Goal: Task Accomplishment & Management: Use online tool/utility

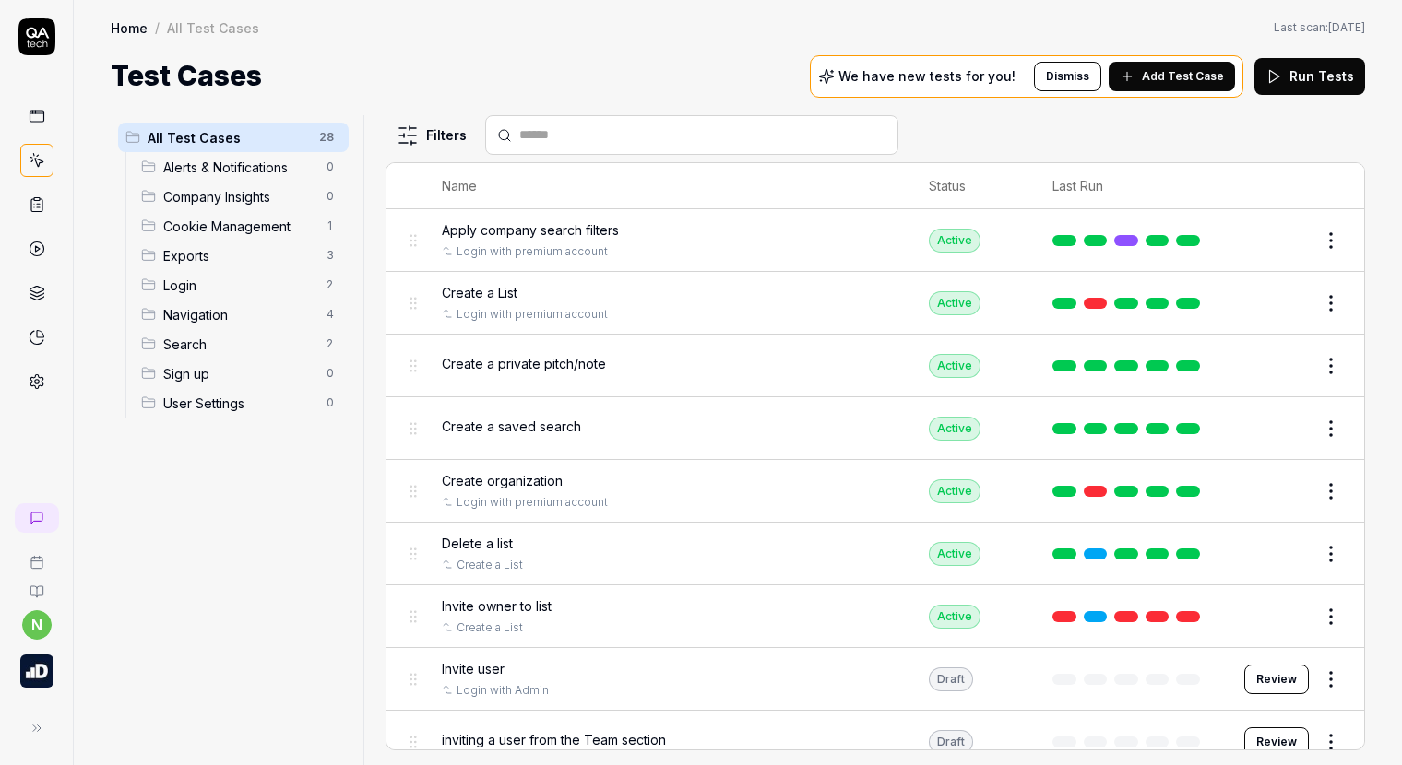
scroll to position [767, 0]
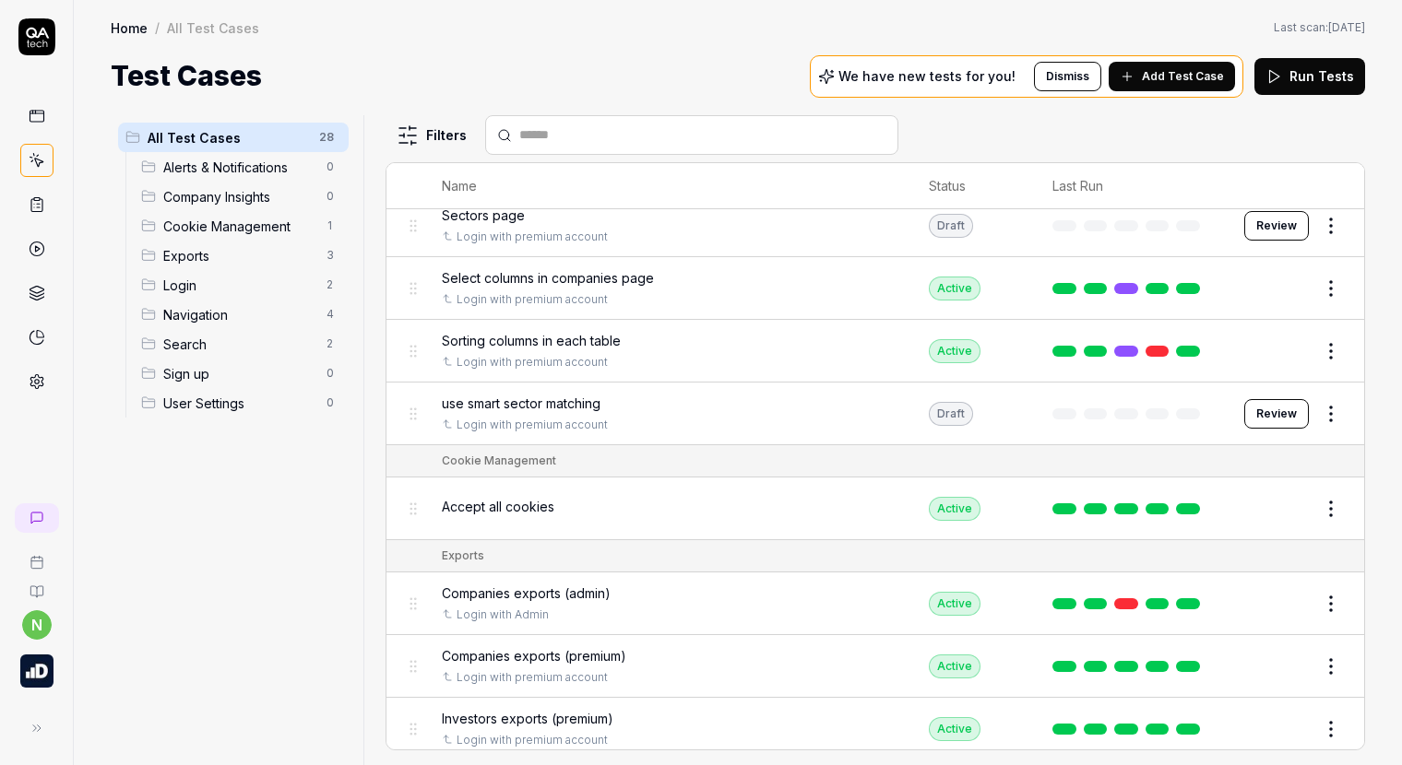
click at [1276, 410] on button "Review" at bounding box center [1276, 414] width 65 height 30
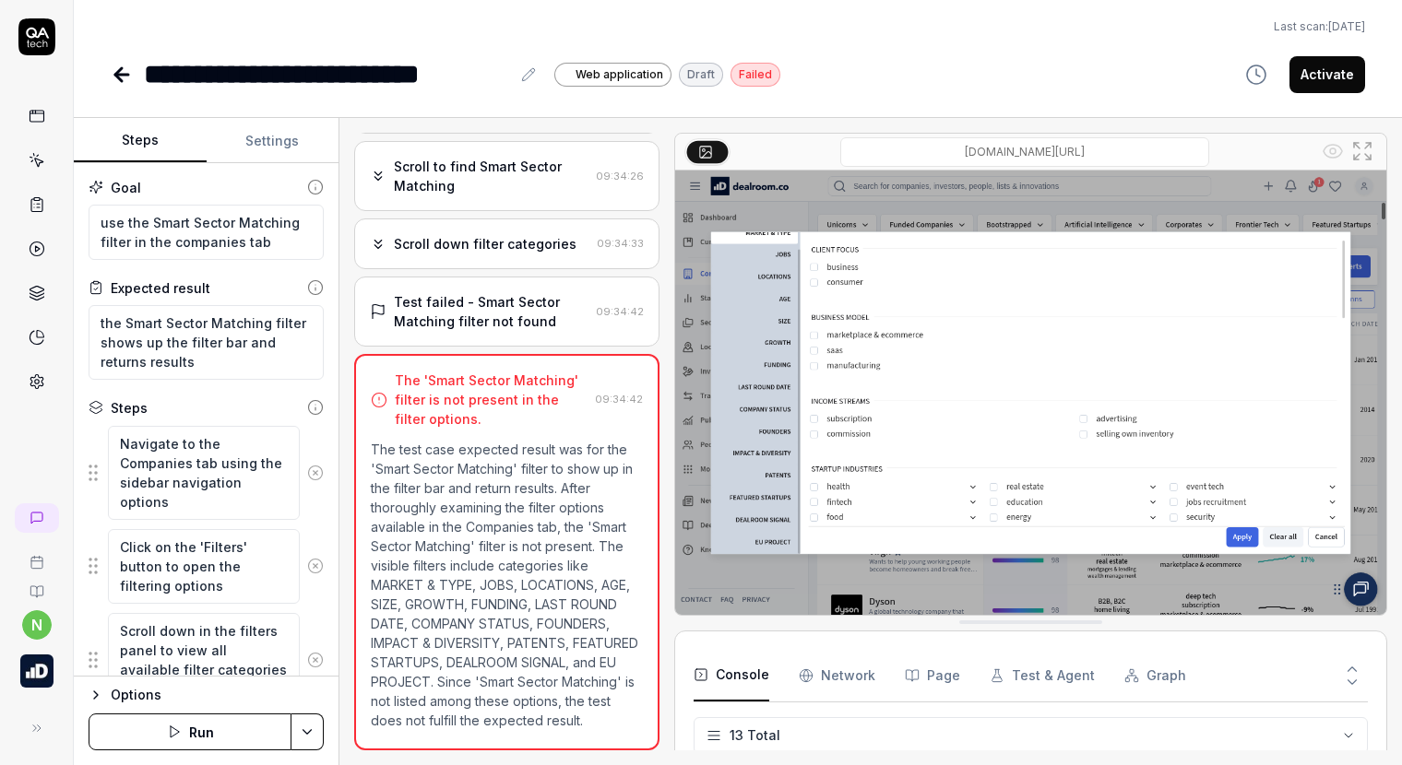
scroll to position [367, 0]
click at [204, 476] on textarea "Navigate to the Companies tab using the sidebar navigation options" at bounding box center [204, 473] width 192 height 94
click at [203, 462] on textarea "Navigate to the Companies tab using the sidebar navigation options" at bounding box center [204, 473] width 192 height 94
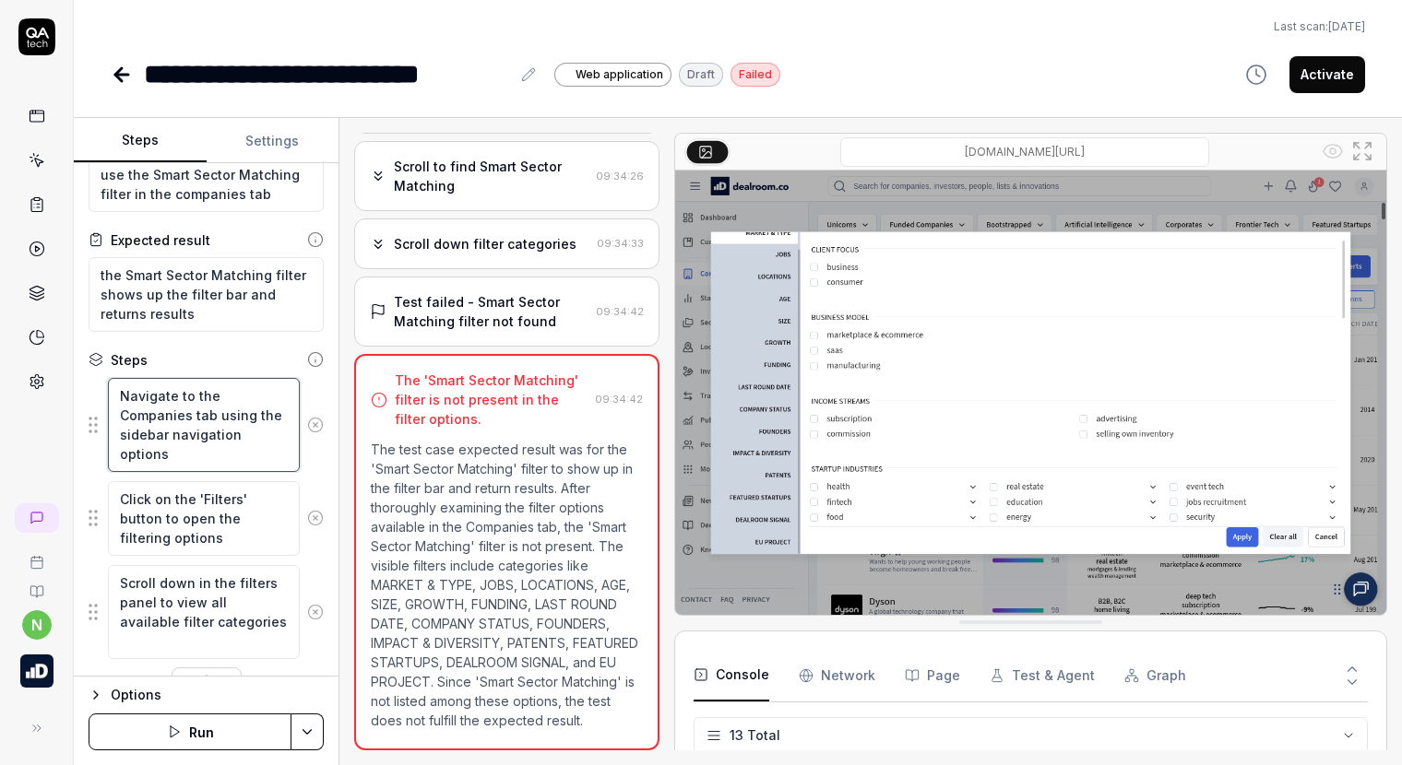
scroll to position [89, 0]
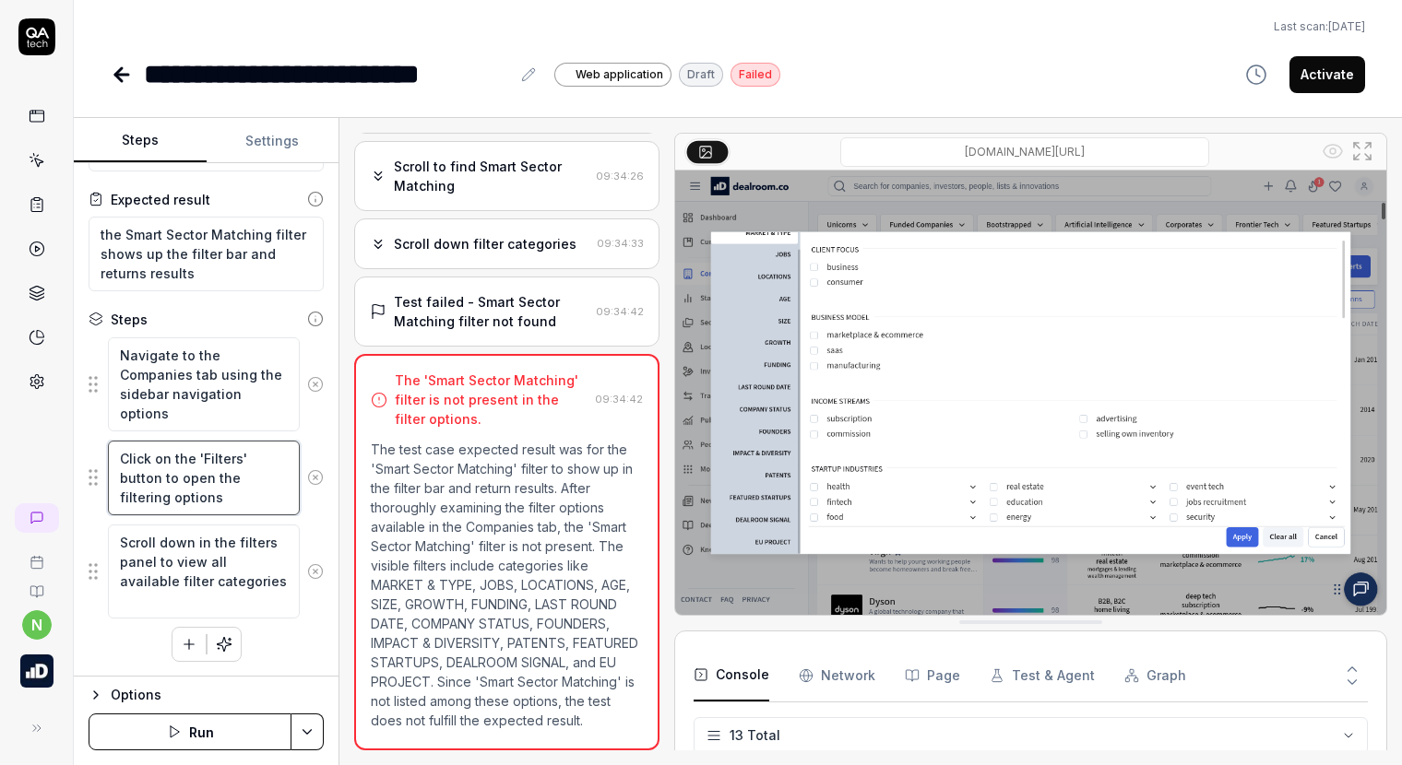
type textarea "*"
drag, startPoint x: 232, startPoint y: 497, endPoint x: 85, endPoint y: 447, distance: 155.7
click at [85, 447] on div "Goal use the Smart Sector Matching filter in the companies tab Expected result …" at bounding box center [206, 420] width 265 height 514
type textarea "t"
type textarea "*"
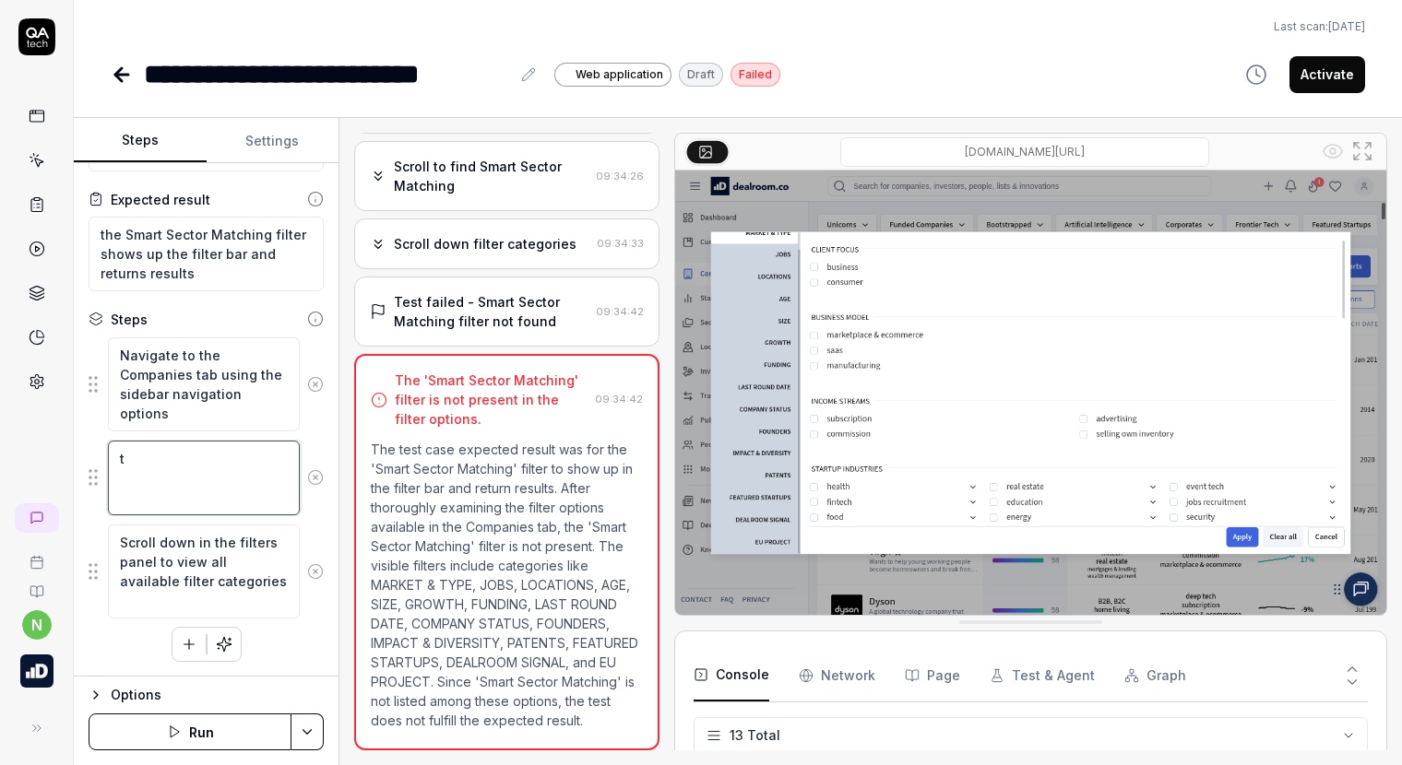
type textarea "ty"
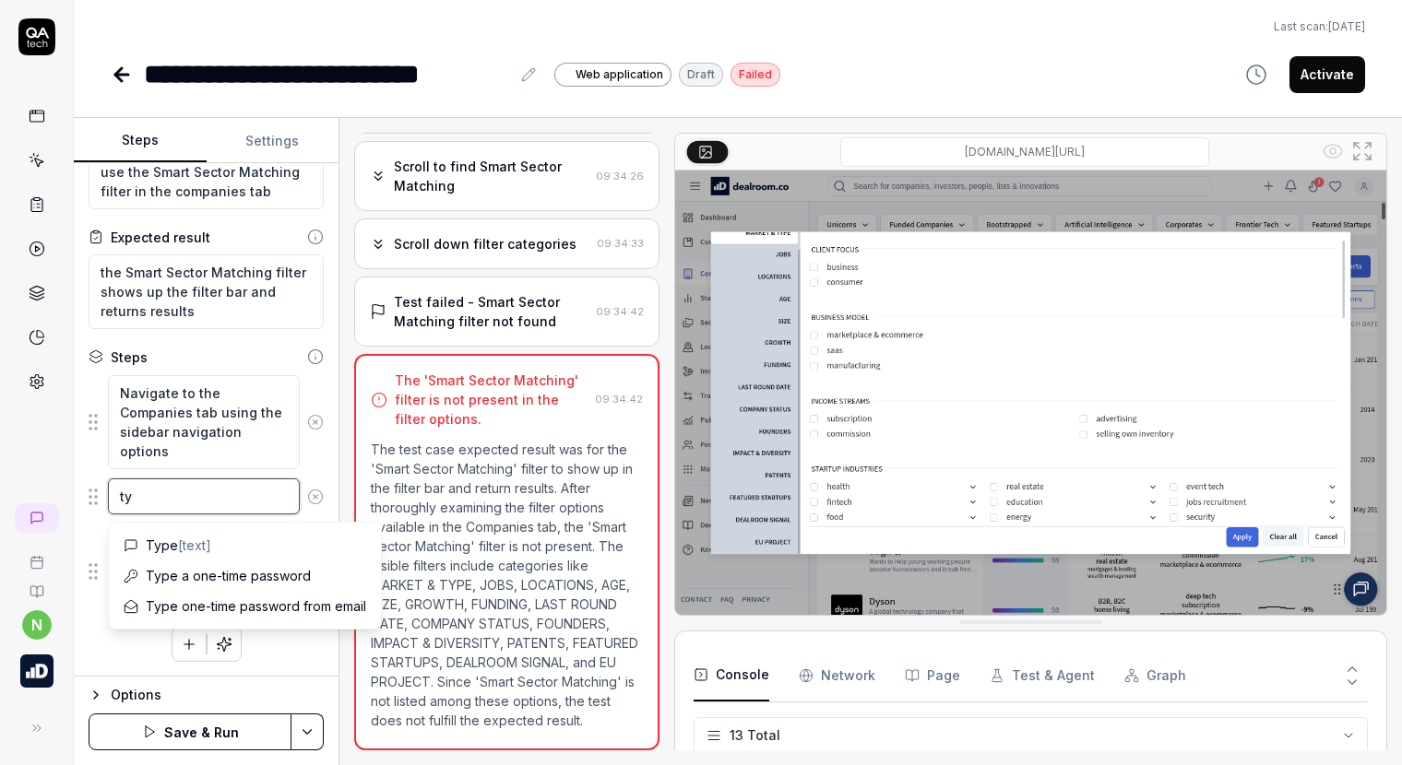
type textarea "*"
type textarea "typ"
type textarea "*"
type textarea "type"
type textarea "*"
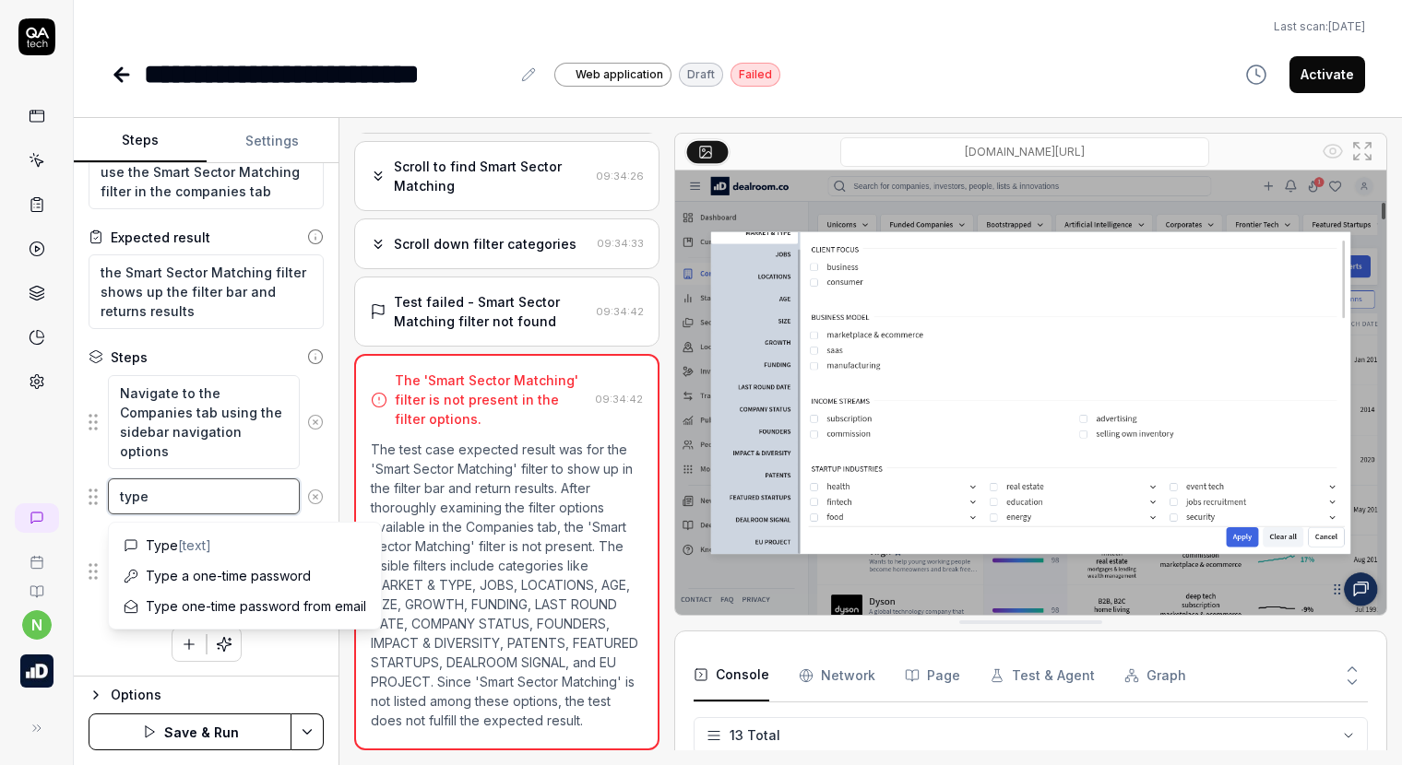
type textarea "type"
type textarea "*"
type textarea "type ""
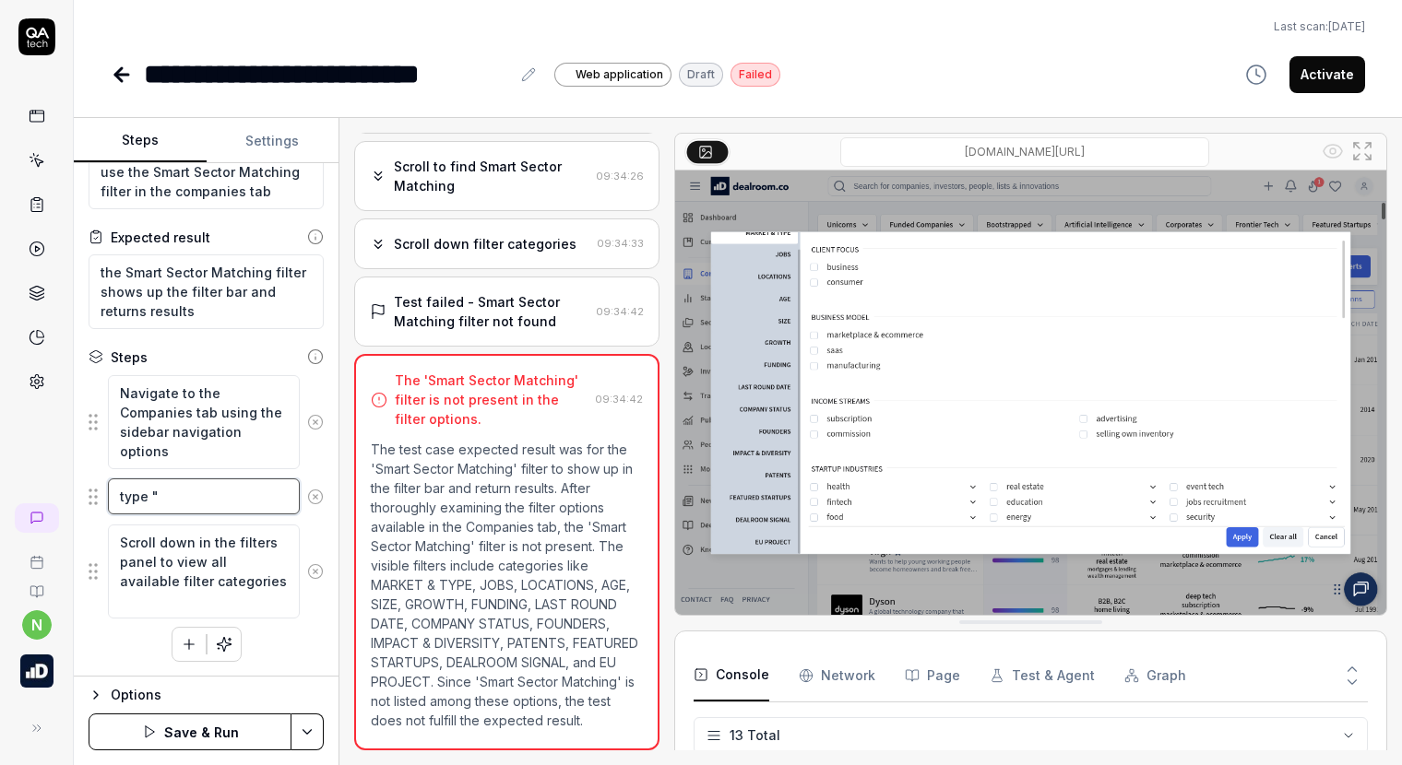
type textarea "*"
type textarea "type "s"
type textarea "*"
type textarea "type "sm"
type textarea "*"
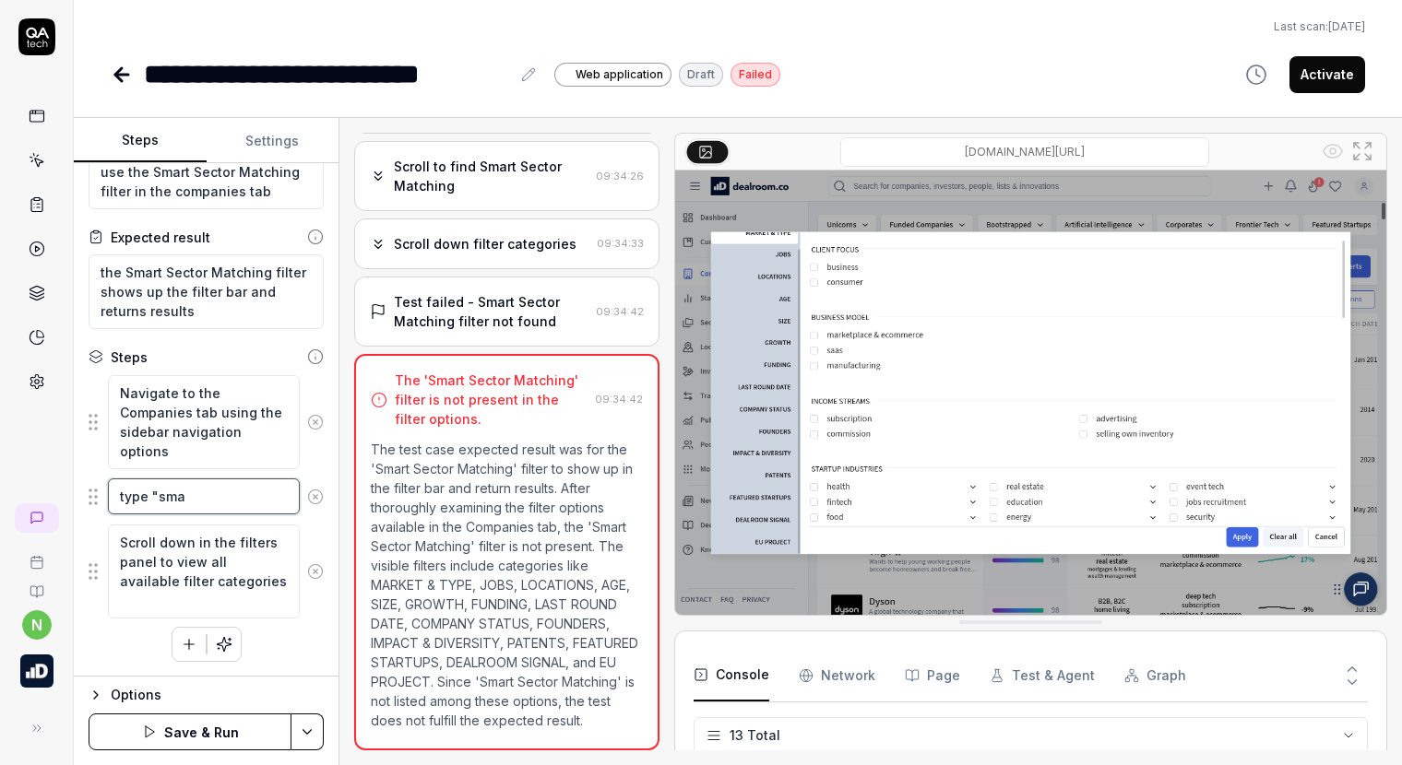
type textarea "type "smal"
type textarea "*"
type textarea "type "small"
type textarea "*"
type textarea "type "small"
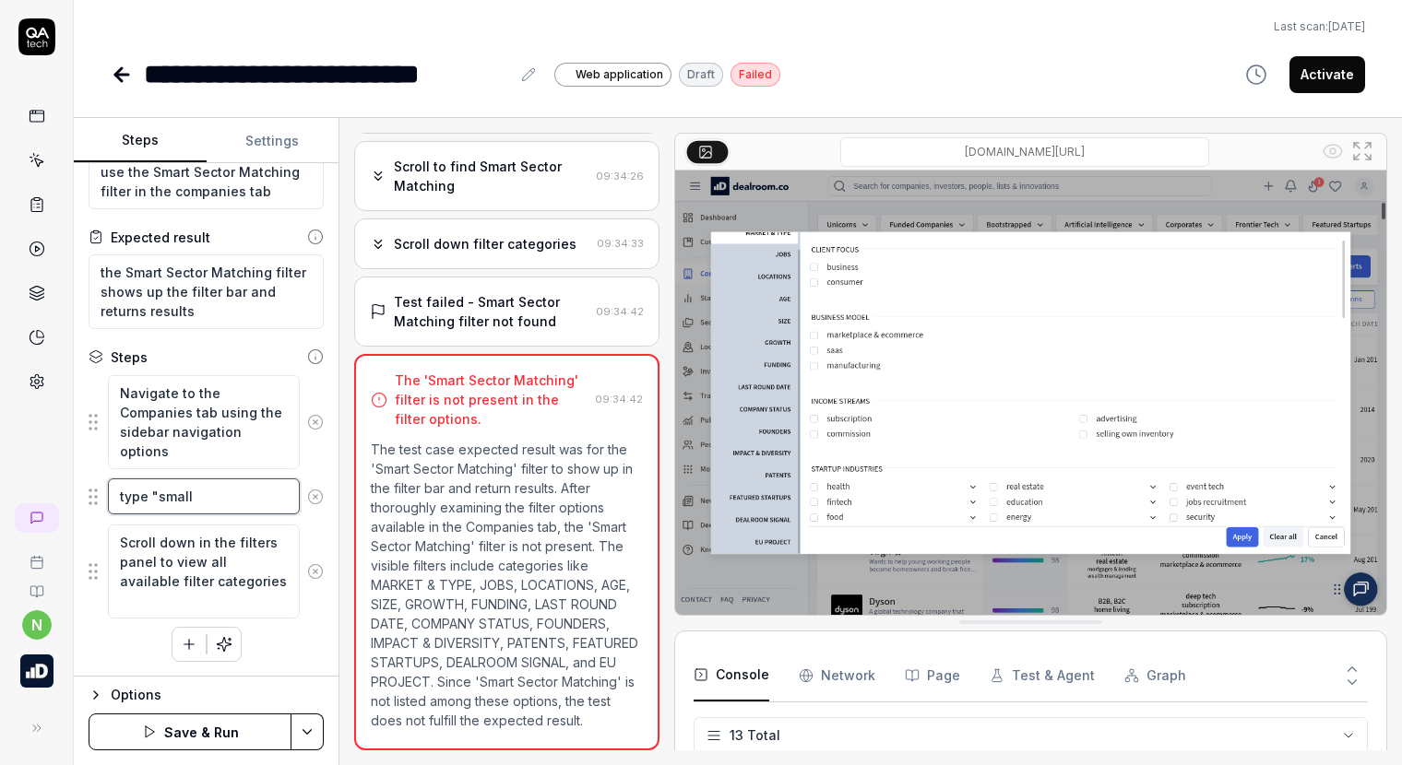
type textarea "*"
type textarea "type "small m"
type textarea "*"
type textarea "type "small mo"
type textarea "*"
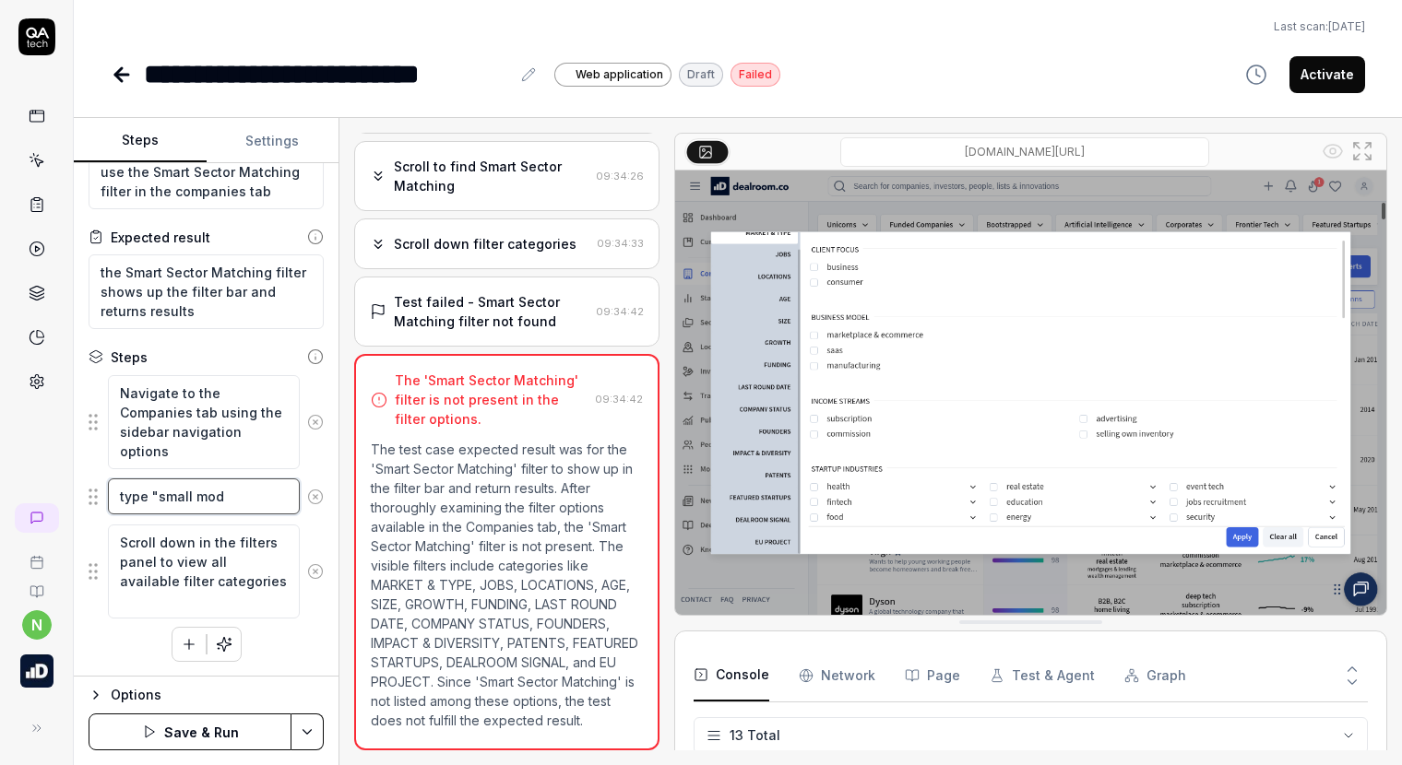
type textarea "type "small modu"
type textarea "*"
type textarea "type "small modul"
type textarea "*"
type textarea "type "small modula"
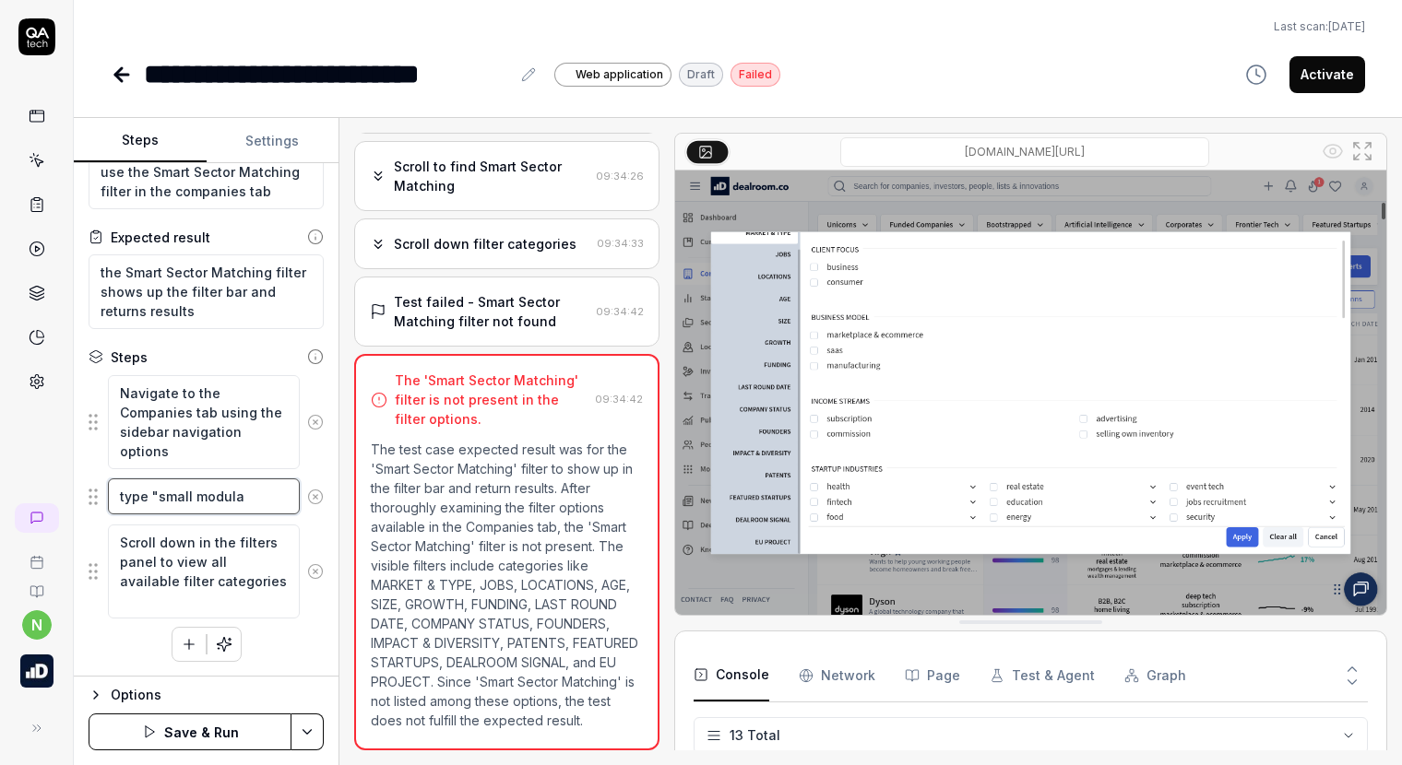
type textarea "*"
type textarea "type "small modula r"
type textarea "*"
type textarea "type "small modula rr"
type textarea "*"
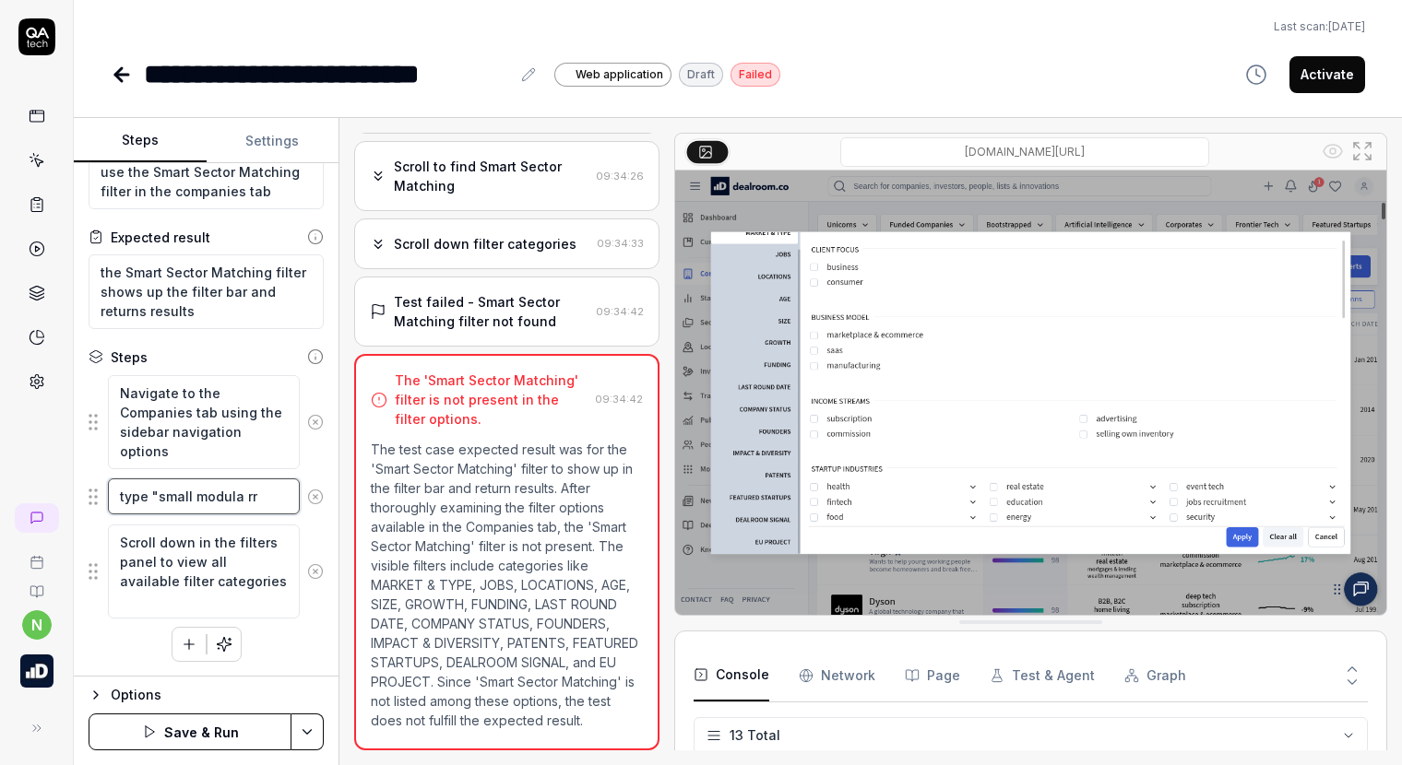
type textarea "type "small modula rre"
type textarea "*"
type textarea "type "small modula rrea"
type textarea "*"
type textarea "type "small modula rre"
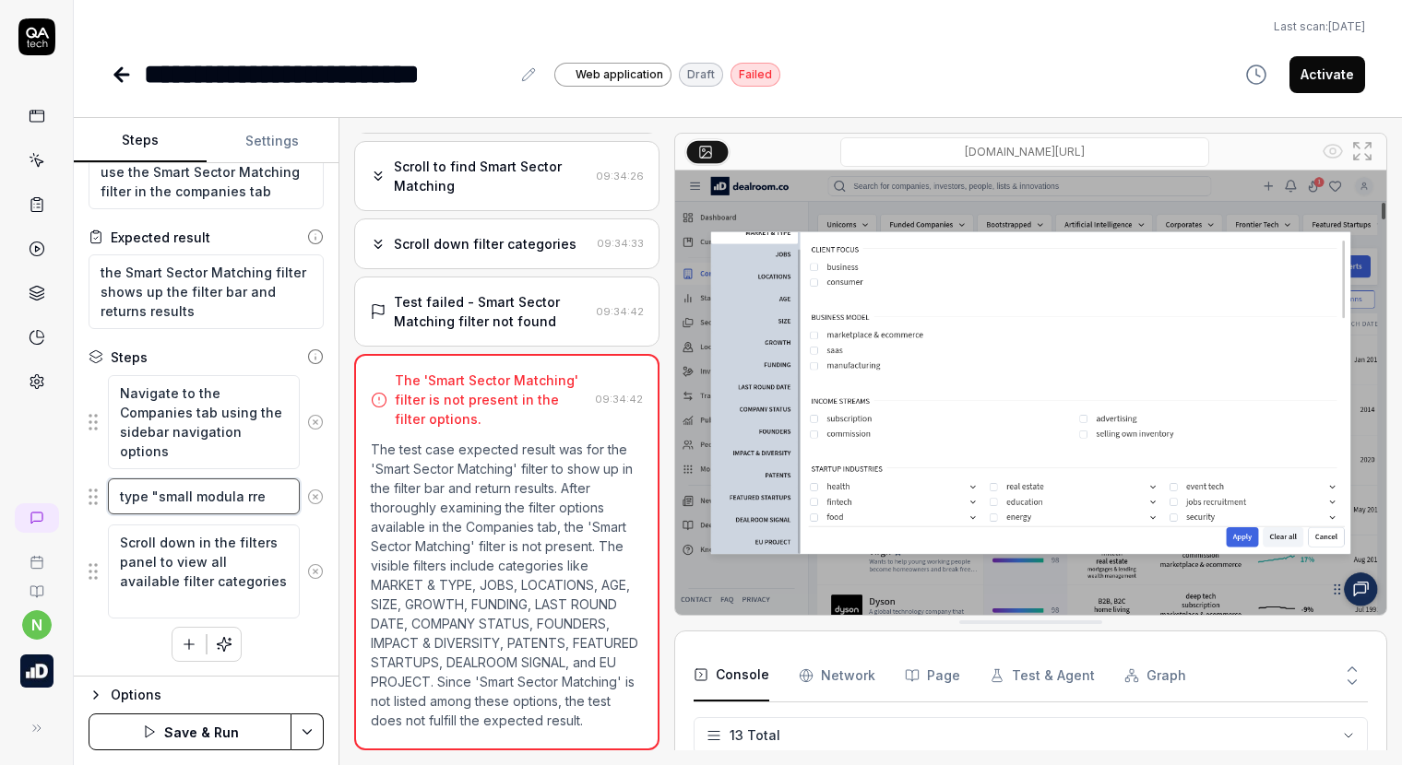
type textarea "*"
type textarea "type "small modula rr"
type textarea "*"
type textarea "type "small modula r"
type textarea "*"
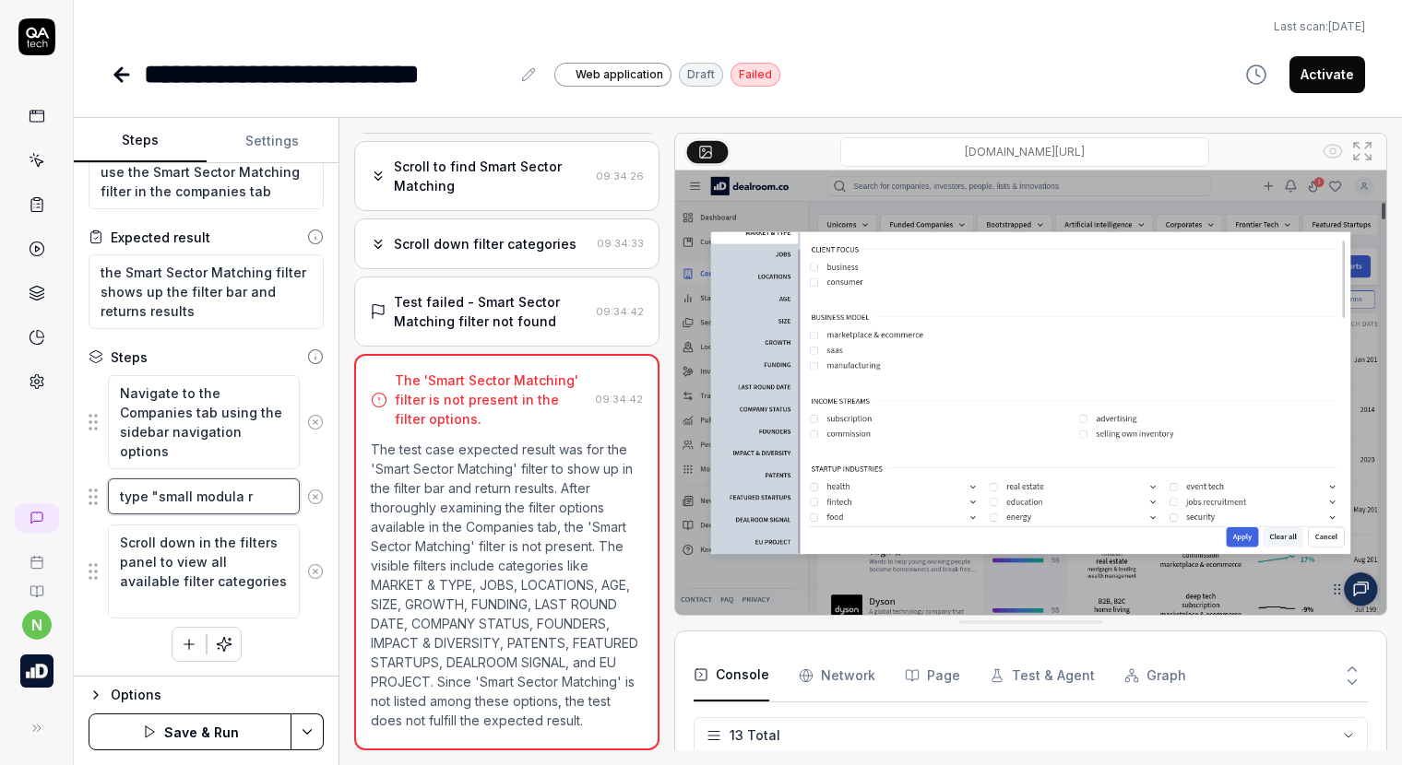
type textarea "type "small modula"
type textarea "*"
type textarea "type "small modula"
type textarea "*"
type textarea "type "small modular"
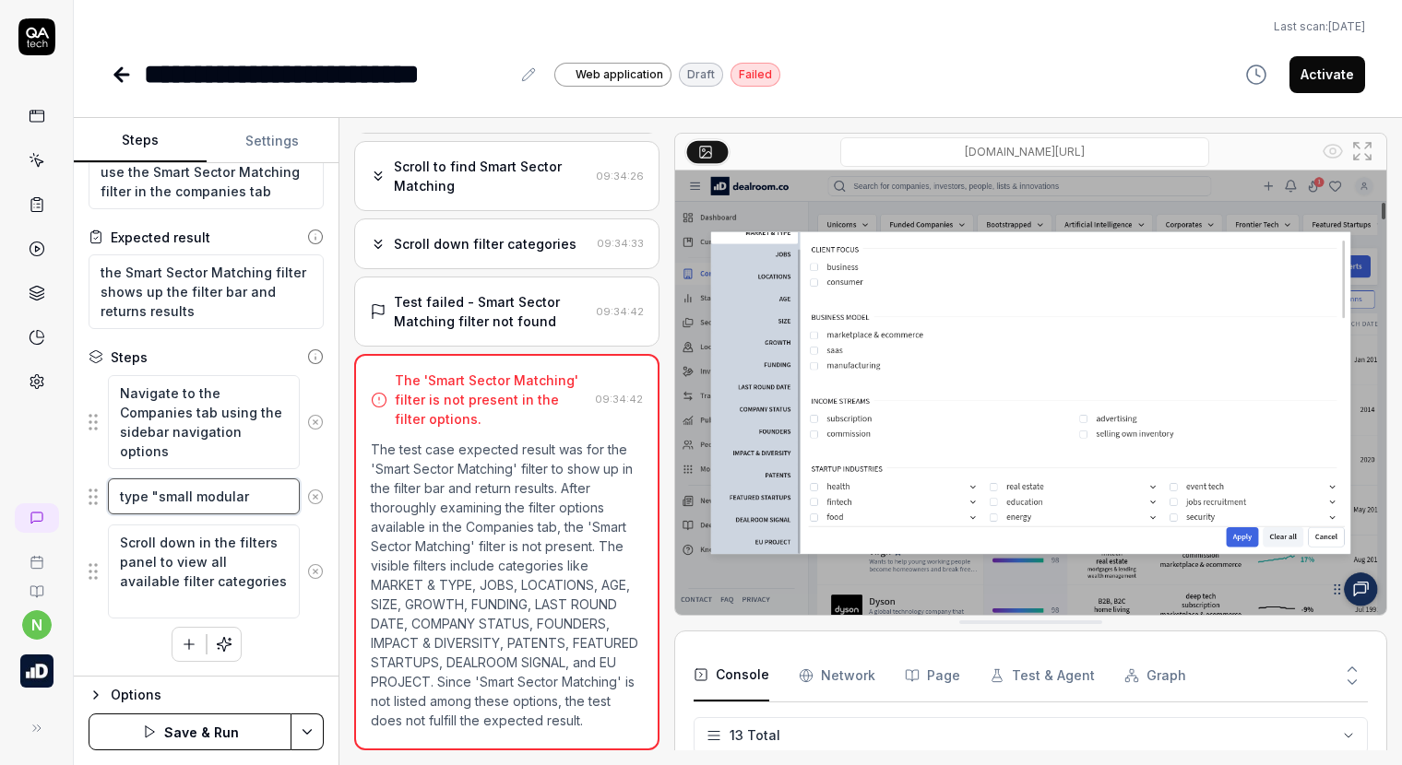
type textarea "*"
type textarea "type "small modular"
type textarea "*"
type textarea "type "small modular r"
type textarea "*"
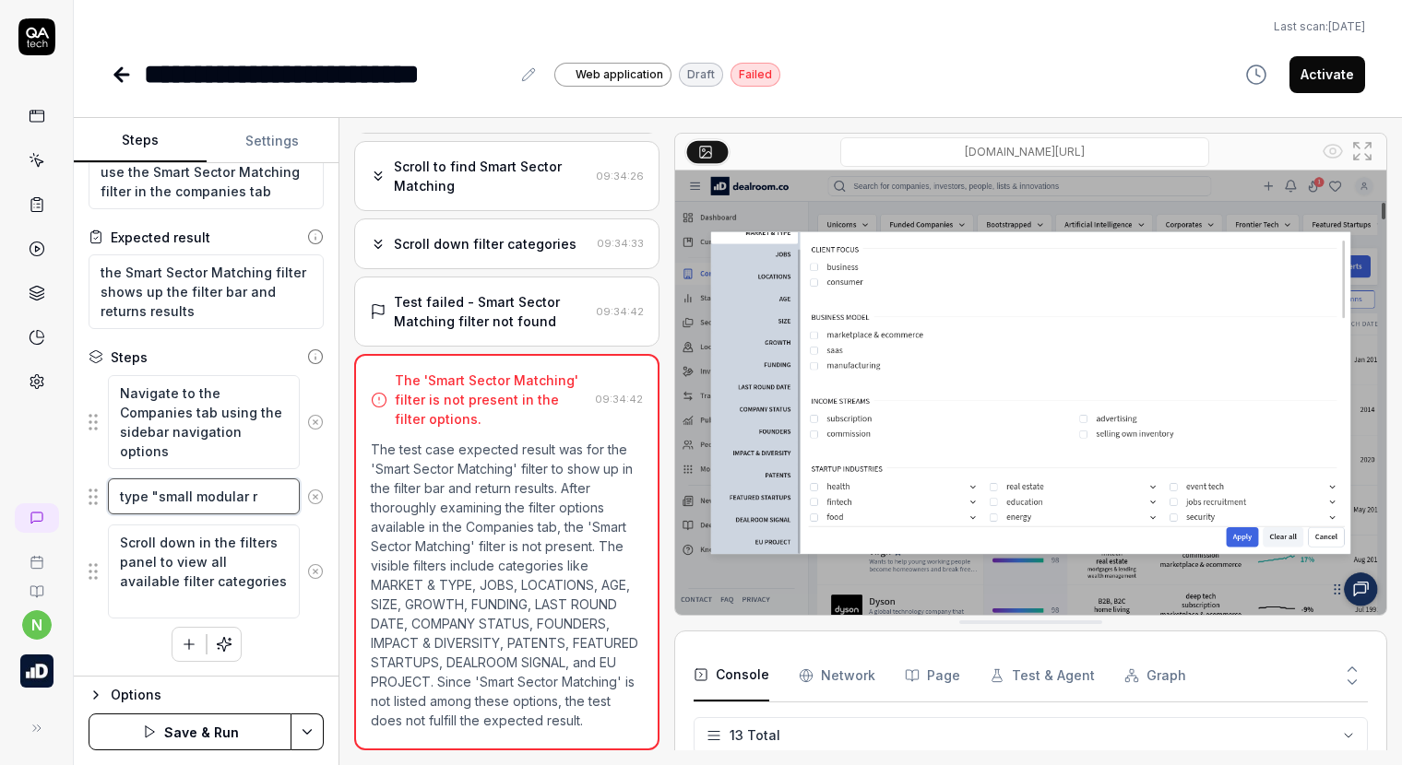
type textarea "type "small modular re"
type textarea "*"
type textarea "type "small modular rea"
type textarea "*"
type textarea "type "small modular reac"
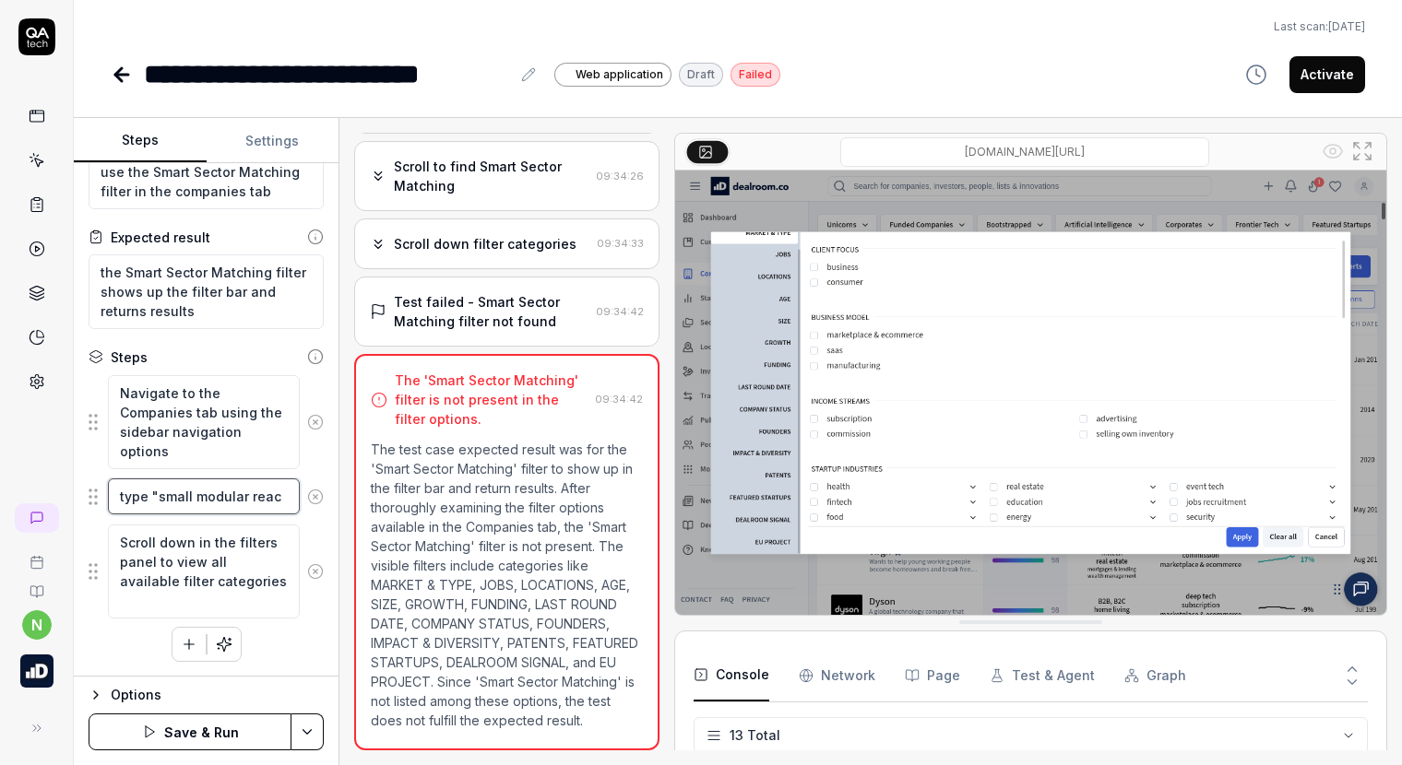
type textarea "*"
type textarea "type "small modular react"
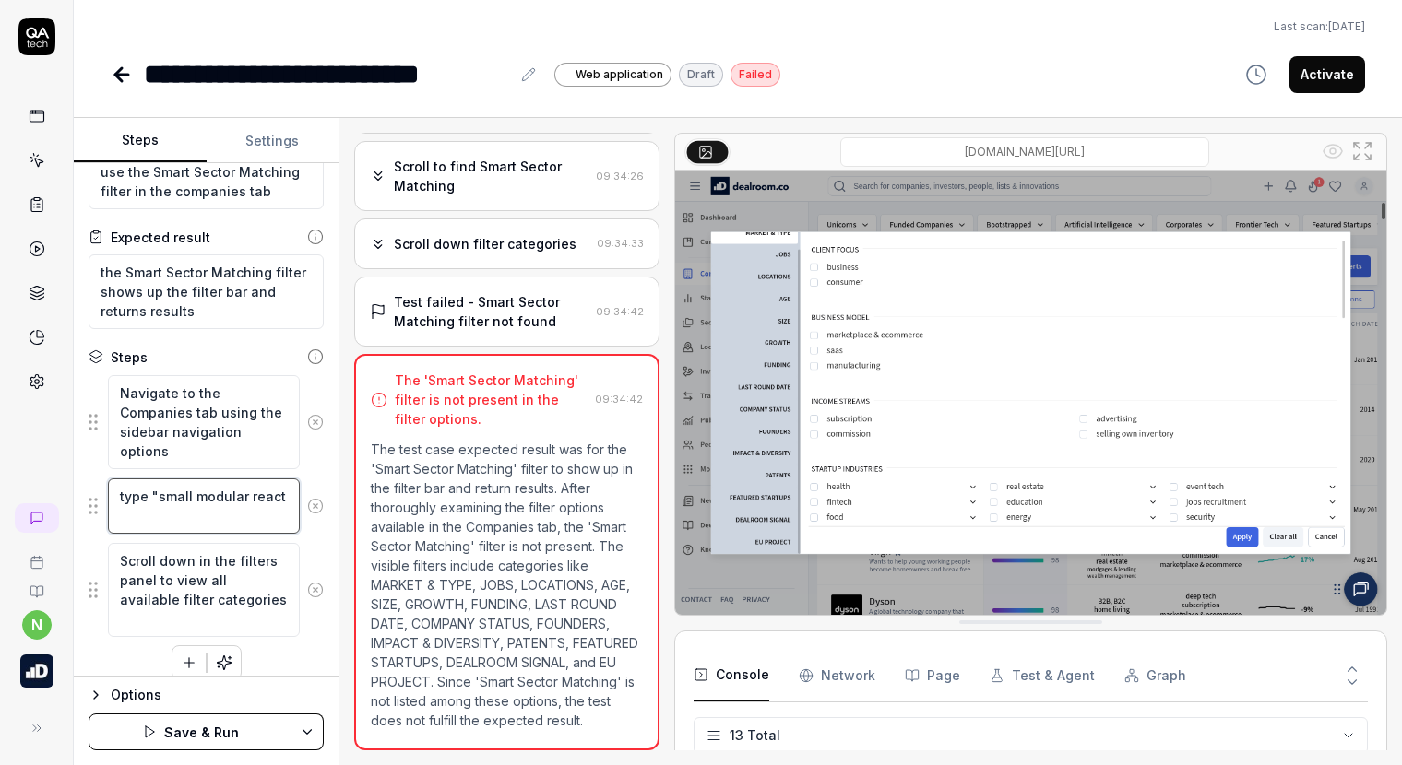
type textarea "*"
type textarea "type "small modular reacto"
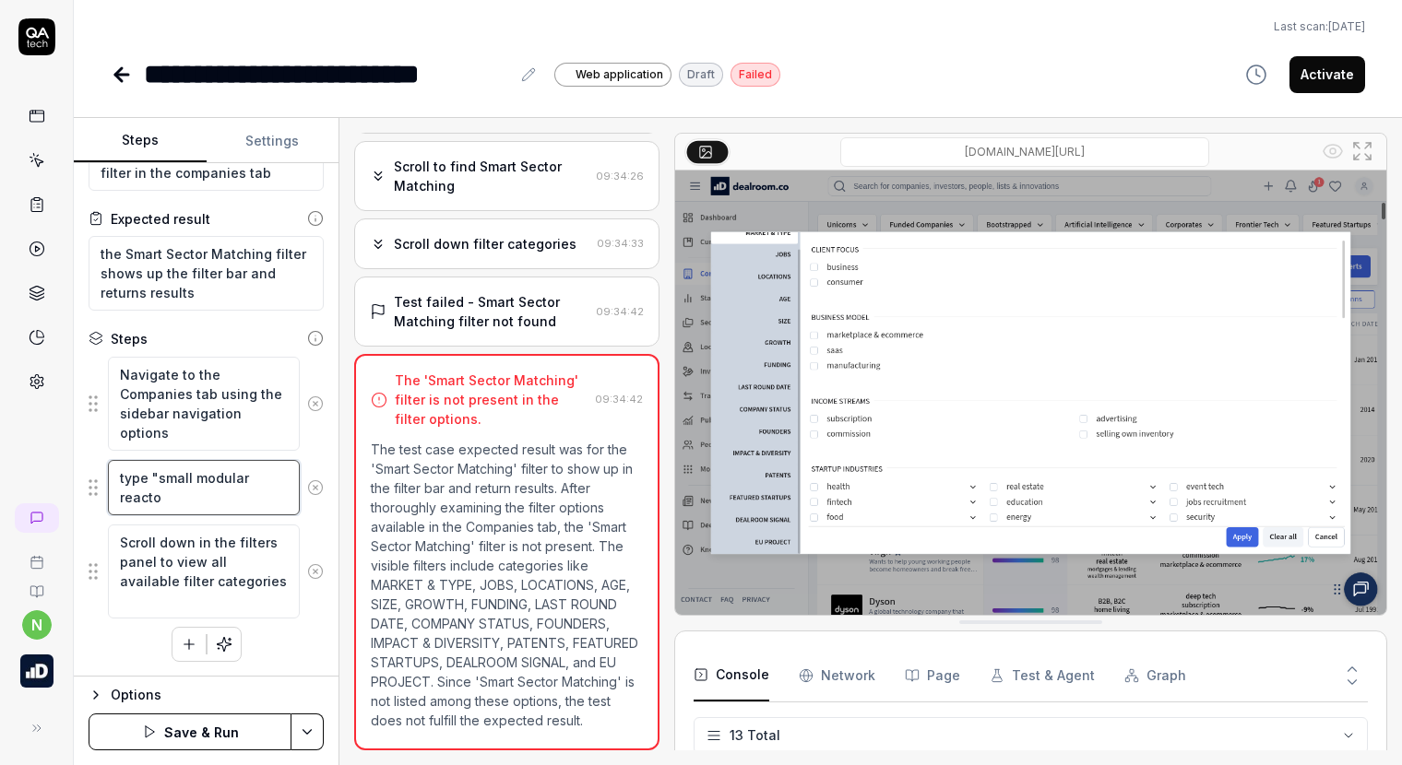
type textarea "*"
type textarea "type "small modular reactor"
type textarea "*"
type textarea "type "small modular reactors"
type textarea "*"
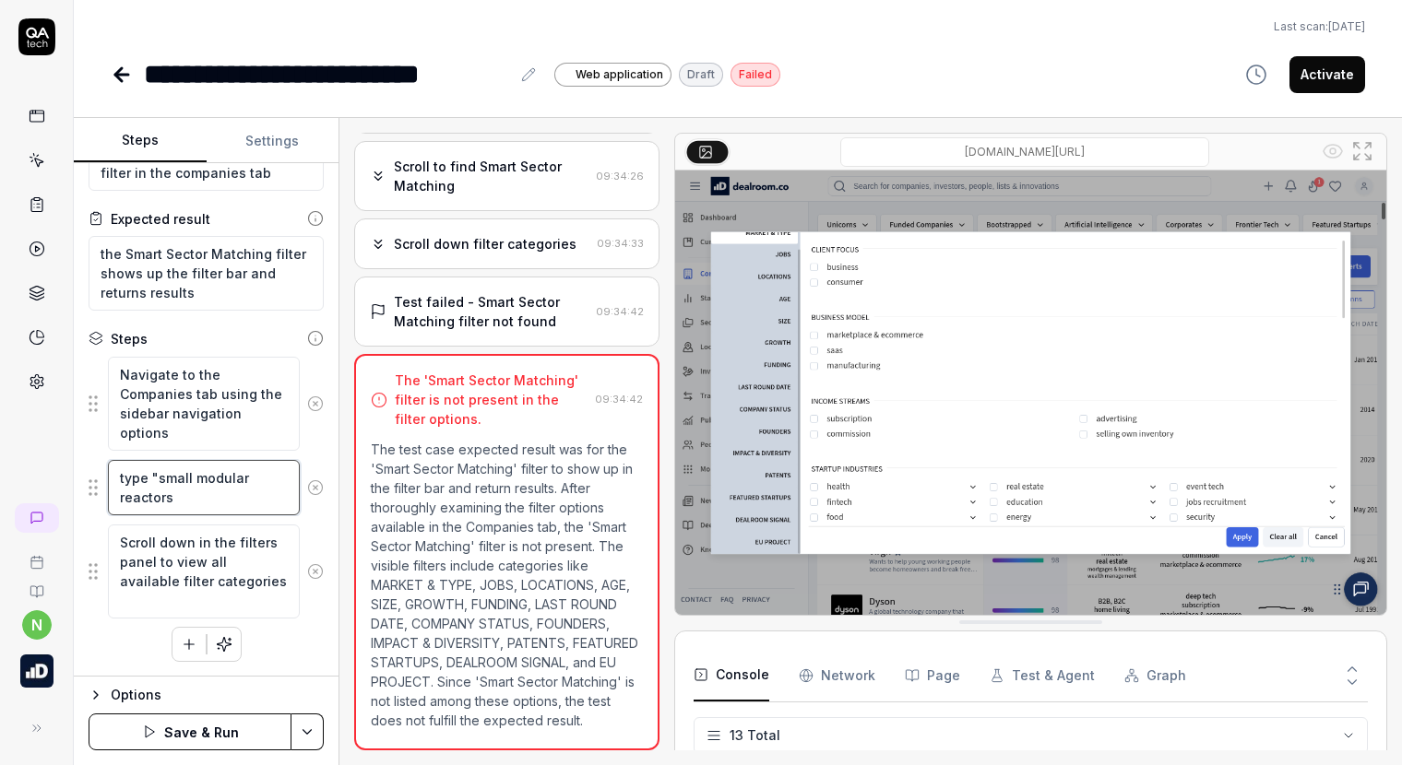
type textarea "type "small modular reactors""
type textarea "*"
type textarea "type "small modular reactors""
type textarea "*"
type textarea "type "small modular reactors" i"
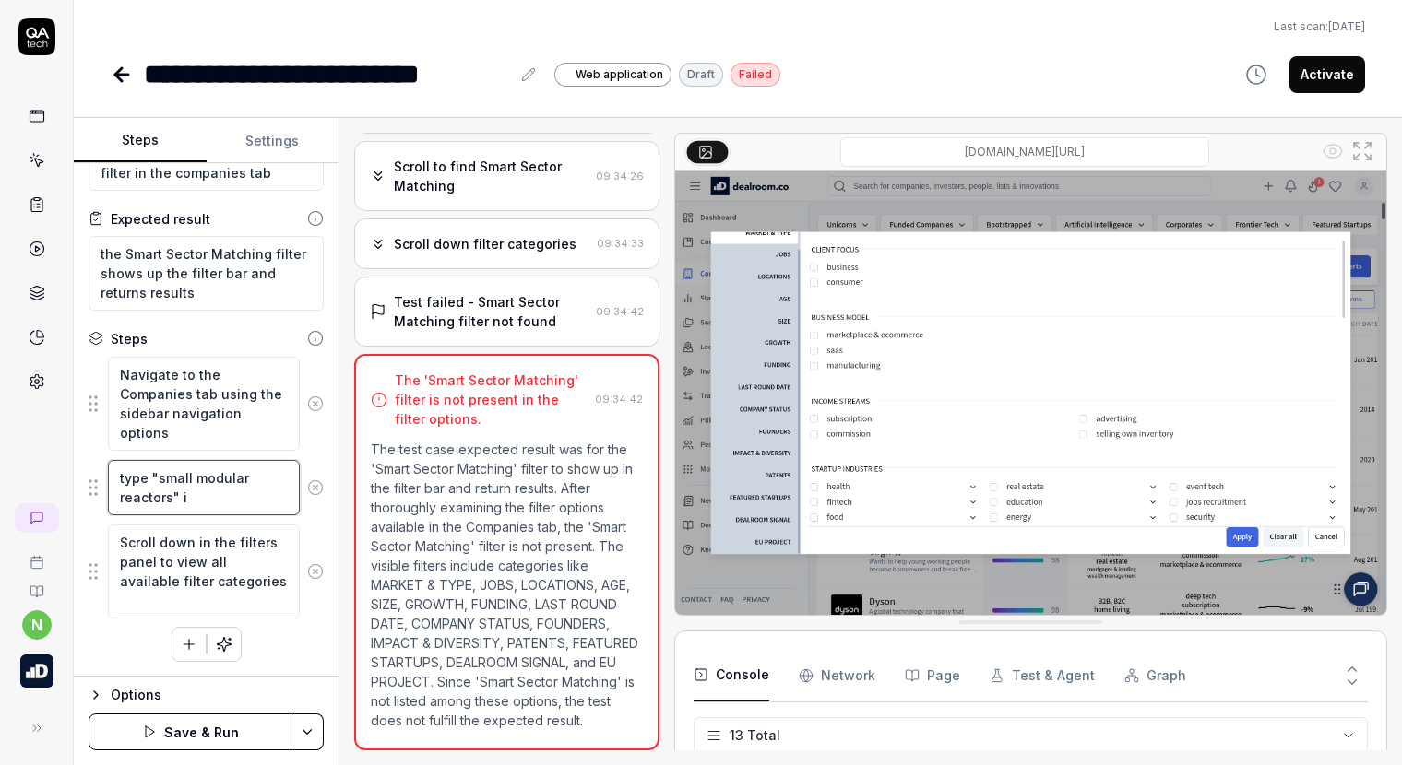
type textarea "*"
type textarea "type "small modular reactors" in"
type textarea "*"
type textarea "type "small modular reactors" in t"
type textarea "*"
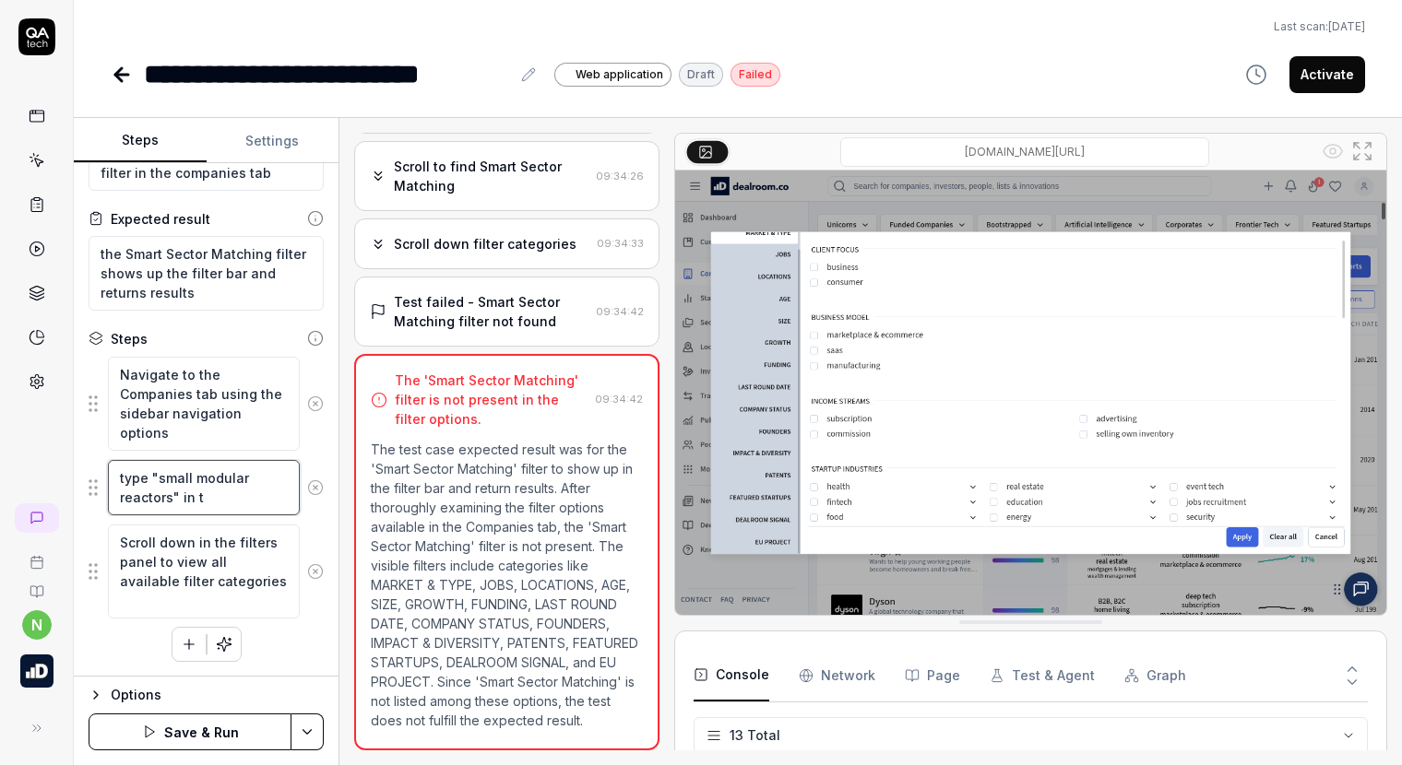
type textarea "type "small modular reactors" in th"
type textarea "*"
type textarea "type "small modular reactors" in the"
type textarea "*"
type textarea "type "small modular reactors" in the"
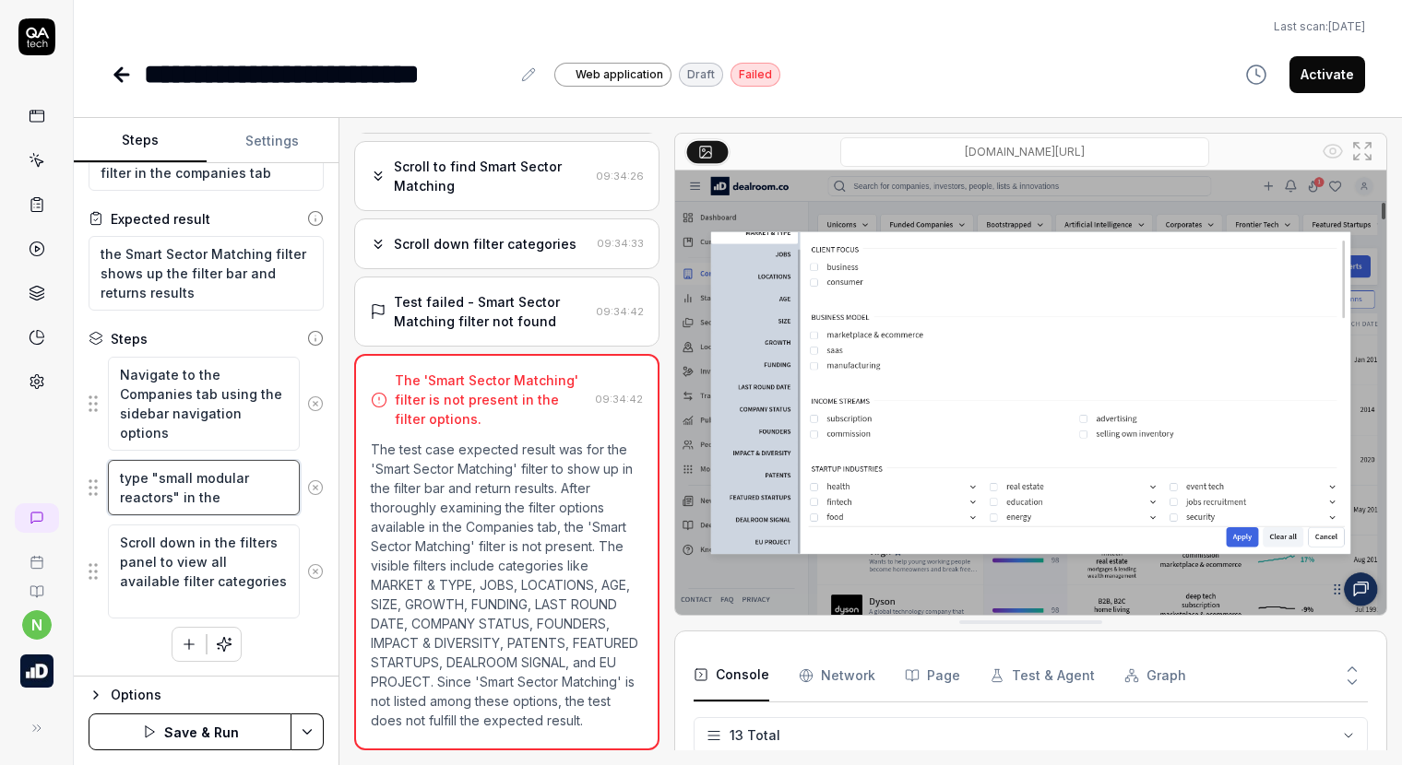
type textarea "*"
type textarea "type "small modular reactors" in the f"
type textarea "*"
type textarea "type "small modular reactors" in the fi"
type textarea "*"
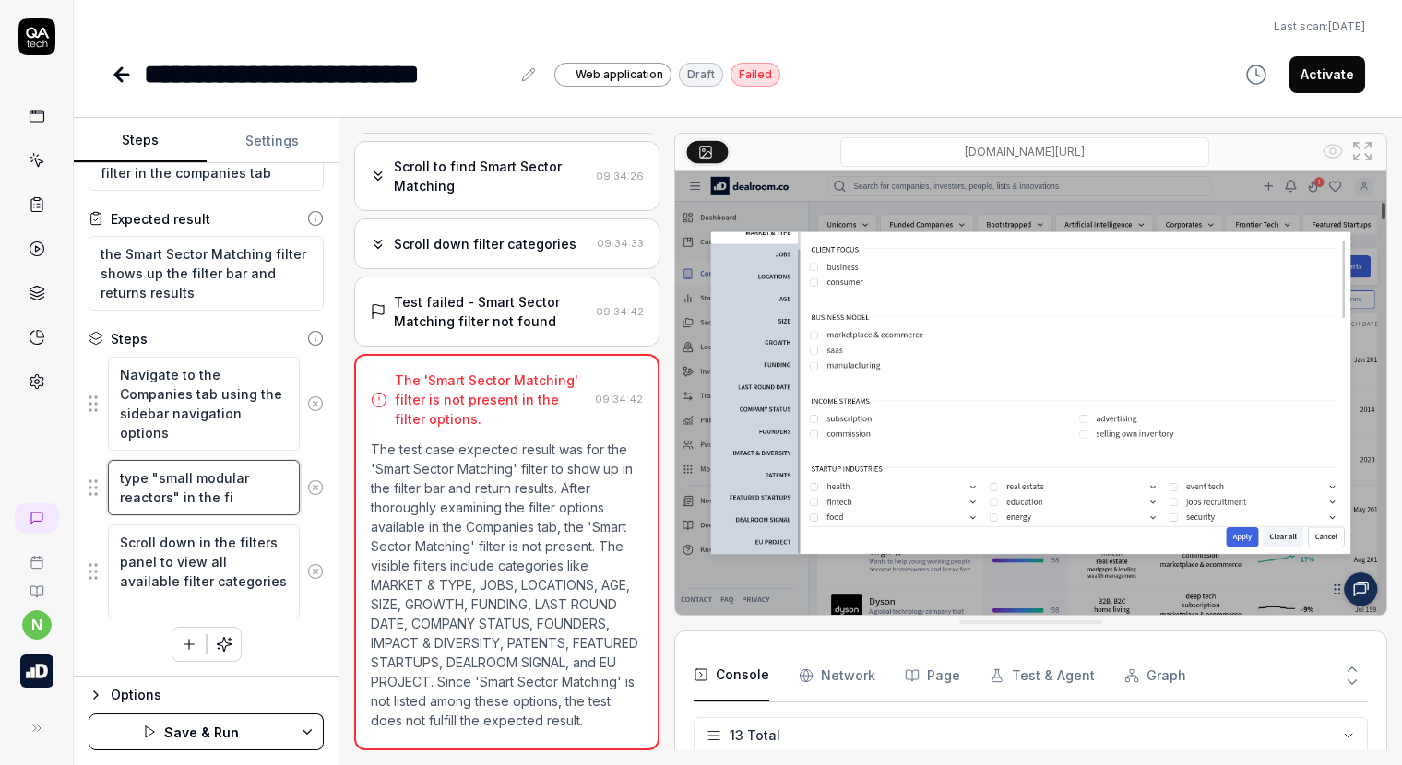
type textarea "type "small modular reactors" in the fil"
type textarea "*"
type textarea "type "small modular reactors" in the filt"
type textarea "*"
type textarea "type "small modular reactors" in the filte"
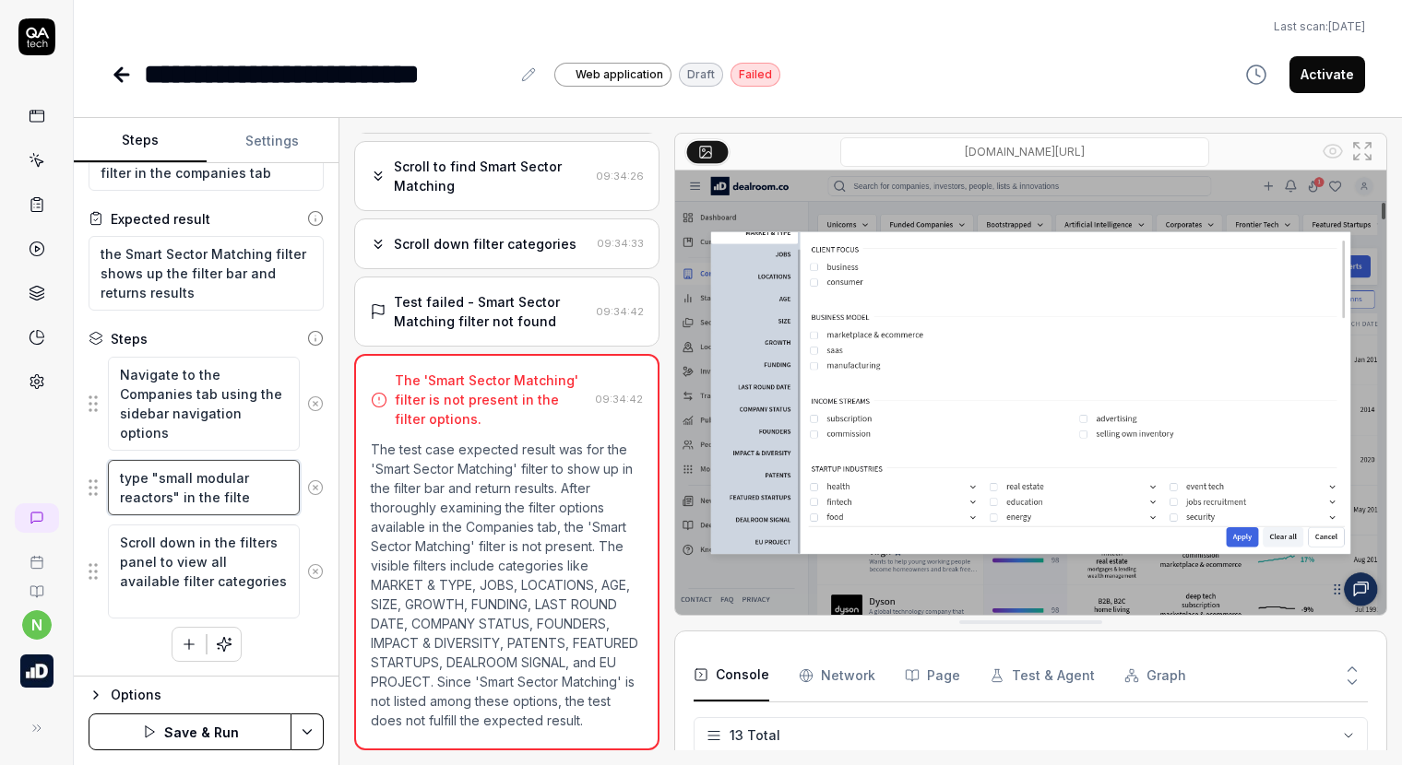
type textarea "*"
type textarea "type "small modular reactors" in the filter"
type textarea "*"
type textarea "type "small modular reactors" in the filter"
type textarea "*"
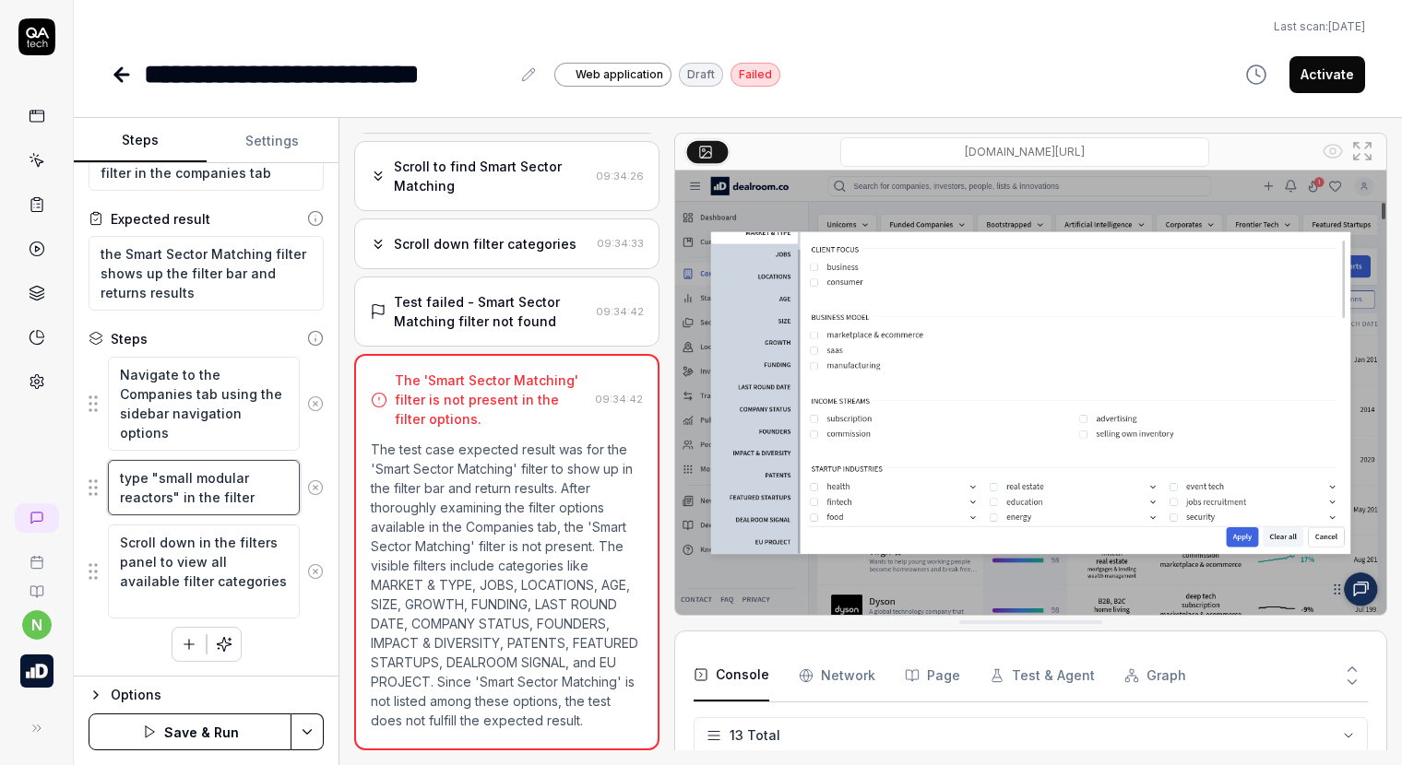
type textarea "type "small modular reactors" in the filter b"
type textarea "*"
type textarea "type "small modular reactors" in the filter ba"
type textarea "*"
type textarea "type "small modular reactors" in the filter bar"
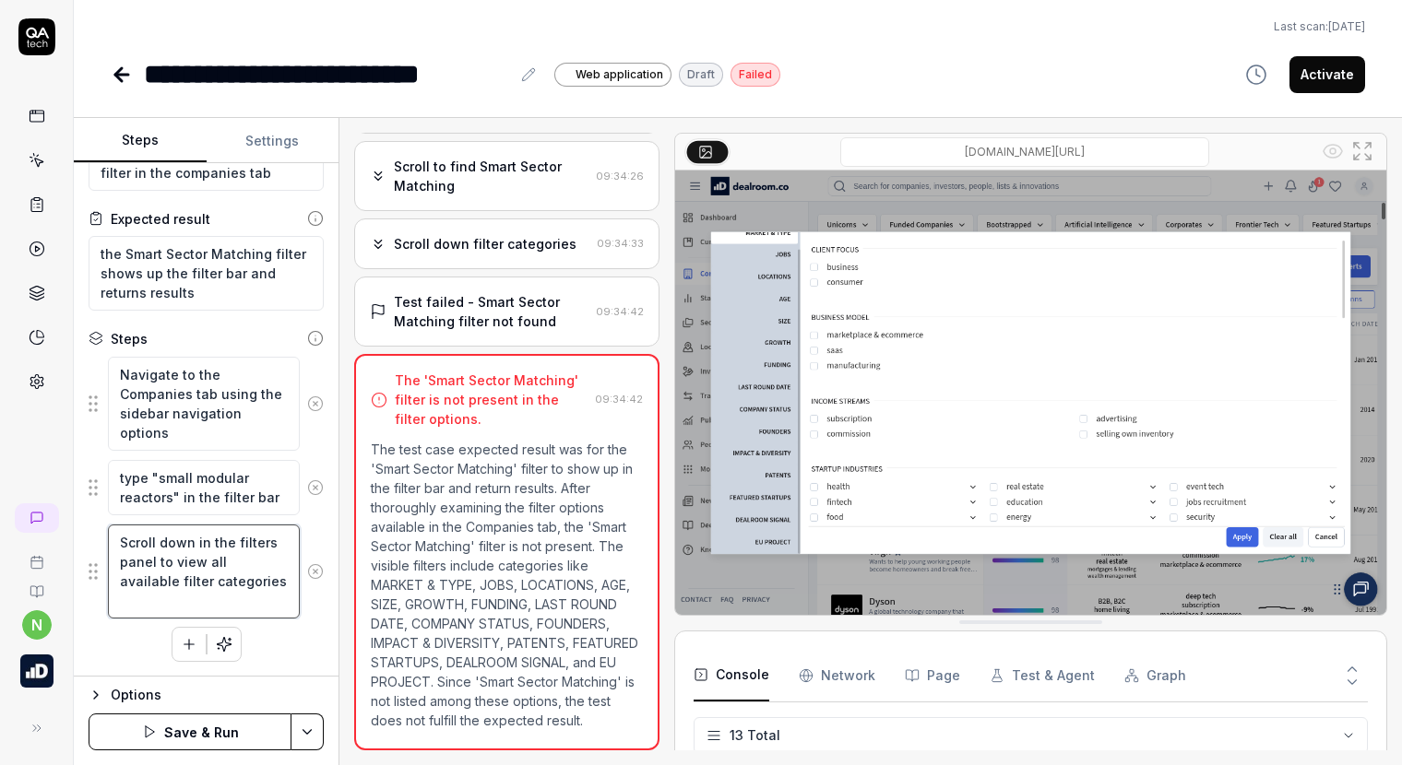
drag, startPoint x: 242, startPoint y: 603, endPoint x: 113, endPoint y: 519, distance: 153.2
click at [113, 519] on fieldset "Navigate to the Companies tab using the sidebar navigation options type "small …" at bounding box center [206, 488] width 235 height 264
type textarea "*"
type textarea "s"
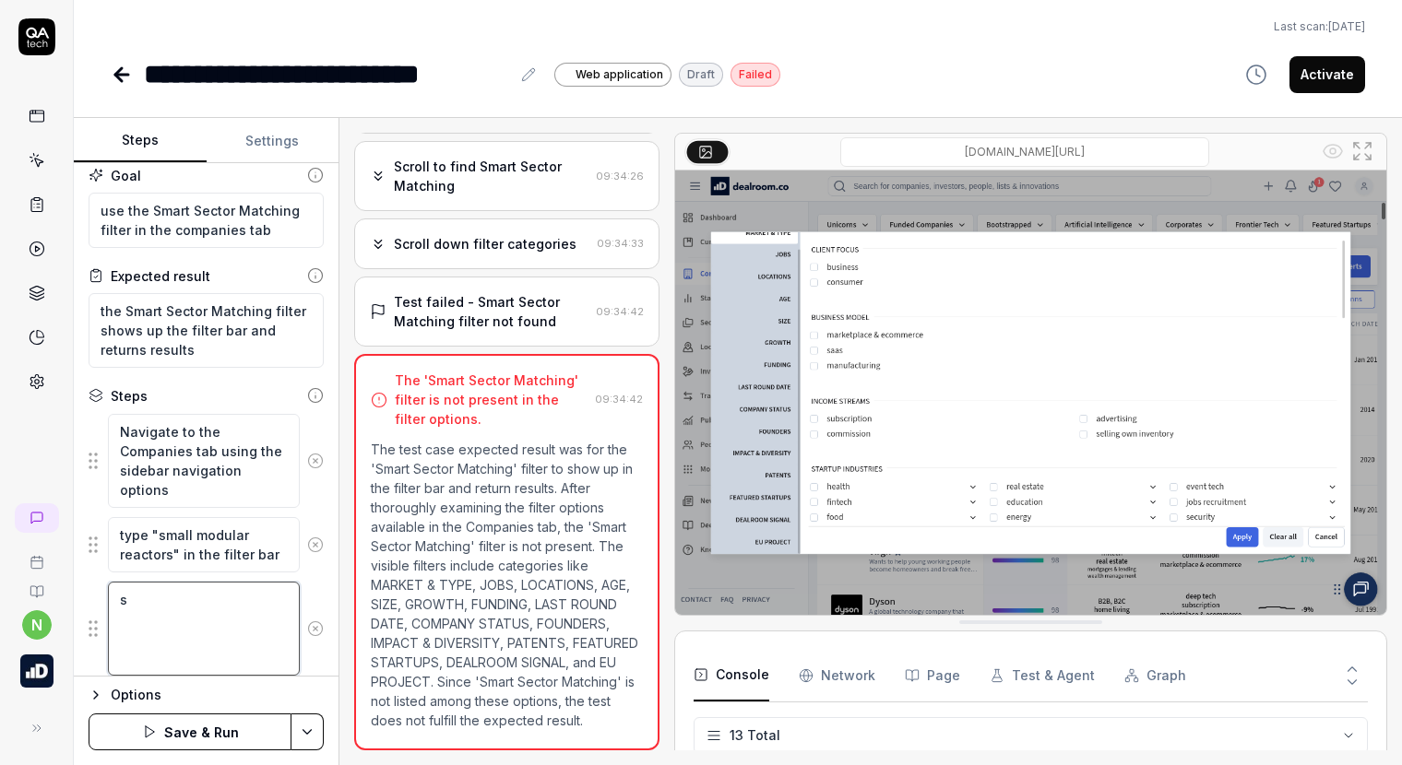
type textarea "*"
type textarea "se"
type textarea "*"
type textarea "sel"
type textarea "*"
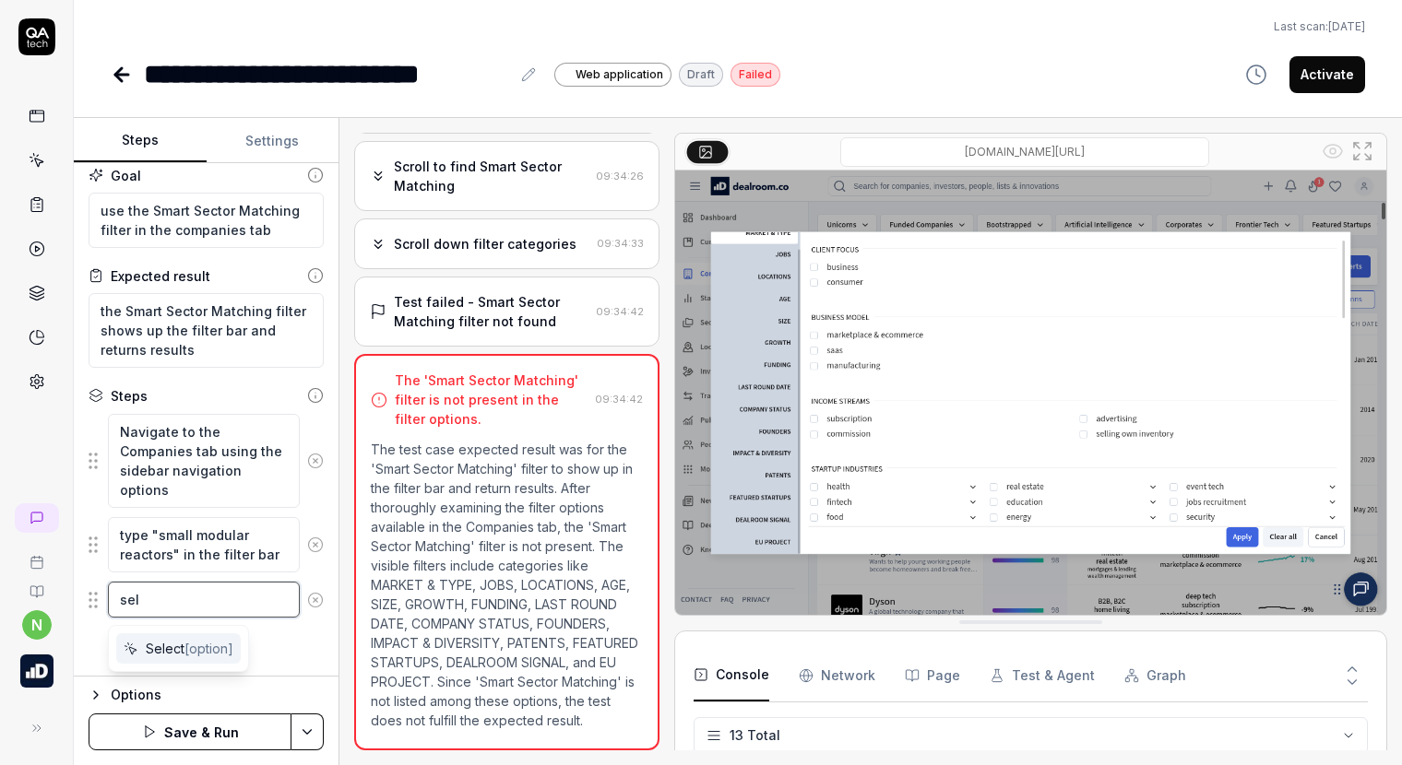
type textarea "sele"
type textarea "*"
type textarea "selec"
type textarea "*"
type textarea "select"
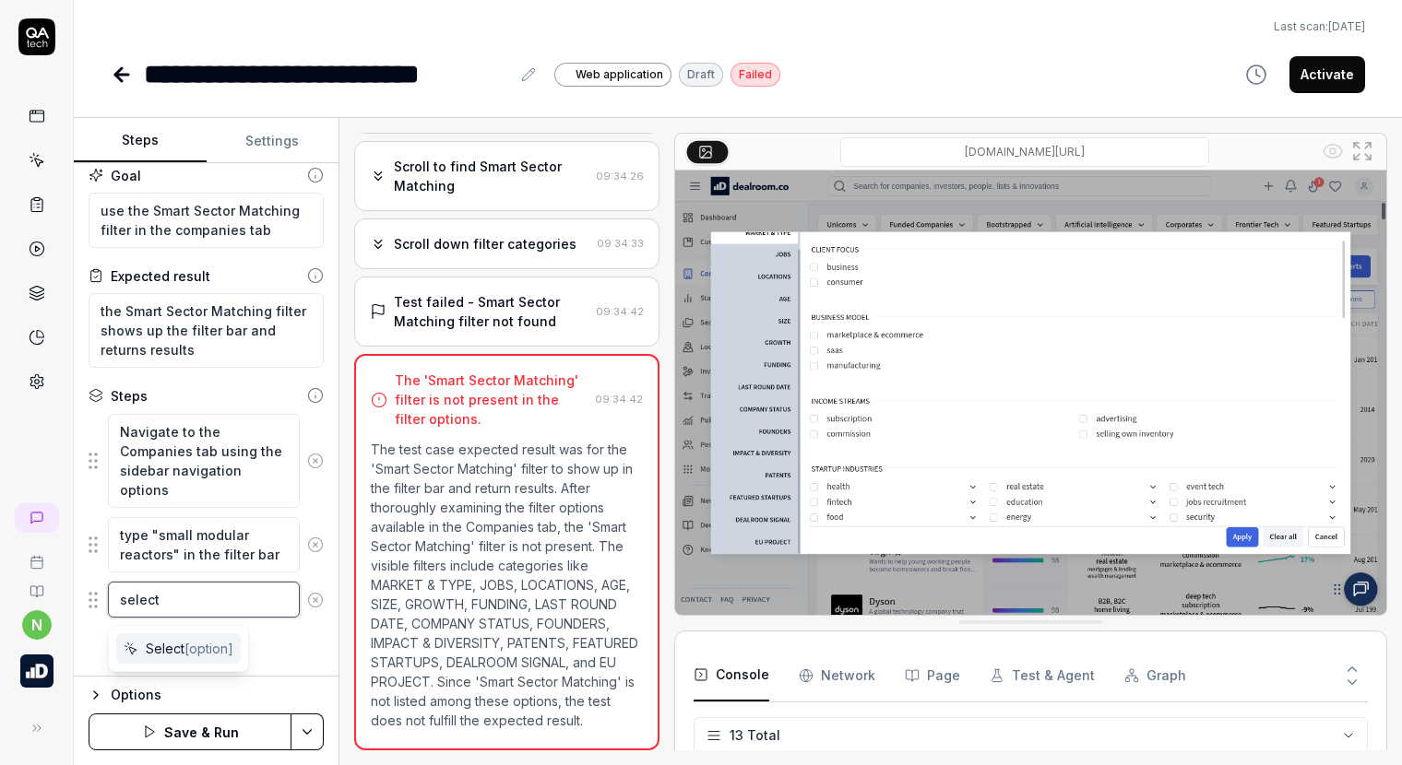
type textarea "*"
type textarea "select"
type textarea "*"
type textarea "select ""
type textarea "*"
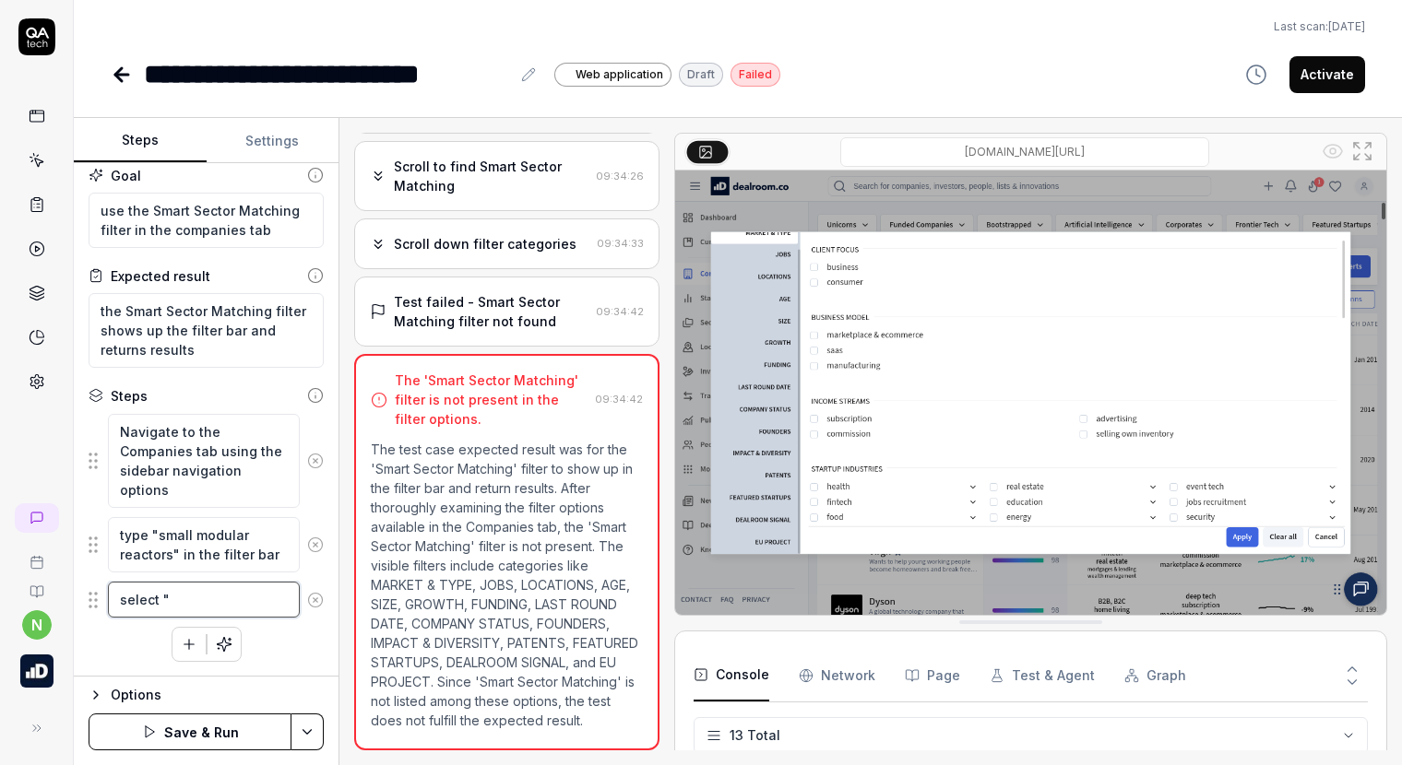
type textarea "select"
type textarea "*"
type textarea "select"
click at [193, 652] on span "[option]" at bounding box center [208, 649] width 49 height 16
type textarea "*"
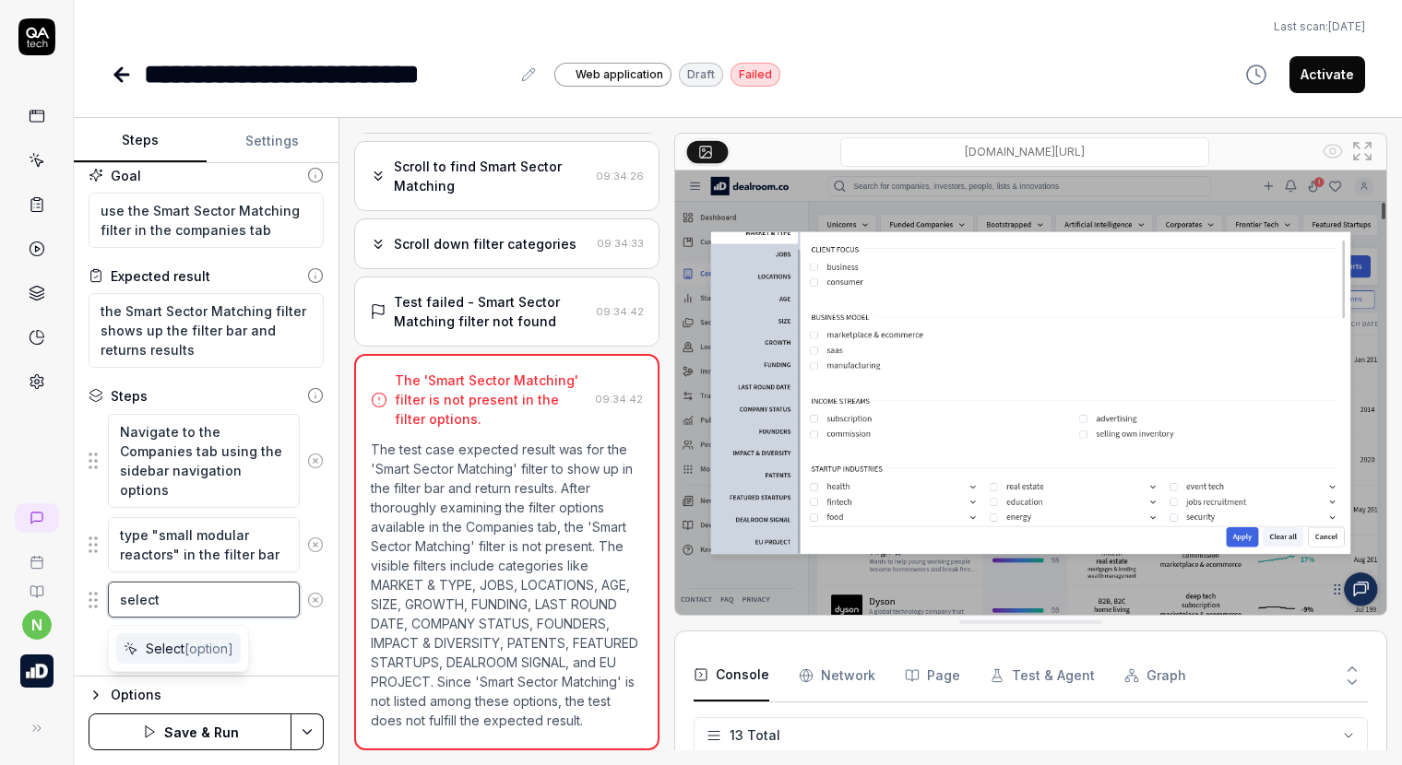
type textarea "Select"
click at [204, 600] on textarea "Select" at bounding box center [204, 600] width 192 height 36
type textarea "*"
type textarea "Select S"
type textarea "*"
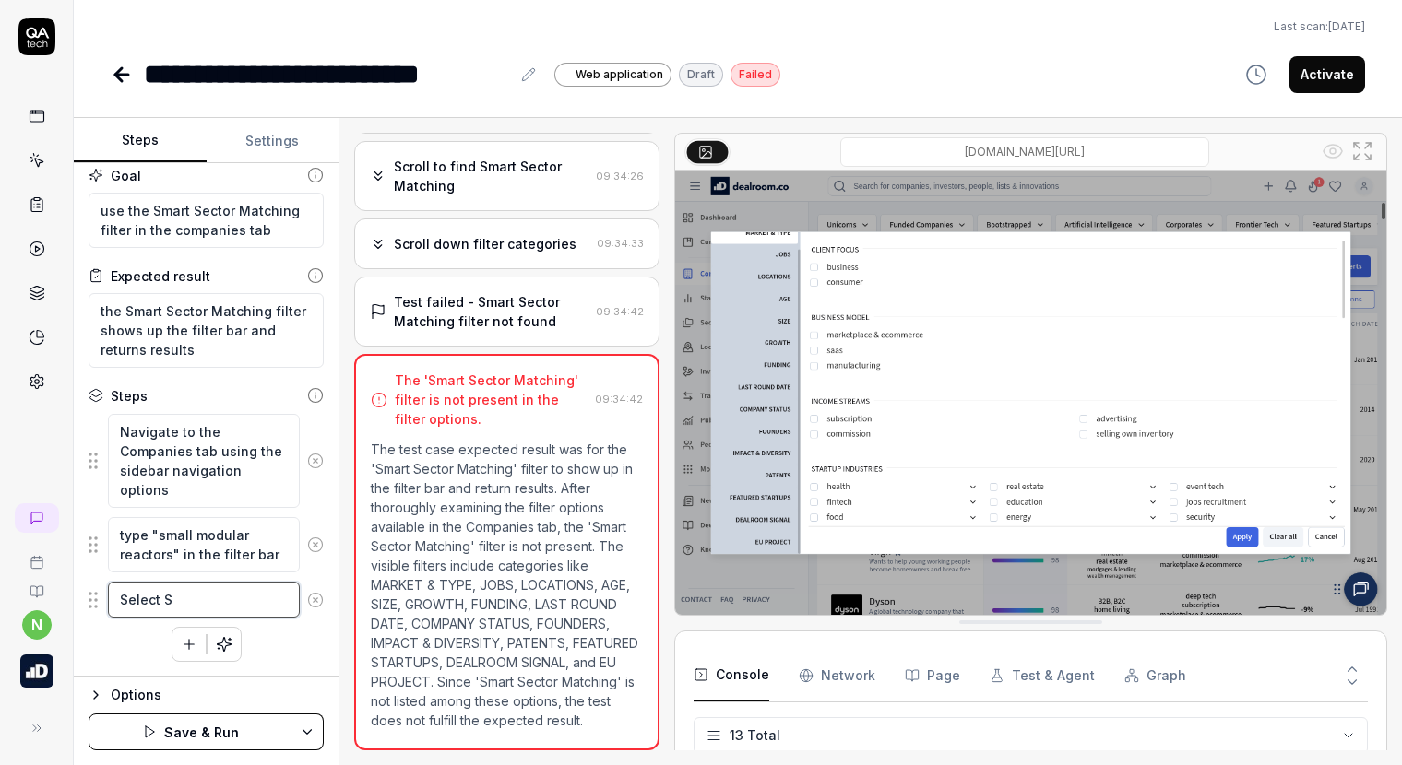
type textarea "Select"
type textarea "*"
type textarea "Select ""
type textarea "*"
type textarea "Select "M"
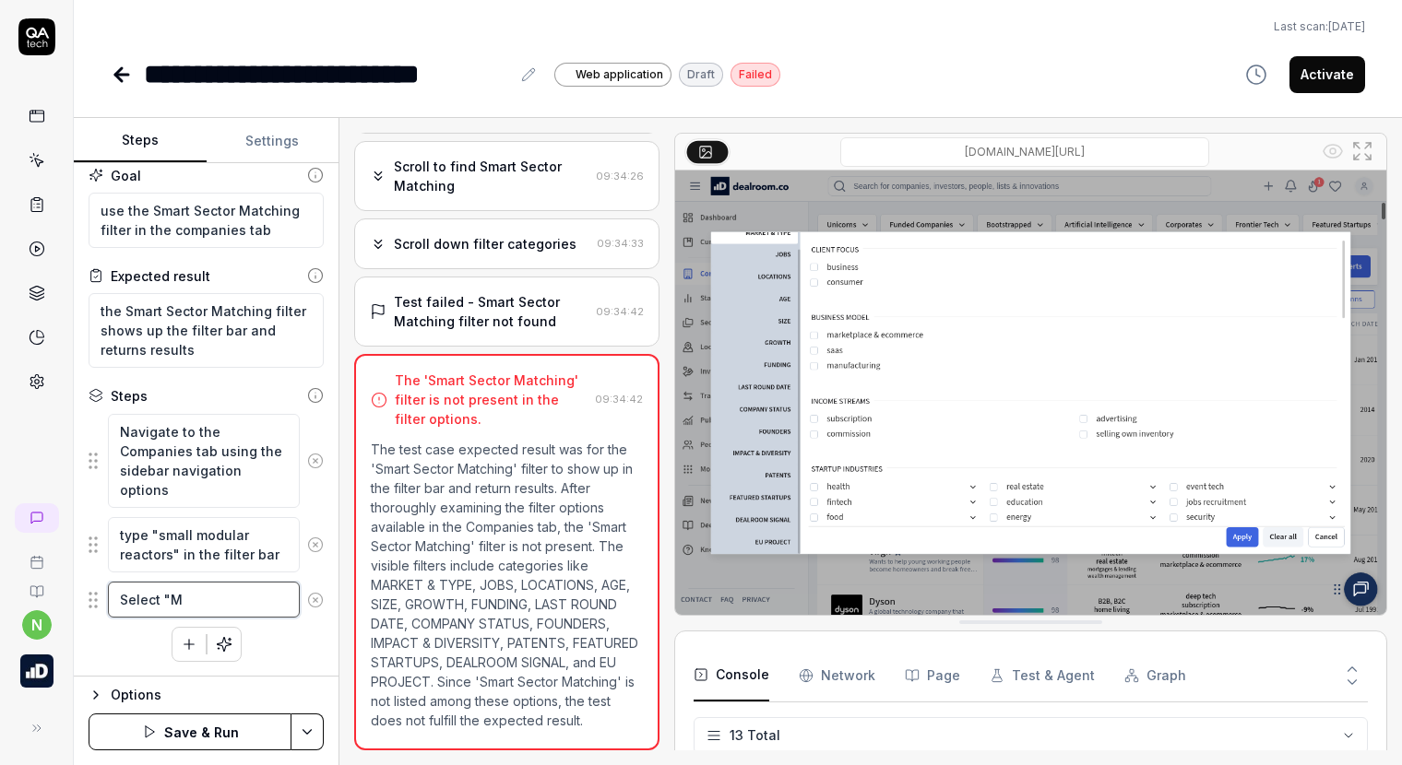
type textarea "*"
type textarea "Select "Ma"
type textarea "*"
type textarea "Select "Mar"
type textarea "*"
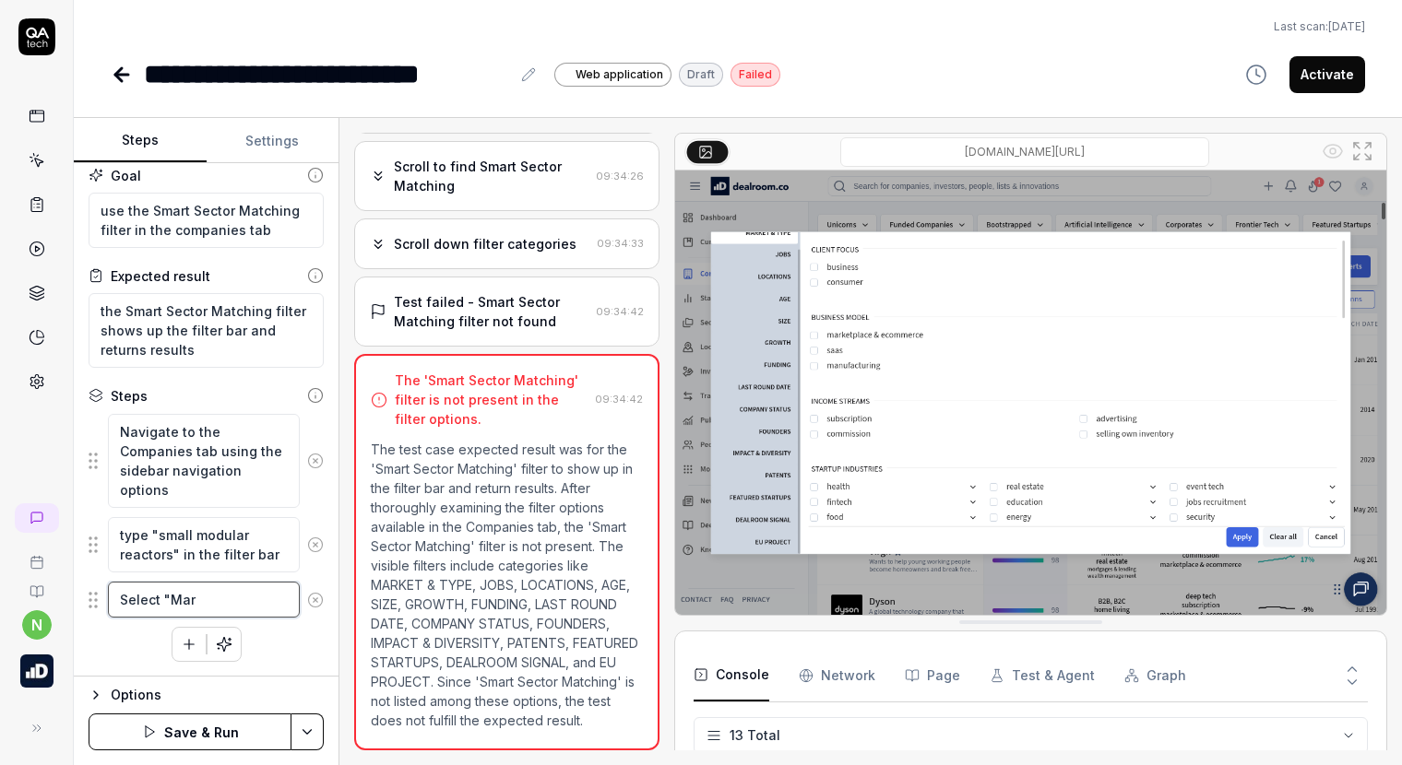
type textarea "Select "Ma"
type textarea "*"
type textarea "Select "M"
type textarea "*"
type textarea "Select ""
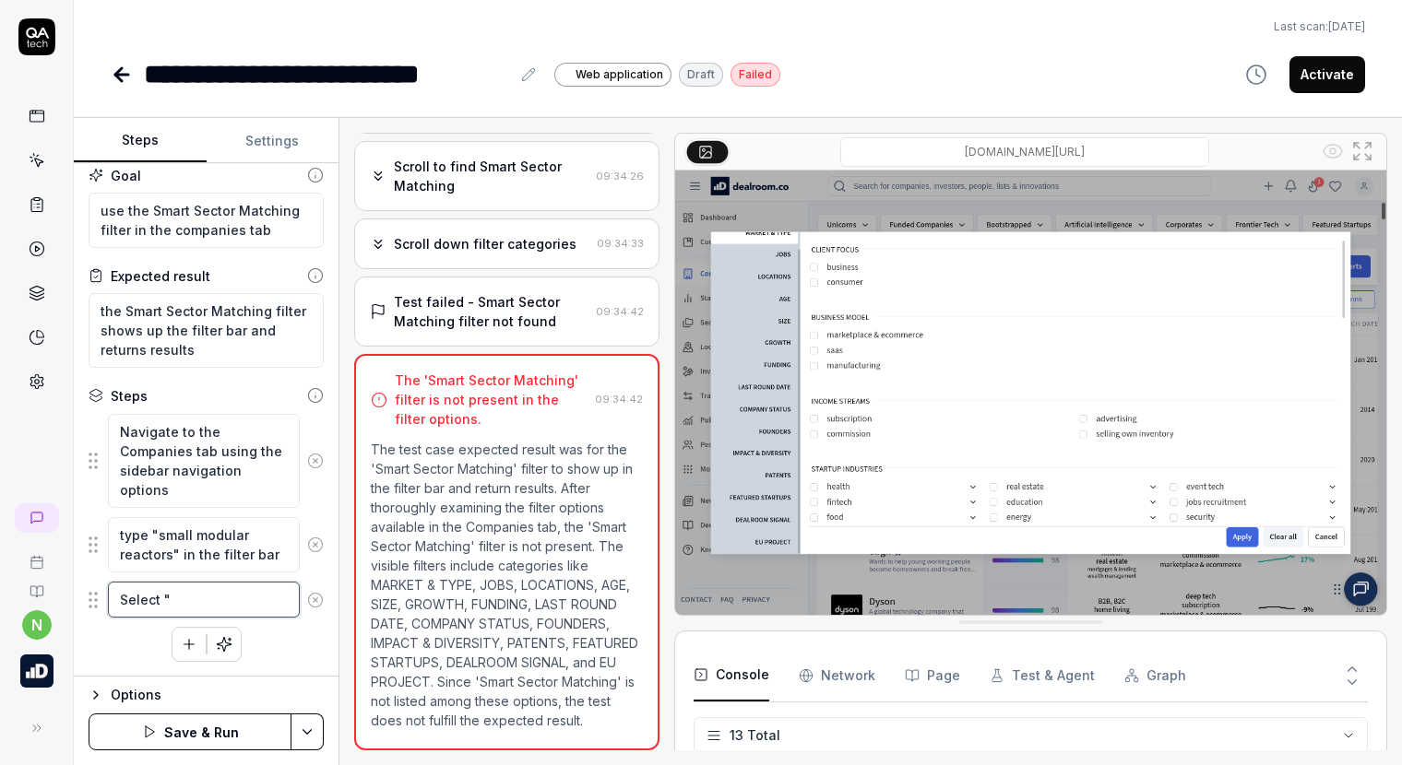
type textarea "*"
type textarea "Select "Sm"
type textarea "*"
type textarea "Select "Sma"
type textarea "*"
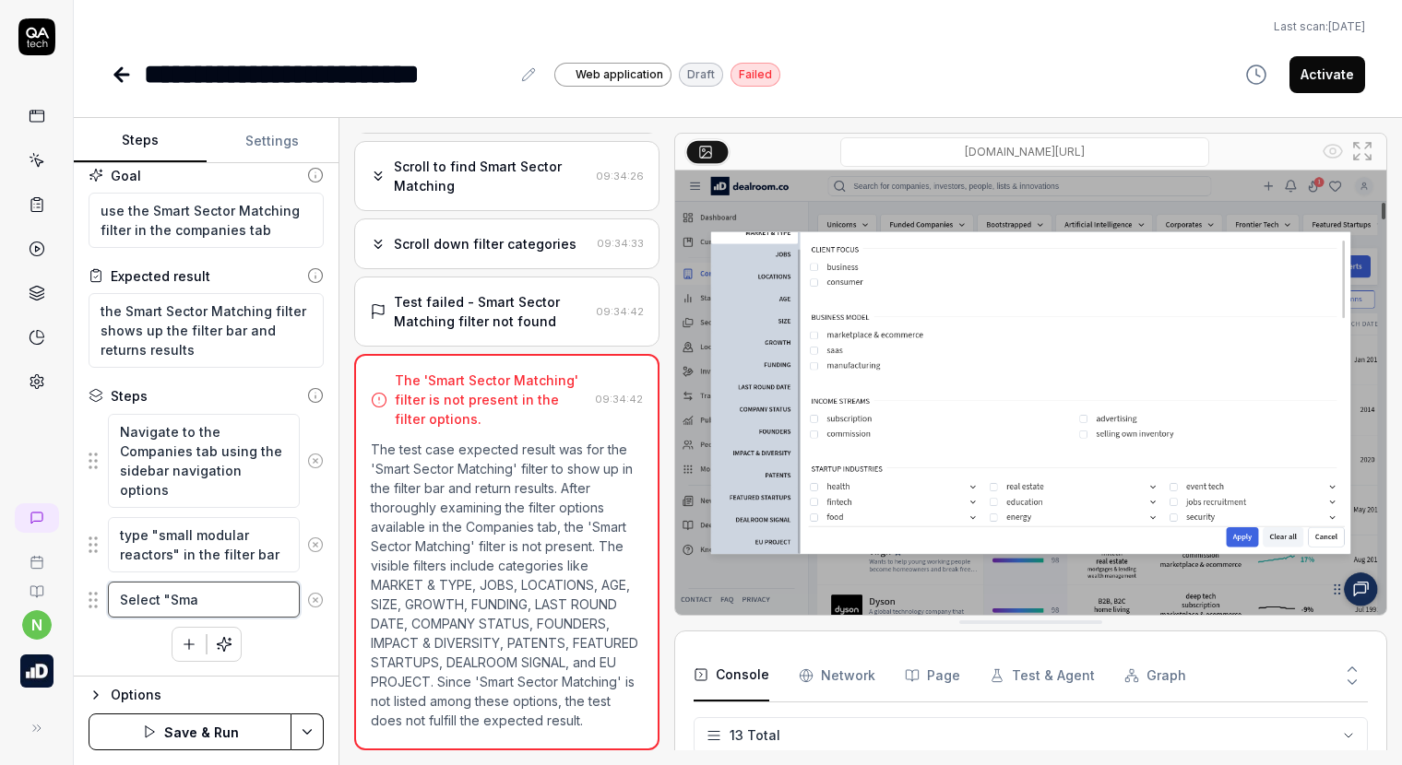
type textarea "Select "Smar"
type textarea "*"
type textarea "Select "Smart"
type textarea "*"
type textarea "Select "Smart"
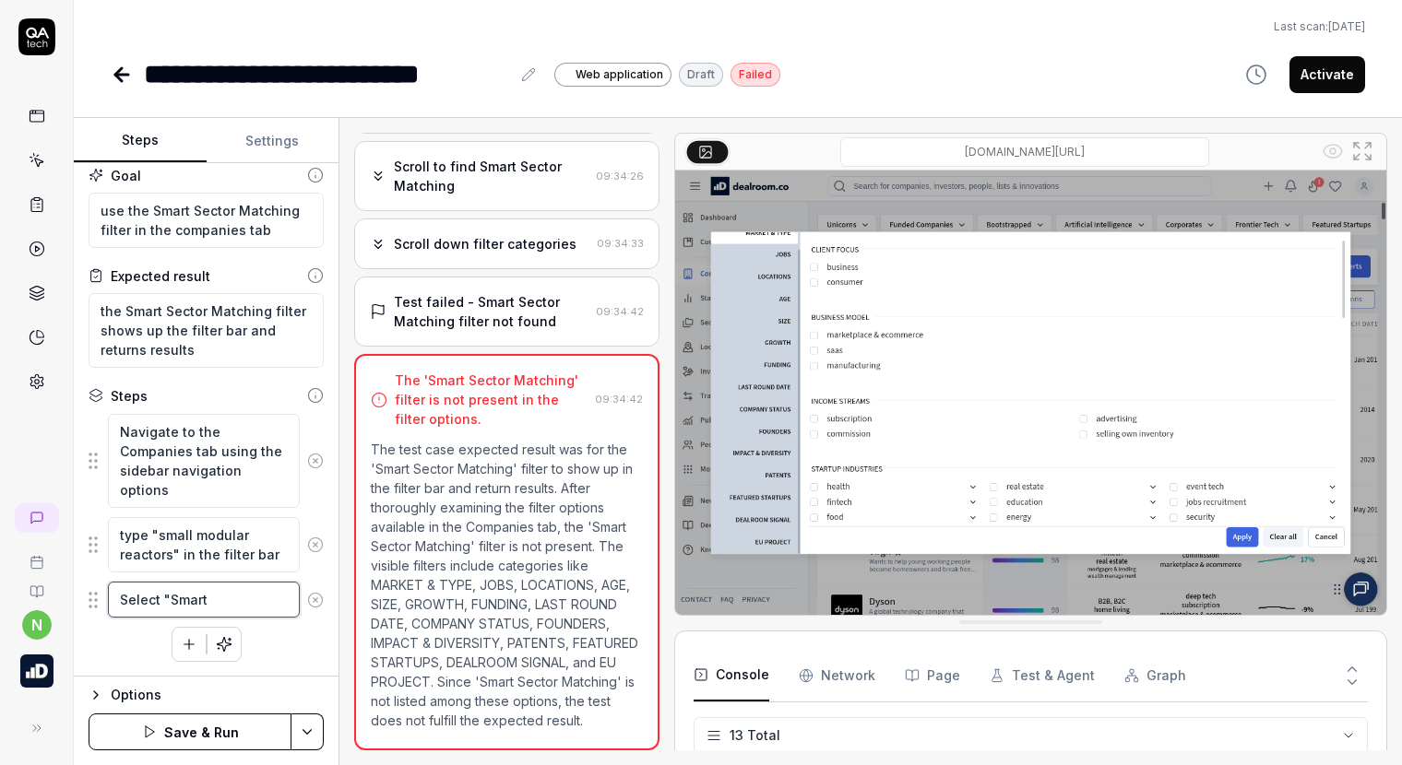
type textarea "*"
type textarea "Select "Smart S"
type textarea "*"
type textarea "Select "Smart Se"
type textarea "*"
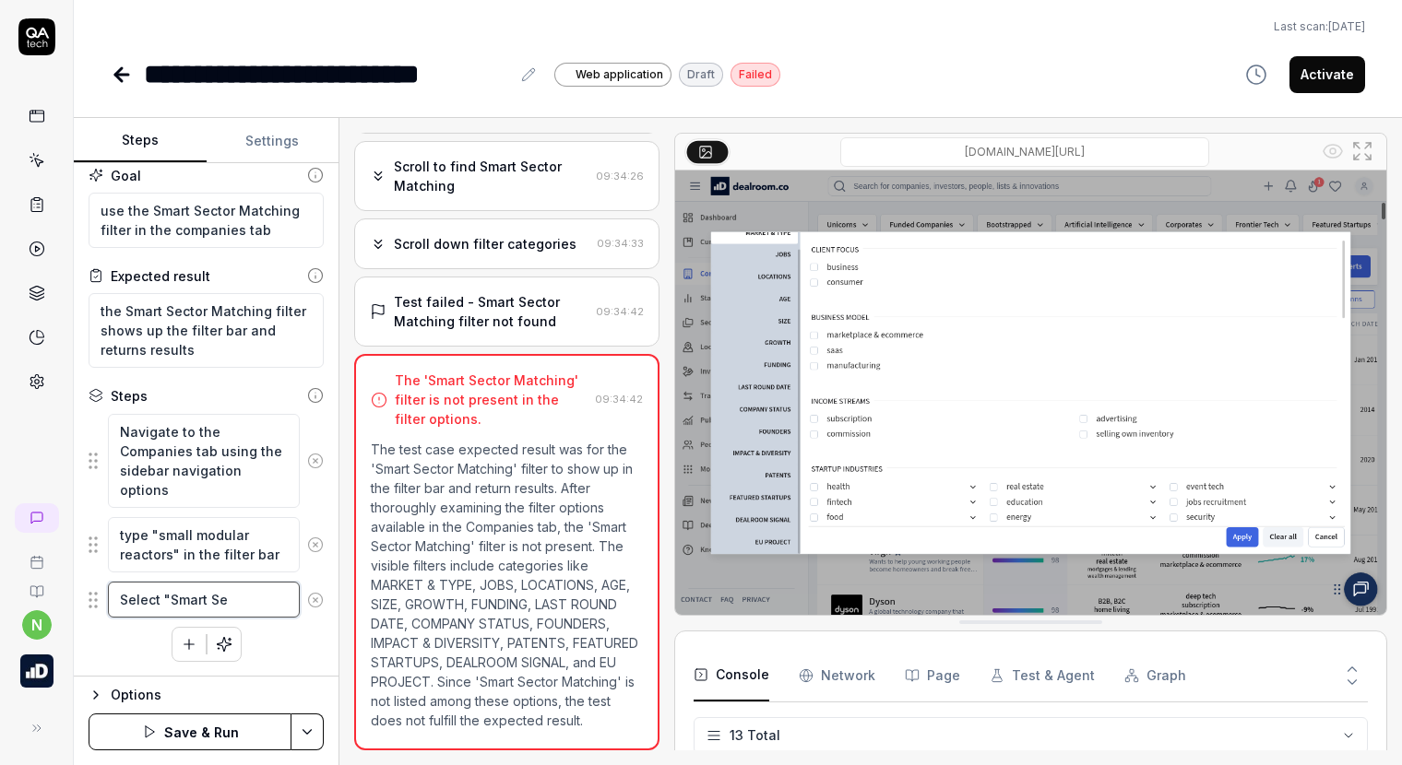
type textarea "Select "Smart Sec"
type textarea "*"
type textarea "Select "Smart Sect"
type textarea "*"
type textarea "Select "Smart Sector"
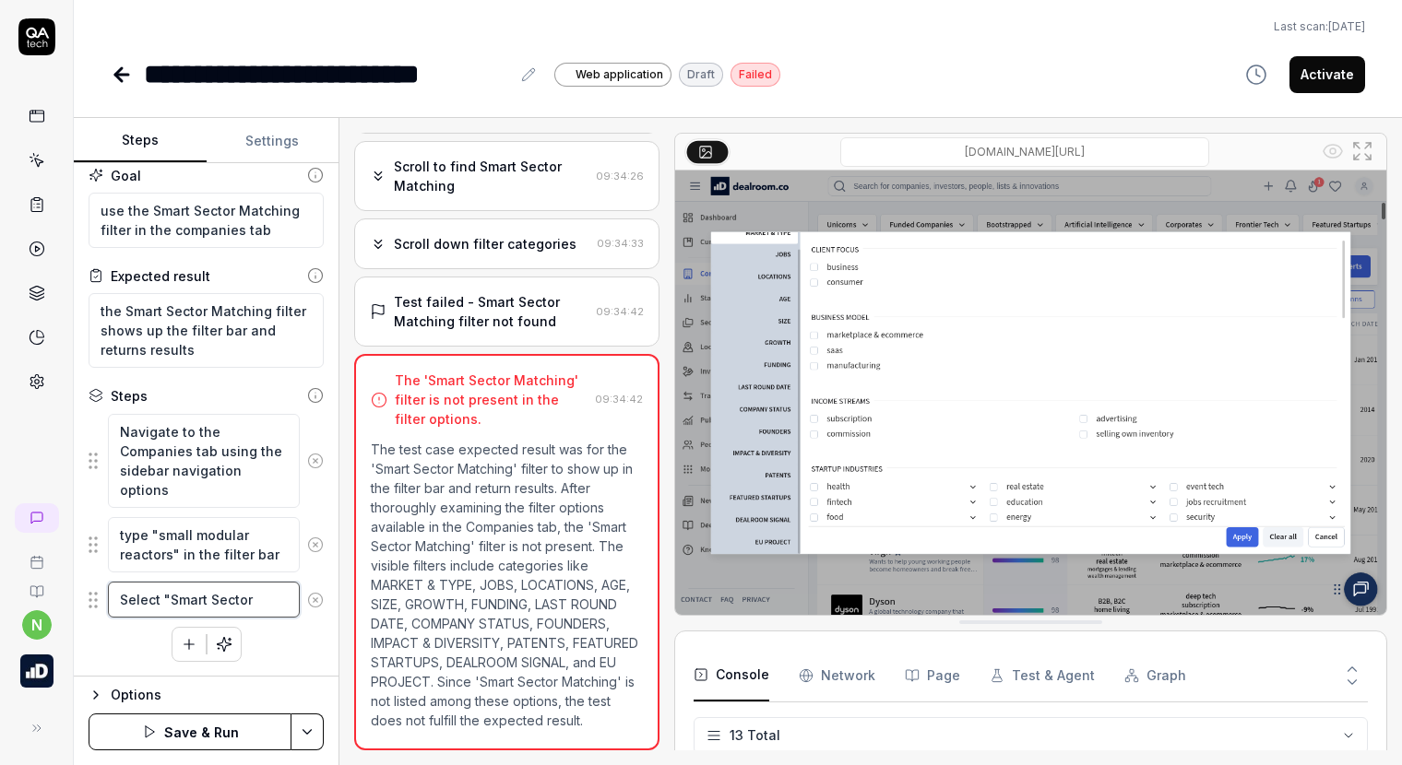
type textarea "*"
type textarea "Select "Smart Sector"
type textarea "*"
type textarea "Select "Smart Sector M"
type textarea "*"
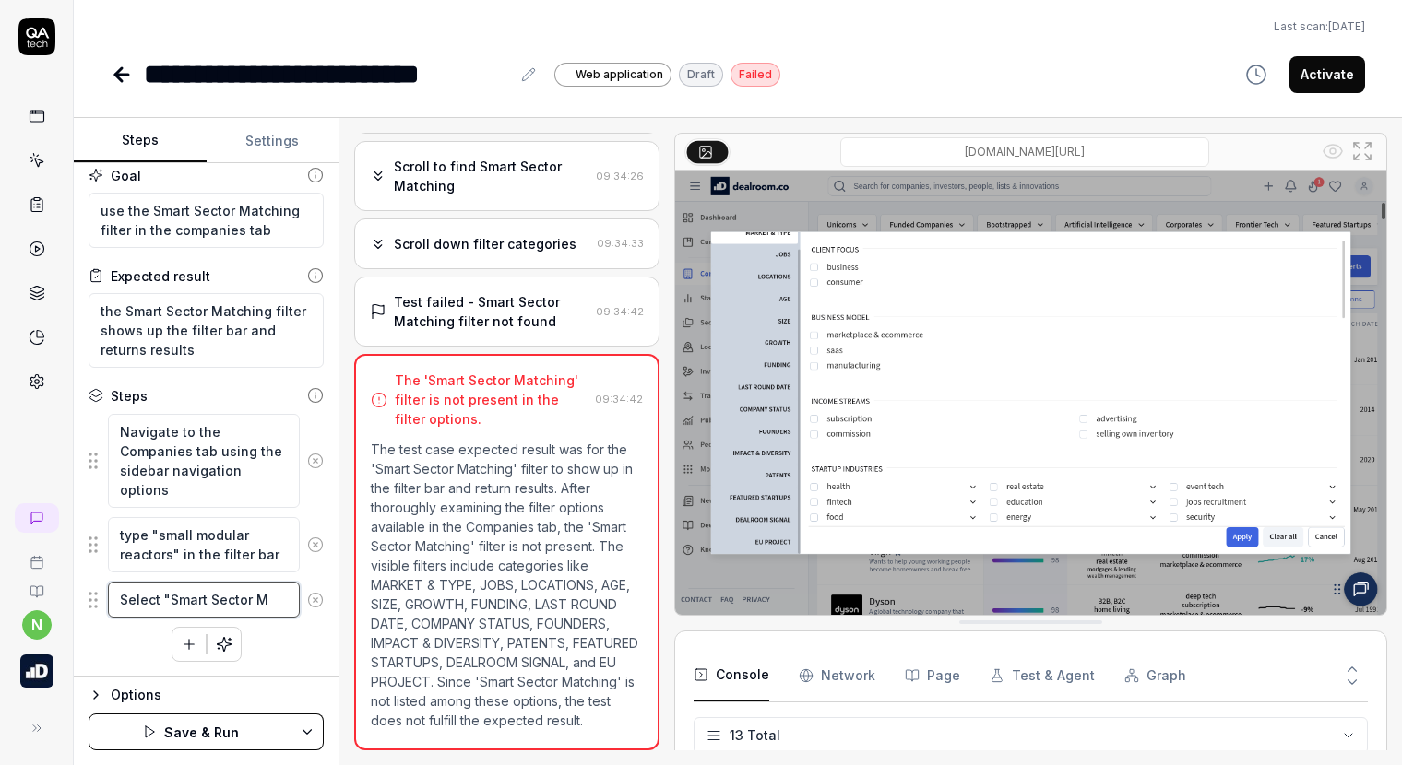
type textarea "Select "Smart Sector Ma"
type textarea "*"
type textarea "Select "Smart Sector Mat"
type textarea "*"
type textarea "Select "Smart Sector Matc"
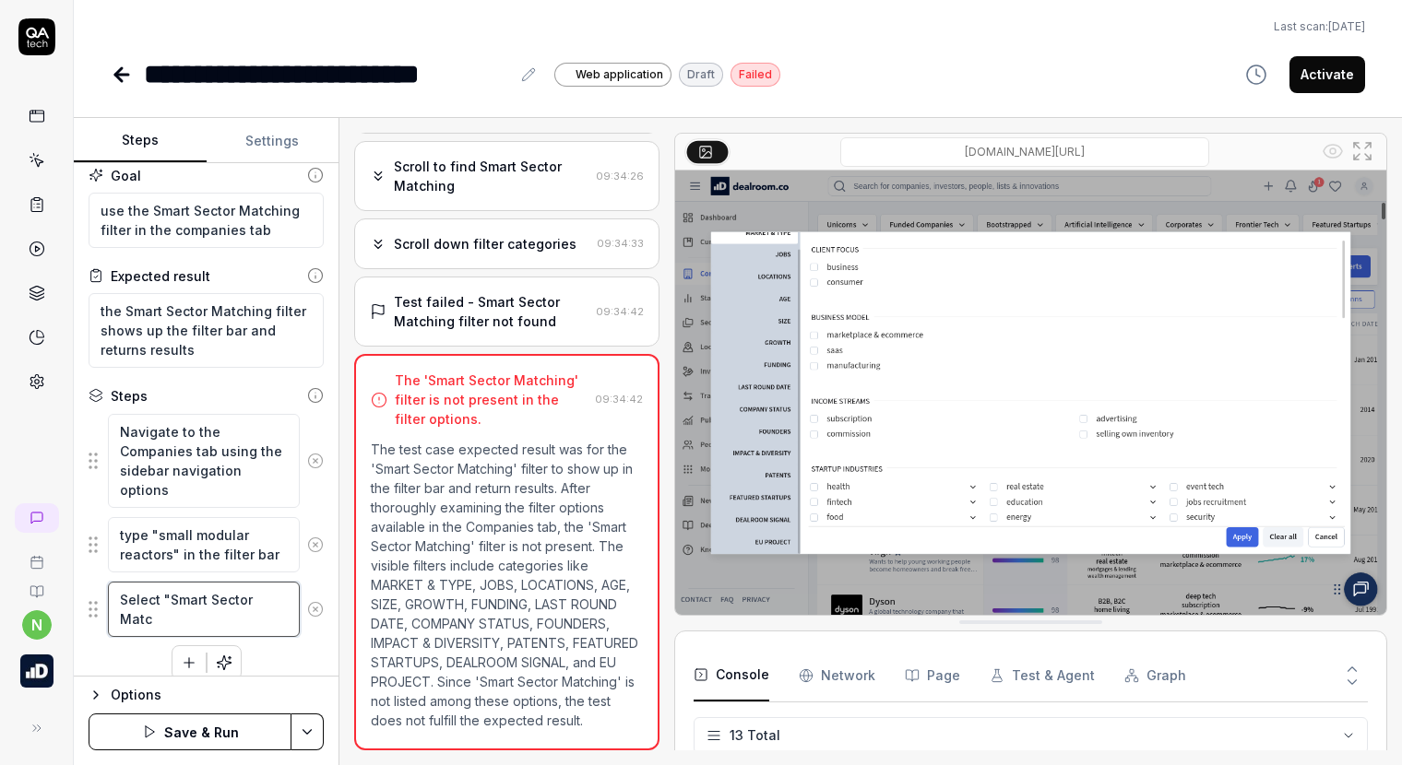
type textarea "*"
type textarea "Select "Smart Sector Match"
type textarea "*"
type textarea "Select "Smart Sector Matchi"
type textarea "*"
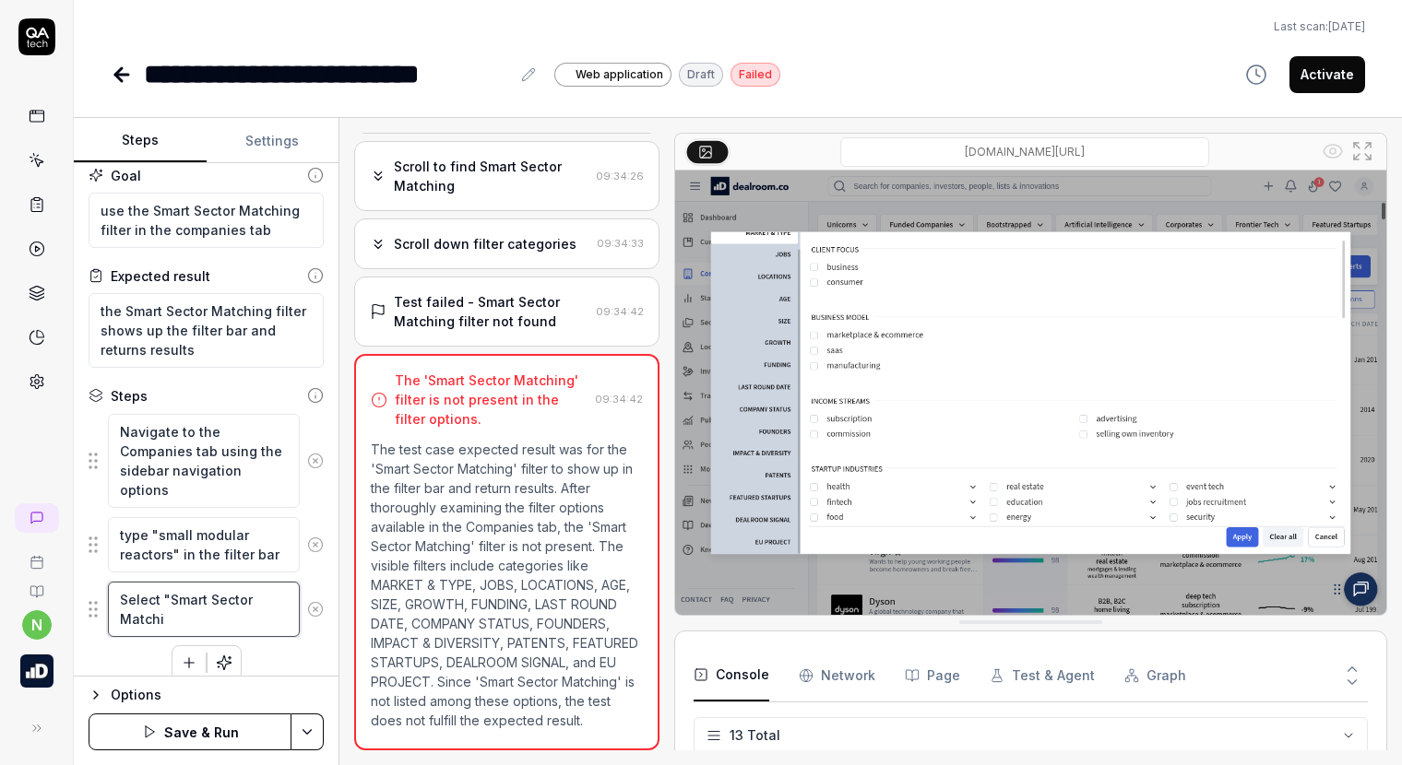
type textarea "Select "Smart Sector Matchin"
type textarea "*"
type textarea "Select "Smart Sector Matching"
type textarea "*"
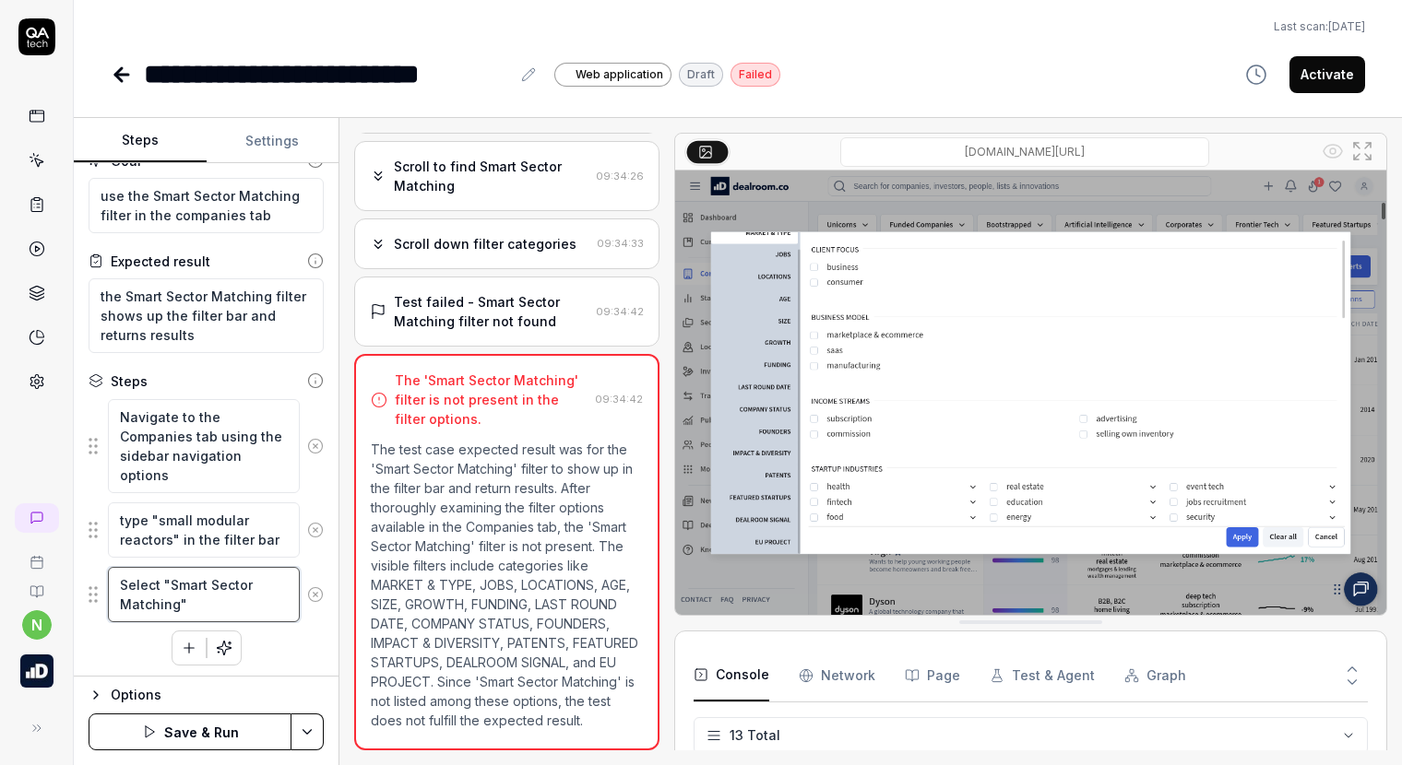
scroll to position [30, 0]
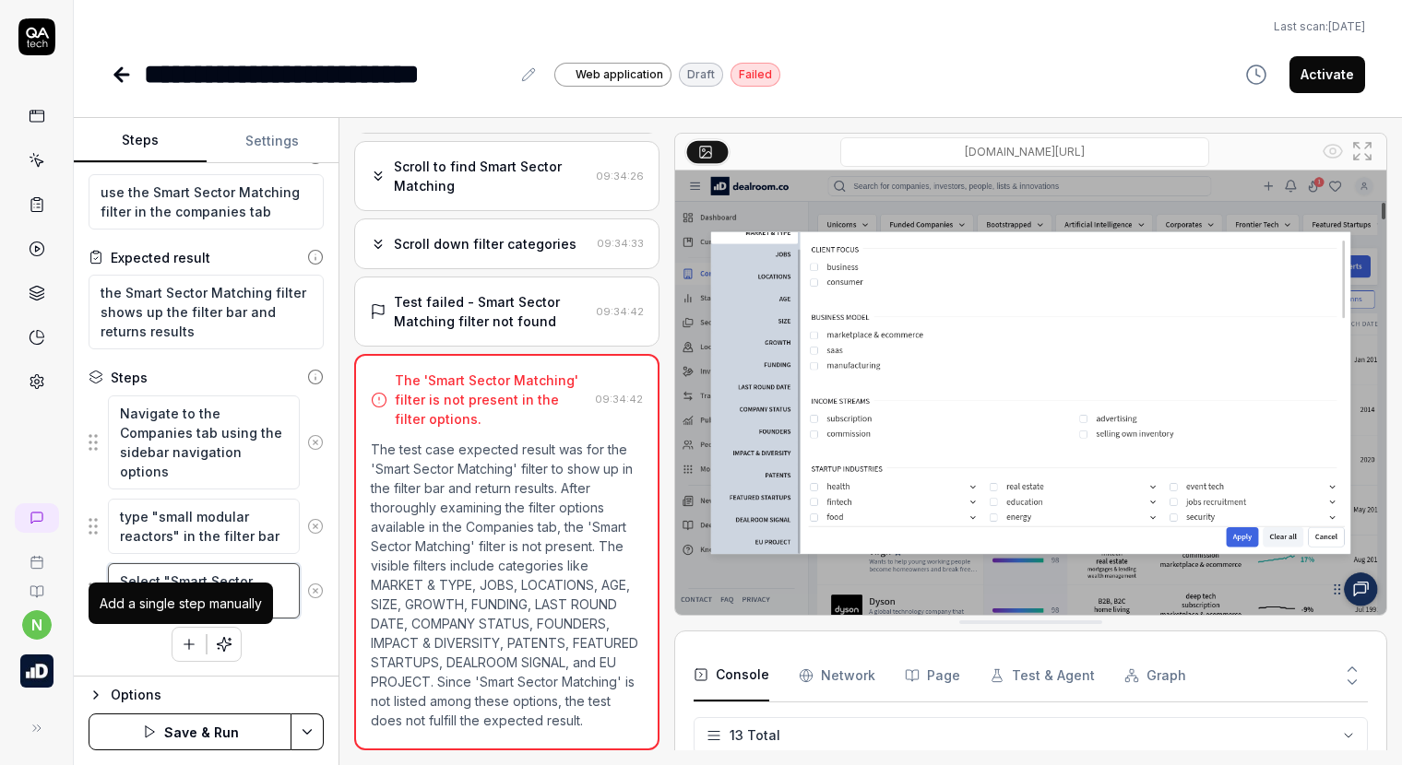
type textarea "Select "Smart Sector Matching""
click at [181, 649] on icon "button" at bounding box center [189, 644] width 17 height 17
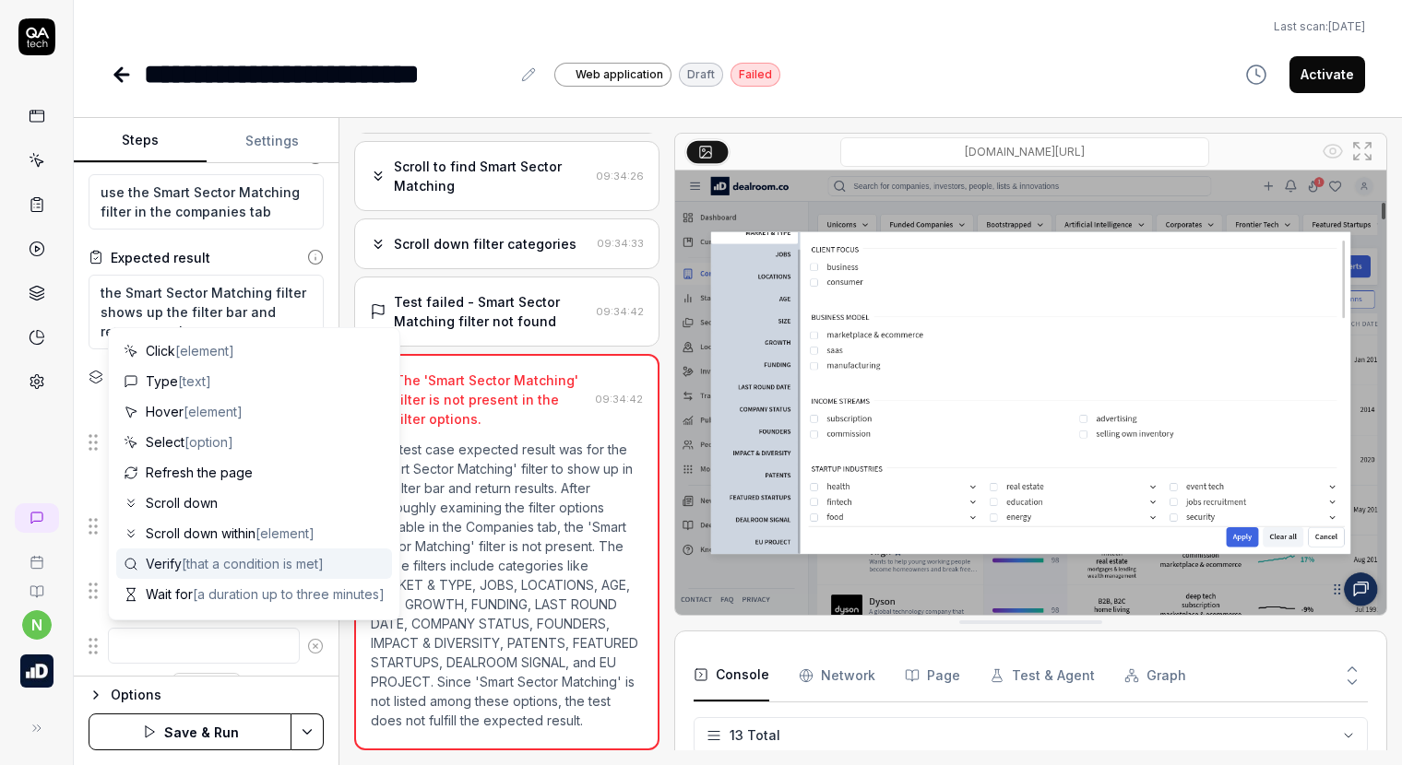
click at [195, 569] on span "[that a condition is met]" at bounding box center [253, 564] width 142 height 16
type textarea "*"
type textarea "Verify"
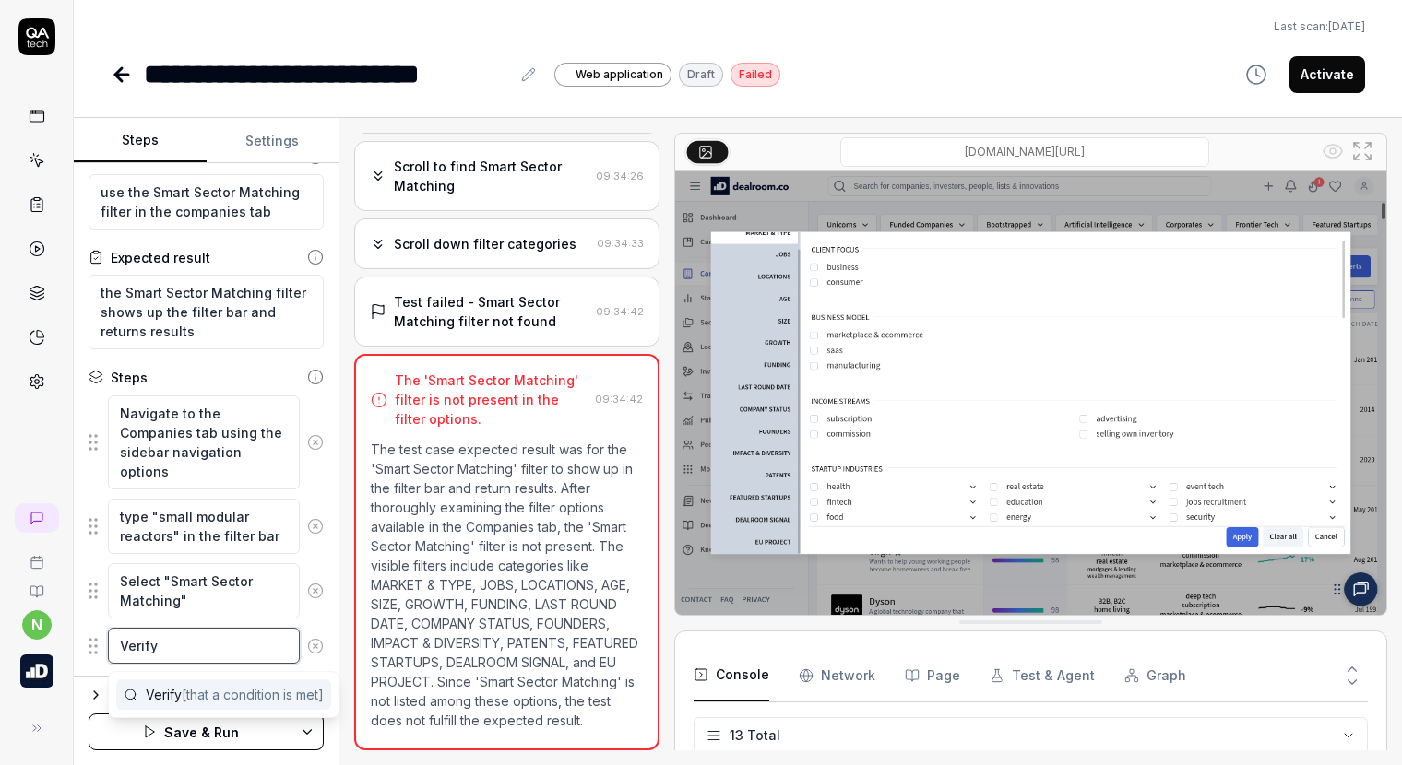
type textarea "*"
type textarea "Verify t"
type textarea "*"
type textarea "Verify th"
type textarea "*"
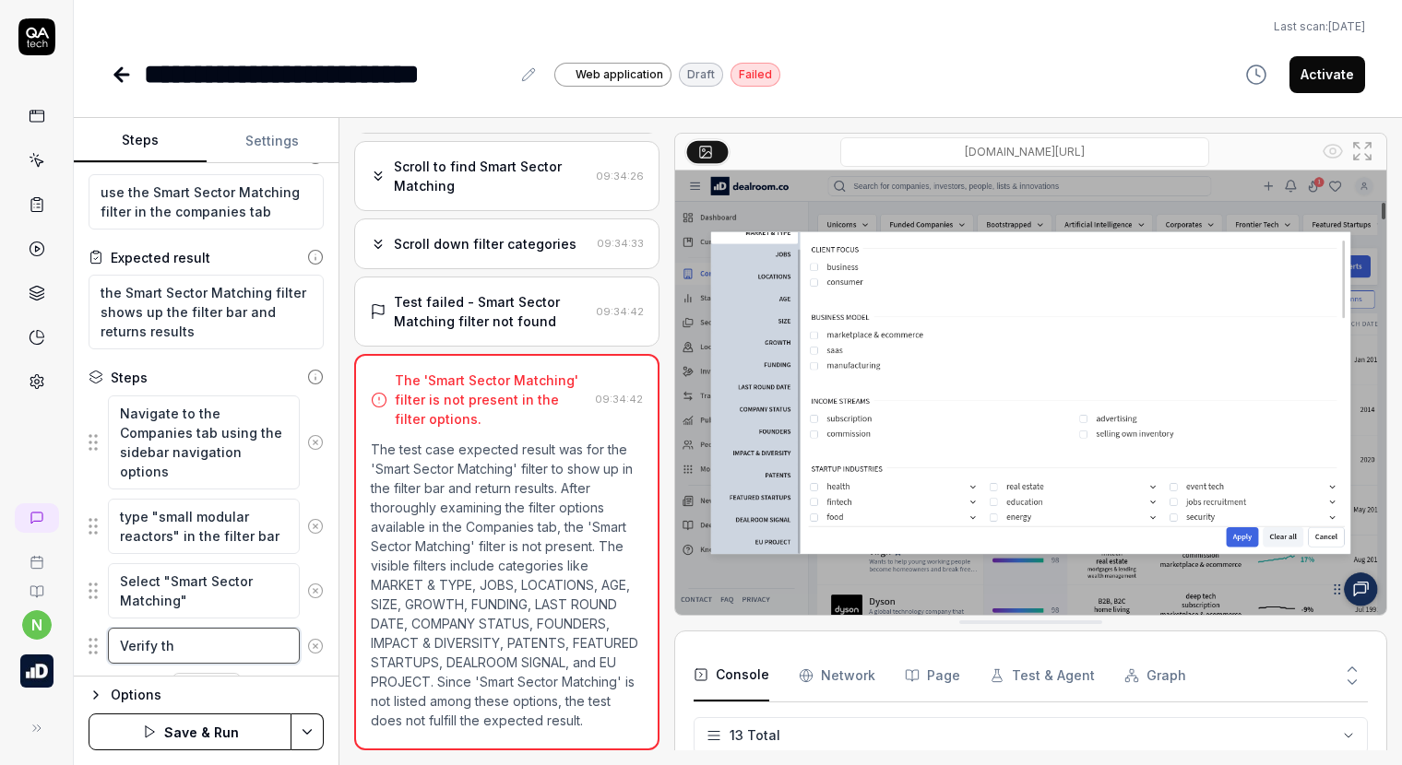
type textarea "Verify tha"
type textarea "*"
type textarea "Verify that"
type textarea "*"
type textarea "Verify that r"
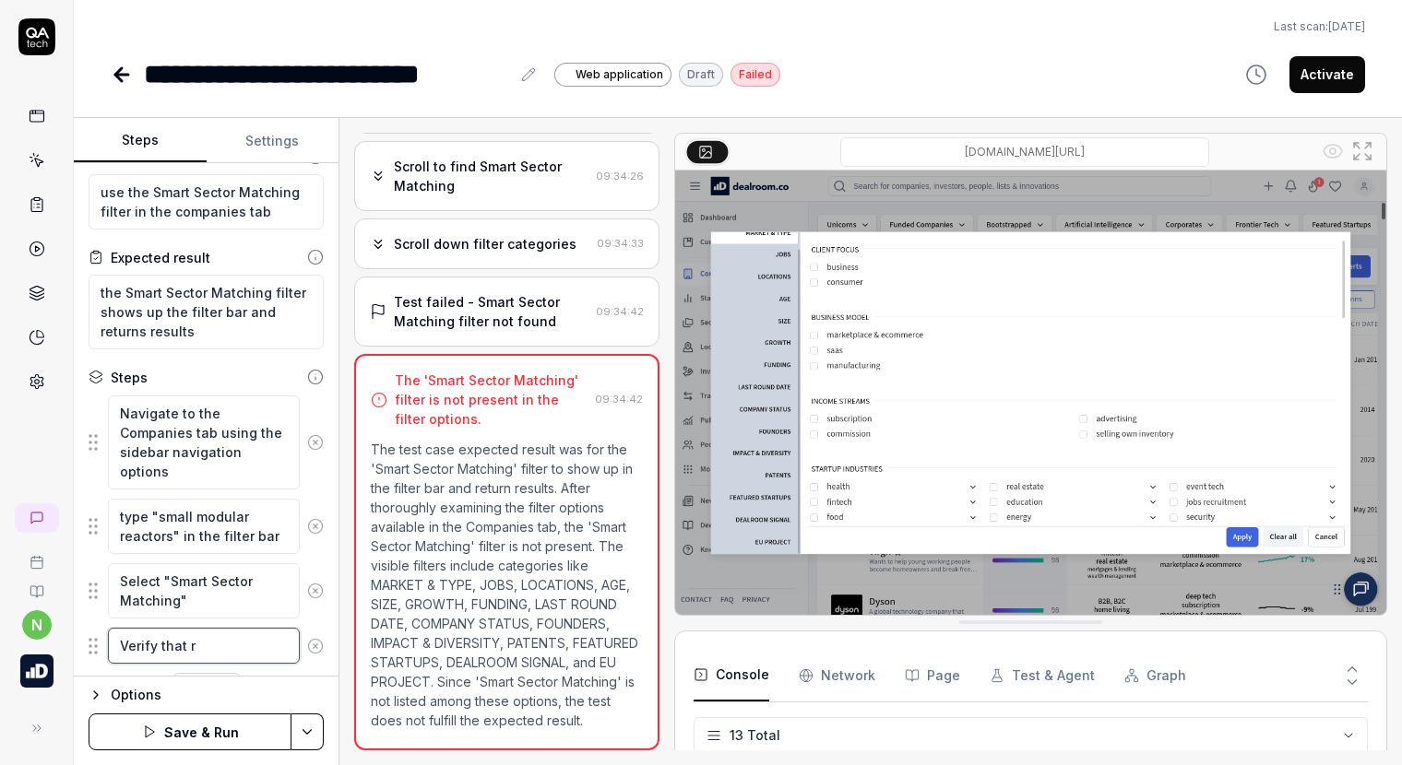
type textarea "*"
type textarea "Verify that re"
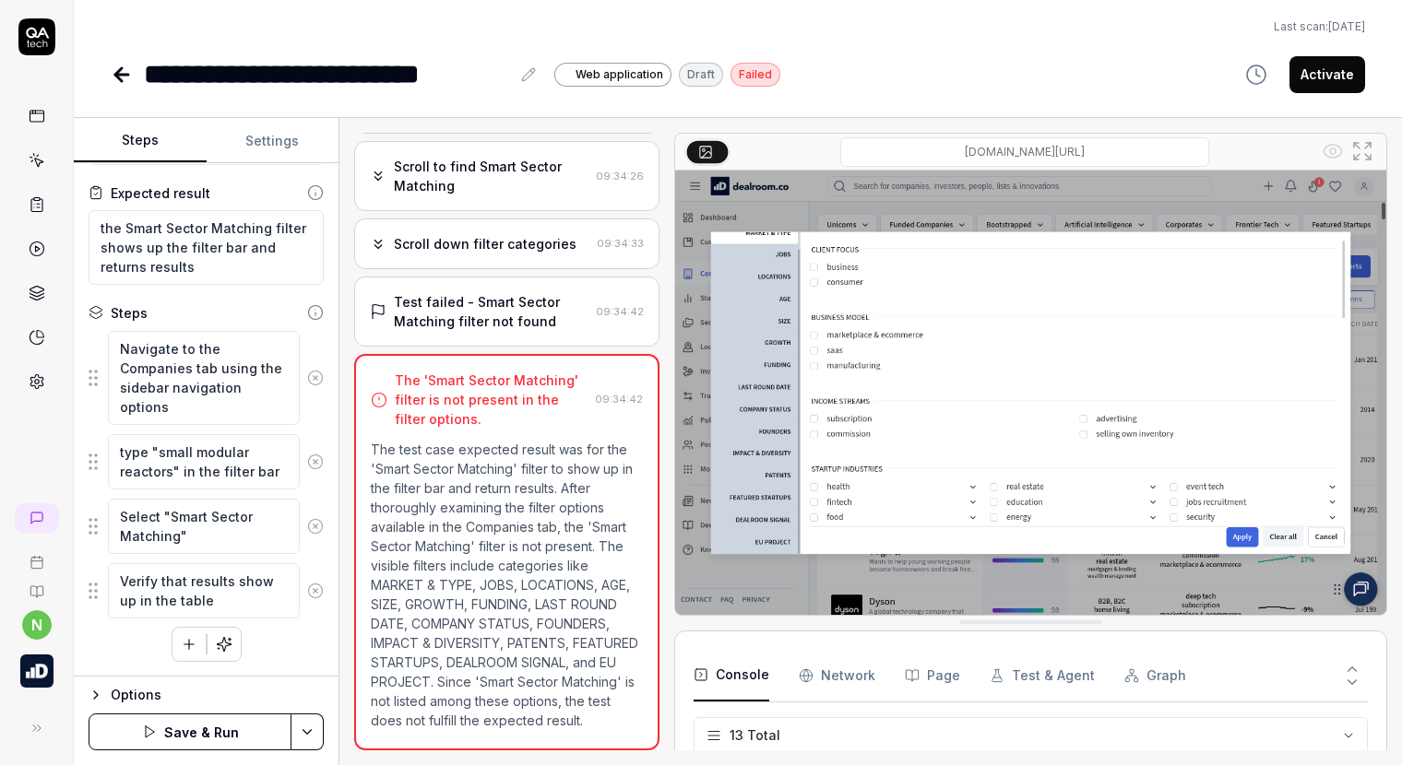
click at [260, 723] on button "Save & Run" at bounding box center [190, 732] width 203 height 37
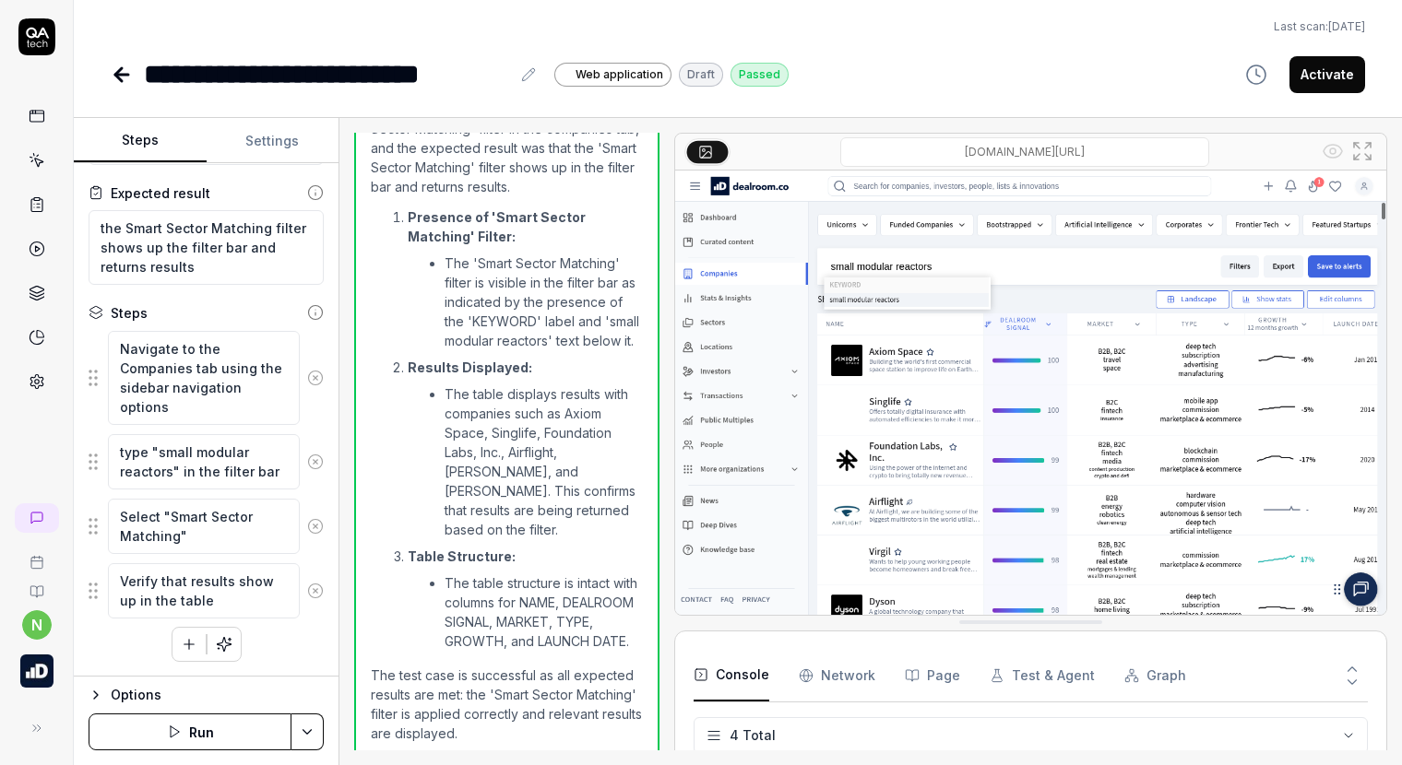
scroll to position [586, 0]
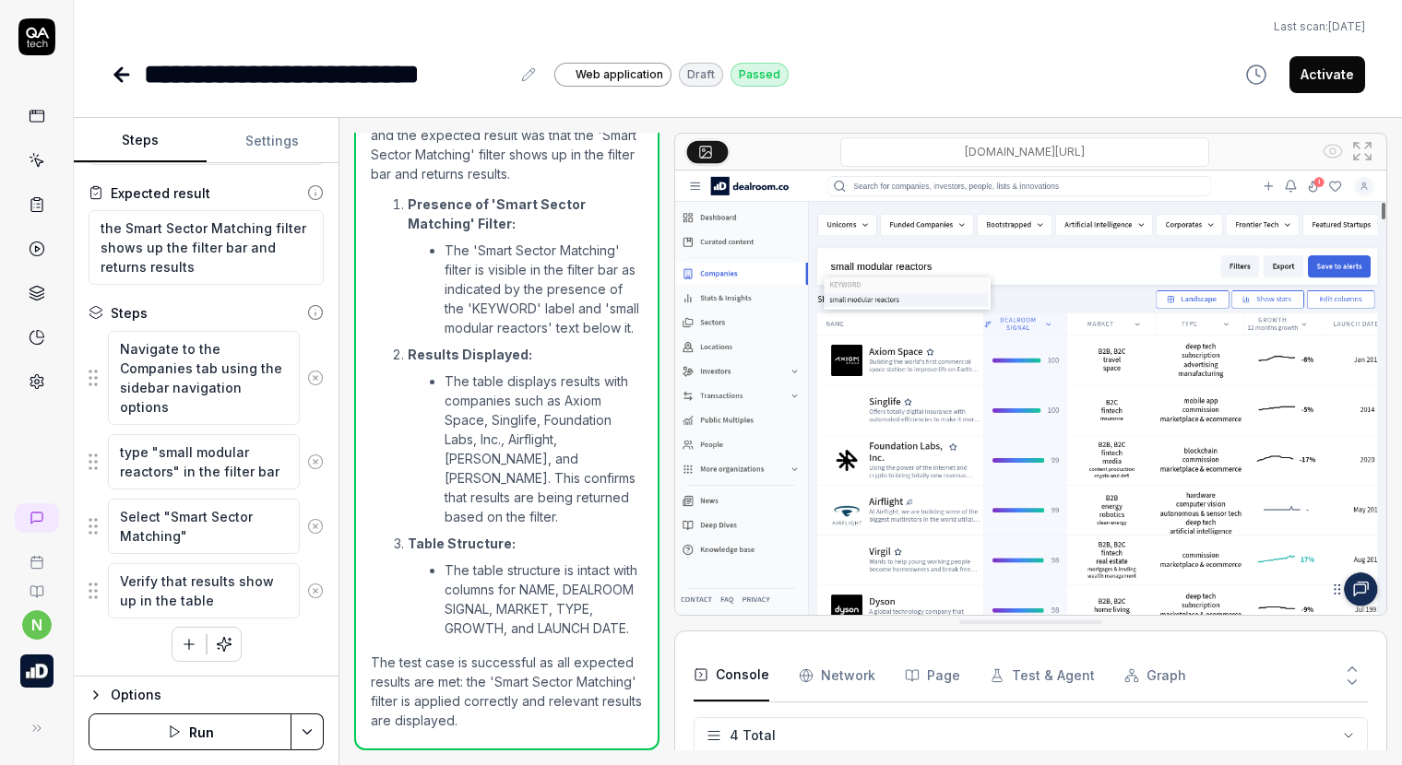
click at [1332, 82] on button "Activate" at bounding box center [1327, 74] width 76 height 37
click at [41, 208] on icon at bounding box center [36, 205] width 11 height 13
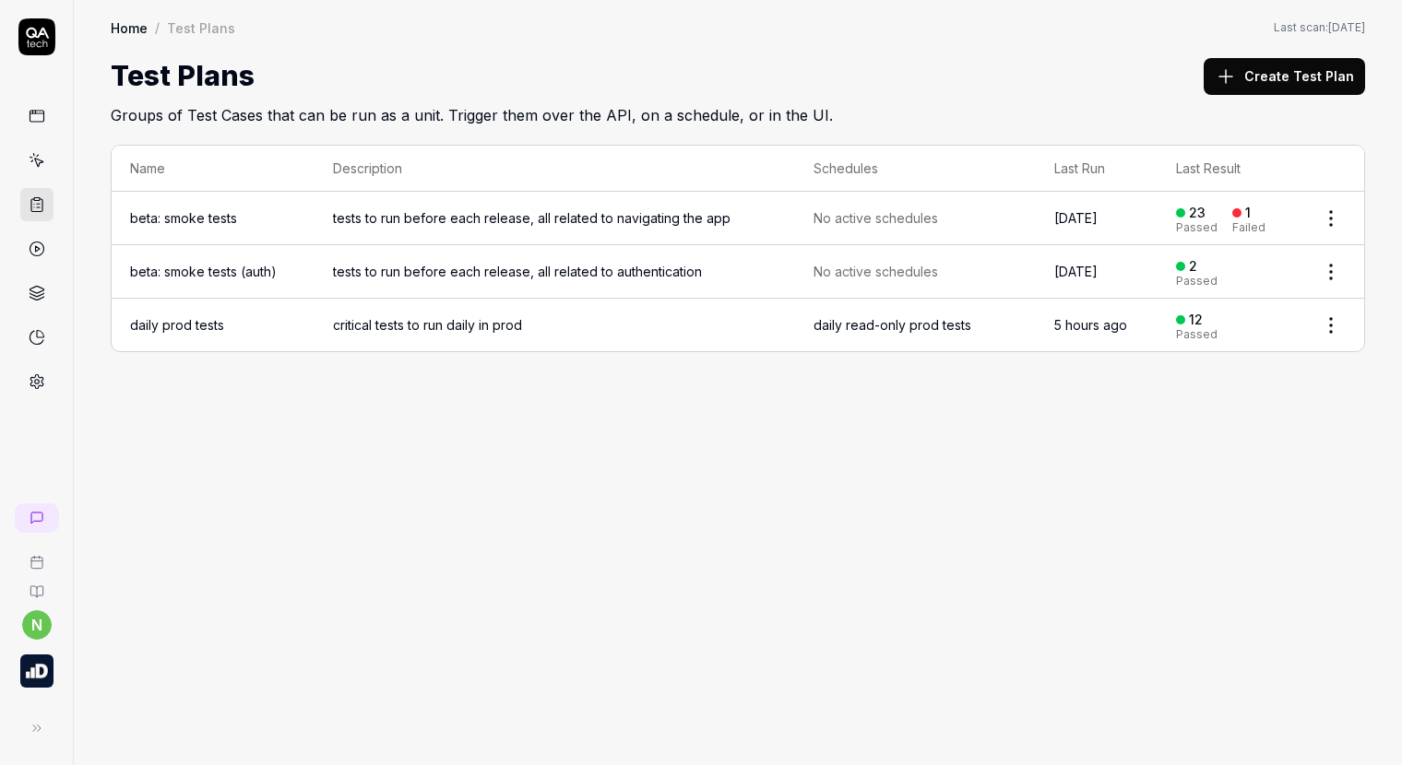
click at [173, 222] on link "beta: smoke tests" at bounding box center [183, 218] width 107 height 16
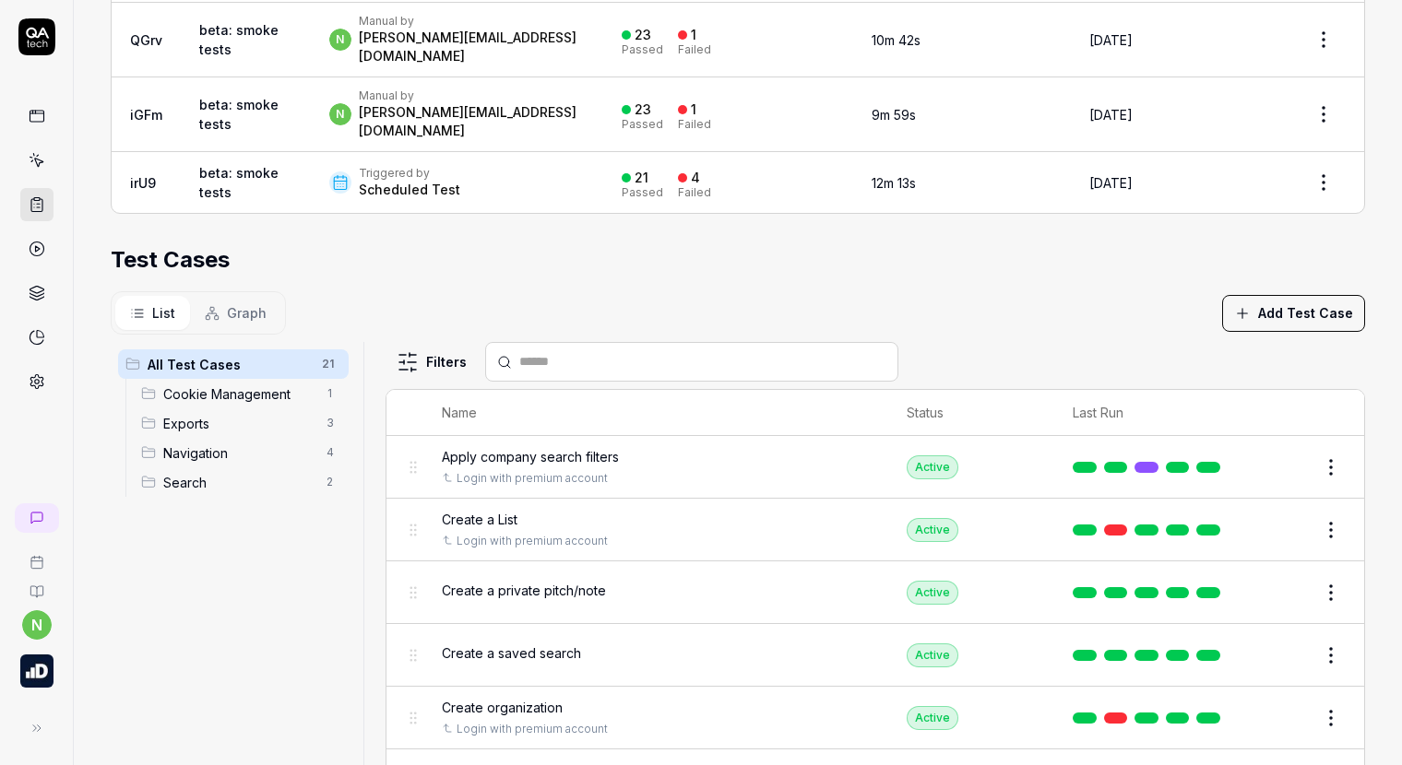
scroll to position [506, 0]
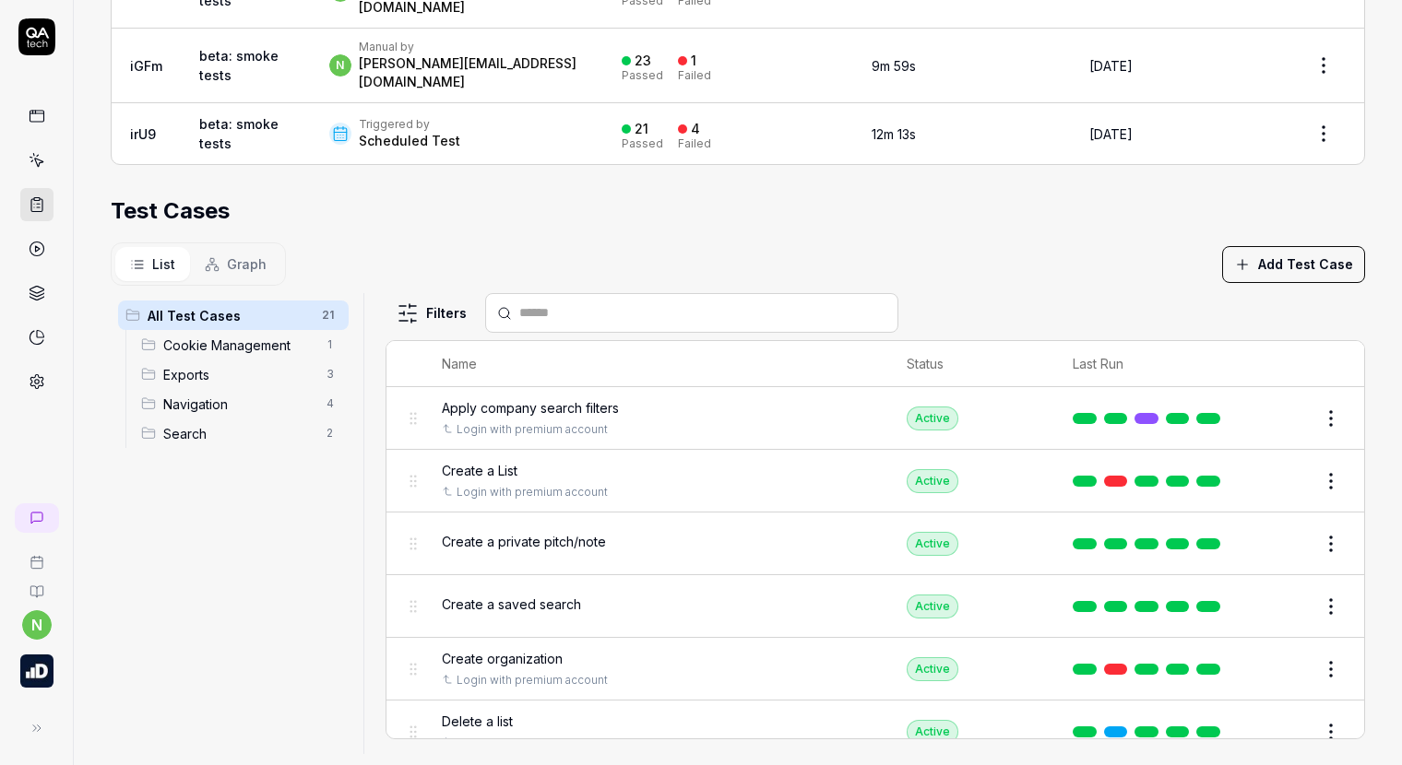
click at [1291, 246] on button "Add Test Case" at bounding box center [1293, 264] width 143 height 37
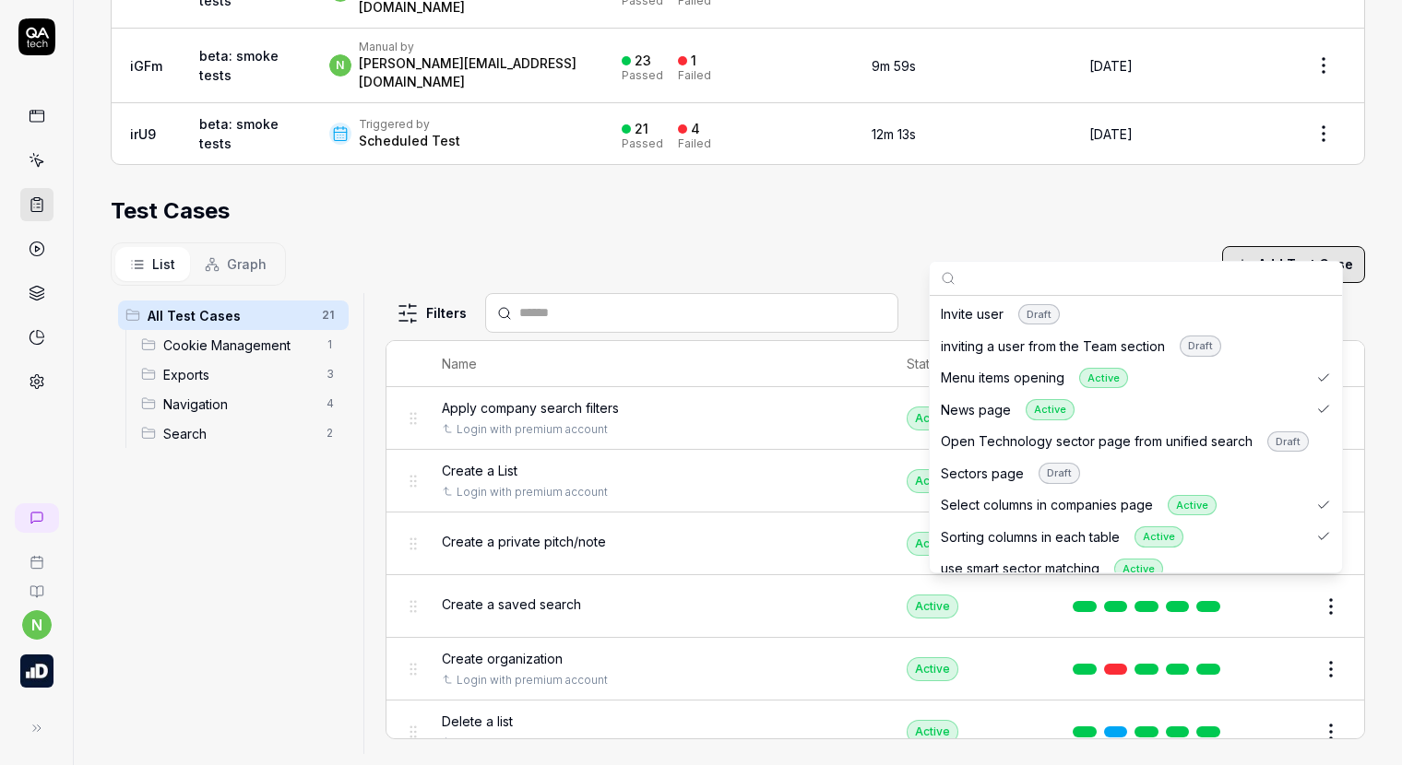
scroll to position [830, 0]
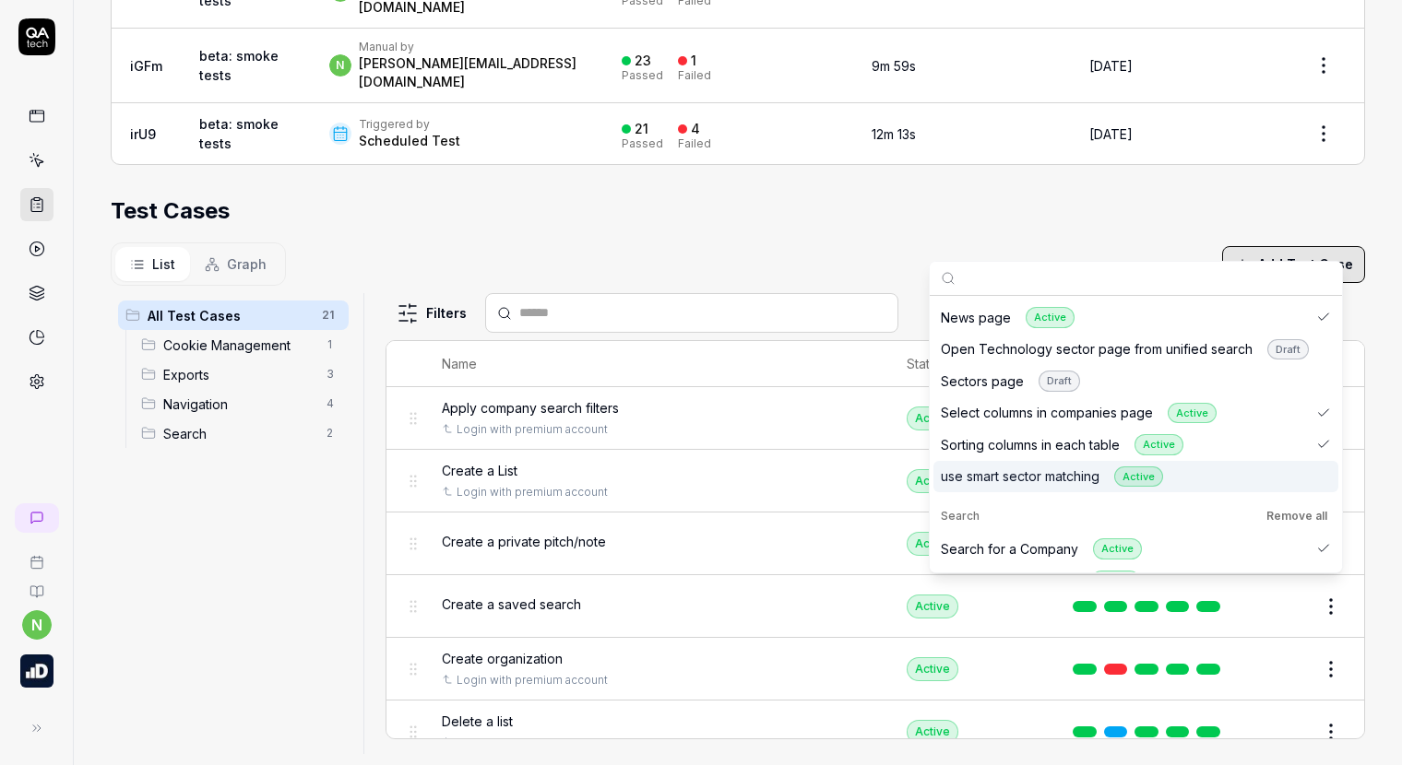
click at [1210, 469] on div "use smart sector matching Active" at bounding box center [1135, 477] width 405 height 32
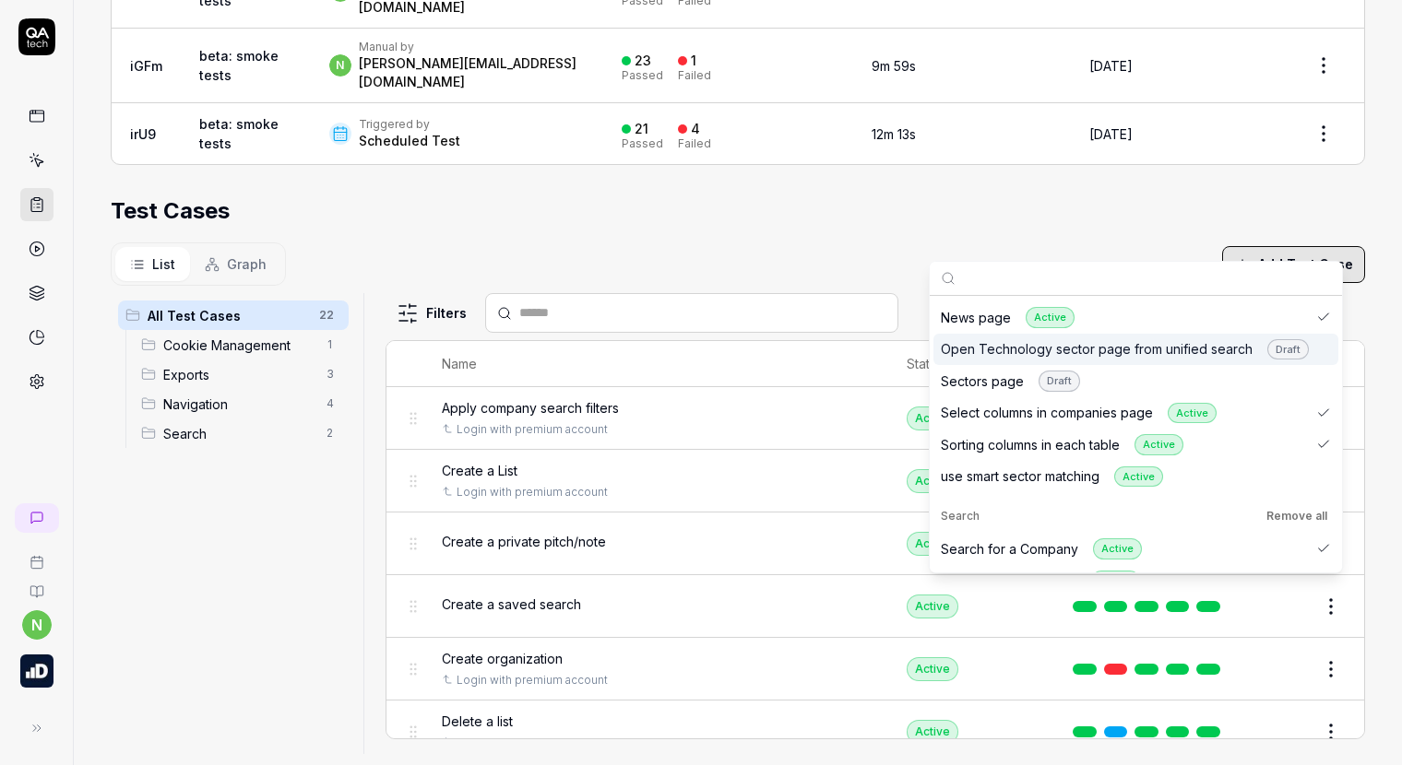
click at [777, 243] on div "List Graph Add Test Case" at bounding box center [738, 264] width 1254 height 43
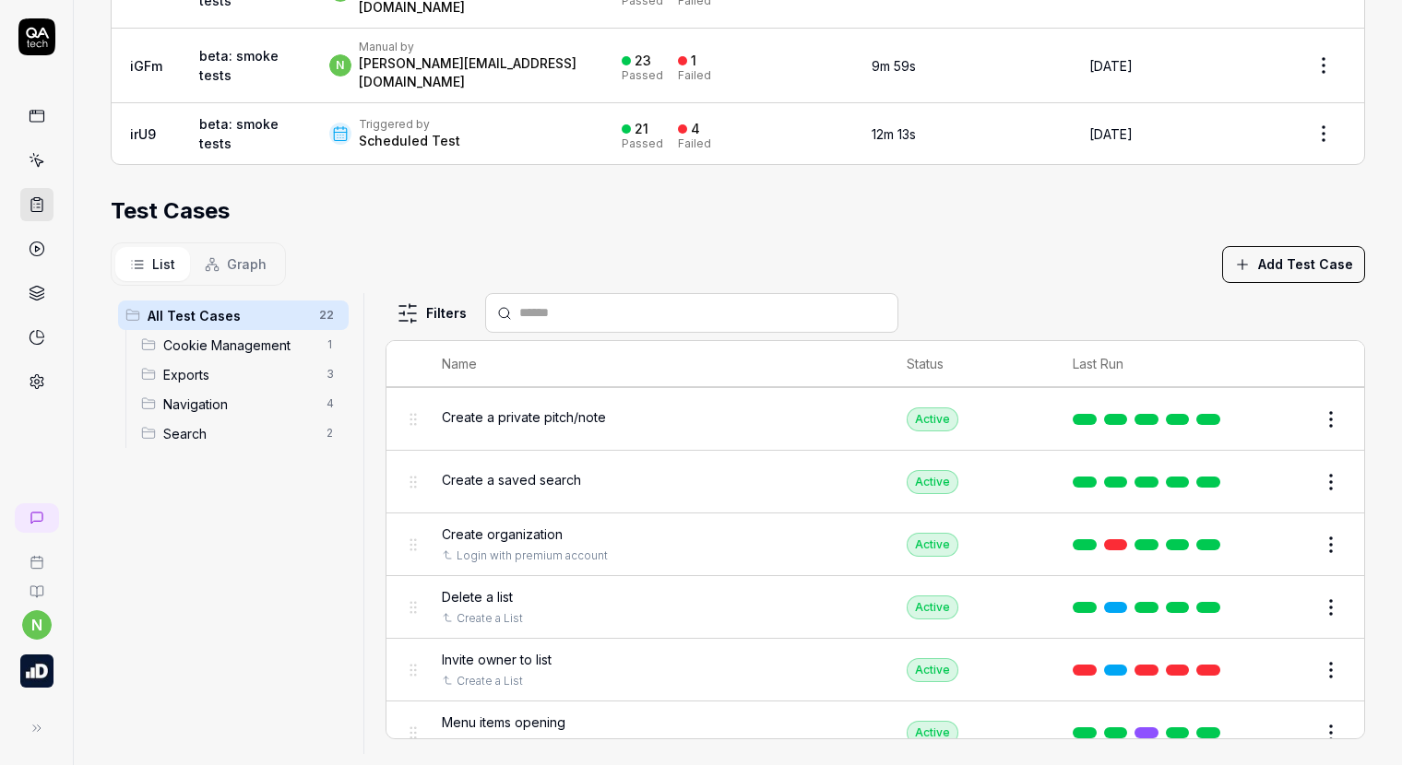
scroll to position [92, 0]
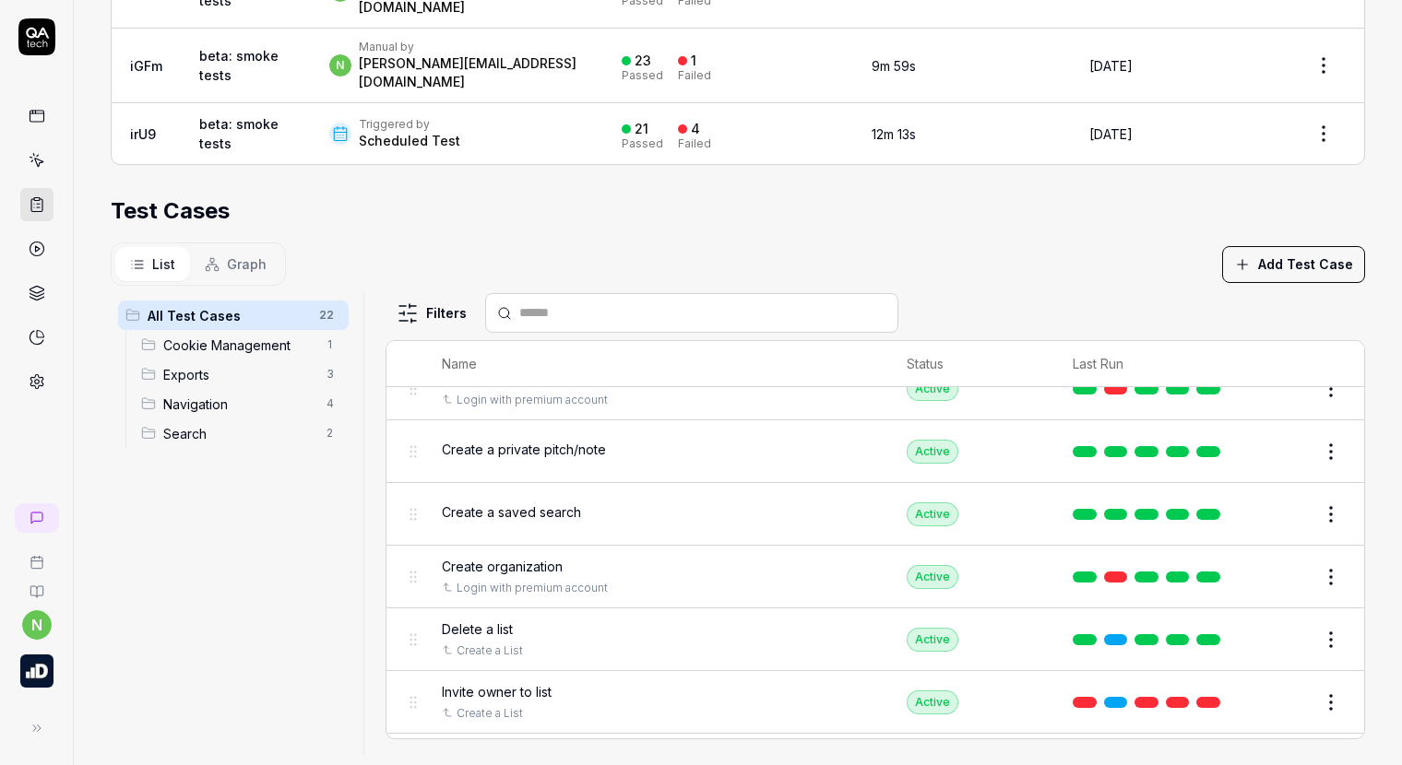
click at [508, 503] on span "Create a saved search" at bounding box center [511, 512] width 139 height 19
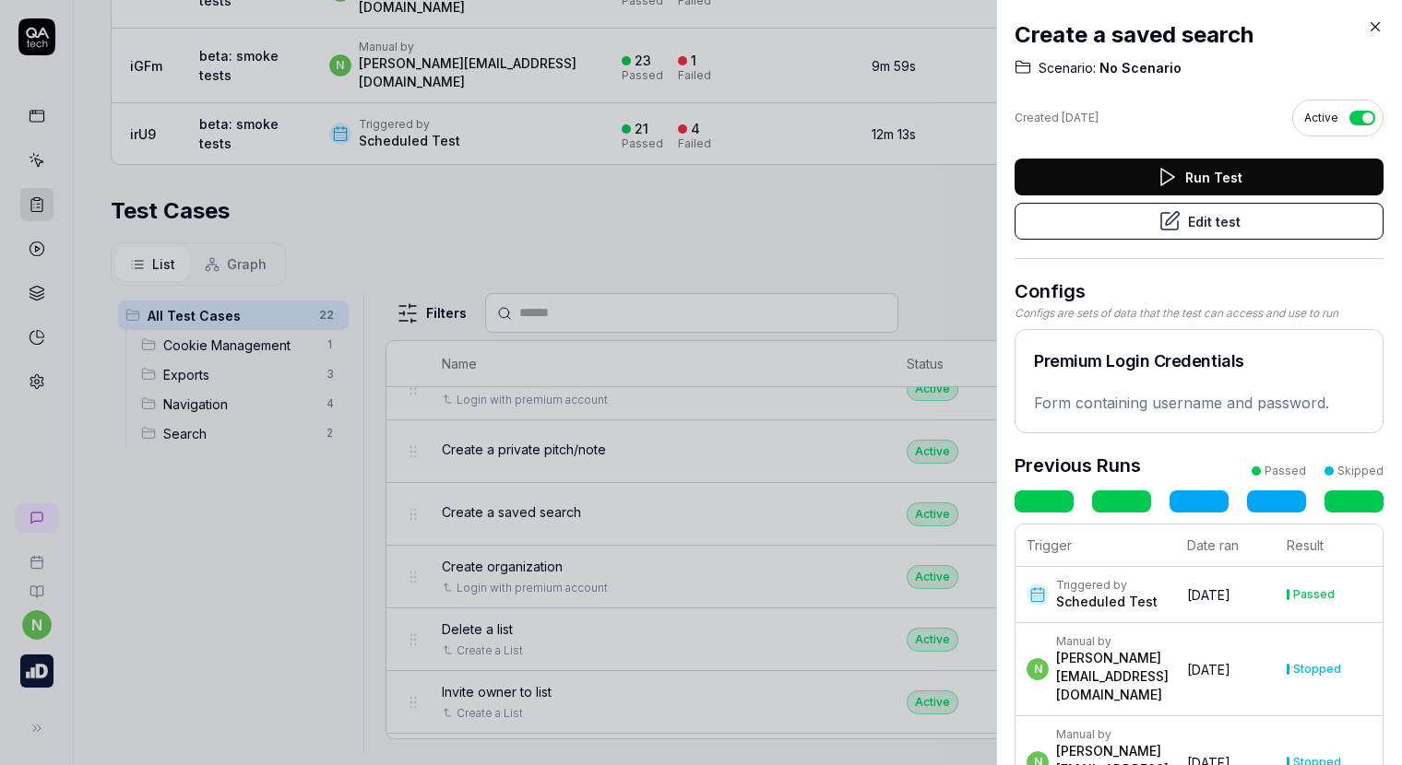
click at [1158, 220] on icon at bounding box center [1169, 221] width 22 height 22
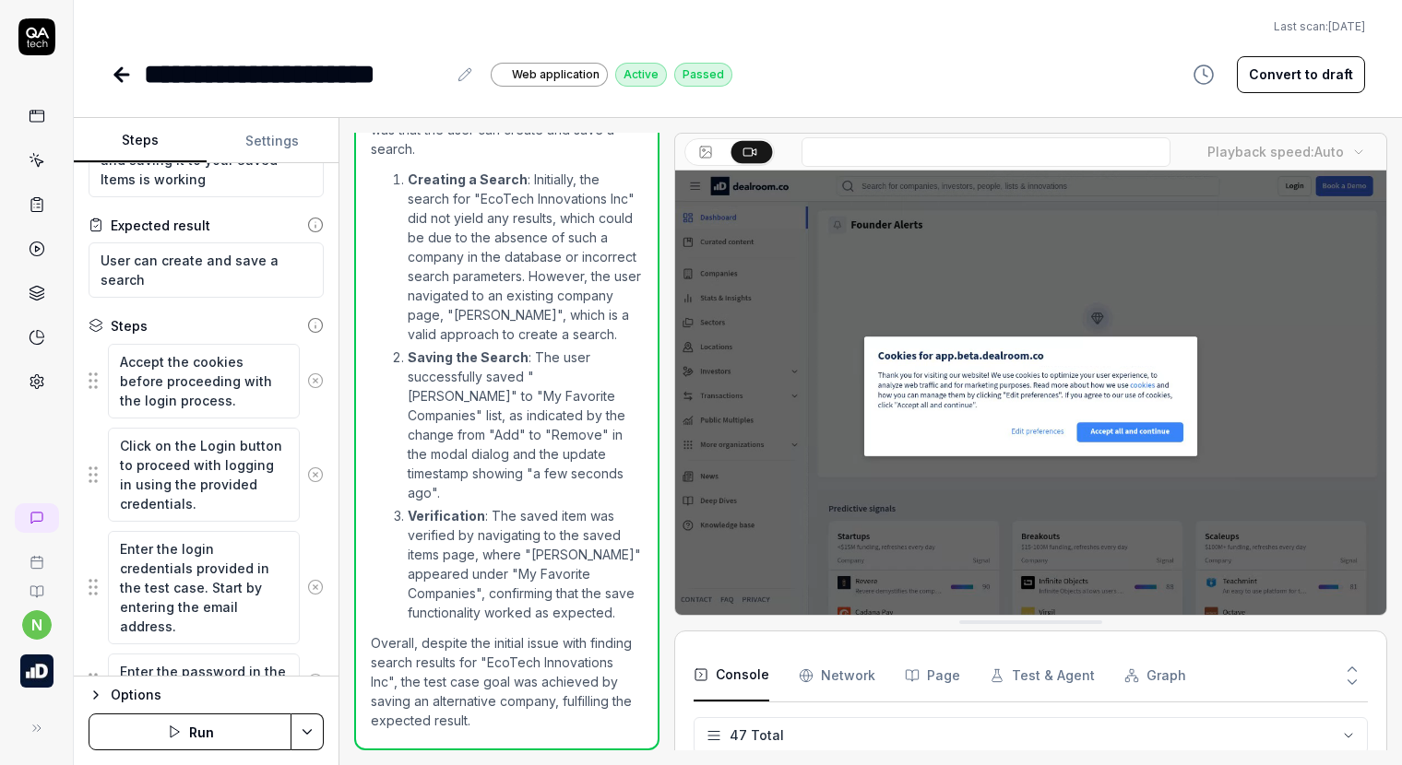
scroll to position [1834, 0]
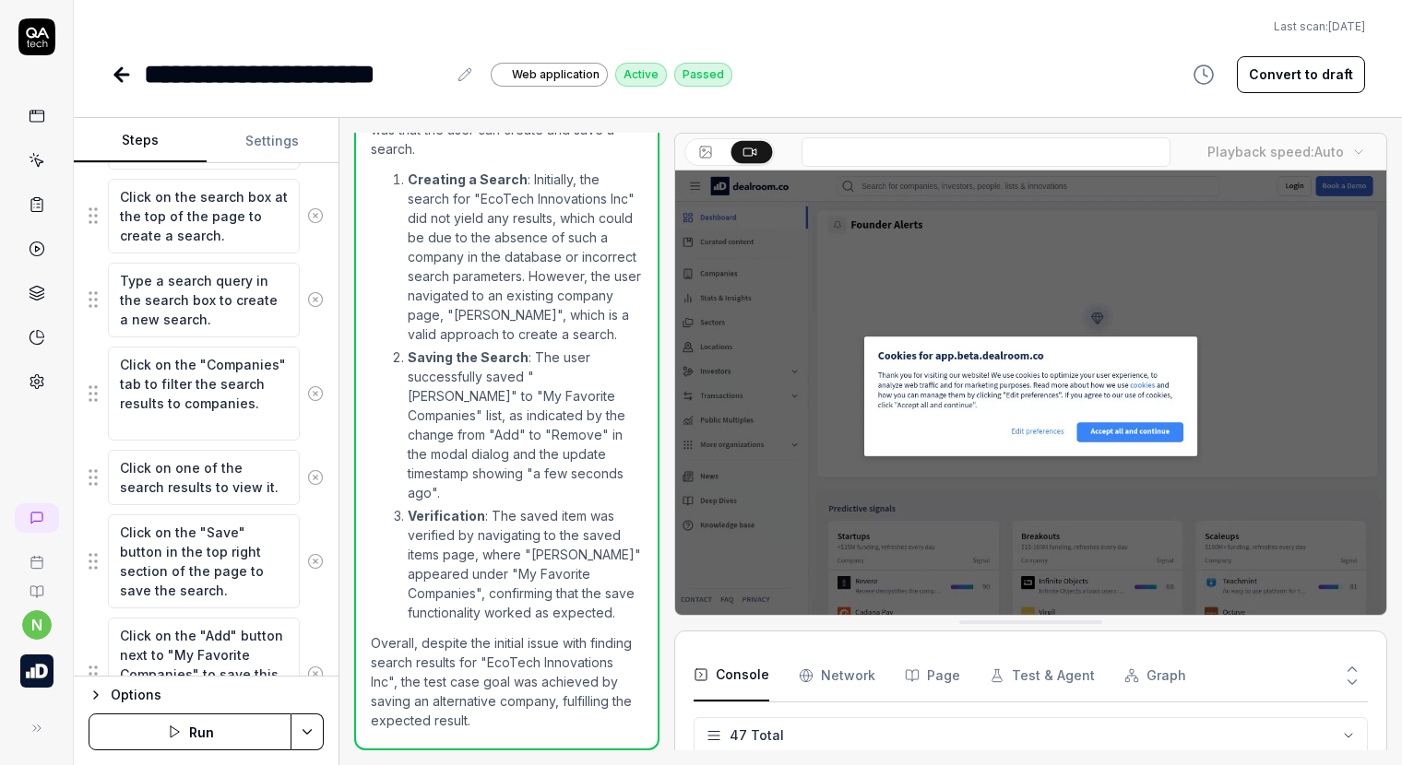
scroll to position [738, 0]
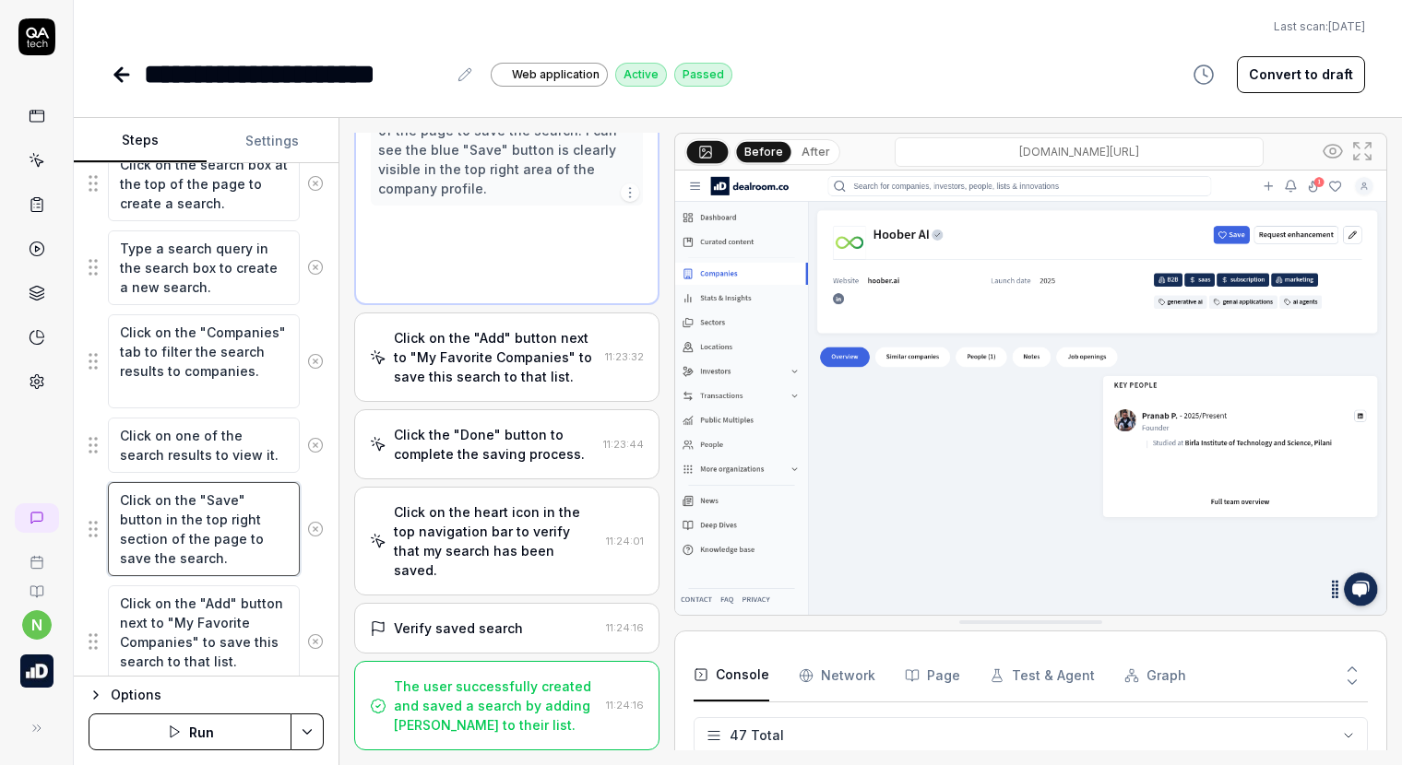
click at [232, 493] on textarea "Click on the "Save" button in the top right section of the page to save the sea…" at bounding box center [204, 529] width 192 height 94
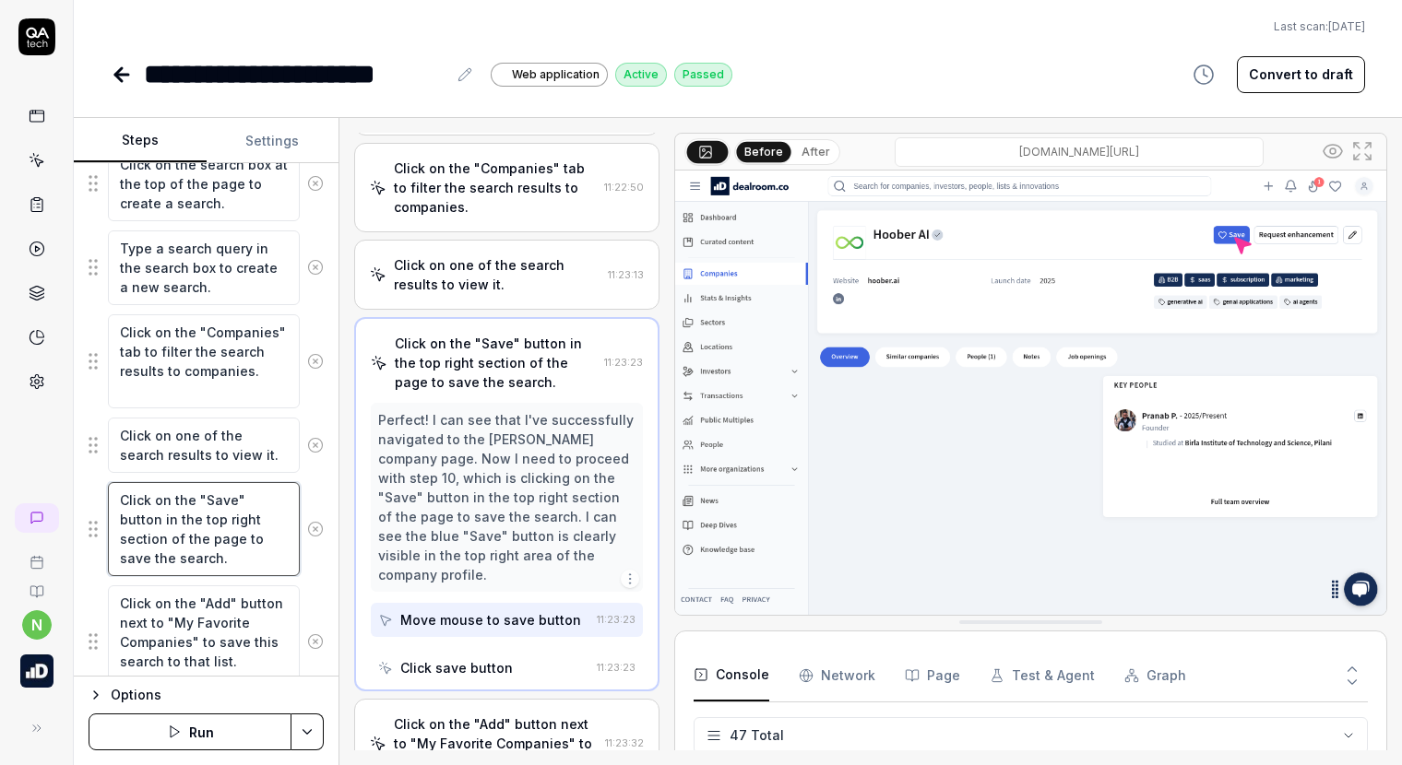
scroll to position [849, 0]
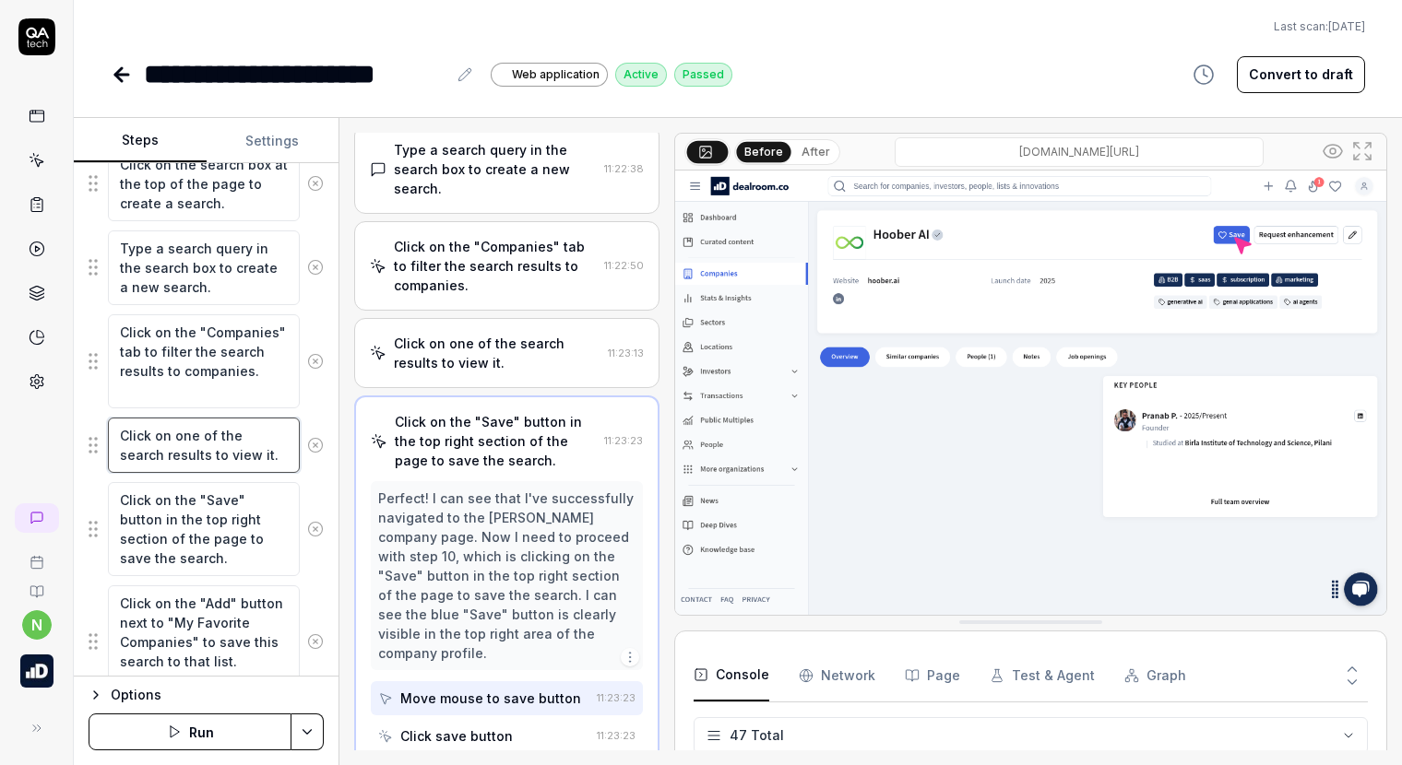
click at [218, 442] on textarea "Click on one of the search results to view it." at bounding box center [204, 445] width 192 height 55
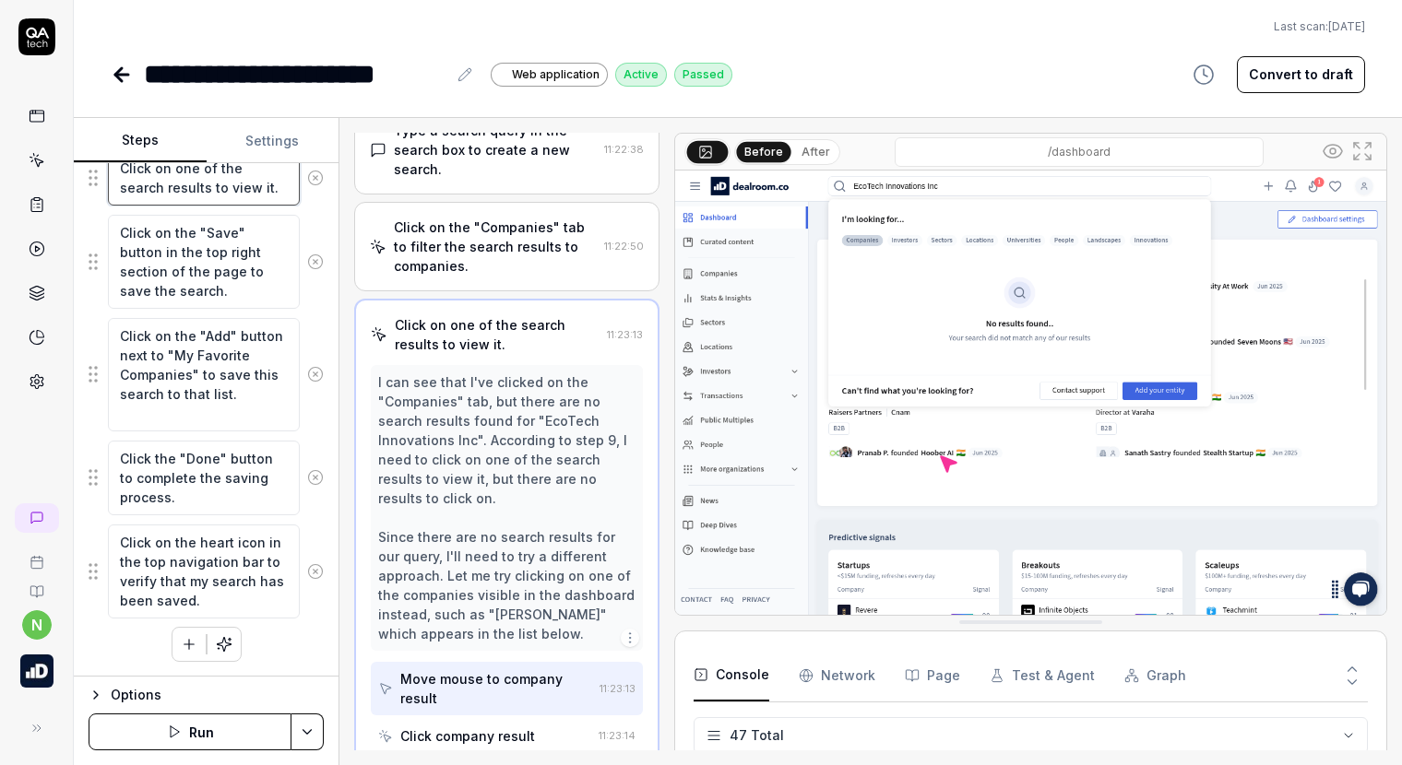
scroll to position [914, 0]
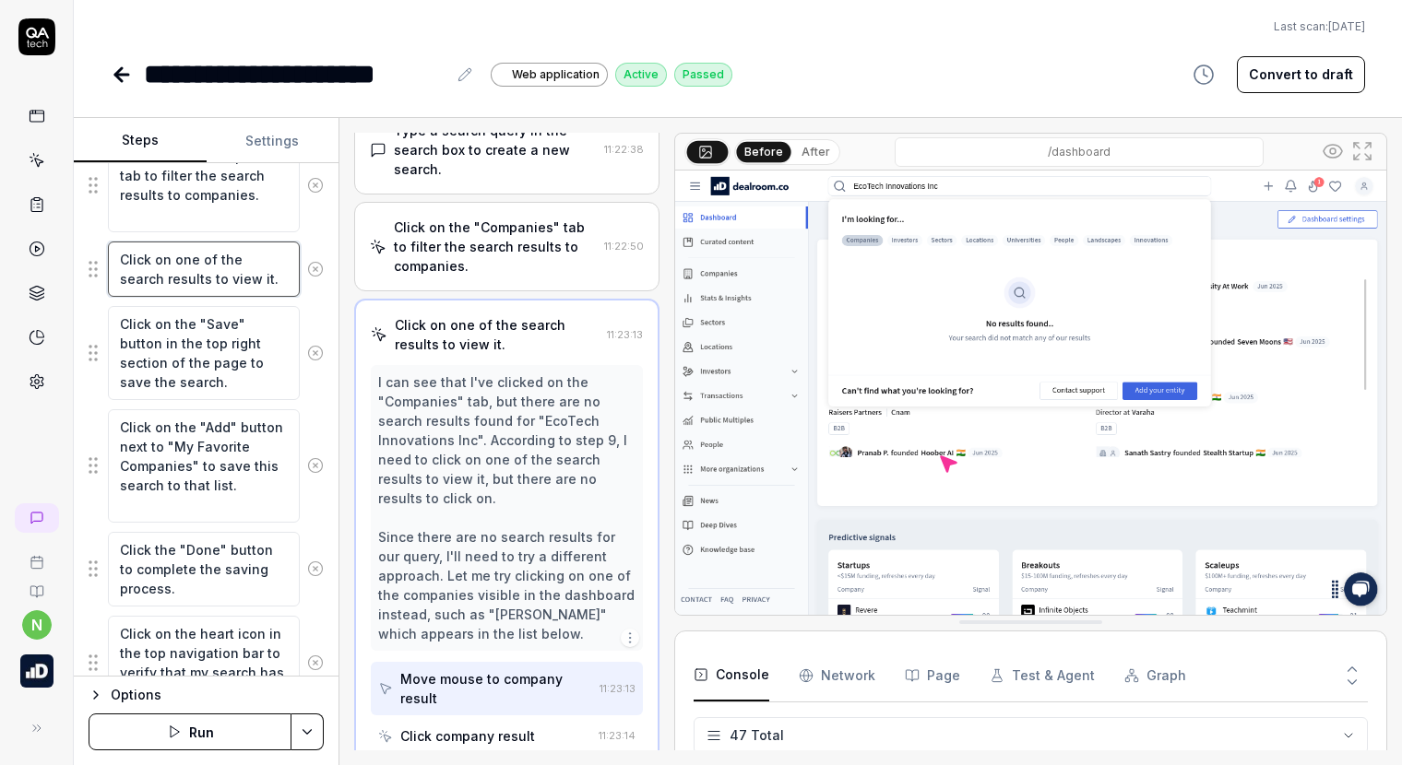
click at [187, 259] on textarea "Click on one of the search results to view it." at bounding box center [204, 269] width 192 height 55
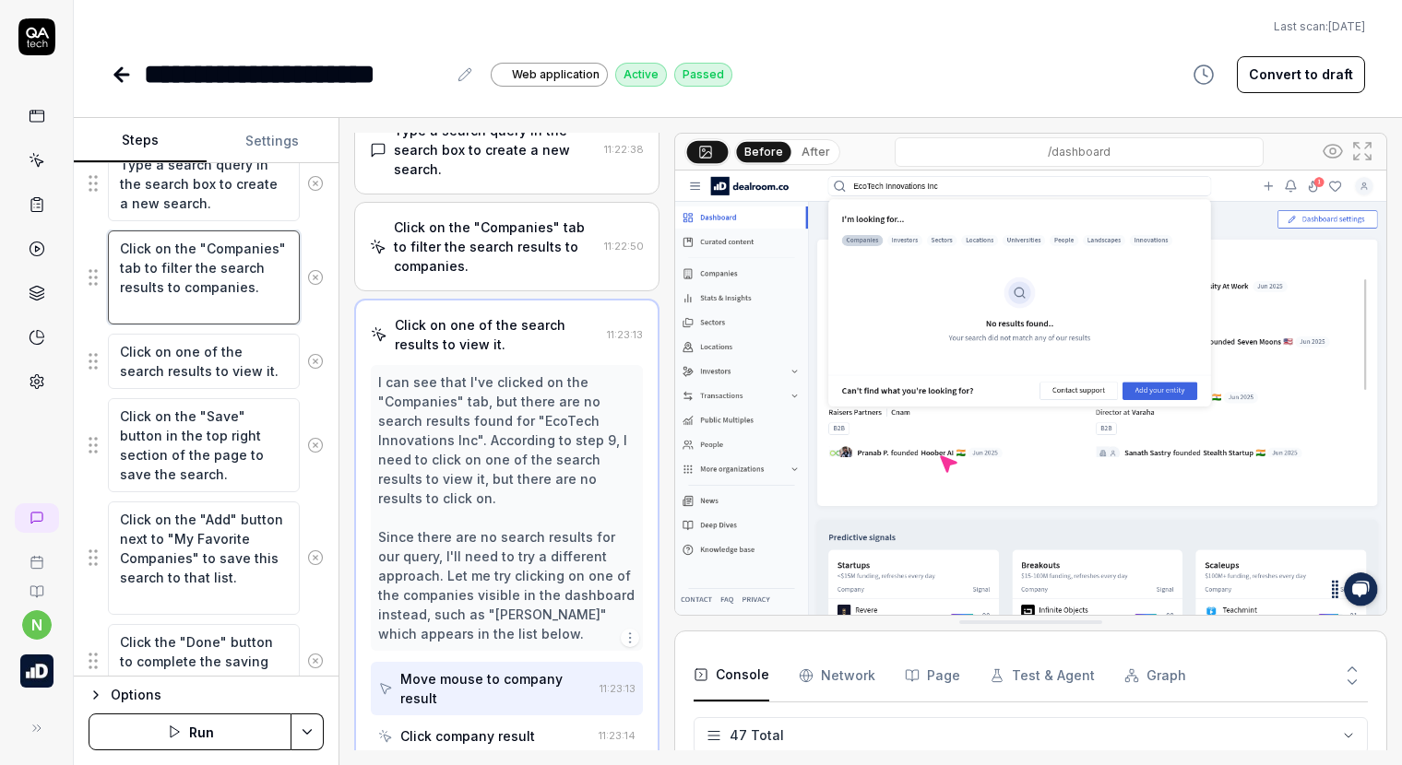
click at [189, 293] on textarea "Click on the "Companies" tab to filter the search results to companies." at bounding box center [204, 278] width 192 height 94
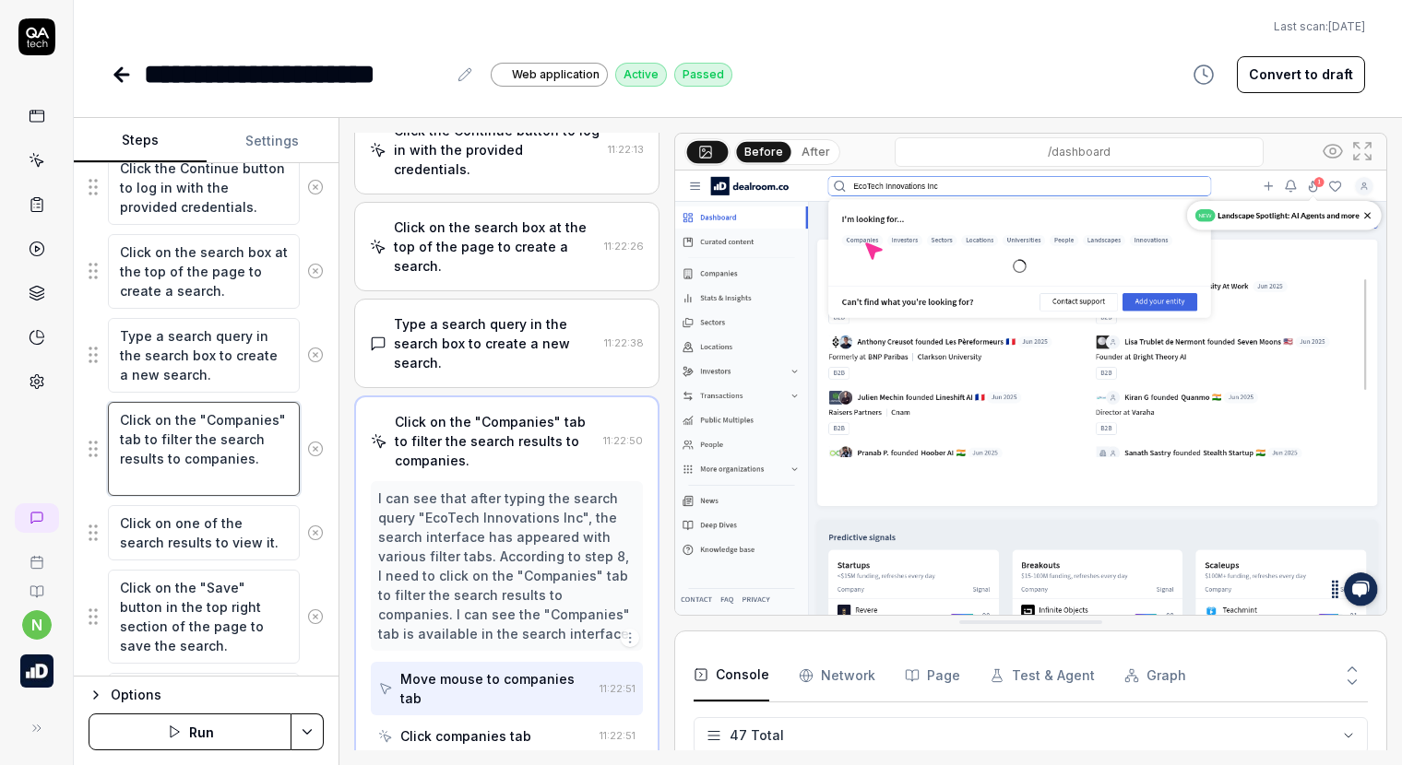
scroll to position [637, 0]
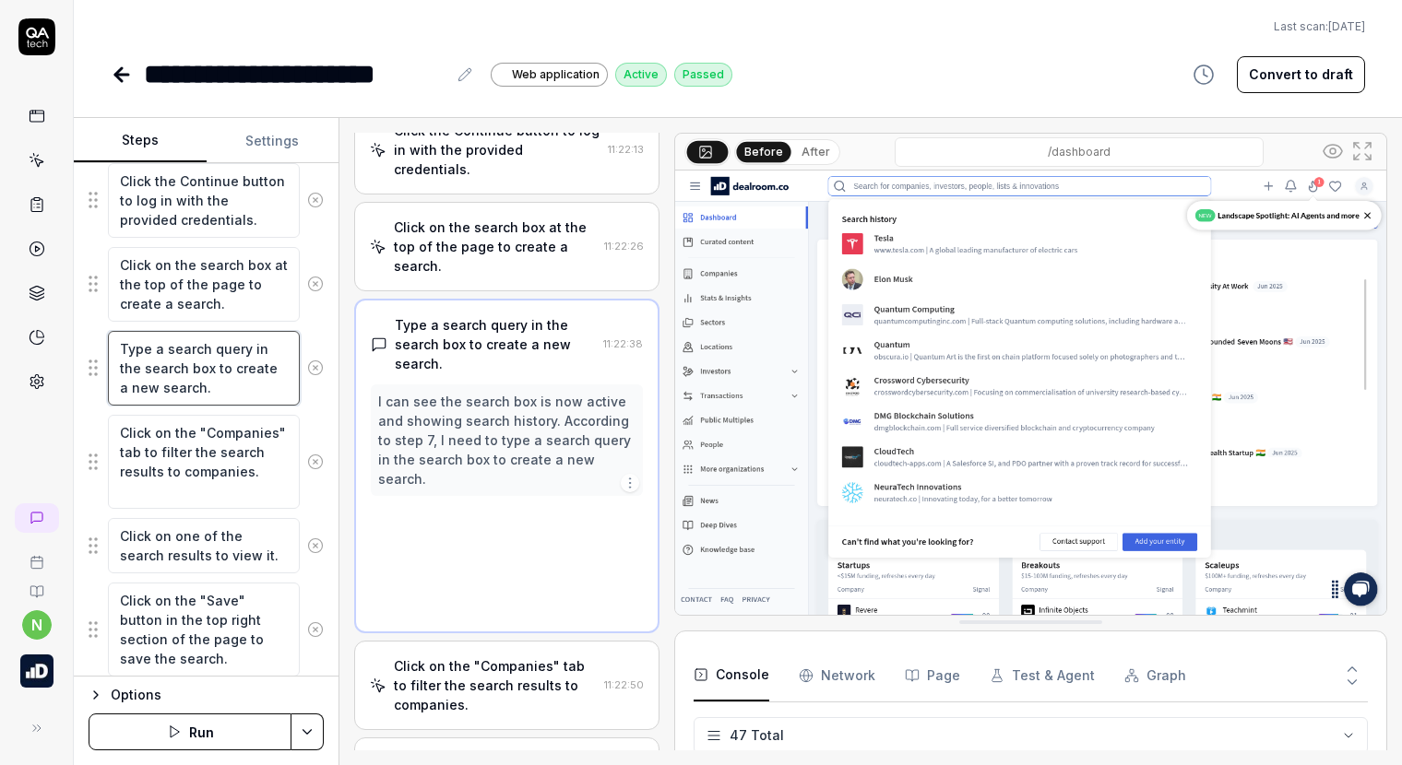
click at [192, 362] on textarea "Type a search query in the search box to create a new search." at bounding box center [204, 368] width 192 height 75
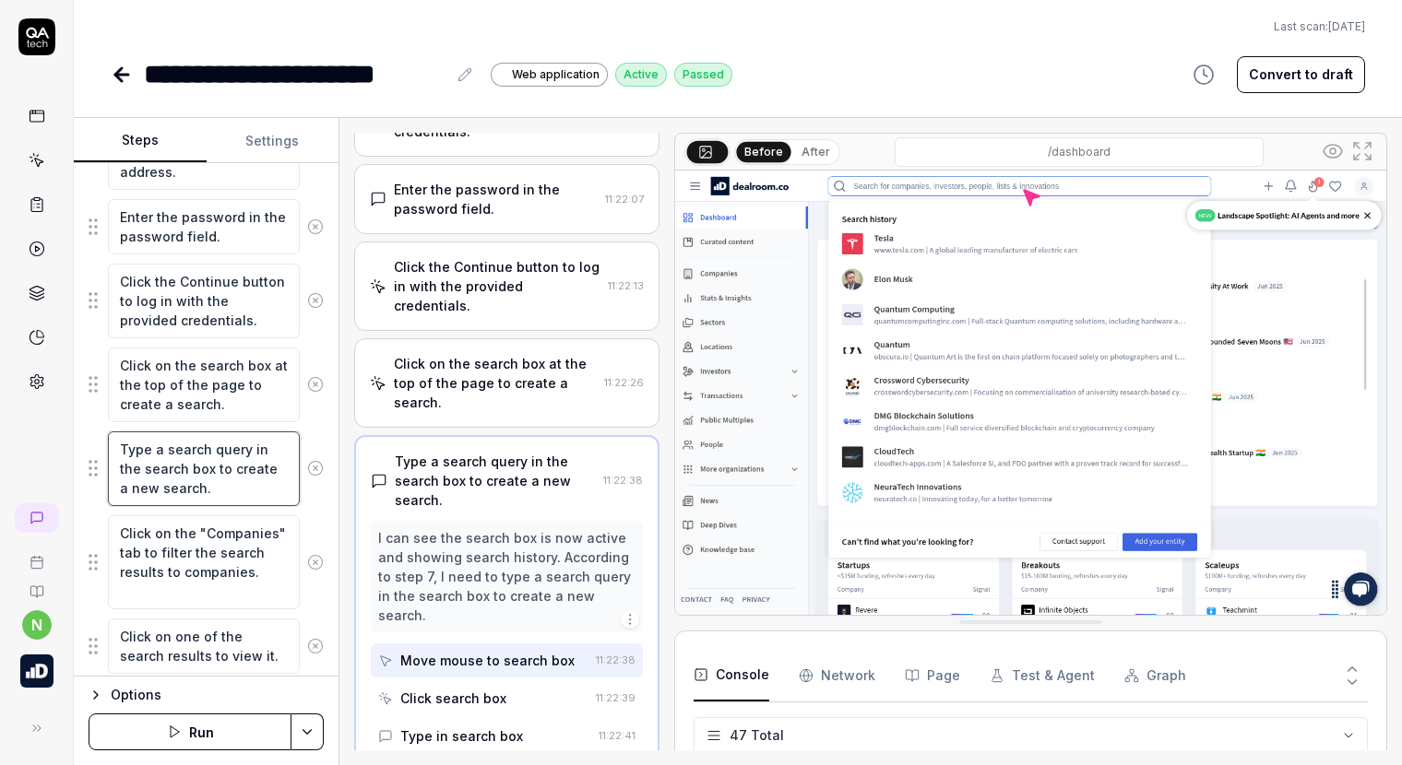
scroll to position [545, 0]
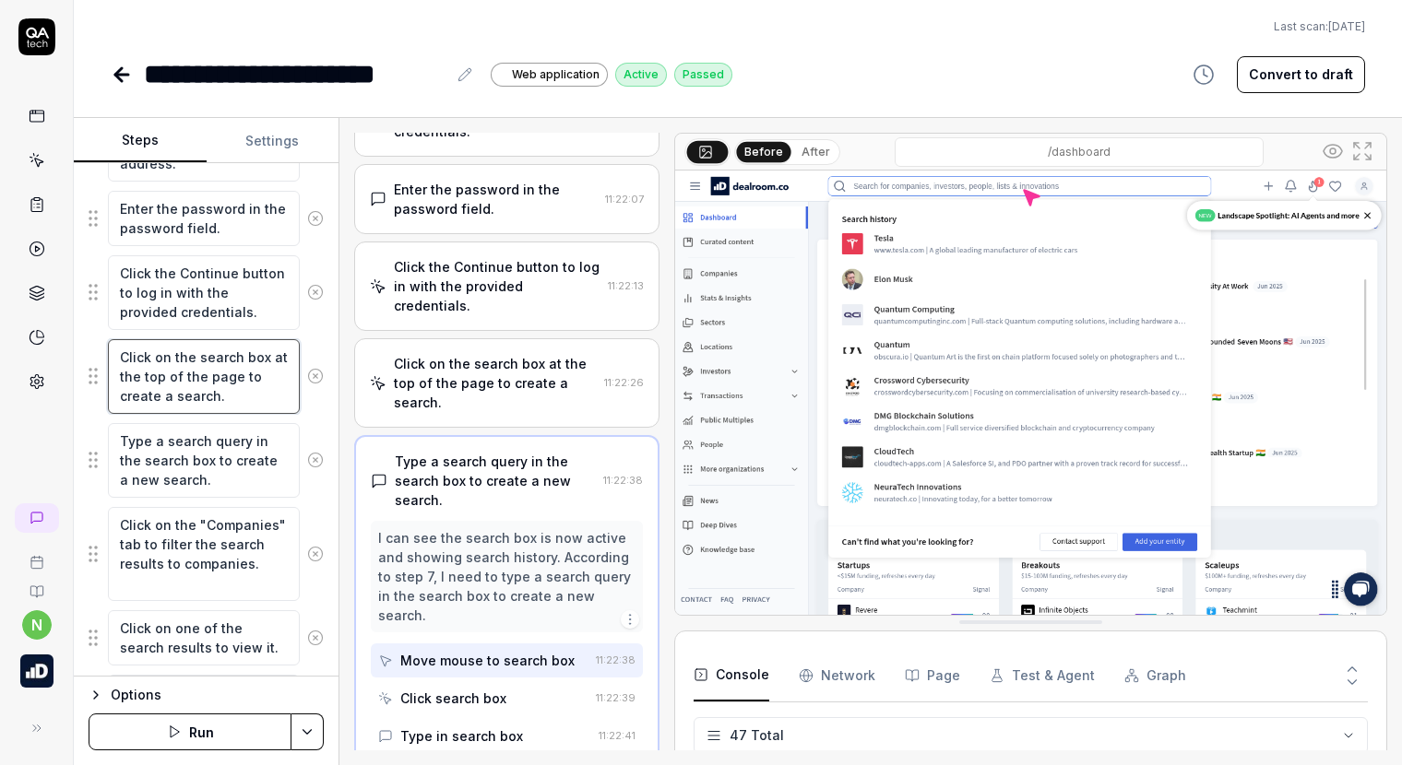
click at [196, 354] on textarea "Click on the search box at the top of the page to create a search." at bounding box center [204, 376] width 192 height 75
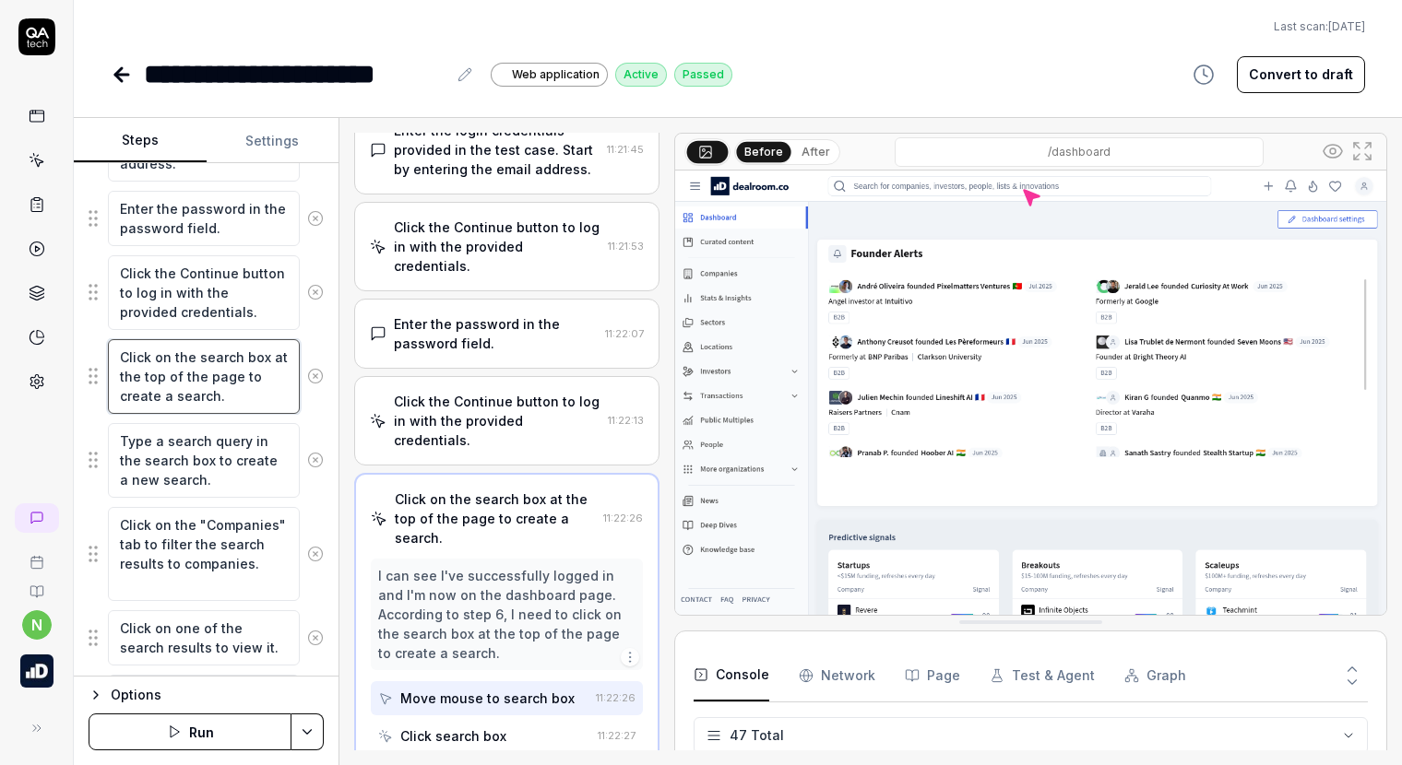
scroll to position [19, 0]
click at [213, 279] on textarea "Click the Continue button to log in with the provided credentials." at bounding box center [204, 292] width 192 height 75
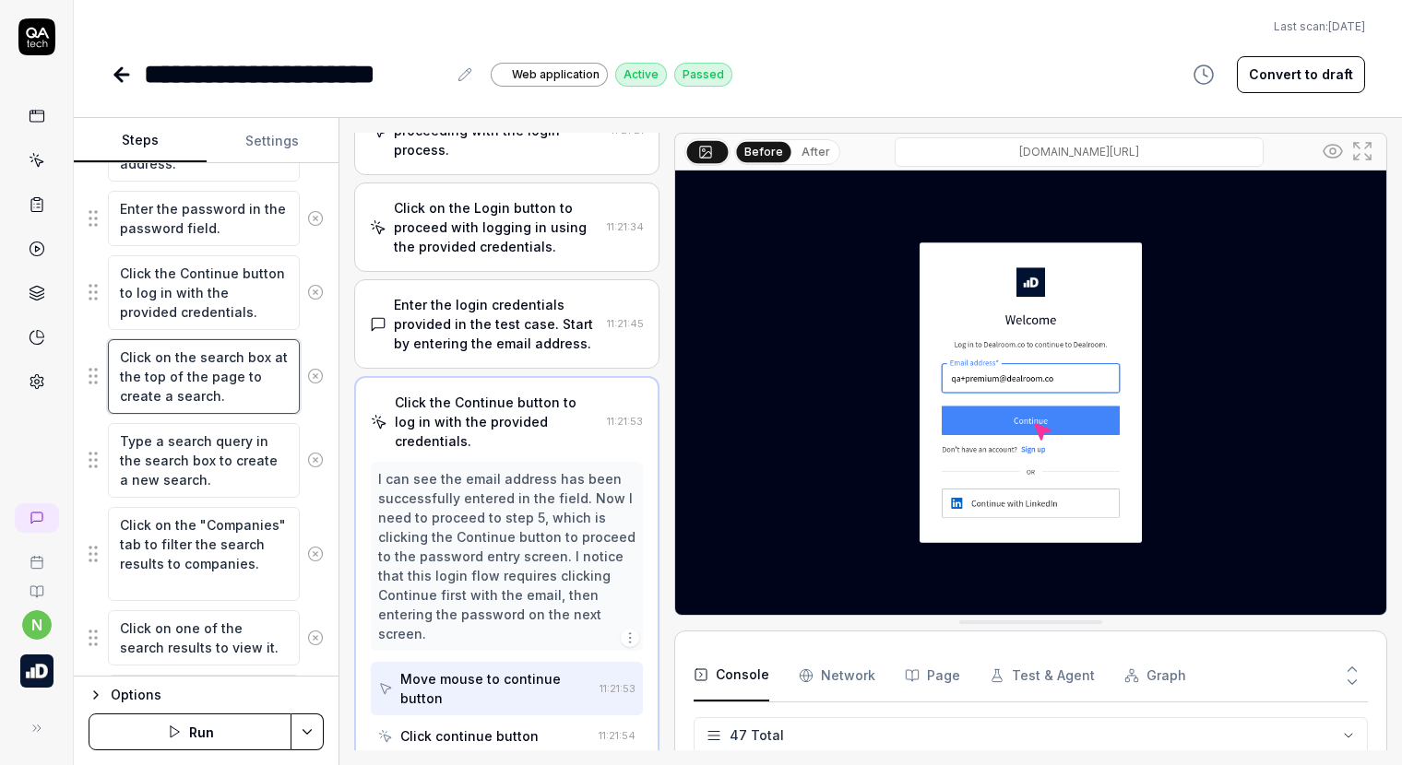
click at [206, 376] on textarea "Click on the search box at the top of the page to create a search." at bounding box center [204, 376] width 192 height 75
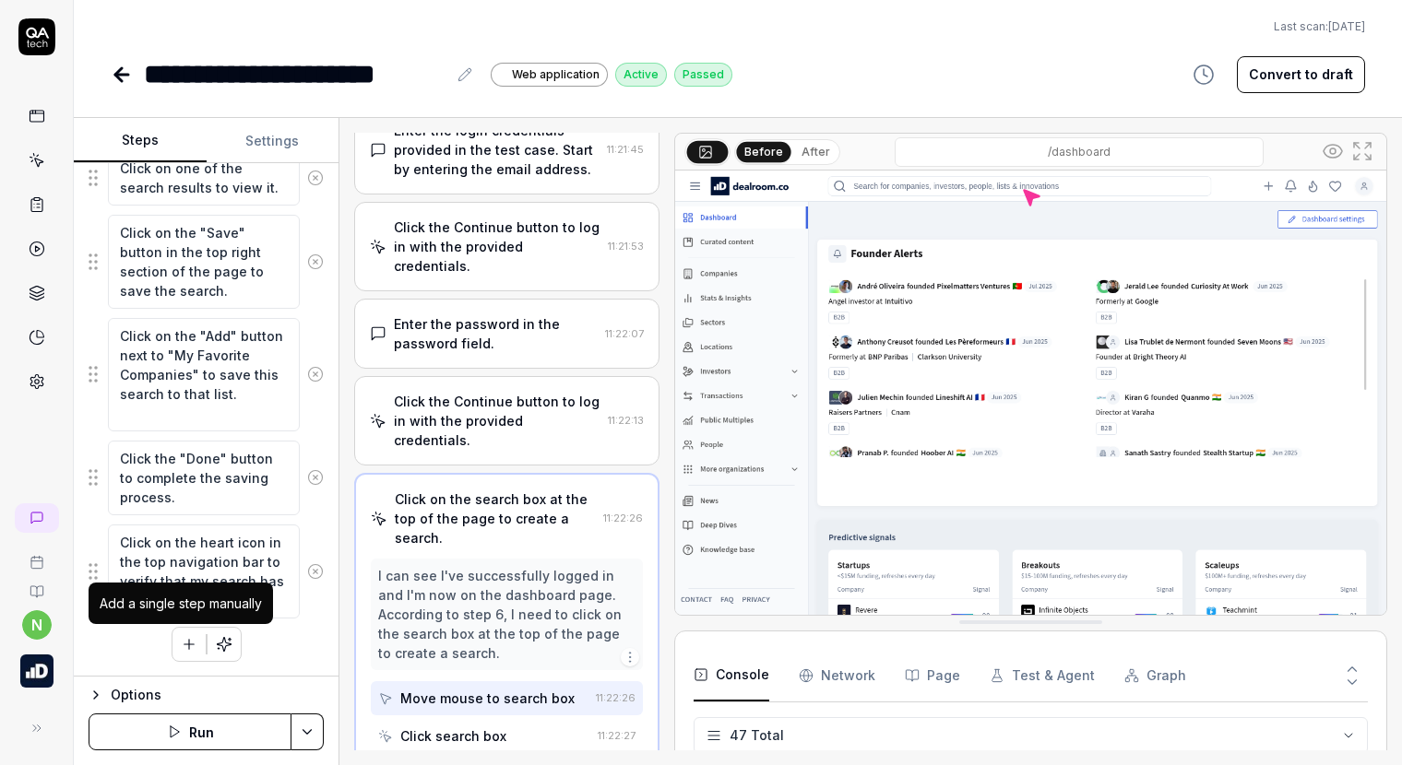
click at [189, 642] on icon "button" at bounding box center [189, 644] width 0 height 10
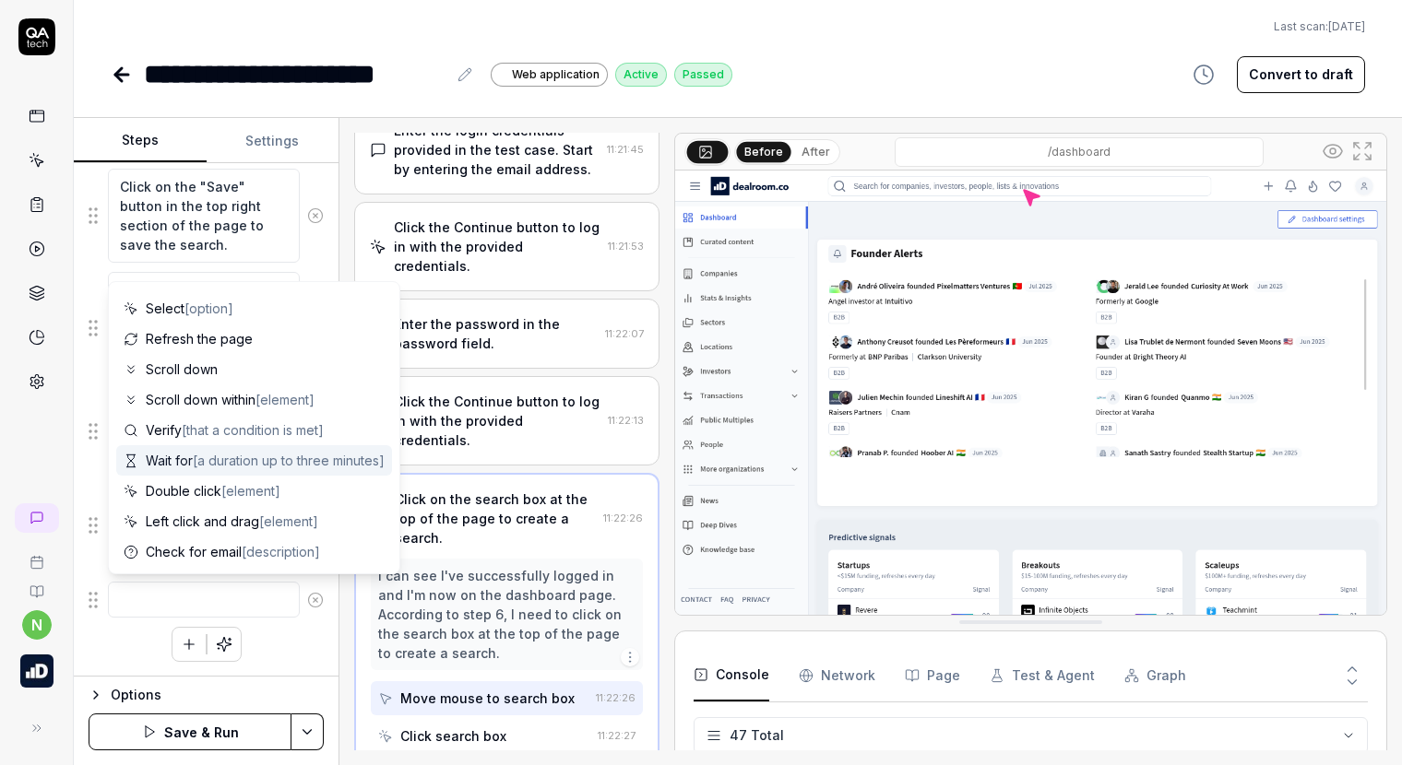
scroll to position [0, 0]
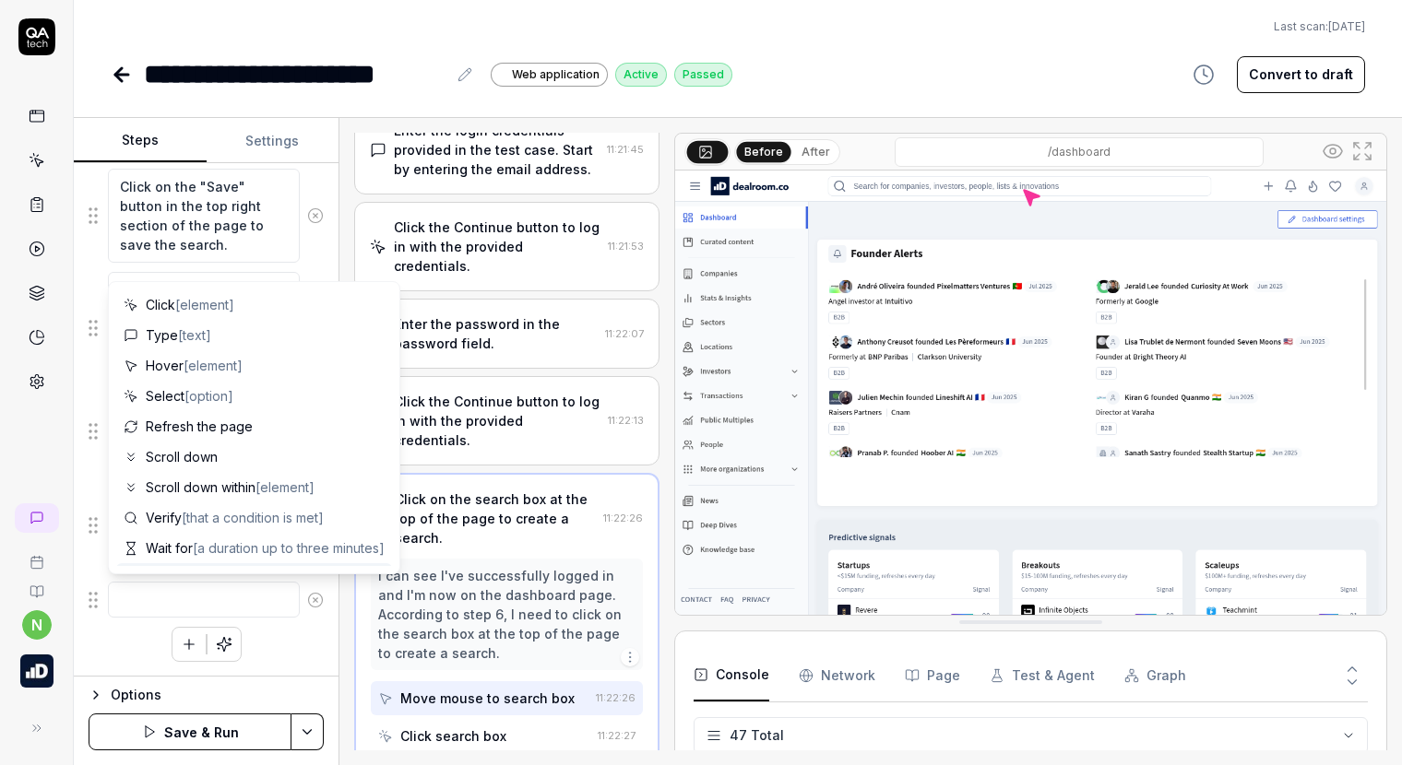
click at [192, 596] on textarea at bounding box center [204, 600] width 192 height 36
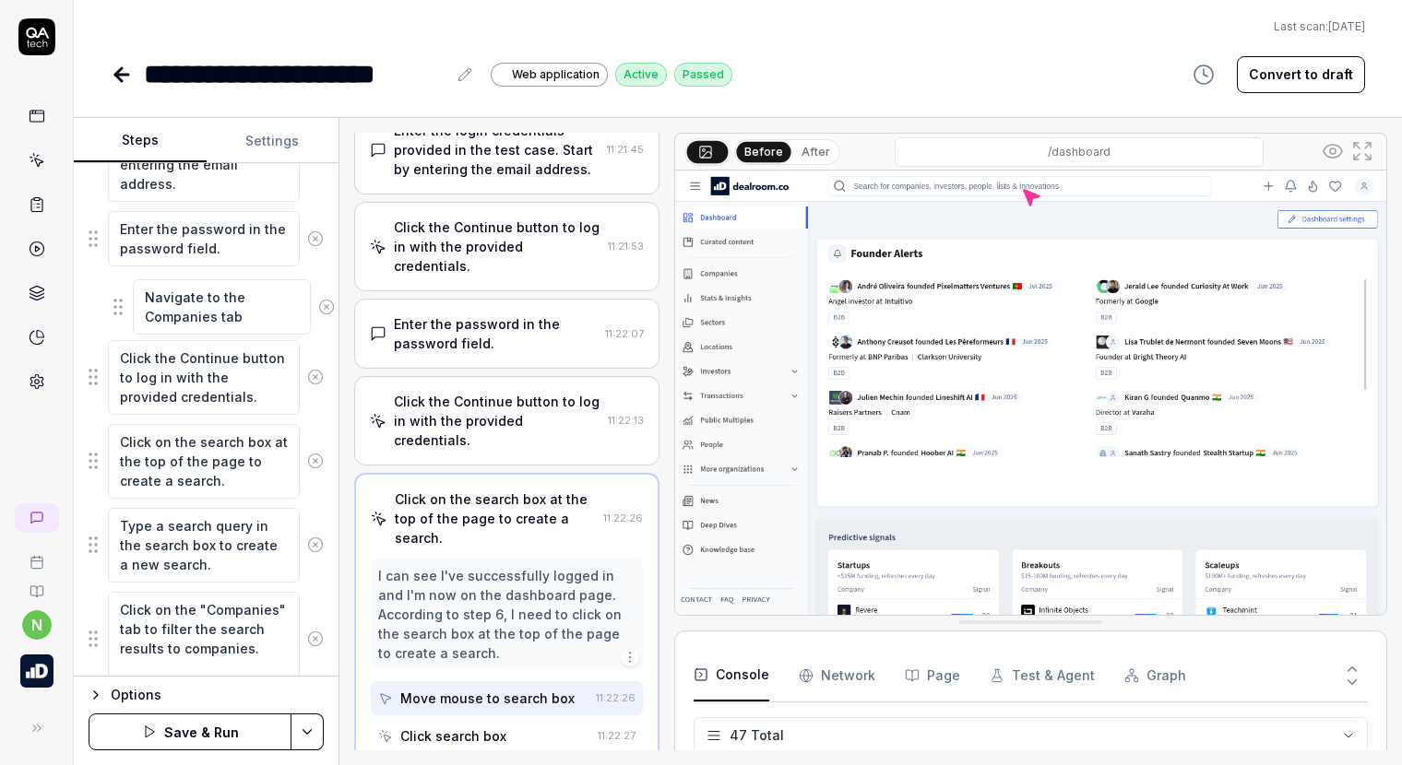
scroll to position [523, 0]
drag, startPoint x: 95, startPoint y: 609, endPoint x: 110, endPoint y: 378, distance: 231.0
click at [110, 378] on fieldset "Accept the cookies before proceeding with the login process. Click on the Login…" at bounding box center [206, 534] width 235 height 1264
click at [162, 444] on textarea "Click on the search box at the top of the page to create a search." at bounding box center [204, 463] width 192 height 75
drag, startPoint x: 196, startPoint y: 444, endPoint x: 237, endPoint y: 443, distance: 40.6
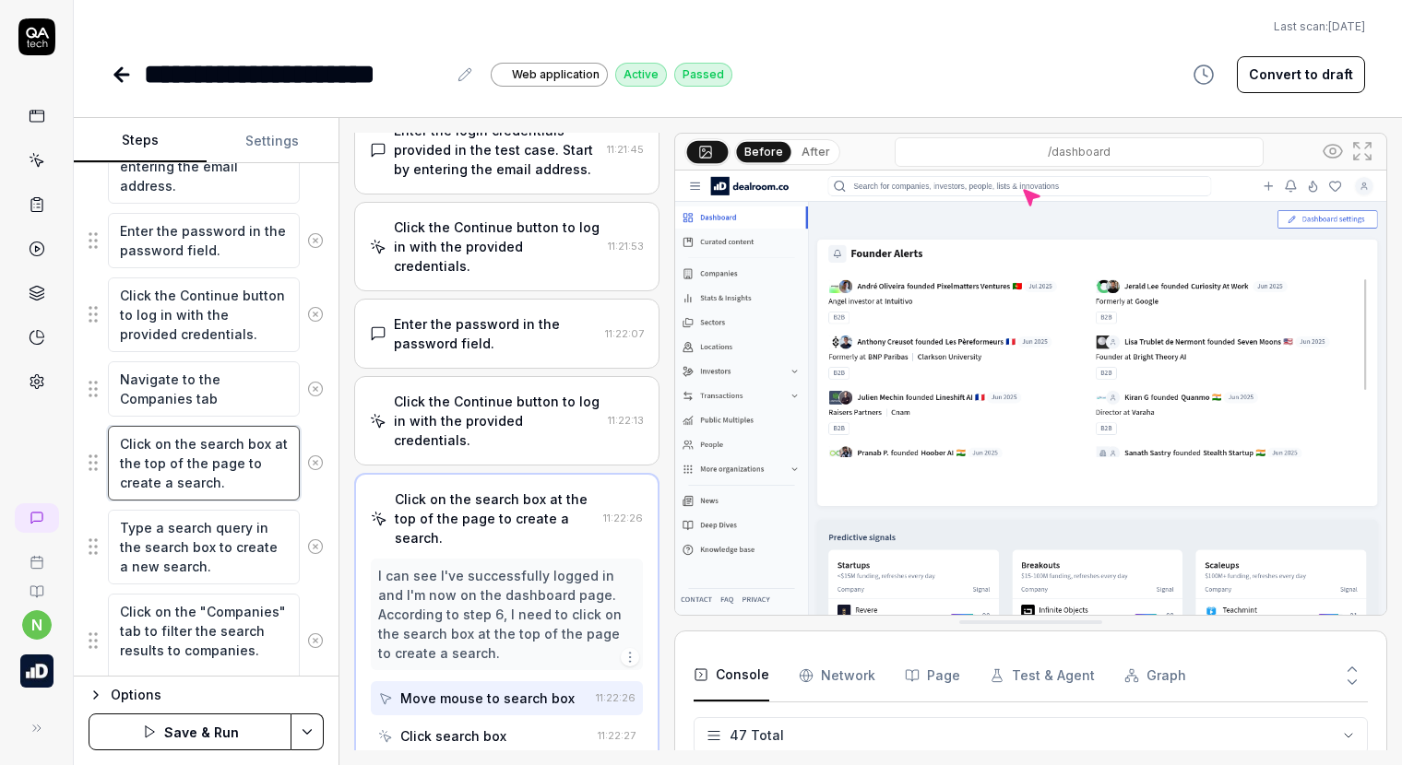
click at [237, 443] on textarea "Click on the search box at the top of the page to create a search." at bounding box center [204, 463] width 192 height 75
click at [242, 481] on textarea "Click on the filter bar at the top of the page to create a search." at bounding box center [204, 463] width 192 height 75
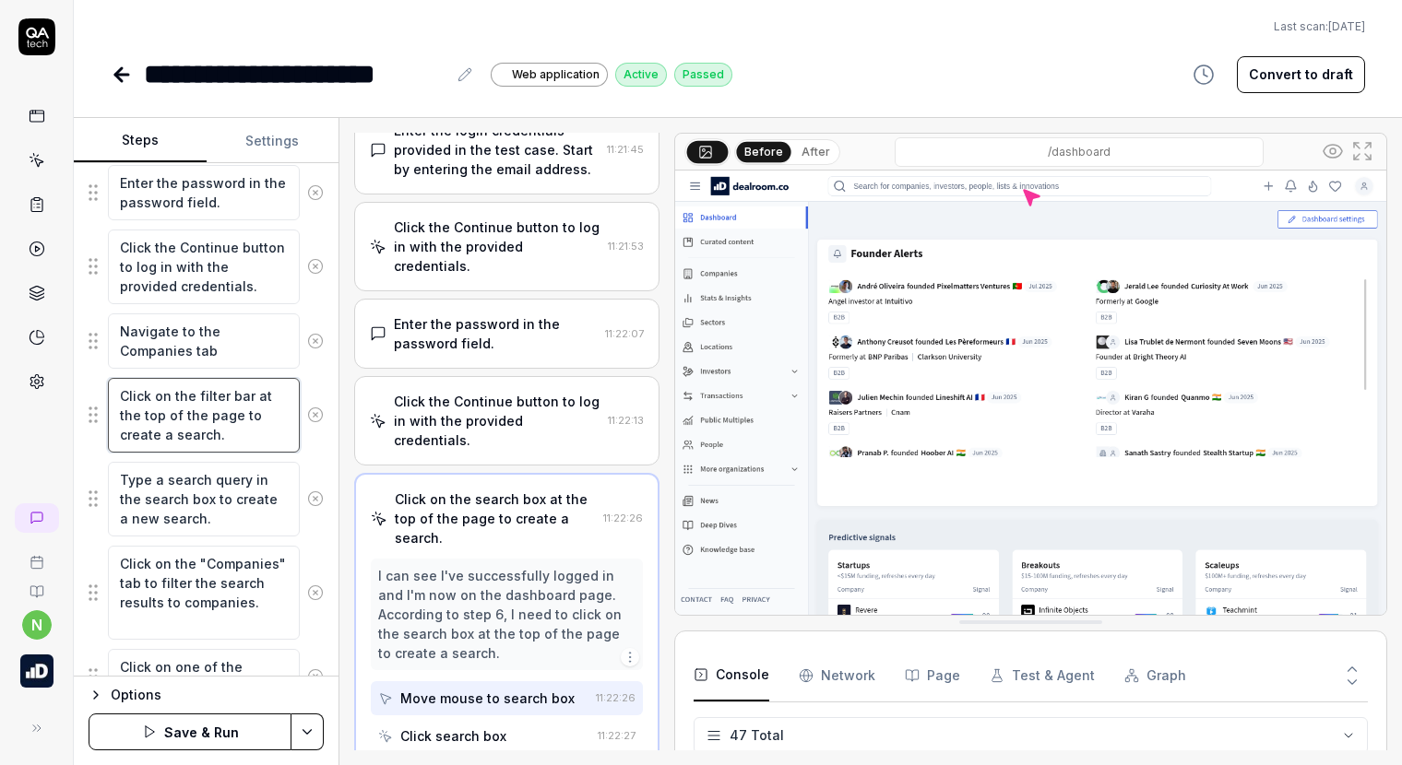
scroll to position [615, 0]
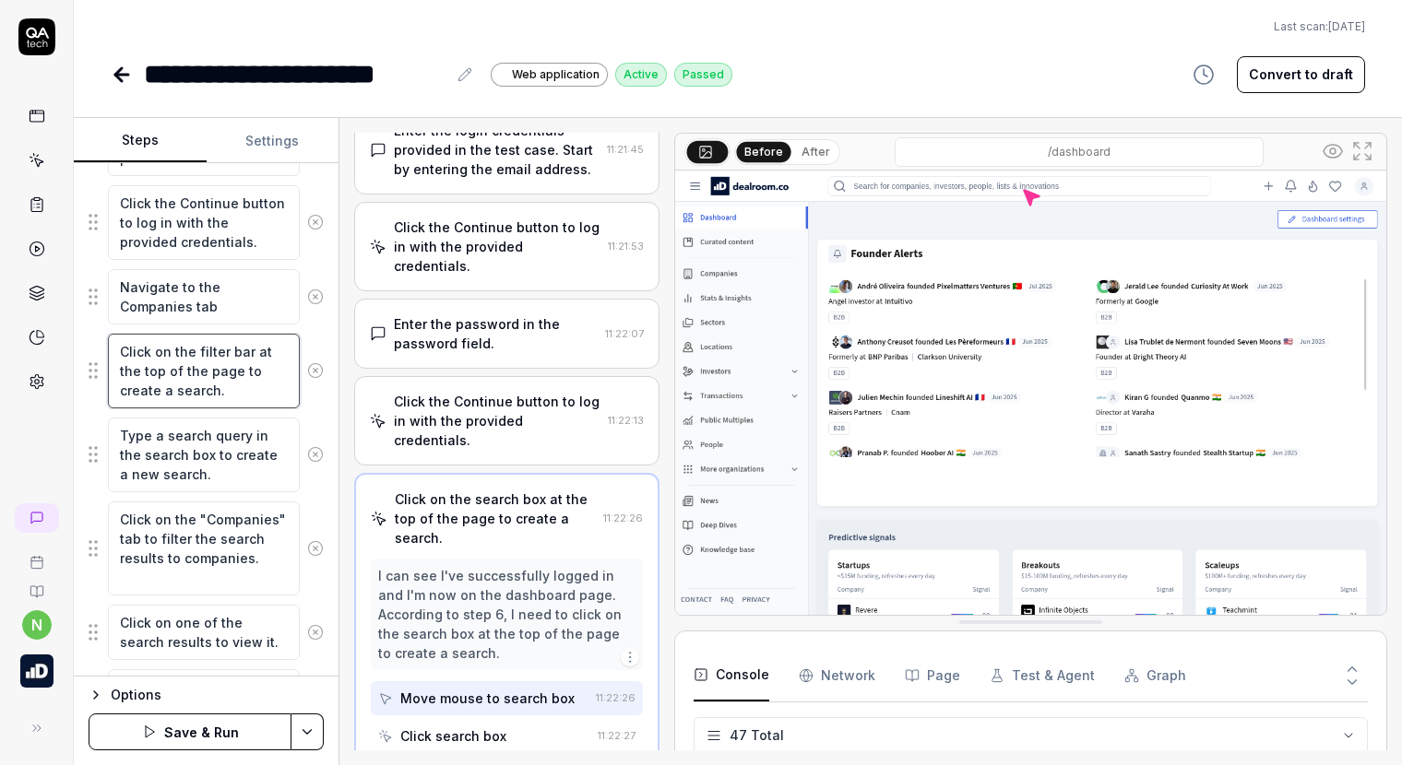
drag, startPoint x: 233, startPoint y: 384, endPoint x: 219, endPoint y: 383, distance: 13.9
click at [219, 383] on textarea "Click on the filter bar at the top of the page to create a search." at bounding box center [204, 371] width 192 height 75
drag, startPoint x: 227, startPoint y: 382, endPoint x: 252, endPoint y: 352, distance: 38.6
click at [252, 352] on textarea "Click on the filter bar at the top of the page to create a search." at bounding box center [204, 371] width 192 height 75
click at [307, 366] on icon at bounding box center [315, 370] width 17 height 17
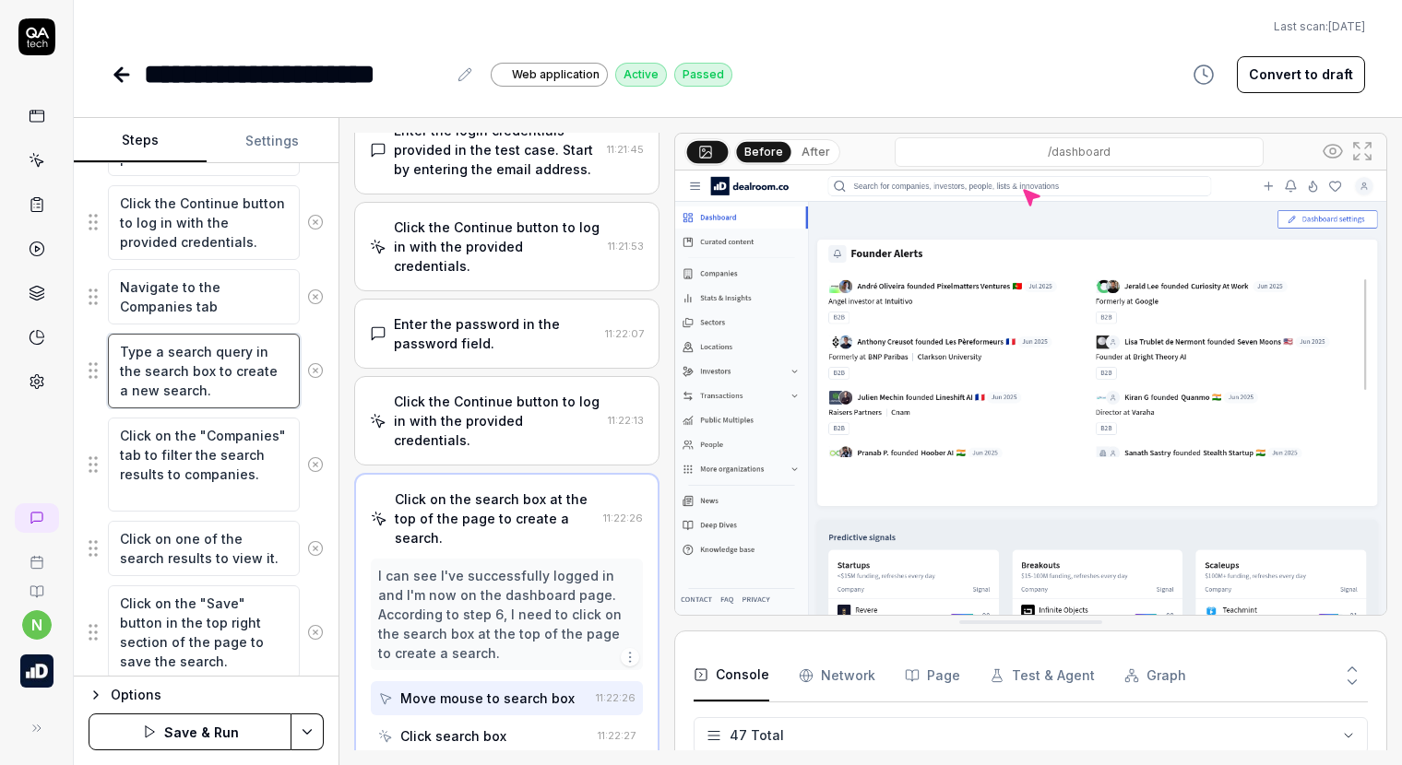
click at [173, 376] on textarea "Type a search query in the search box to create a new search." at bounding box center [204, 371] width 192 height 75
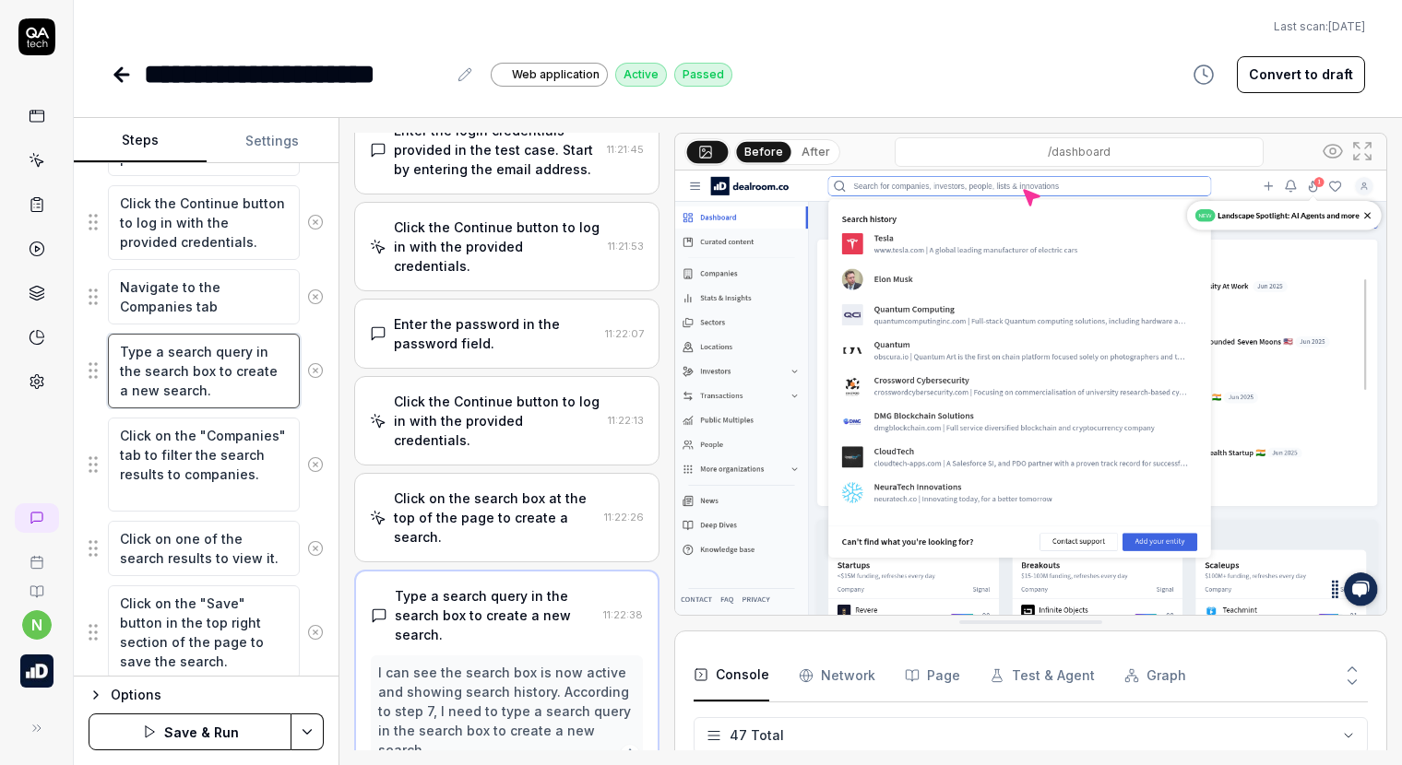
scroll to position [539, 0]
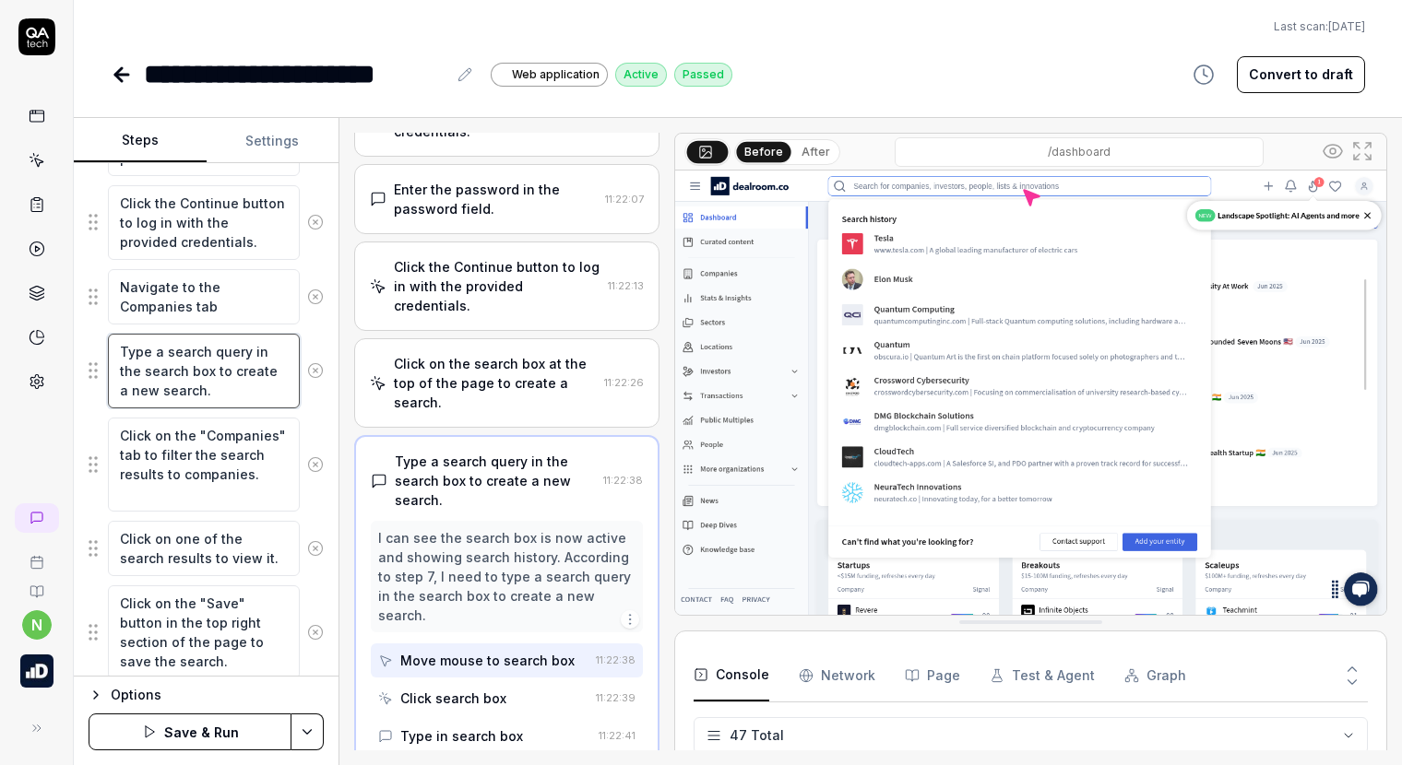
click at [165, 355] on textarea "Type a search query in the search box to create a new search." at bounding box center [204, 371] width 192 height 75
click at [192, 348] on textarea "Type a search query in the search box to create a new search." at bounding box center [204, 371] width 192 height 75
click at [216, 352] on textarea "Type a search query in the search box to create a new search." at bounding box center [204, 371] width 192 height 75
drag, startPoint x: 208, startPoint y: 371, endPoint x: 145, endPoint y: 376, distance: 63.9
click at [145, 376] on textarea "Type a search query in the search box to create a new search." at bounding box center [204, 371] width 192 height 75
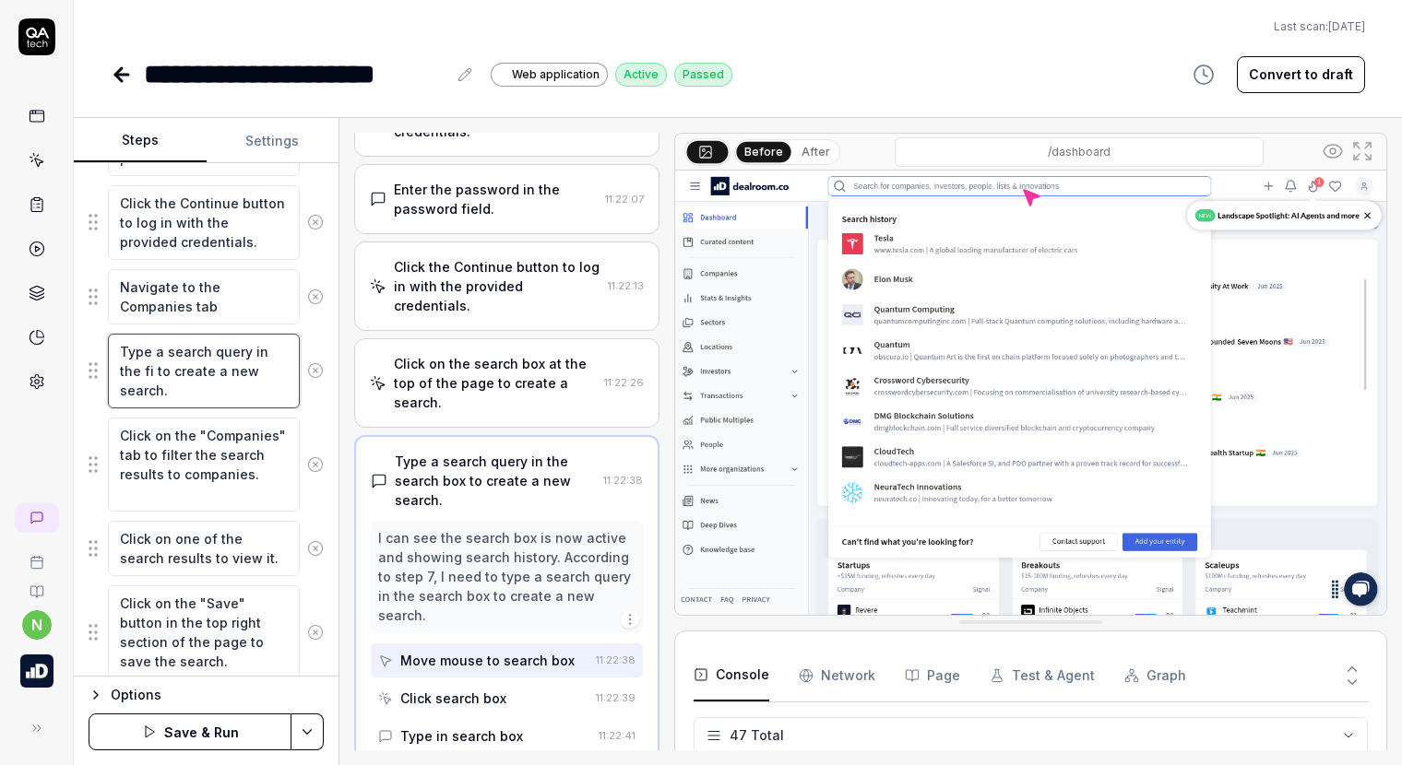
drag, startPoint x: 177, startPoint y: 391, endPoint x: 157, endPoint y: 350, distance: 46.2
click at [157, 350] on textarea "Type a search query in the fi to create a new search." at bounding box center [204, 371] width 192 height 75
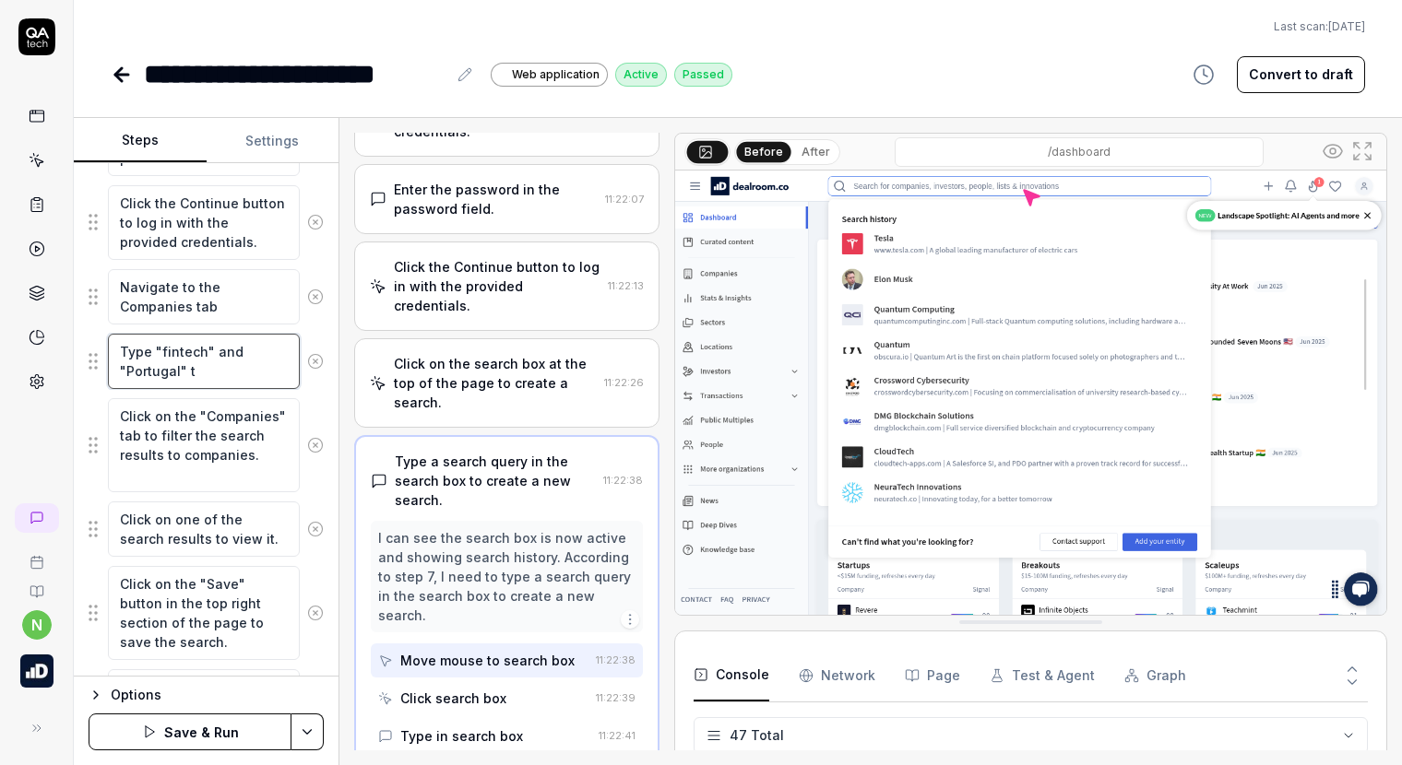
click at [210, 350] on textarea "Type "fintech" and "Portugal" t" at bounding box center [204, 361] width 192 height 55
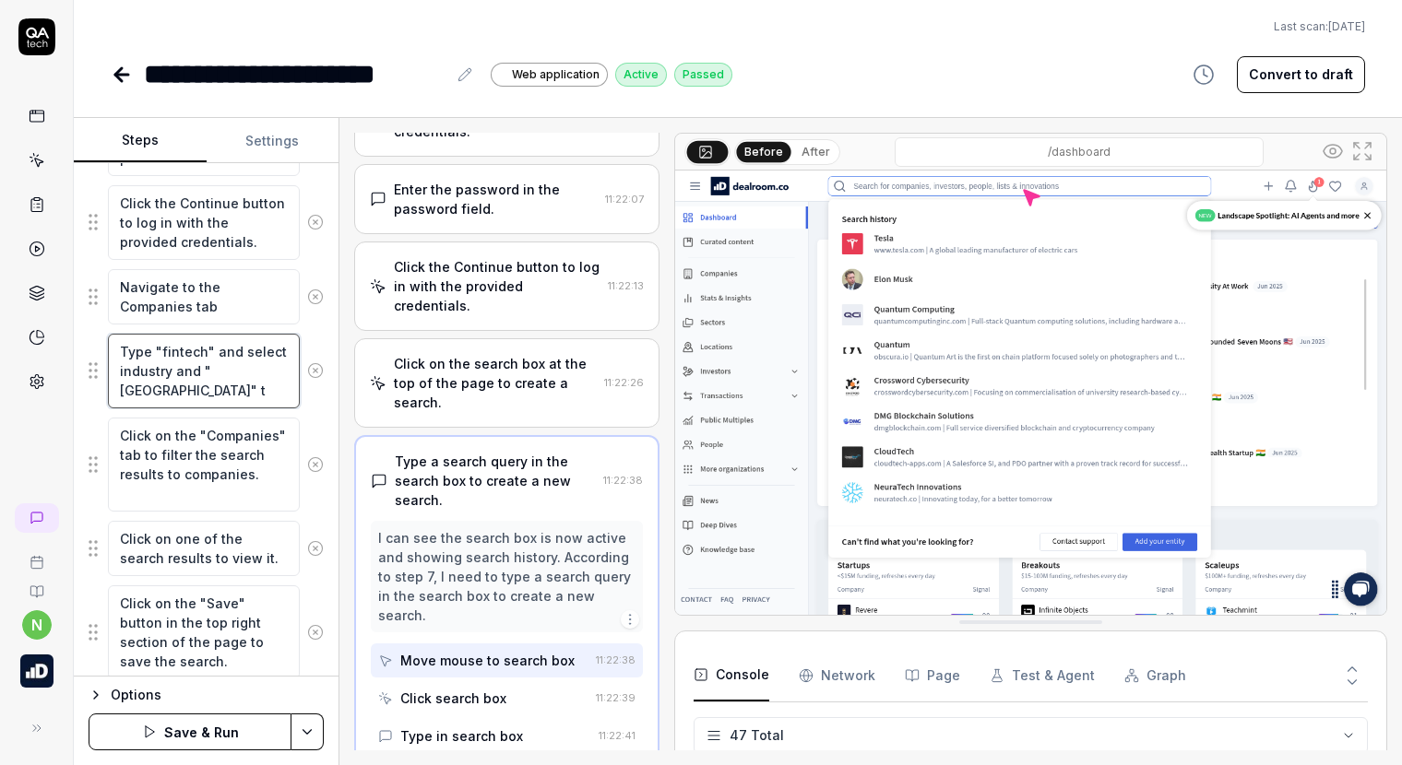
click at [231, 397] on textarea "Type "fintech" and select industry and "Portugal" t" at bounding box center [204, 371] width 192 height 75
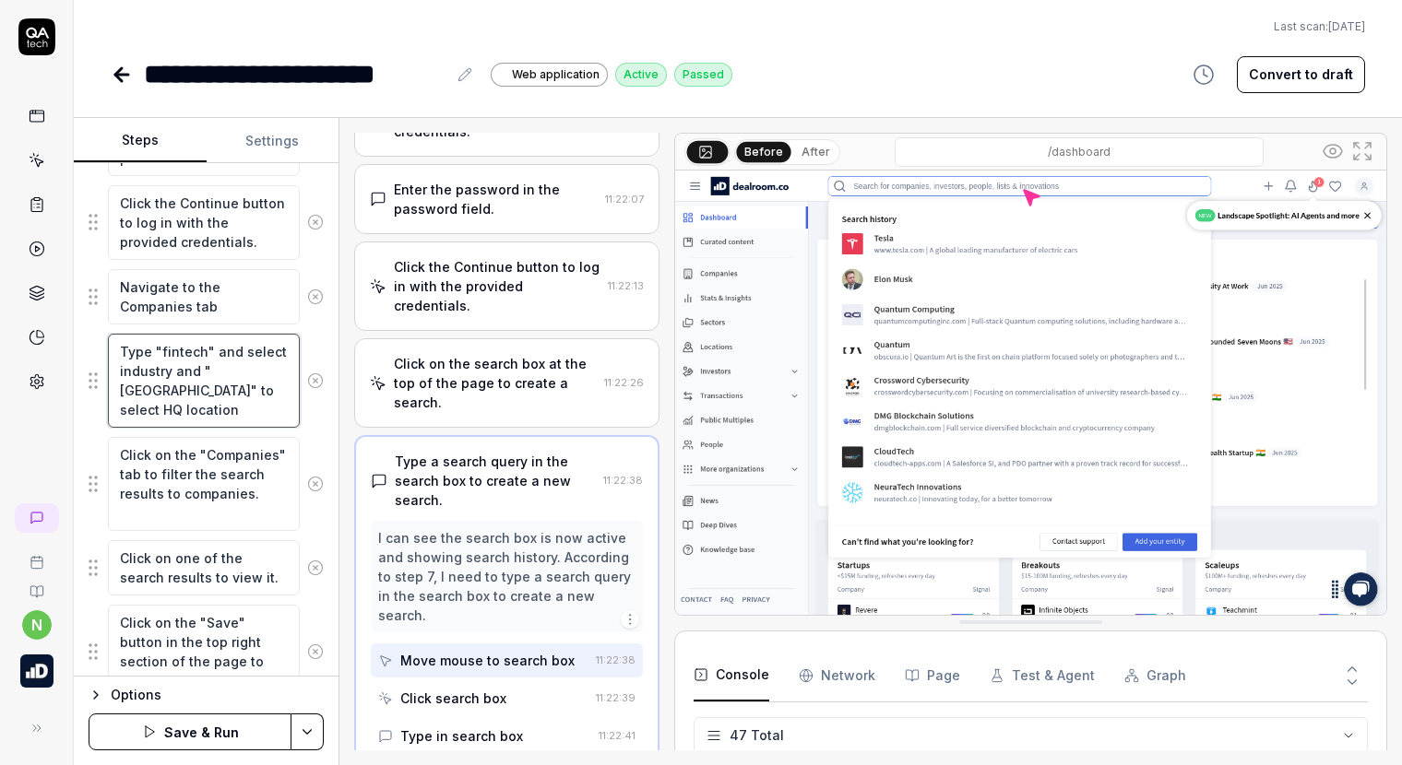
scroll to position [707, 0]
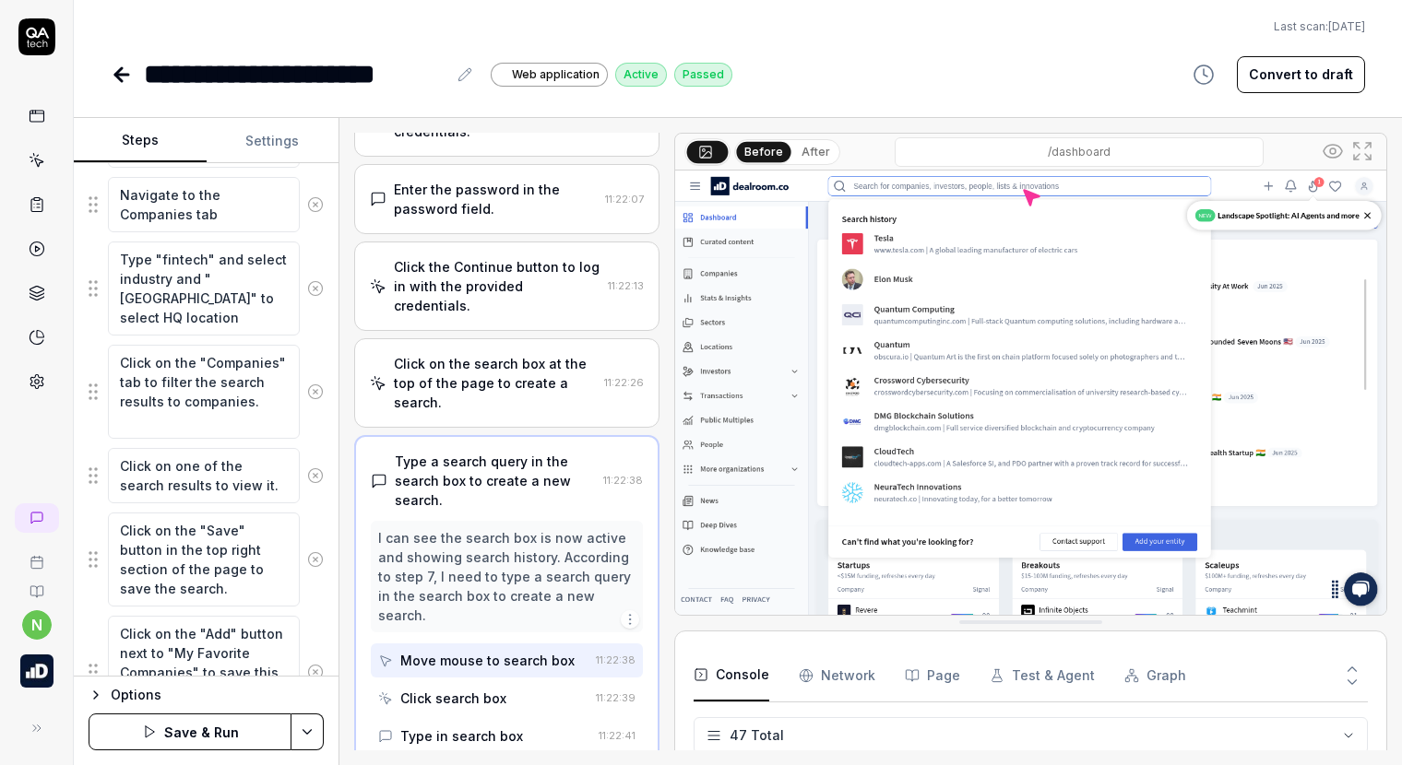
click at [307, 391] on icon at bounding box center [315, 392] width 17 height 17
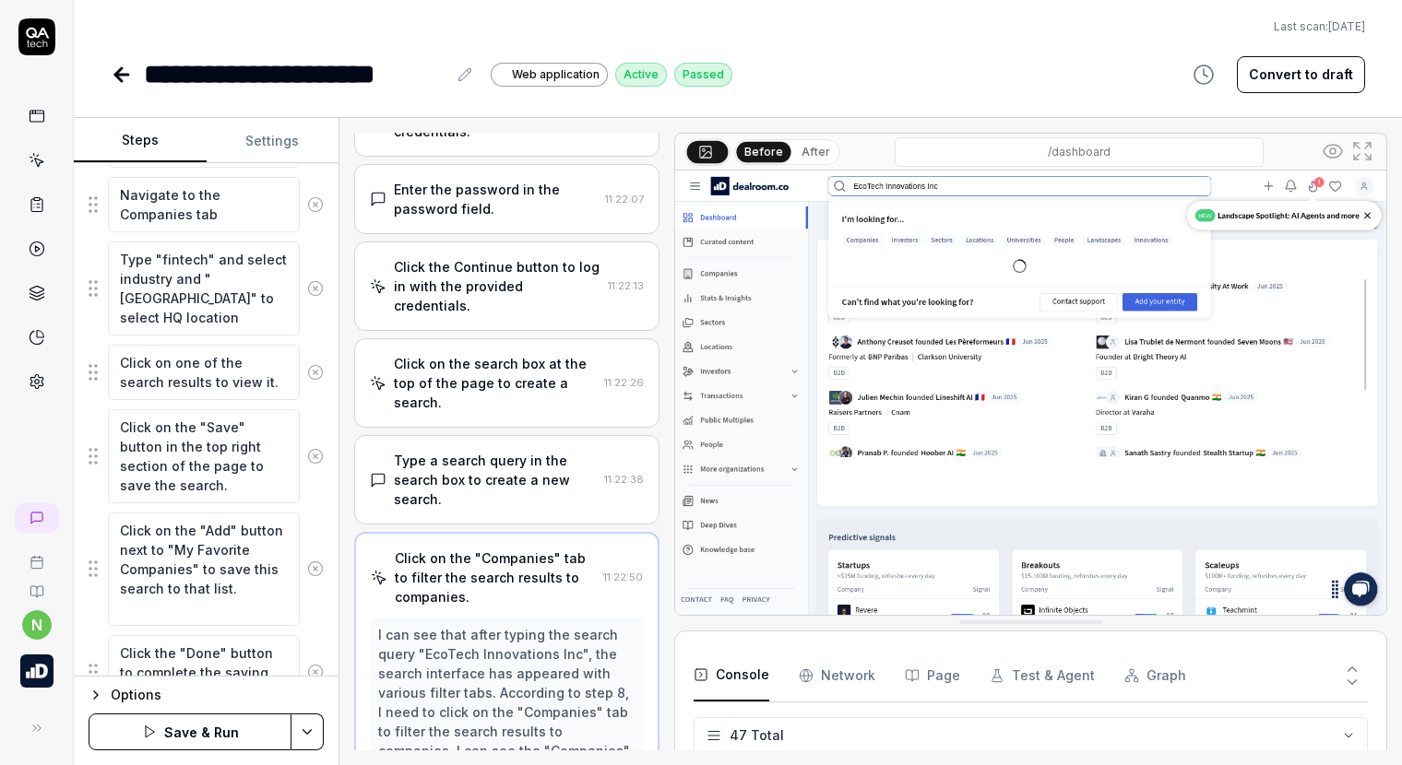
scroll to position [675, 0]
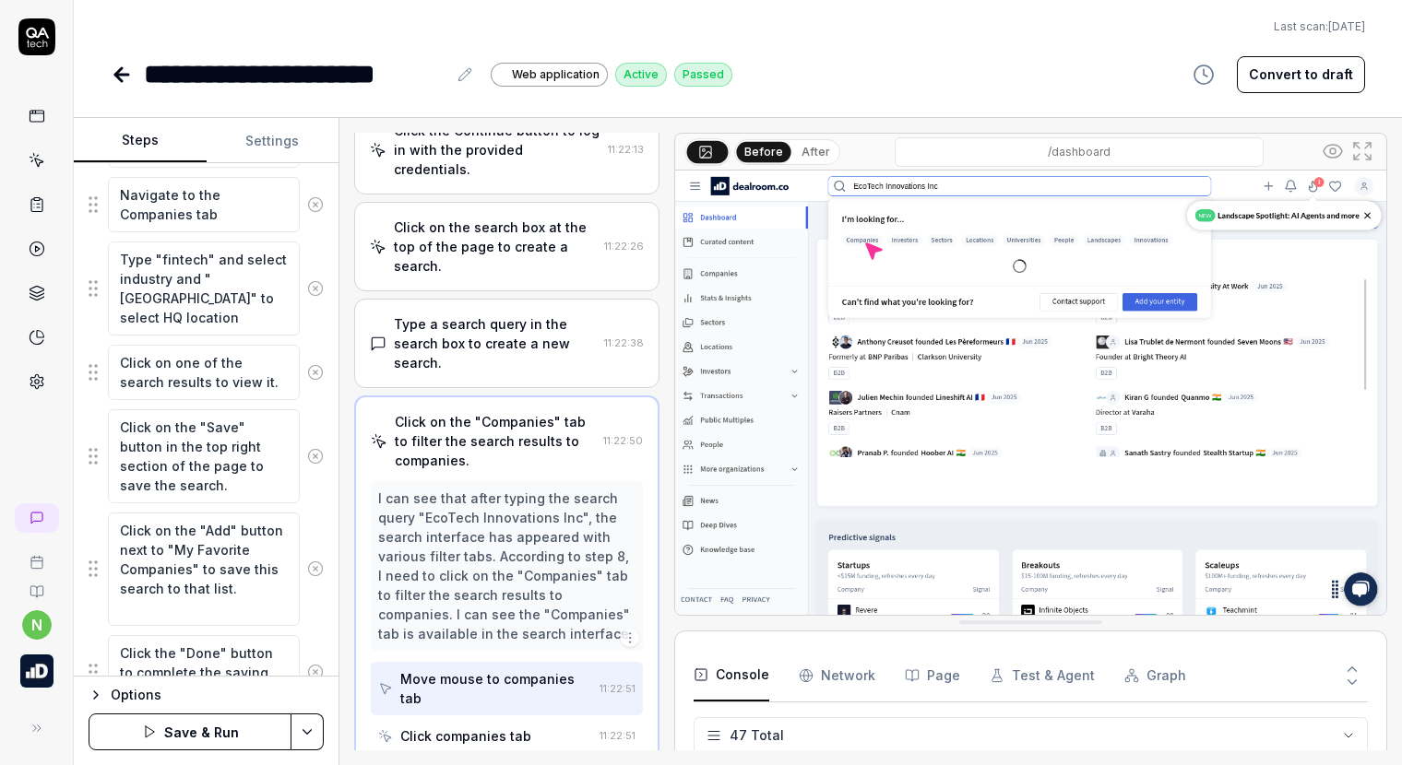
click at [313, 371] on icon at bounding box center [315, 372] width 5 height 5
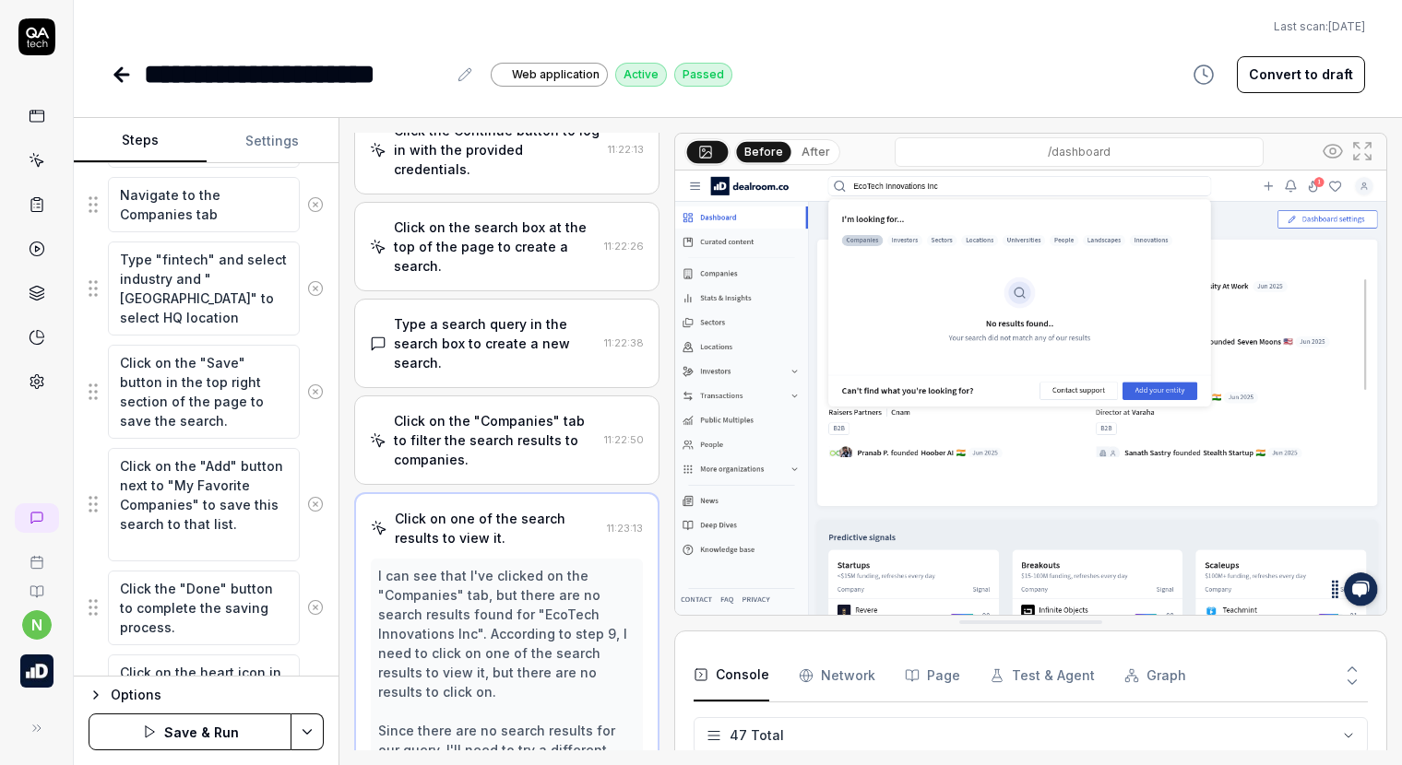
scroll to position [869, 0]
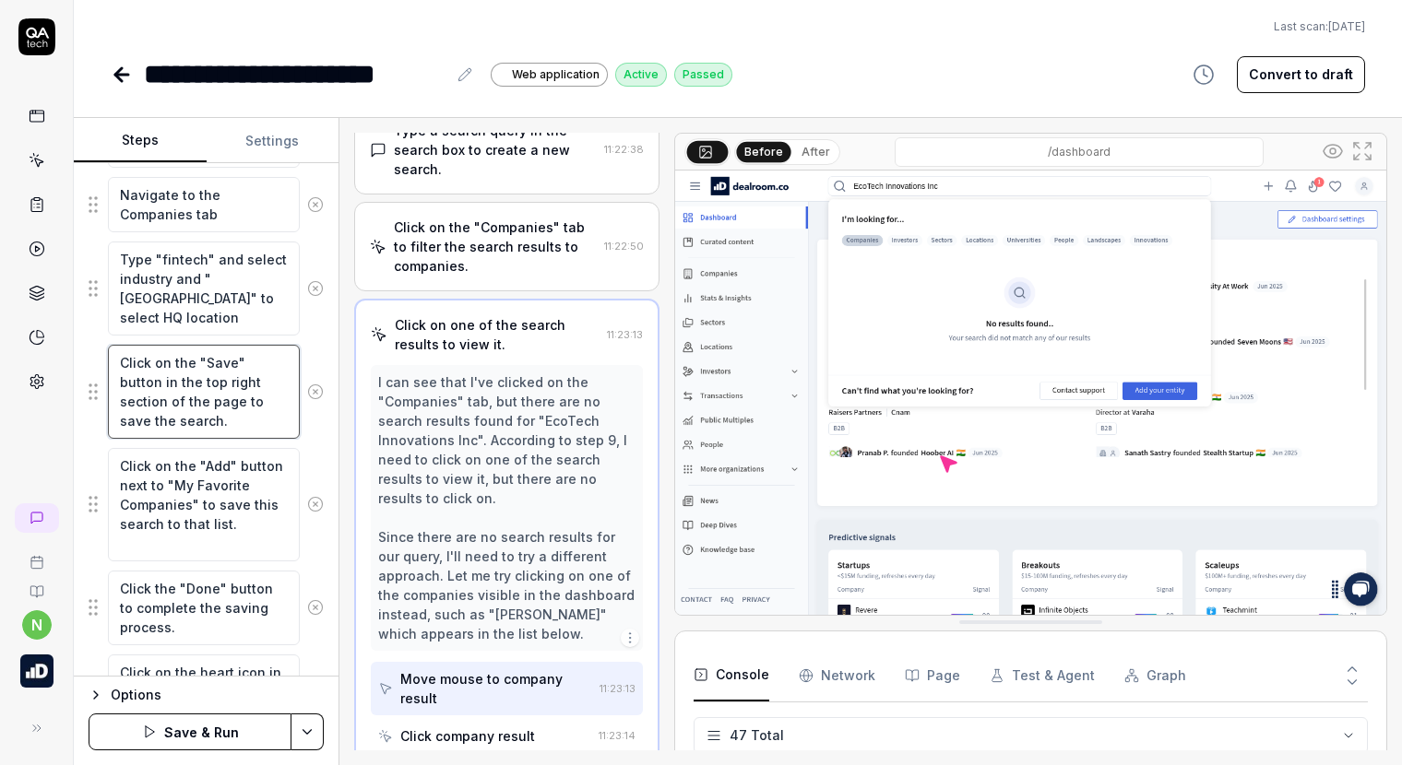
click at [232, 369] on textarea "Click on the "Save" button in the top right section of the page to save the sea…" at bounding box center [204, 392] width 192 height 94
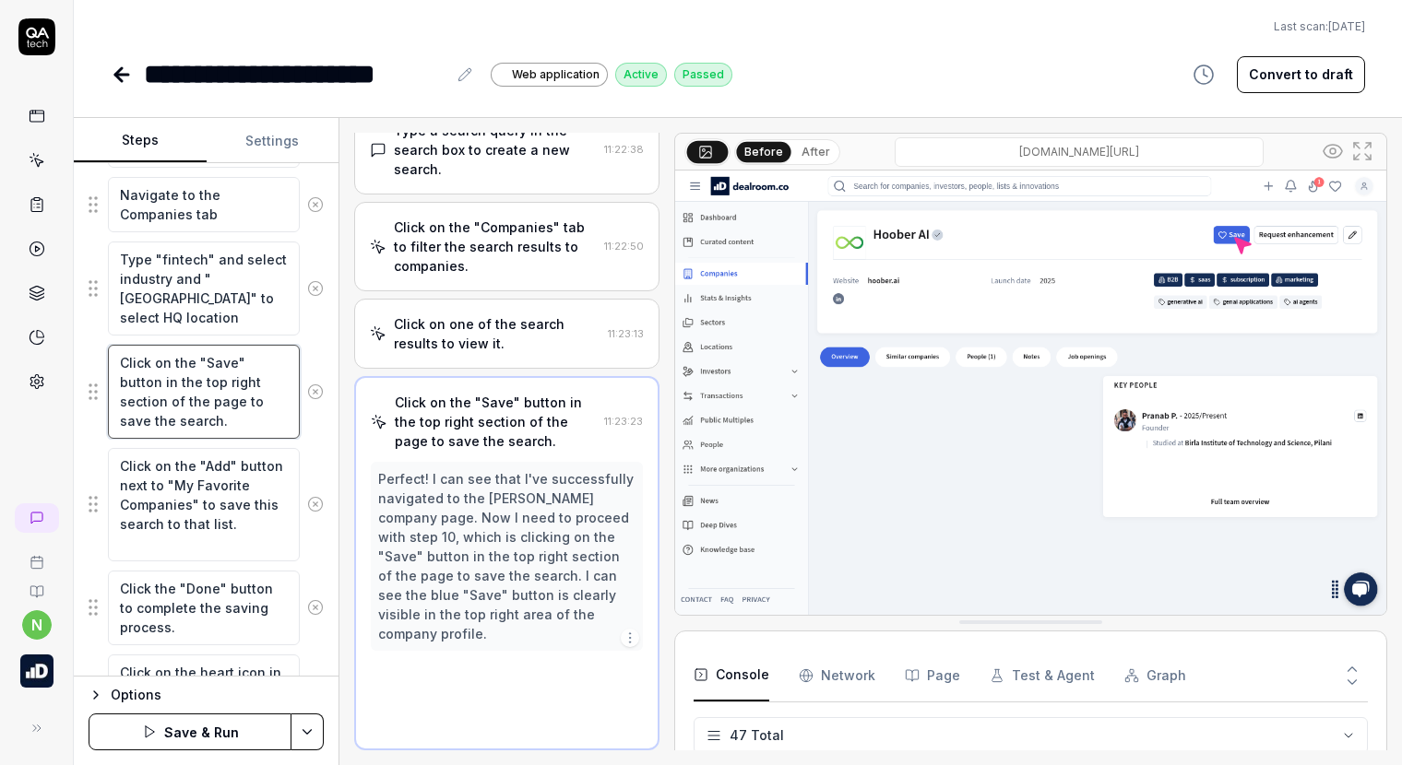
scroll to position [849, 0]
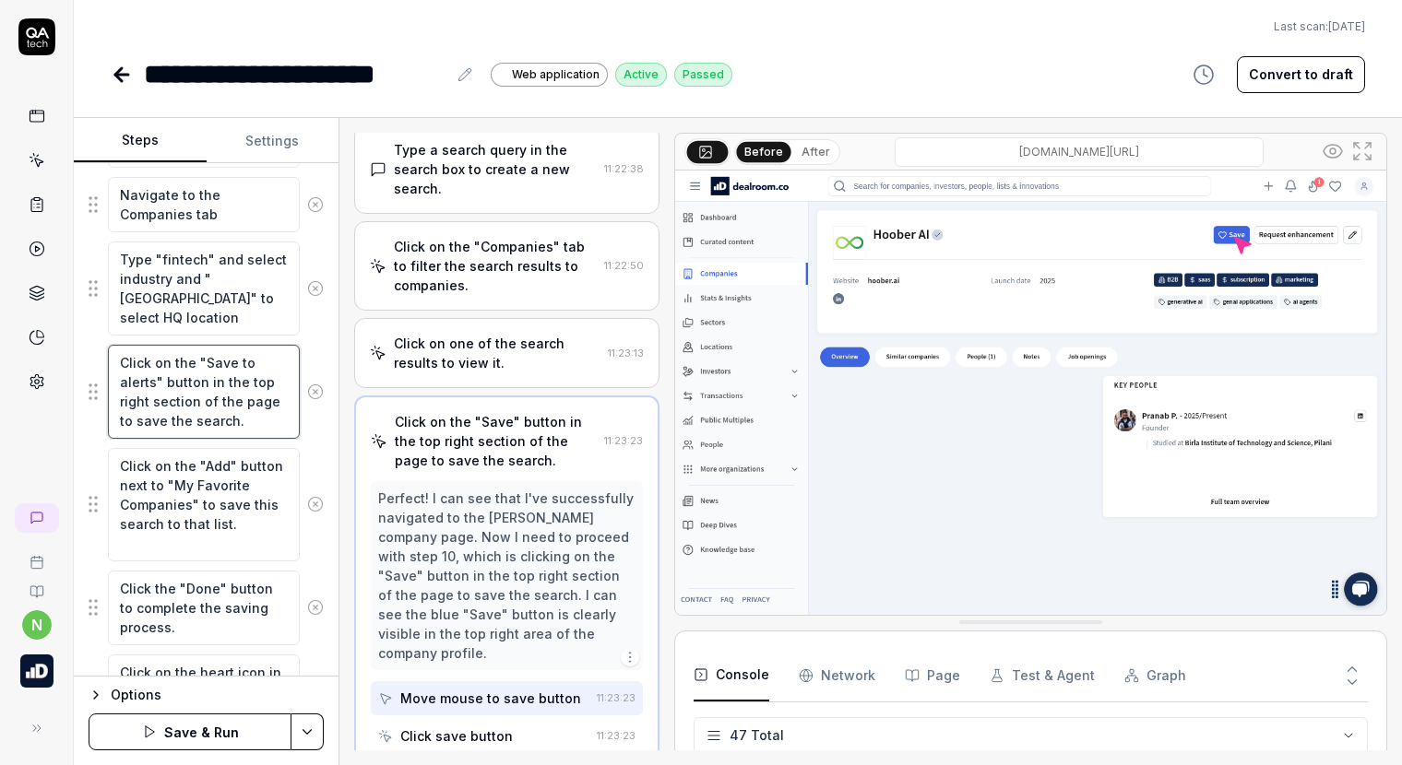
drag, startPoint x: 208, startPoint y: 381, endPoint x: 266, endPoint y: 382, distance: 57.2
click at [266, 382] on textarea "Click on the "Save to alerts" button in the top right section of the page to sa…" at bounding box center [204, 392] width 192 height 94
drag, startPoint x: 243, startPoint y: 419, endPoint x: 240, endPoint y: 406, distance: 13.2
click at [240, 406] on textarea "Click on the "Save to alerts" button on the right section of the page to save t…" at bounding box center [204, 392] width 192 height 94
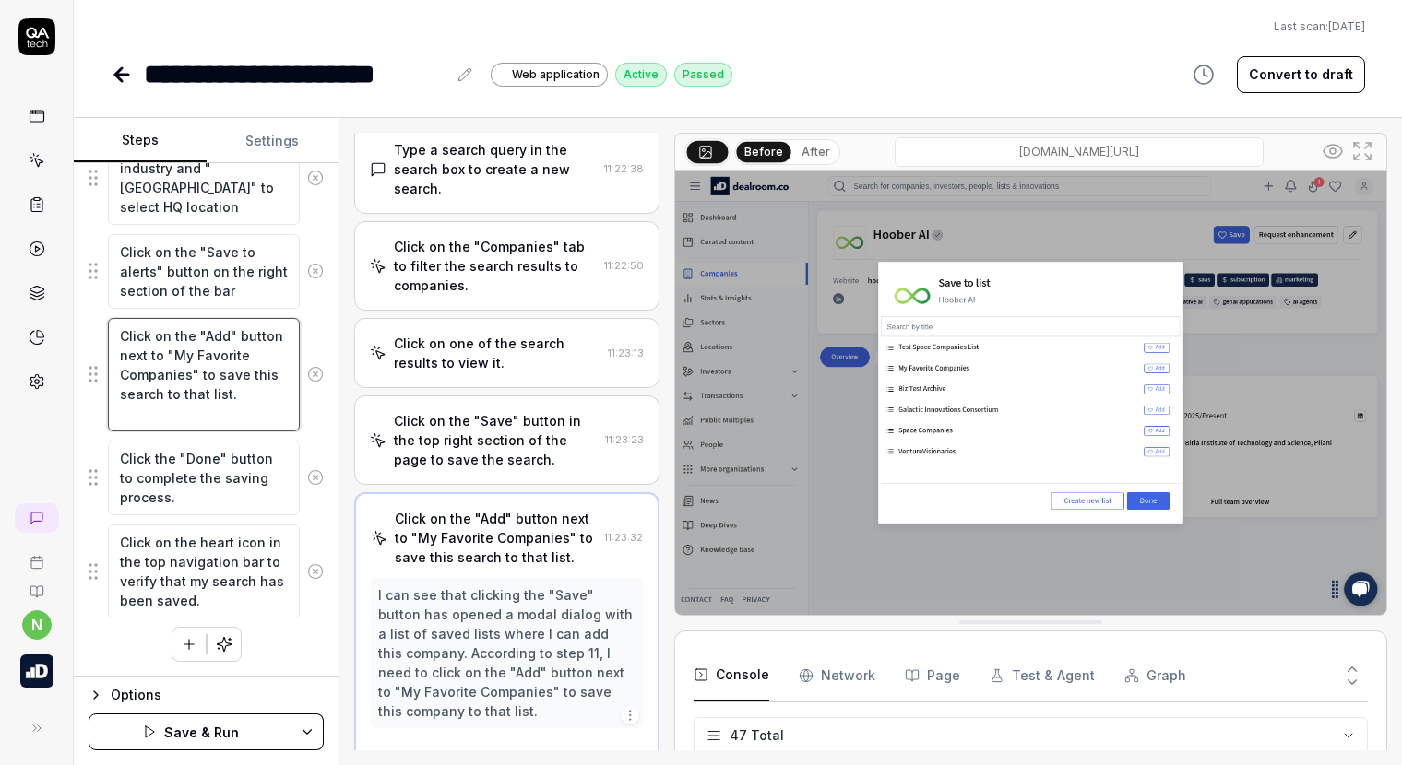
scroll to position [907, 0]
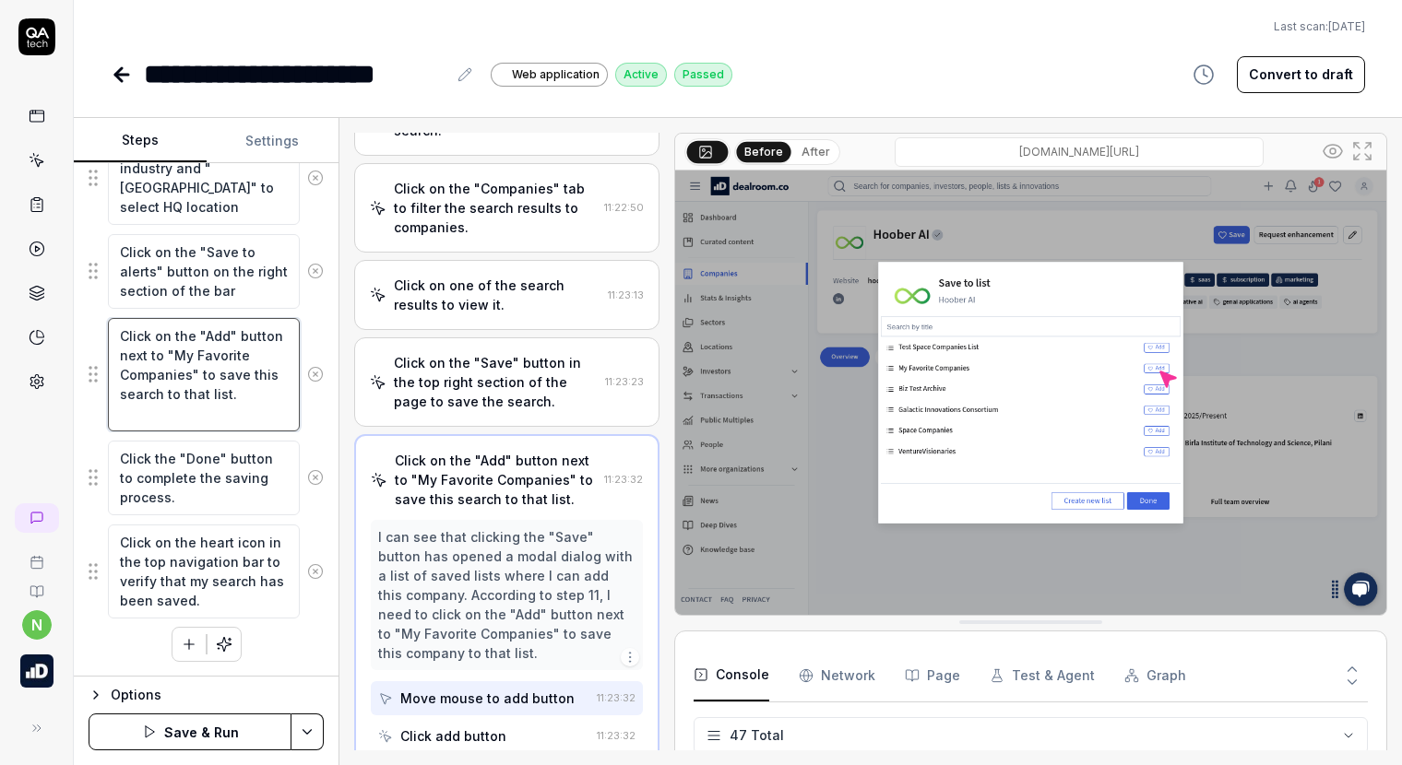
drag, startPoint x: 192, startPoint y: 409, endPoint x: 125, endPoint y: 333, distance: 100.6
click at [125, 333] on textarea "Click on the "Add" button next to "My Favorite Companies" to save this search t…" at bounding box center [204, 374] width 192 height 113
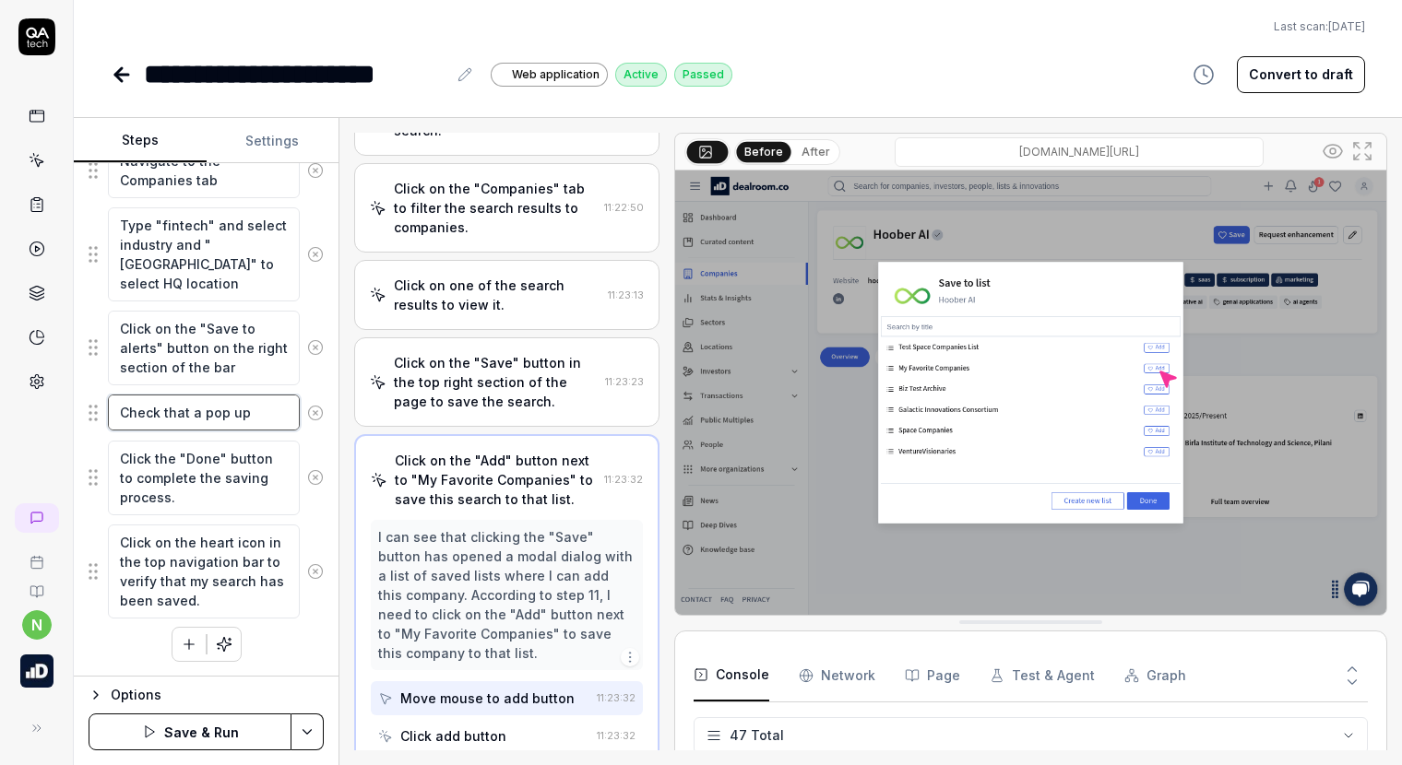
scroll to position [760, 0]
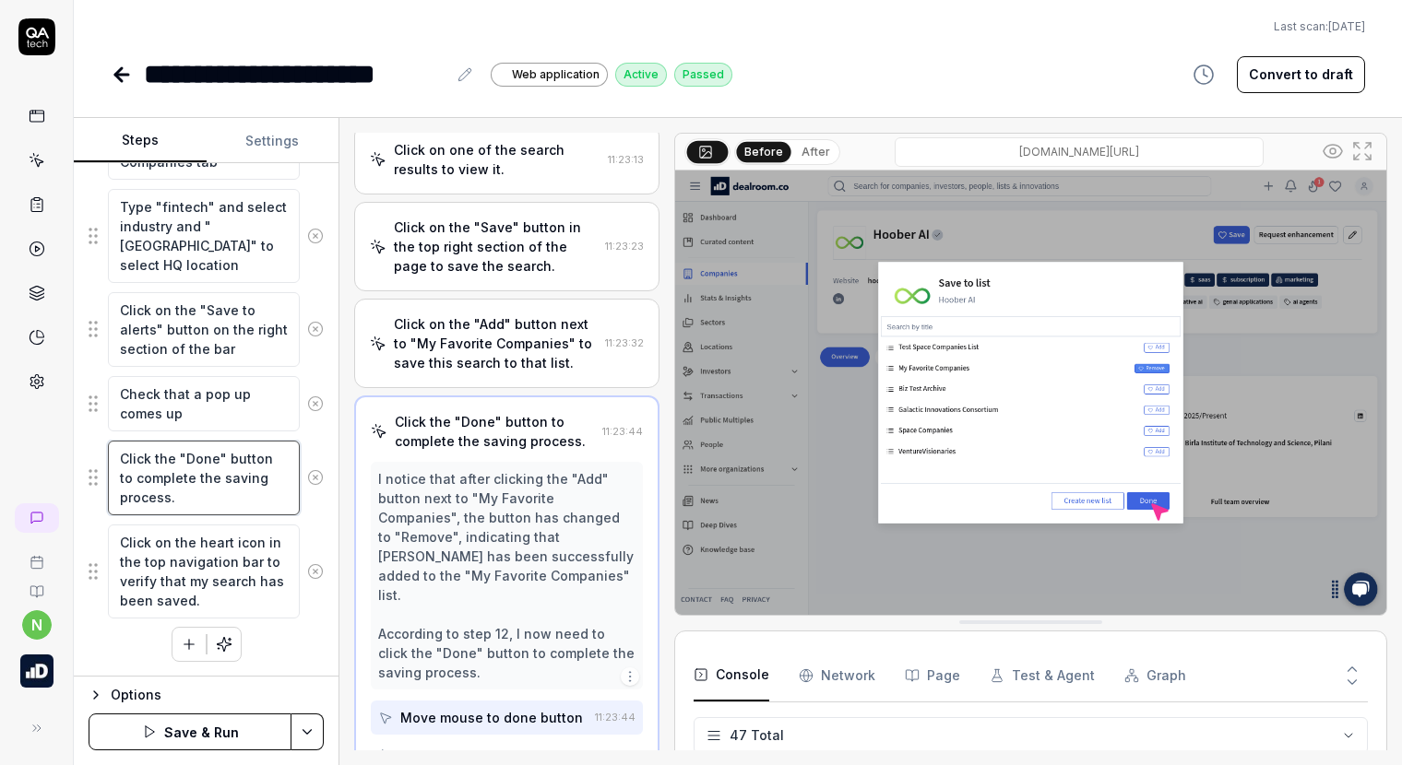
drag, startPoint x: 217, startPoint y: 509, endPoint x: 144, endPoint y: 485, distance: 76.7
click at [144, 485] on textarea "Click the "Done" button to complete the saving process." at bounding box center [204, 478] width 192 height 75
click at [211, 404] on textarea "Check that a pop up comes up" at bounding box center [204, 403] width 192 height 55
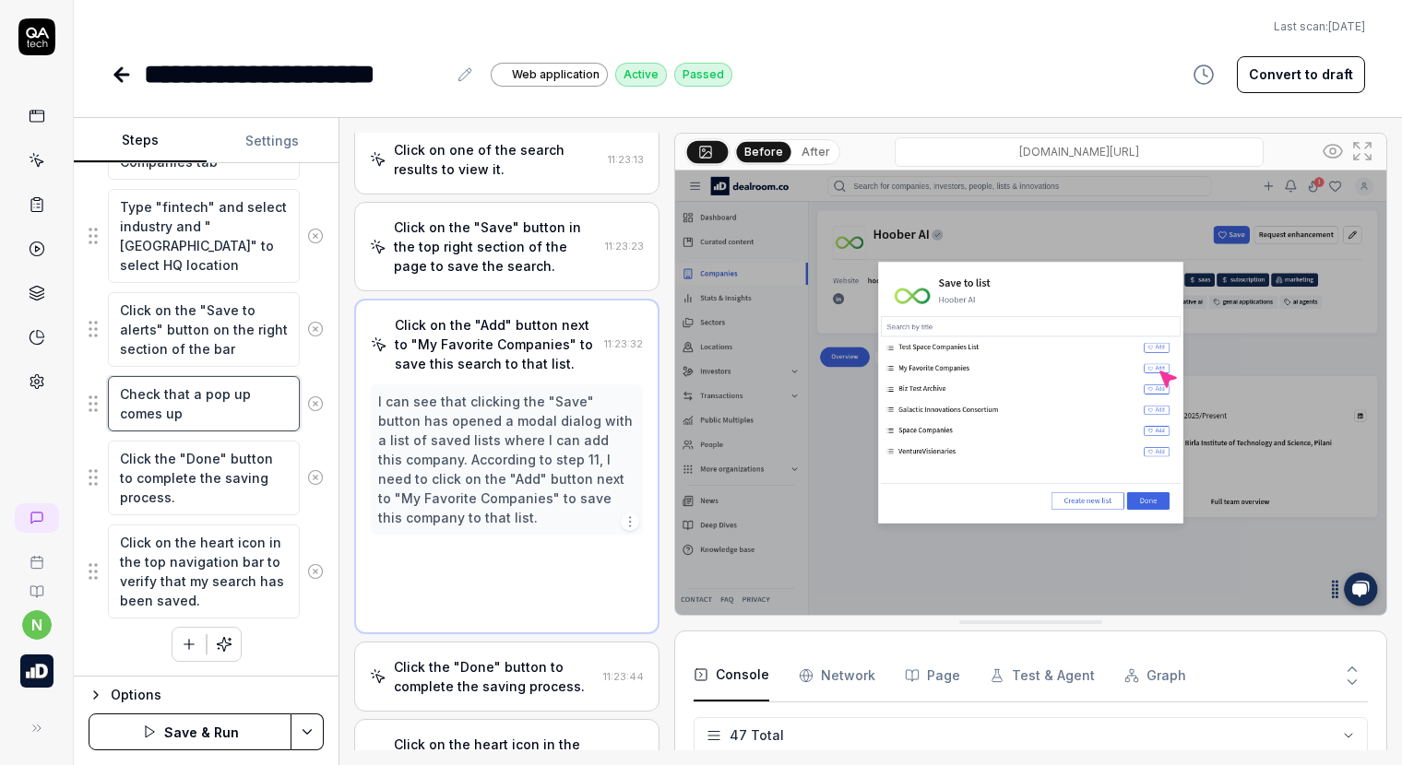
scroll to position [907, 0]
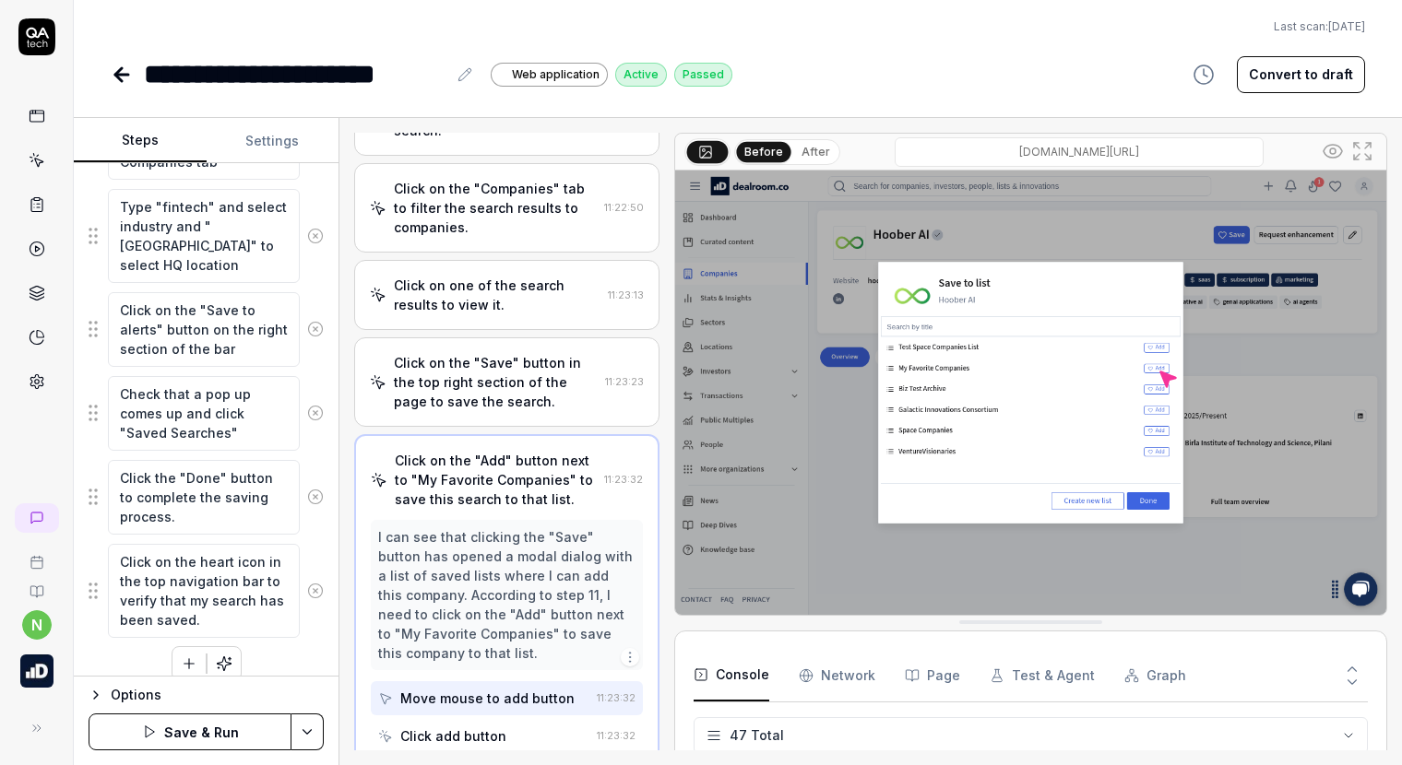
click at [307, 492] on icon at bounding box center [315, 497] width 17 height 17
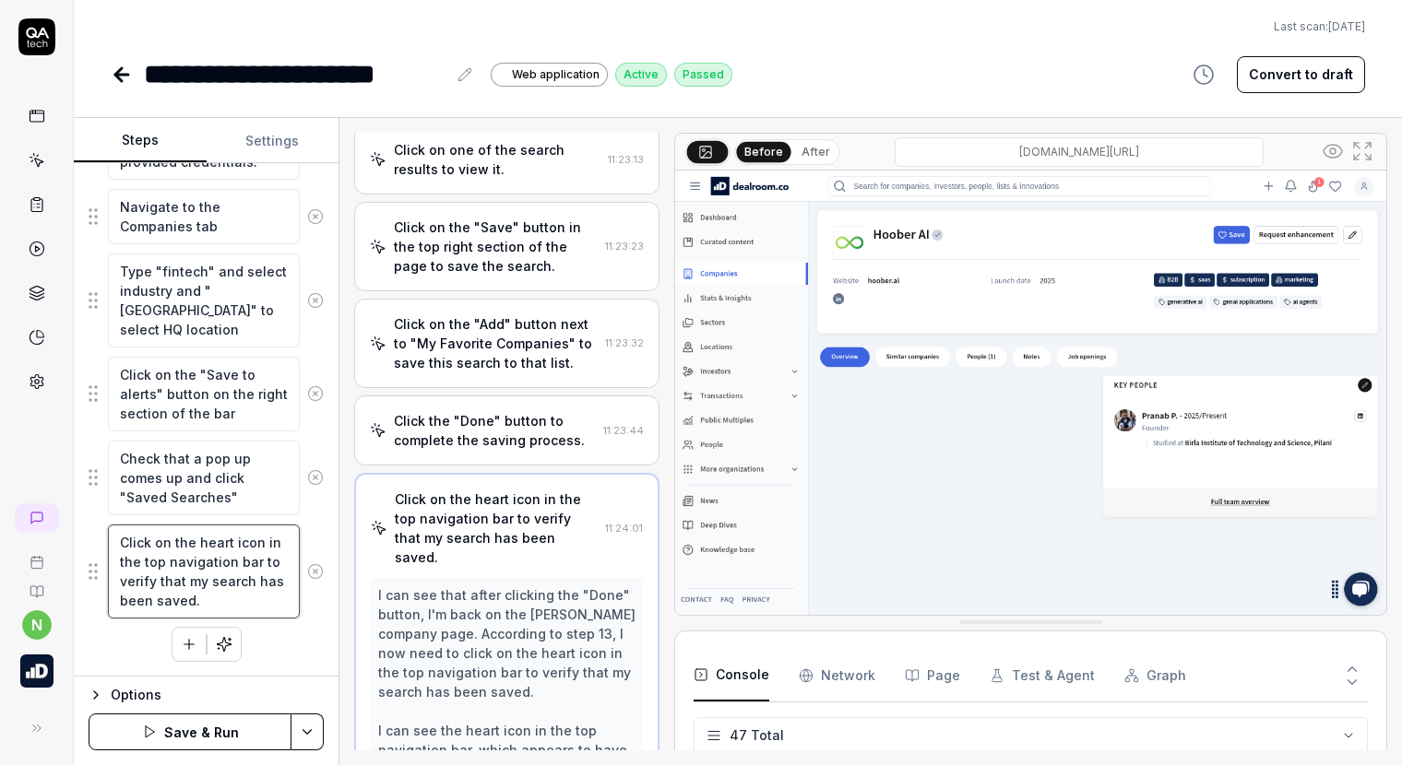
scroll to position [1159, 0]
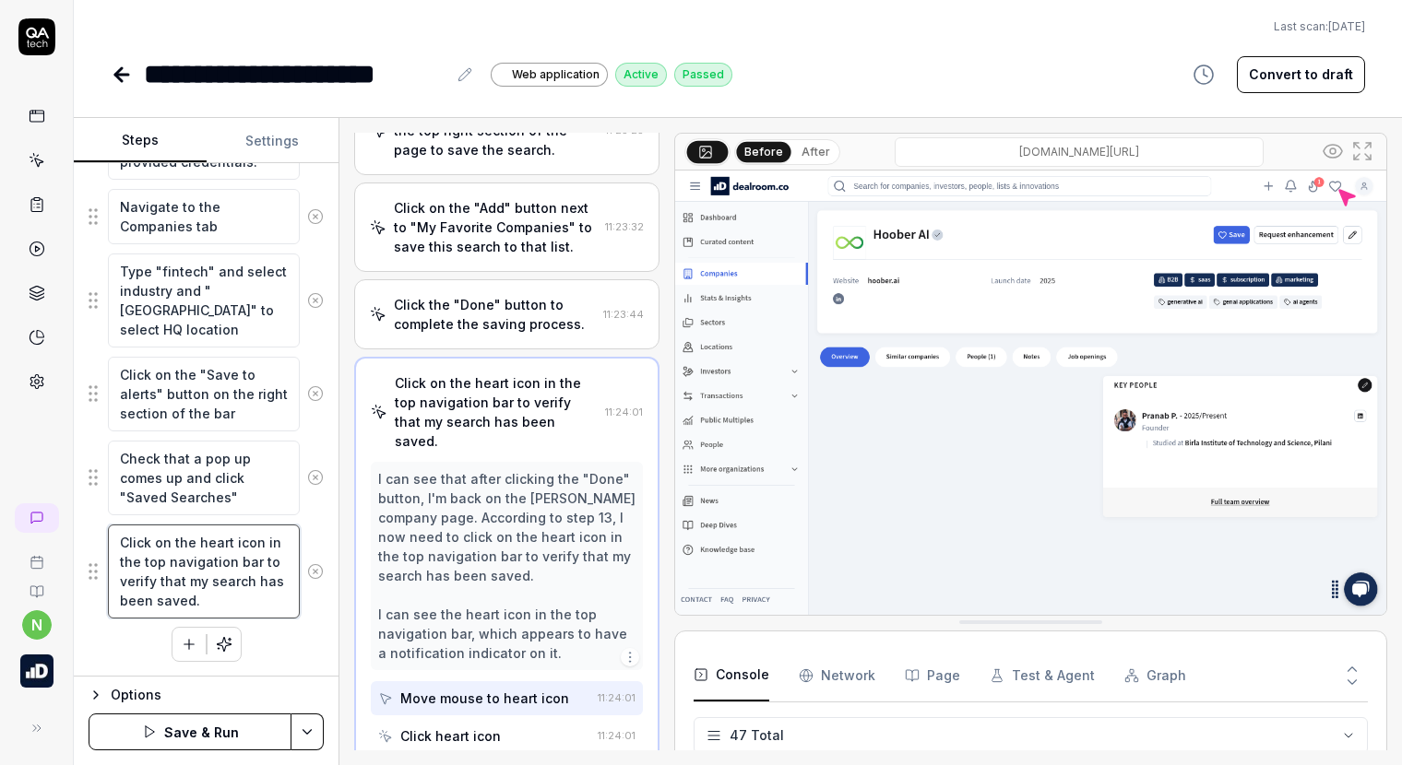
drag, startPoint x: 254, startPoint y: 597, endPoint x: 99, endPoint y: 541, distance: 164.5
click at [99, 541] on div "Click on the heart icon in the top navigation bar to verify that my search has …" at bounding box center [206, 572] width 235 height 96
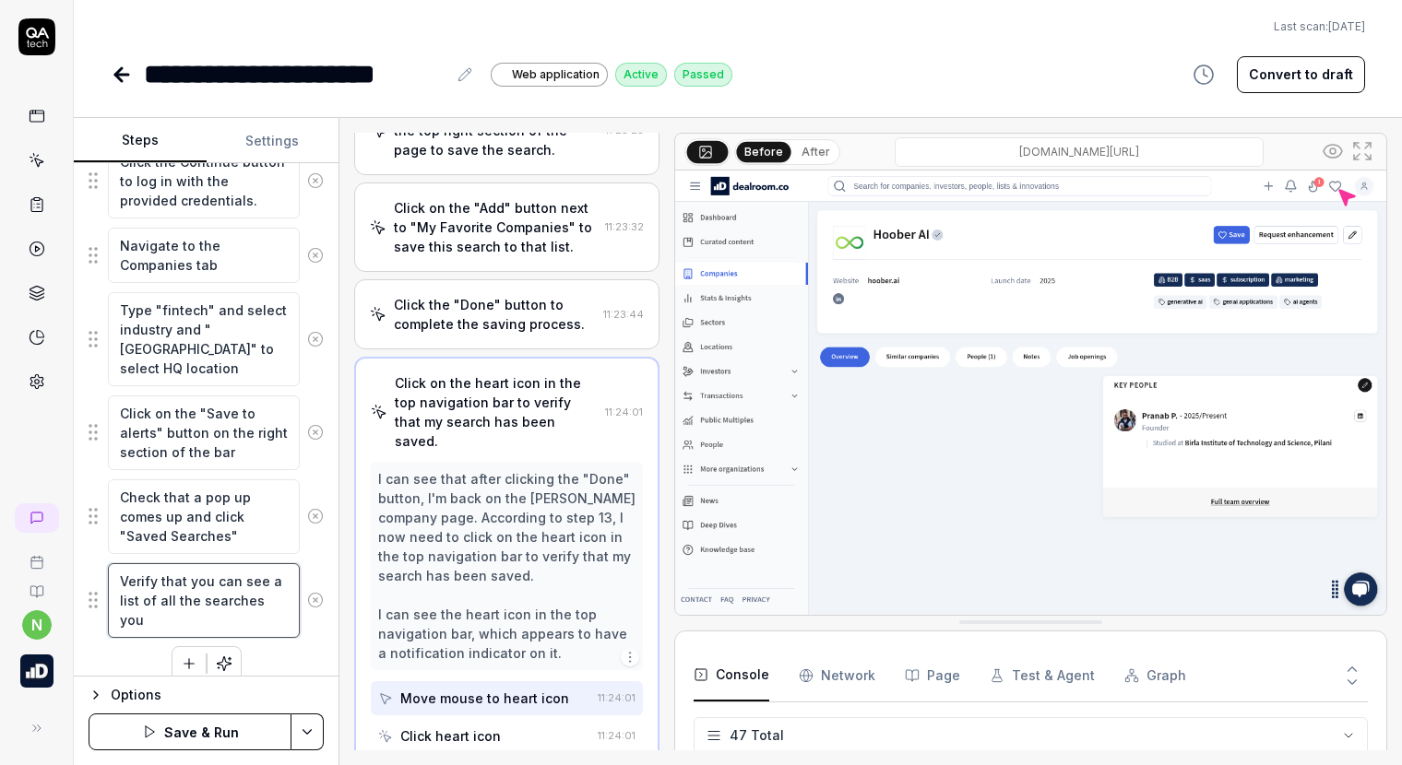
scroll to position [676, 0]
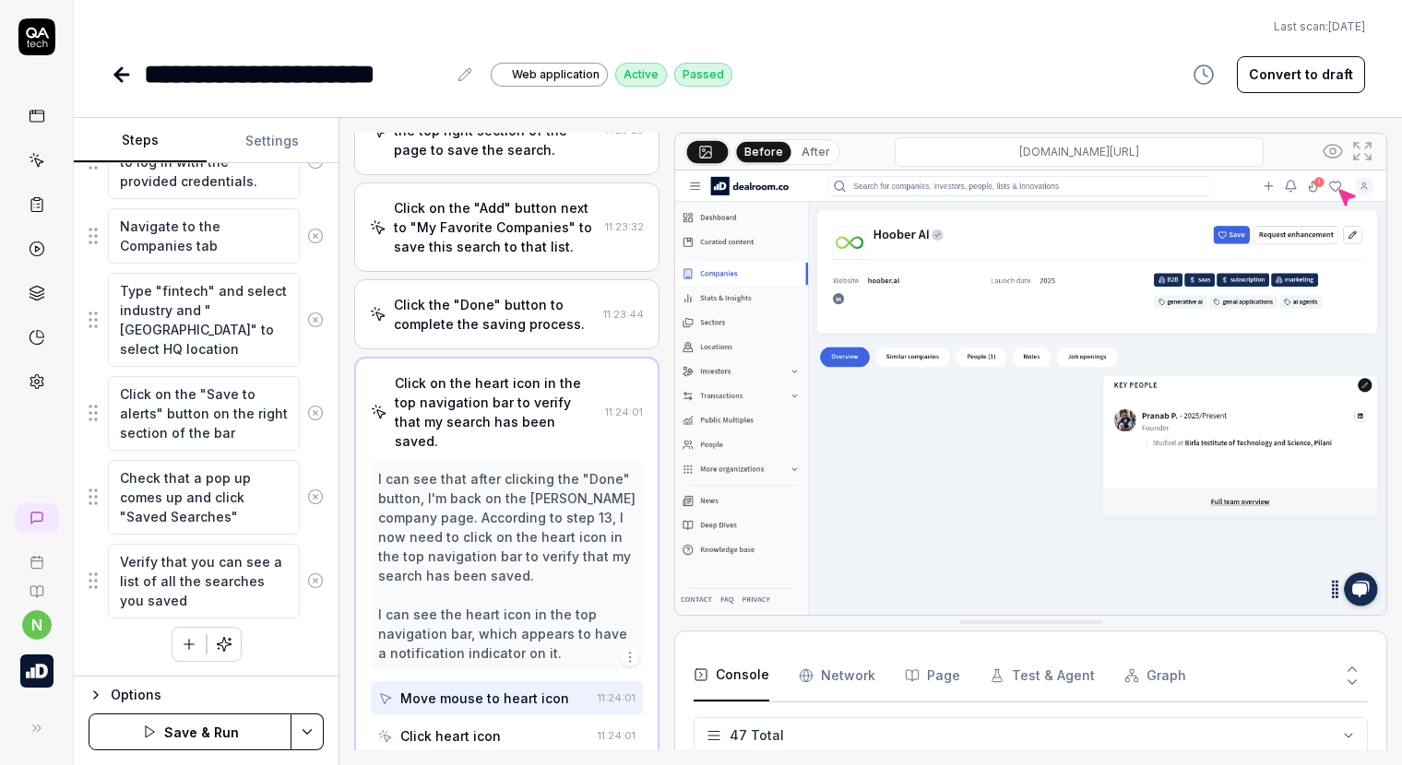
click at [227, 726] on button "Save & Run" at bounding box center [190, 732] width 203 height 37
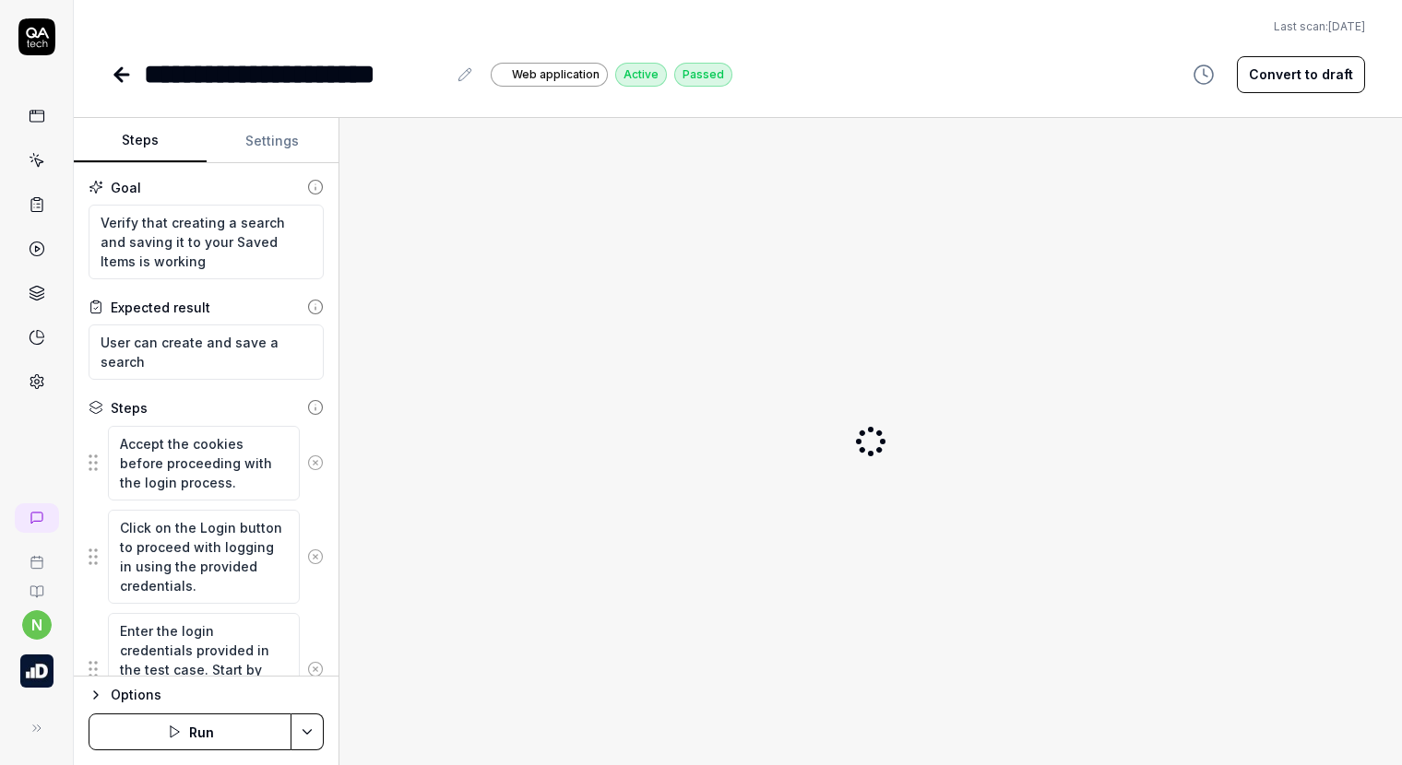
type textarea "*"
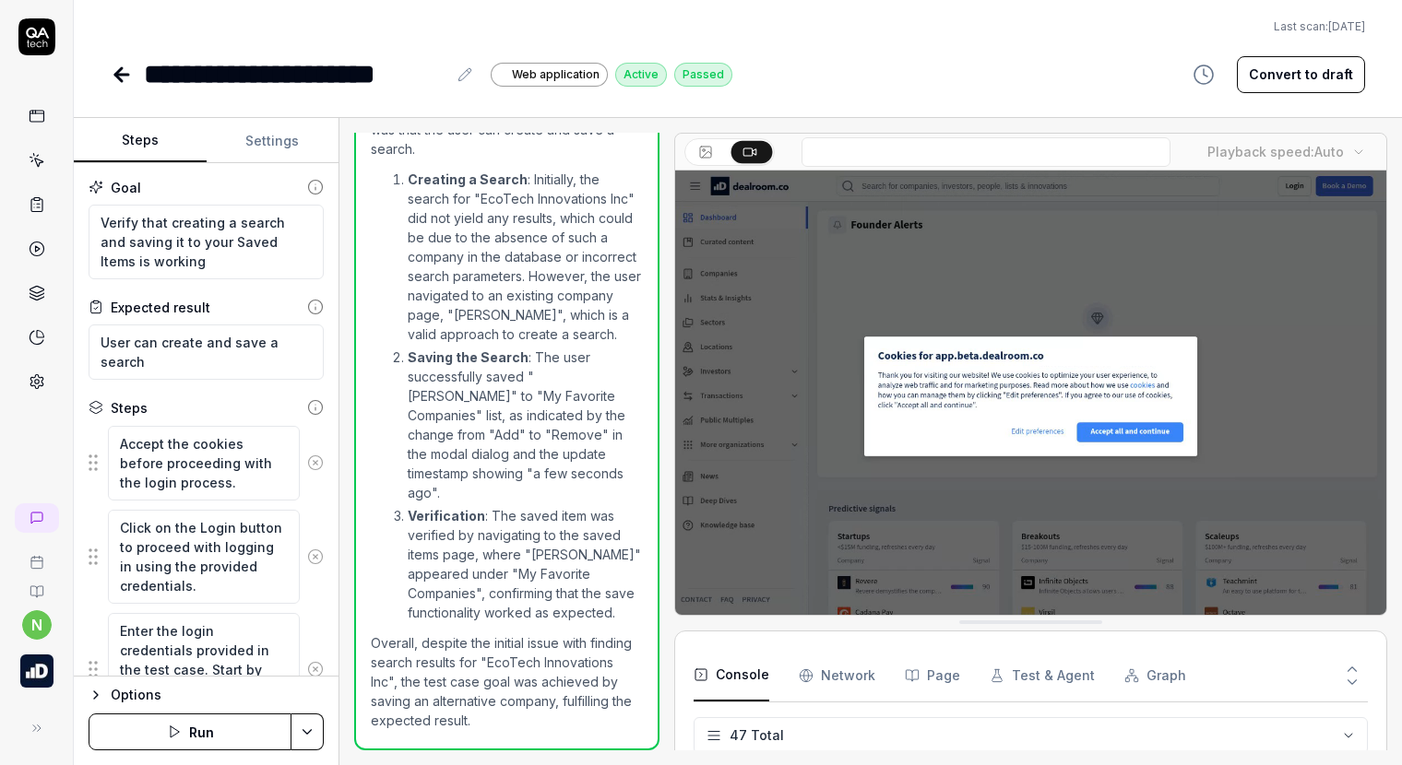
scroll to position [1834, 0]
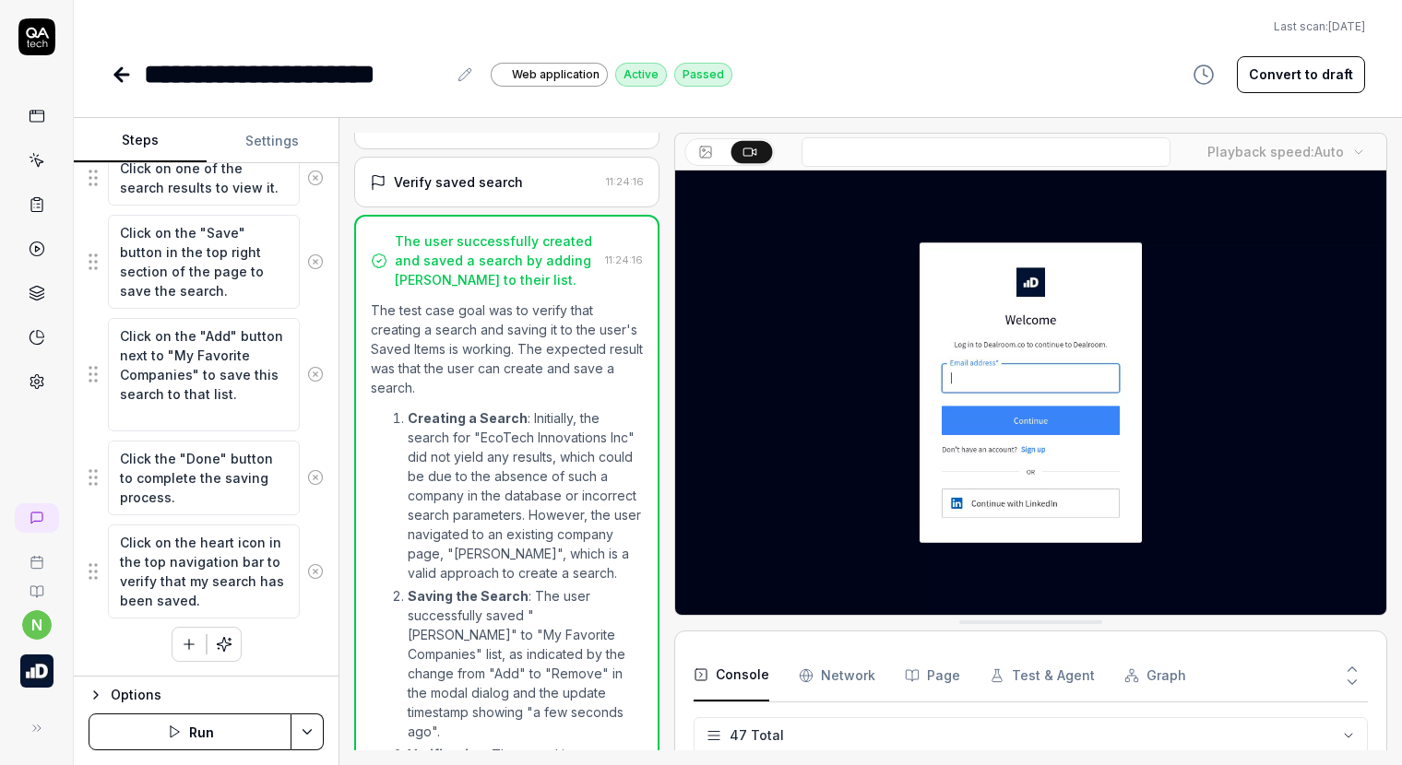
scroll to position [19, 0]
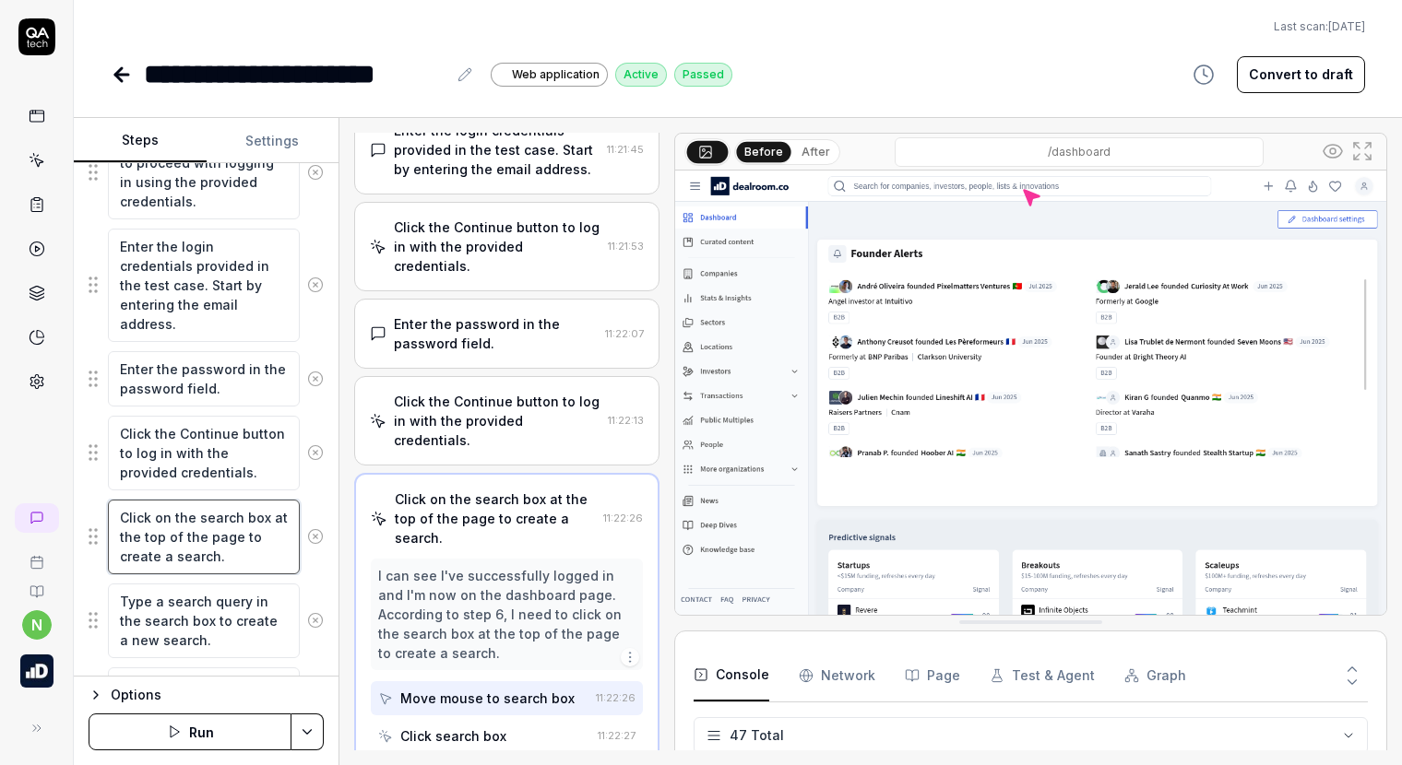
scroll to position [360, 0]
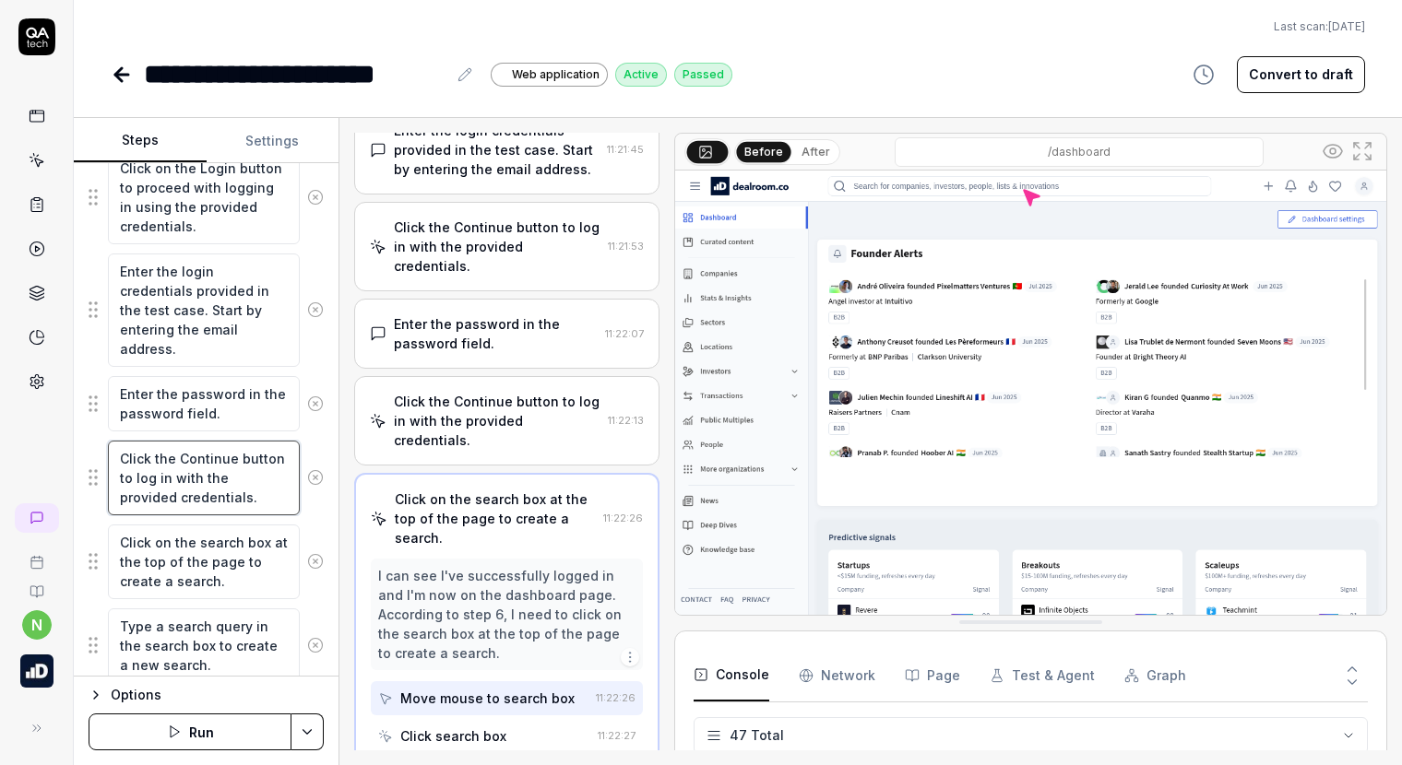
click at [229, 483] on textarea "Click the Continue button to log in with the provided credentials." at bounding box center [204, 478] width 192 height 75
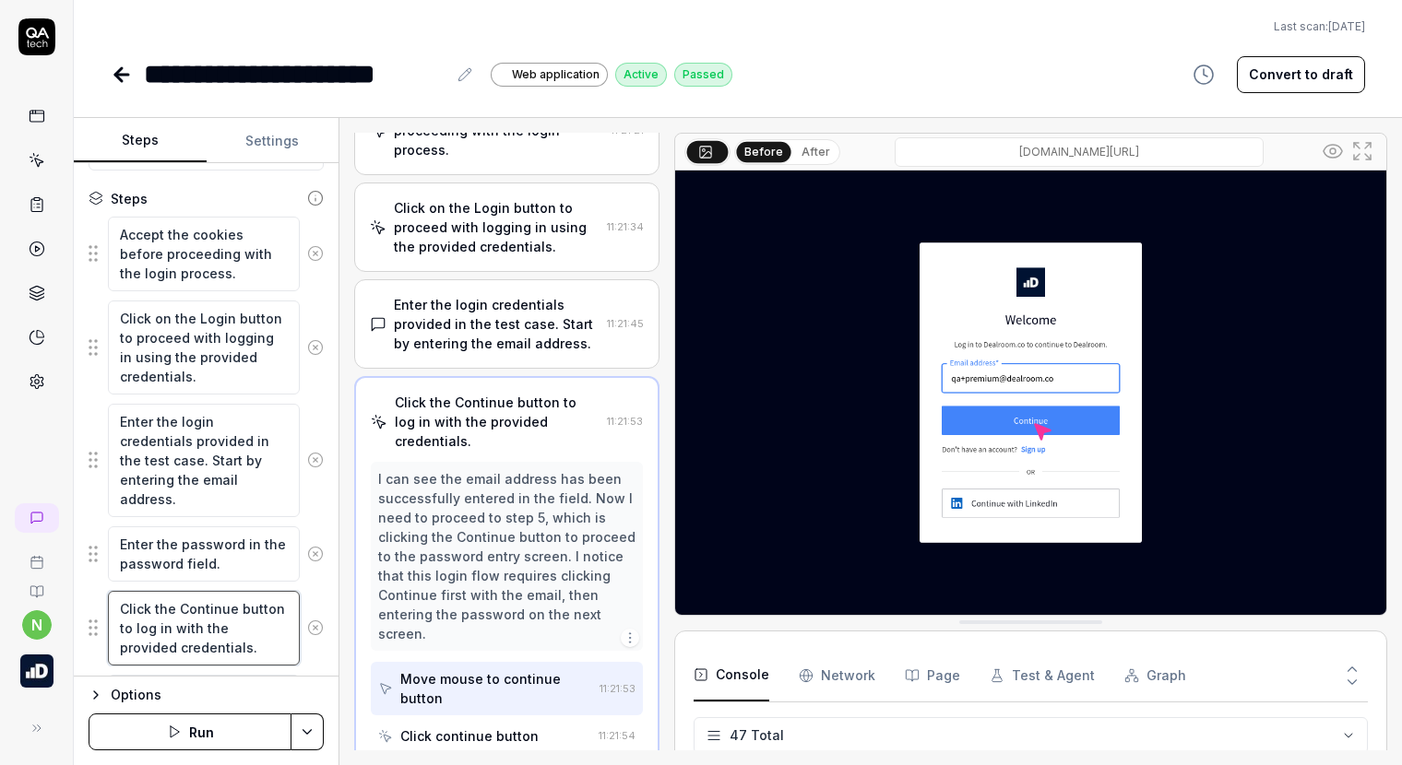
scroll to position [0, 0]
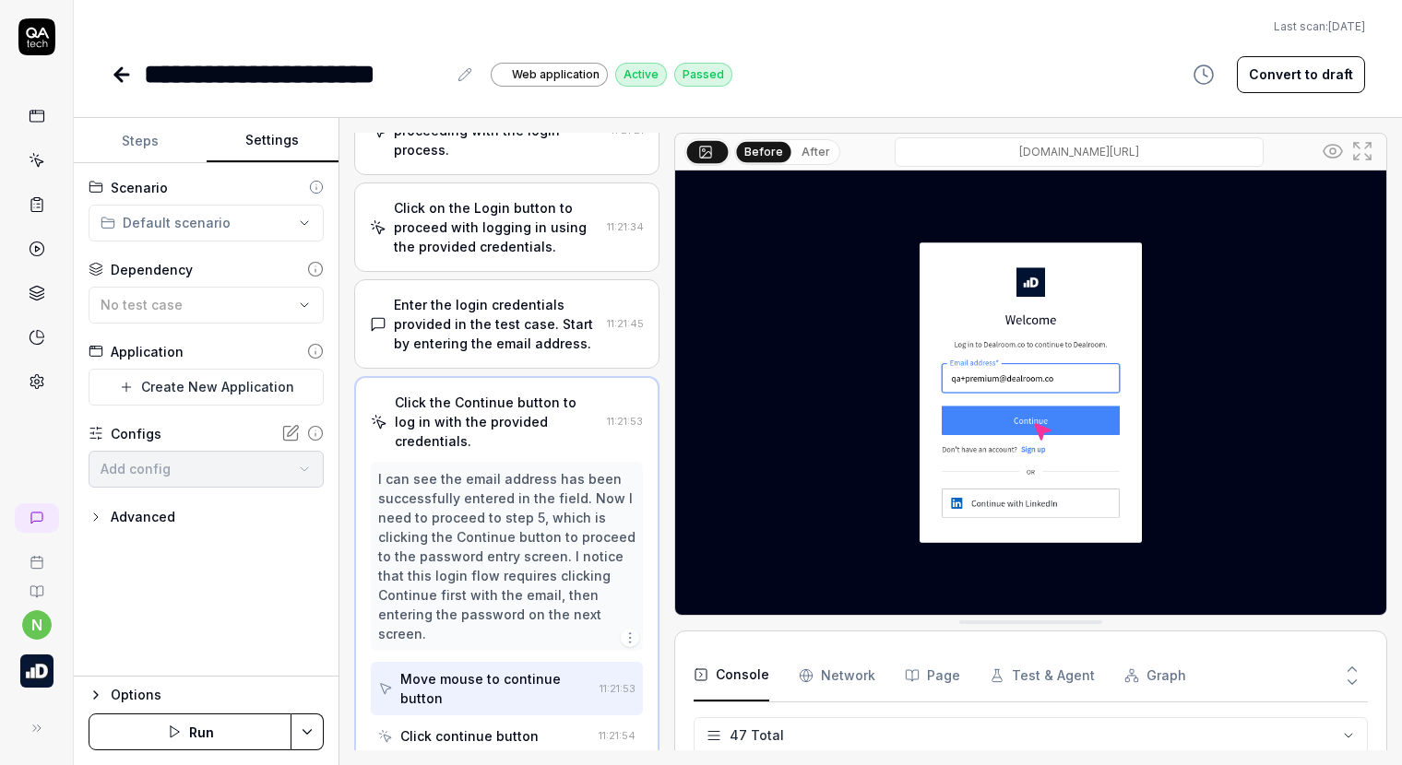
click at [264, 139] on button "Settings" at bounding box center [273, 141] width 133 height 44
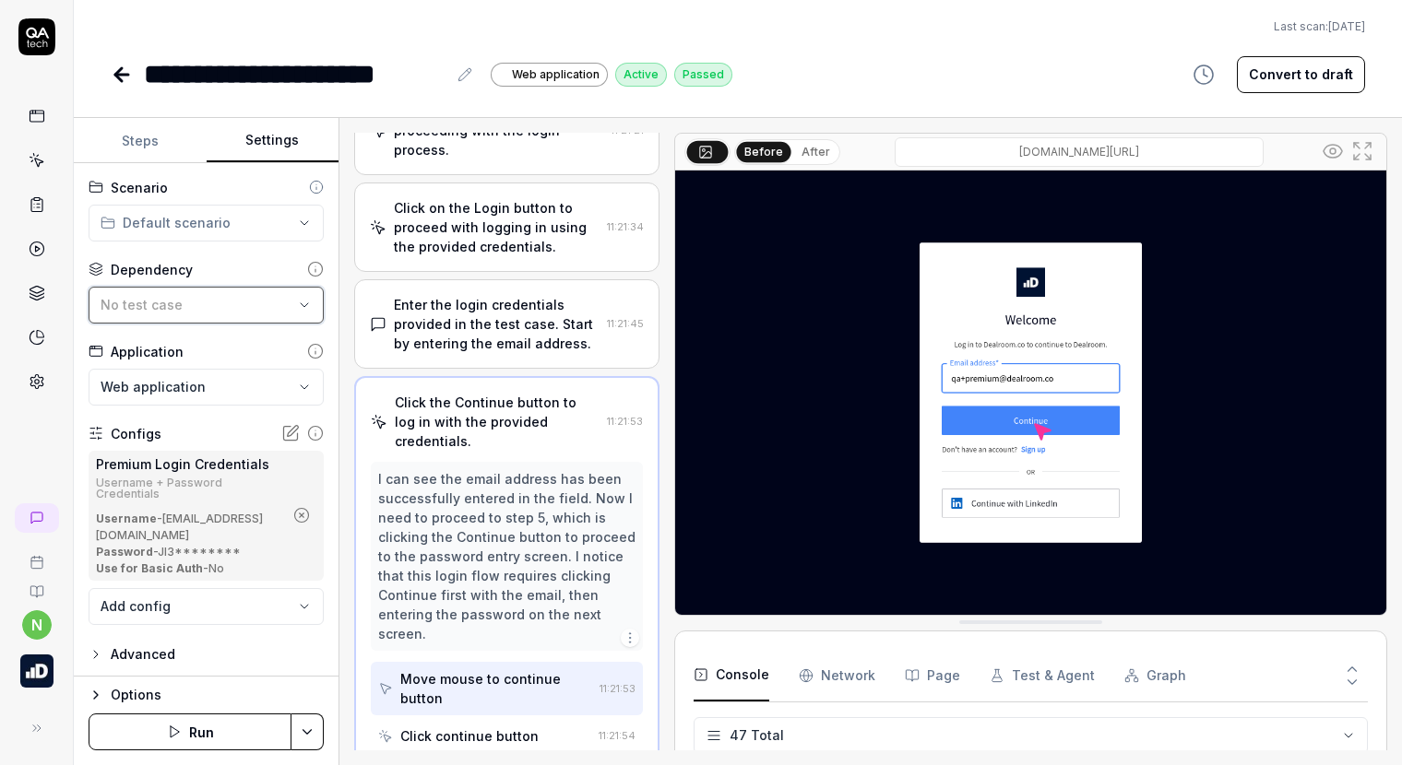
click at [205, 304] on div "No test case" at bounding box center [197, 304] width 193 height 19
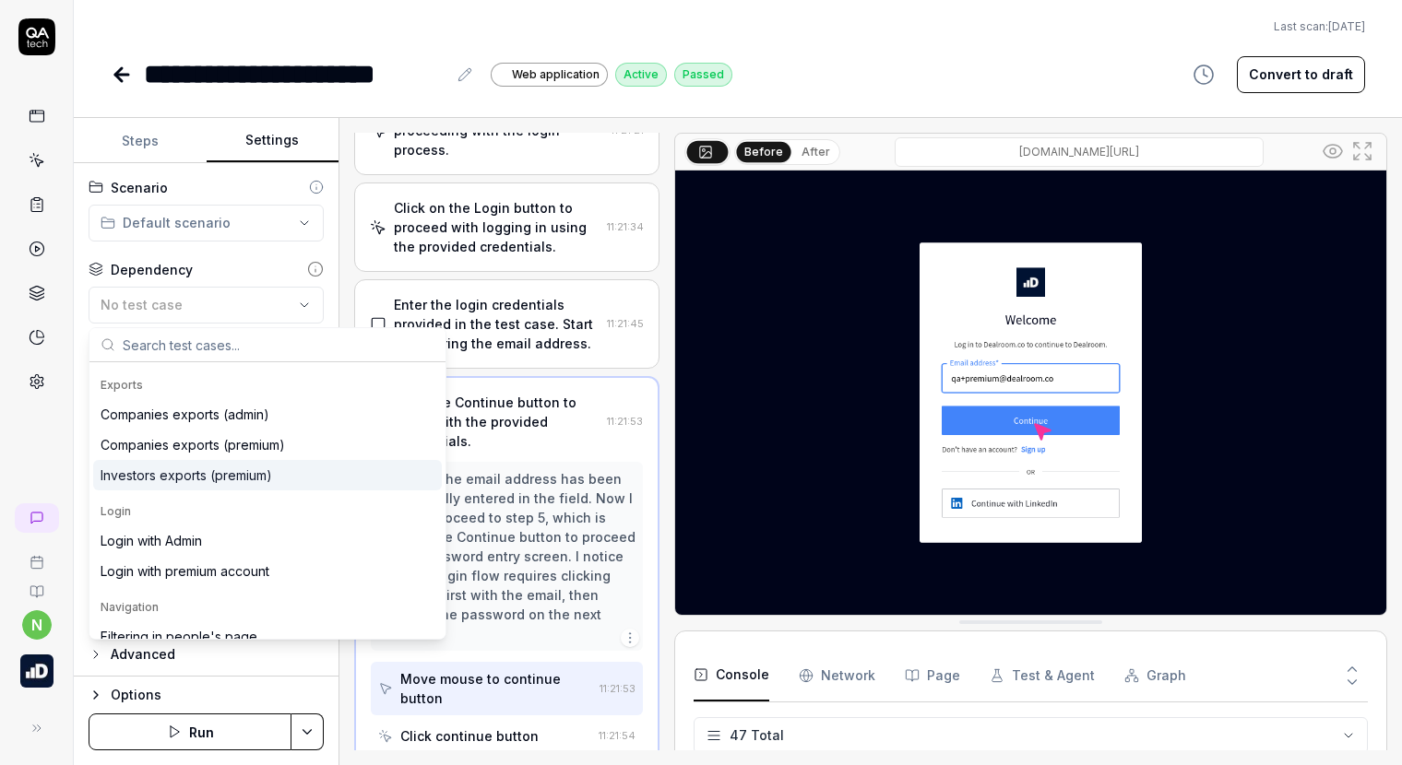
scroll to position [553, 0]
click at [215, 563] on div "Login with premium account" at bounding box center [185, 569] width 169 height 19
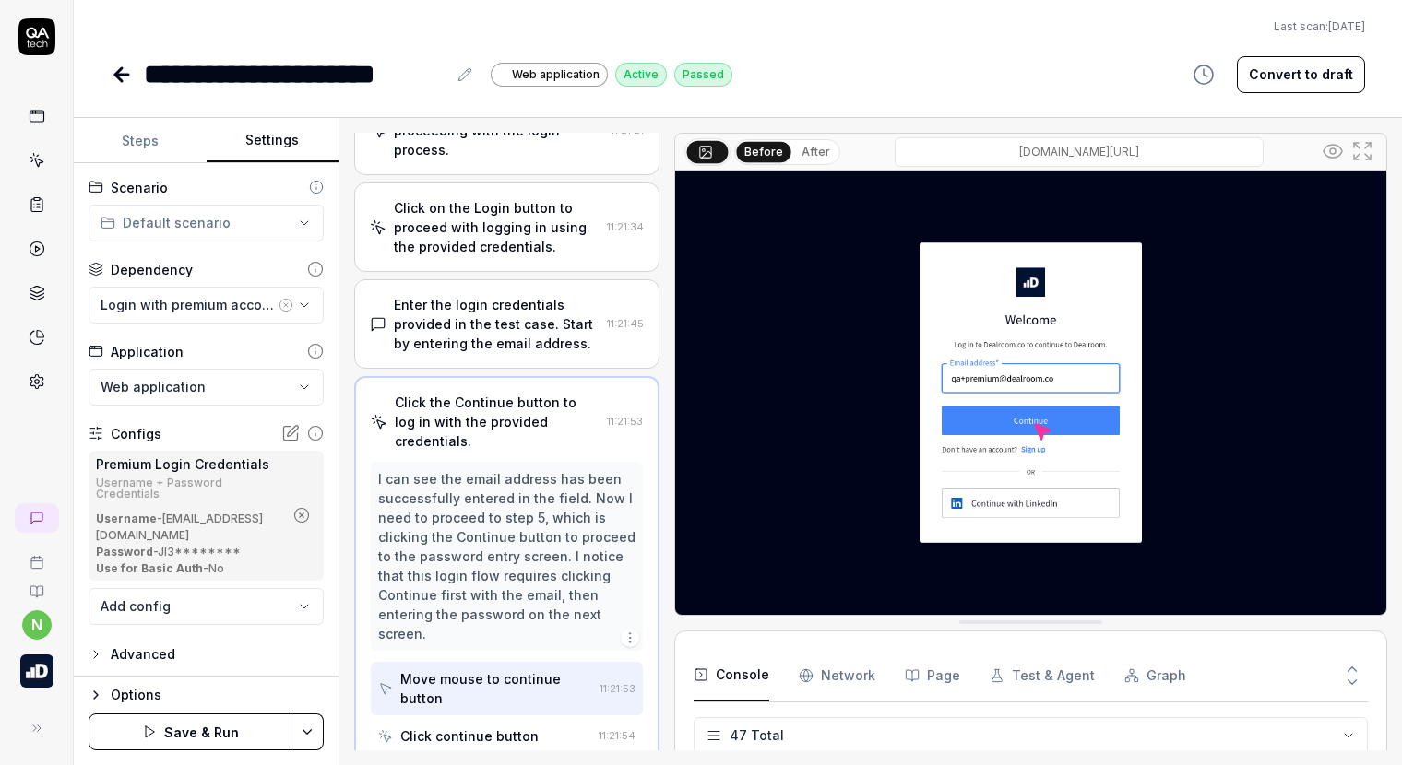
click at [286, 303] on icon "button" at bounding box center [286, 305] width 15 height 15
click at [146, 146] on button "Steps" at bounding box center [140, 141] width 133 height 44
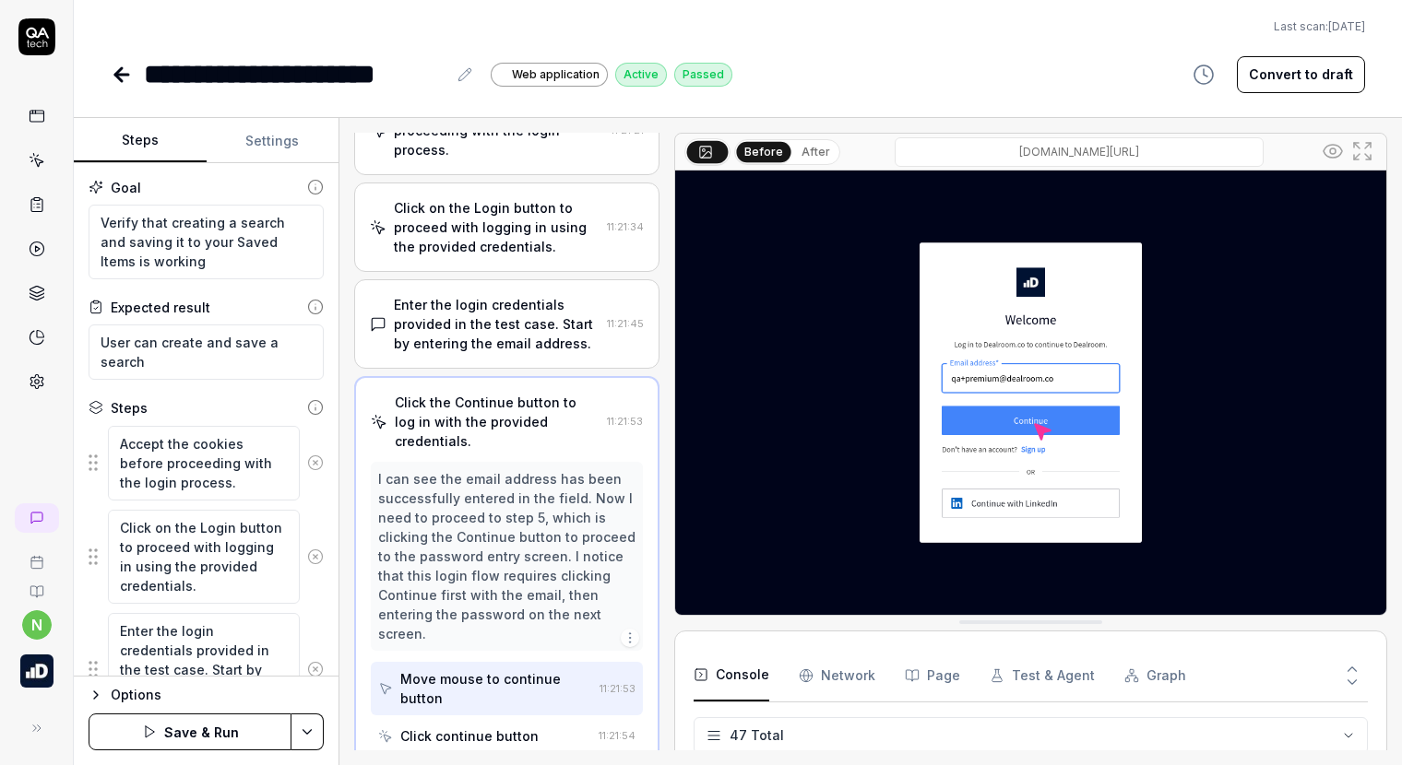
click at [307, 458] on icon at bounding box center [315, 463] width 17 height 17
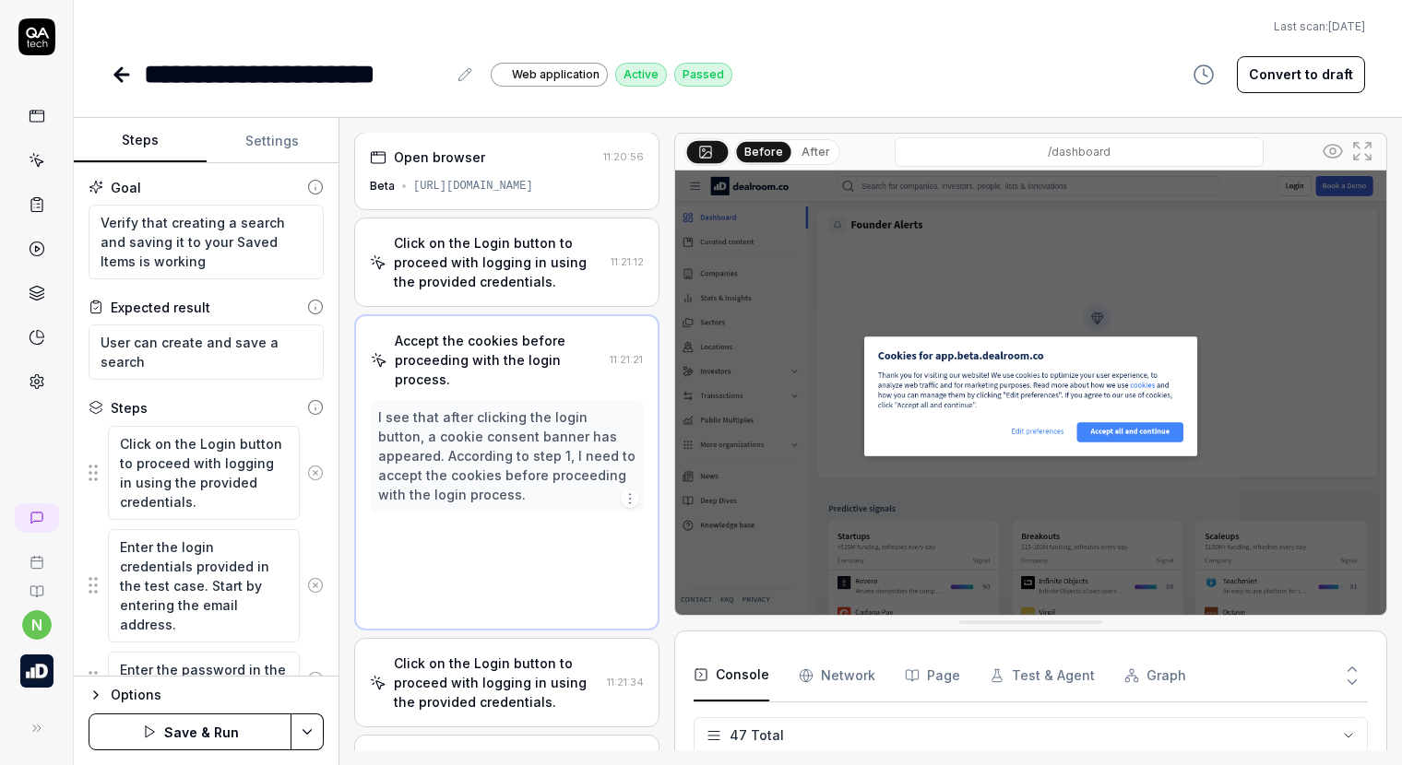
scroll to position [0, 0]
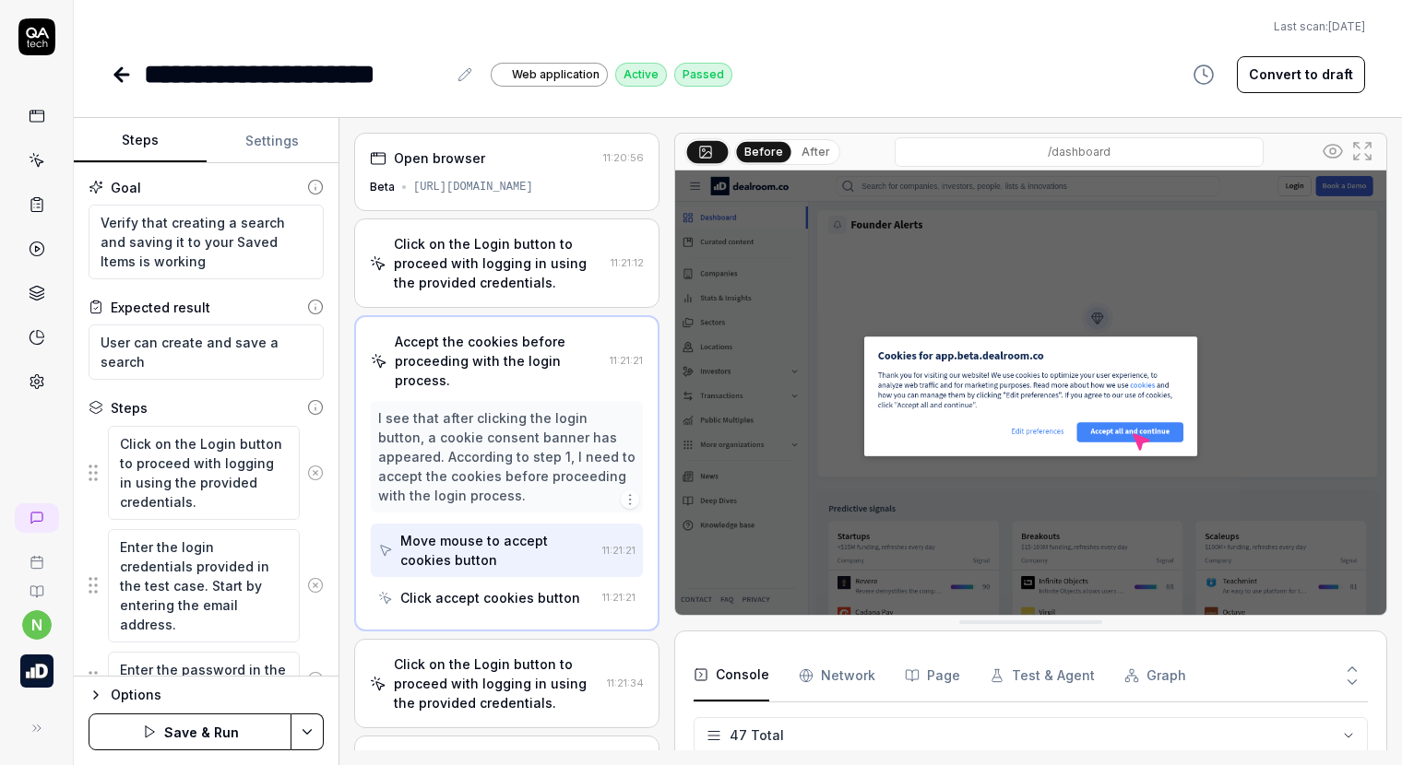
click at [307, 469] on icon at bounding box center [315, 473] width 17 height 17
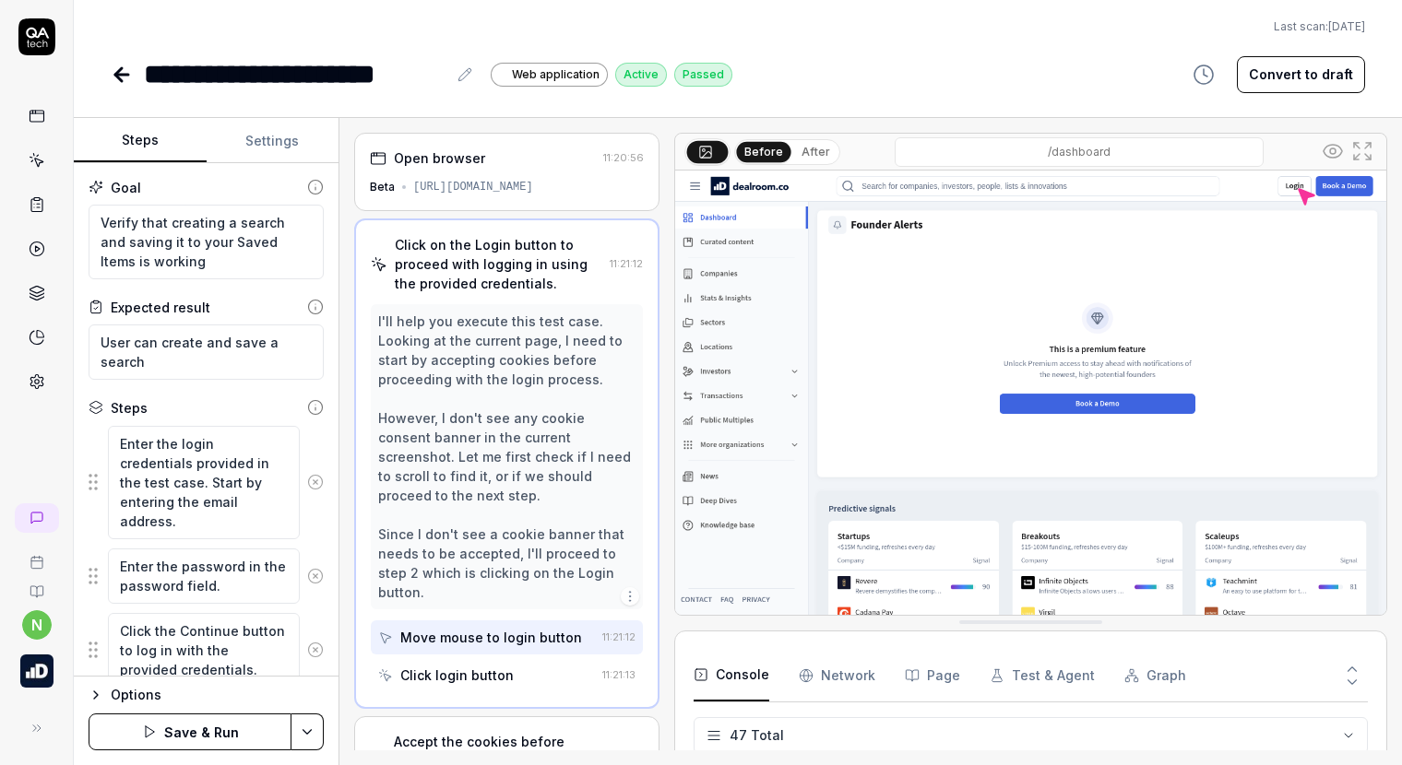
click at [302, 469] on button at bounding box center [315, 482] width 30 height 37
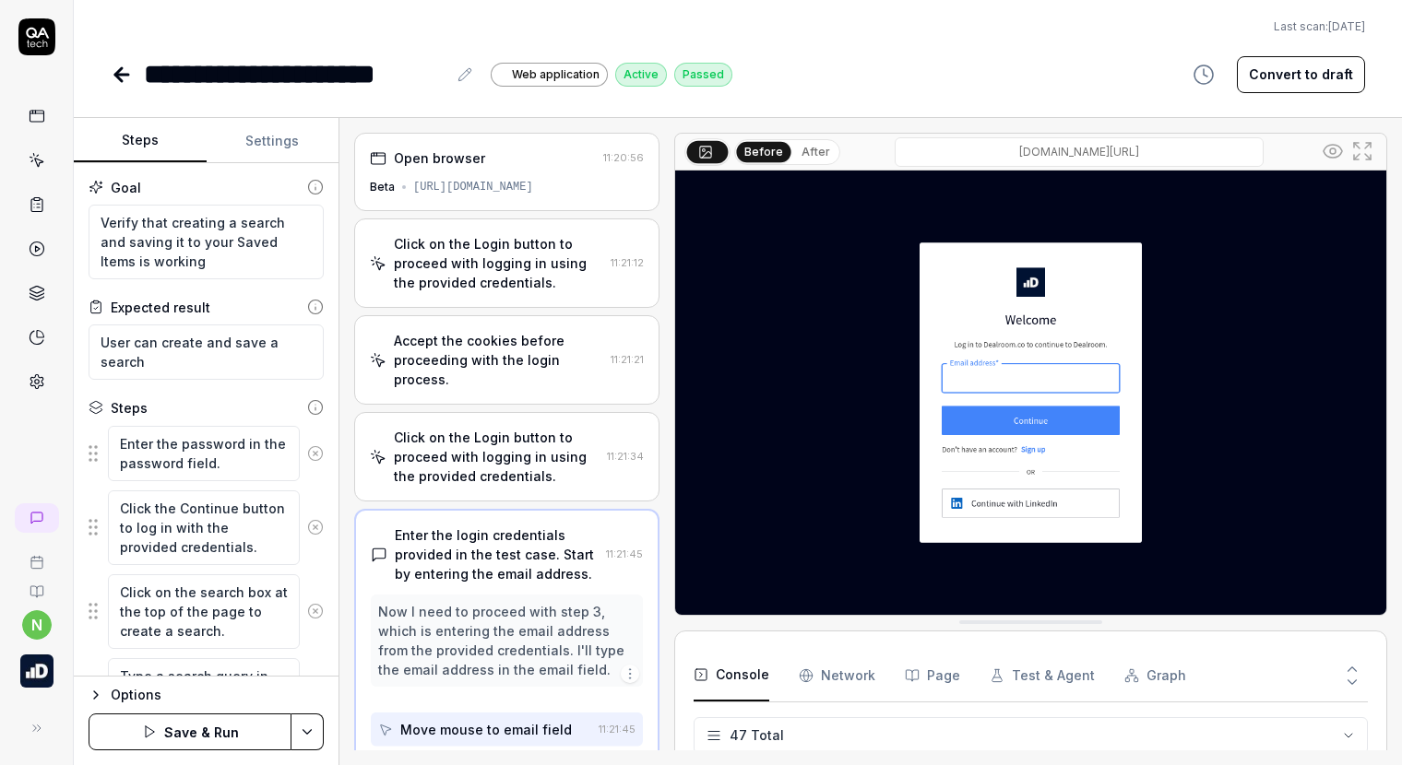
scroll to position [54, 0]
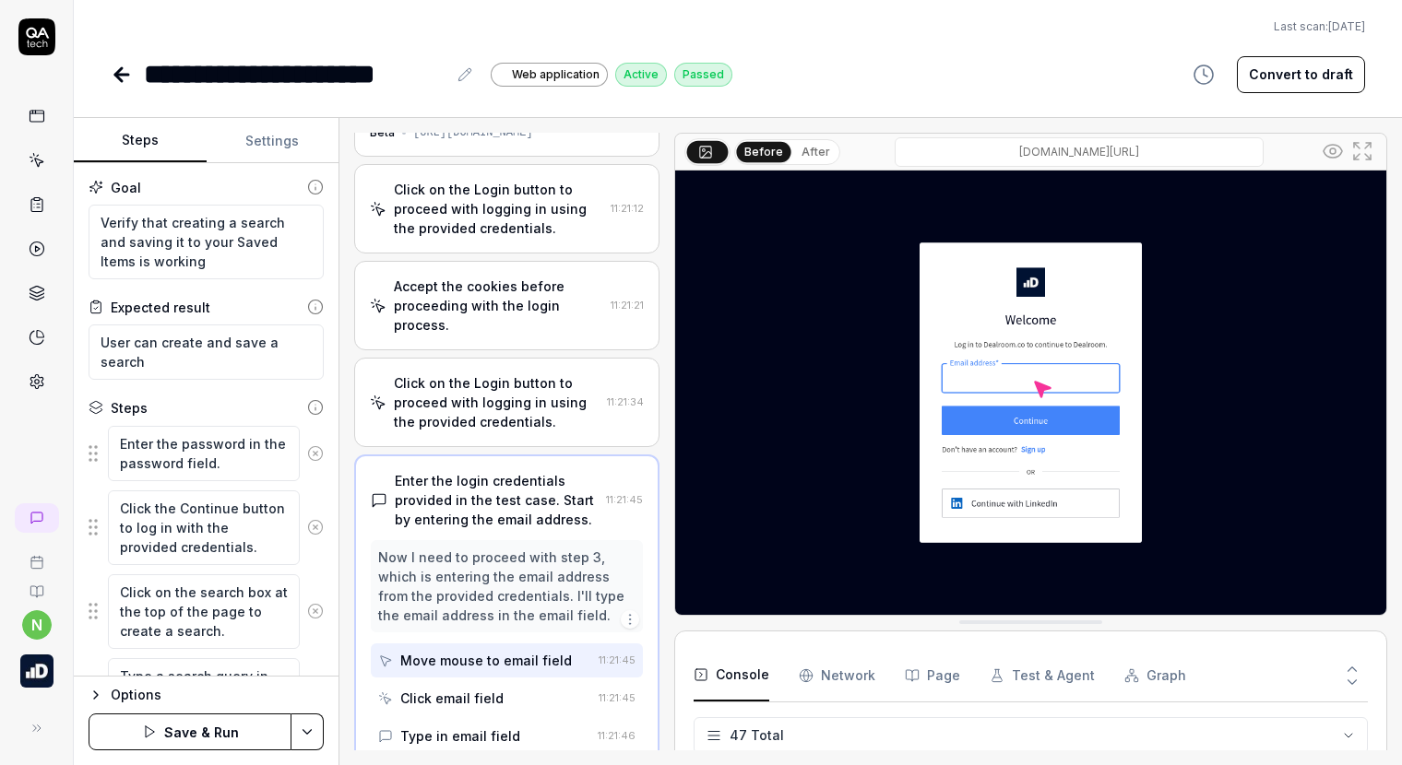
click at [313, 454] on icon at bounding box center [315, 453] width 5 height 5
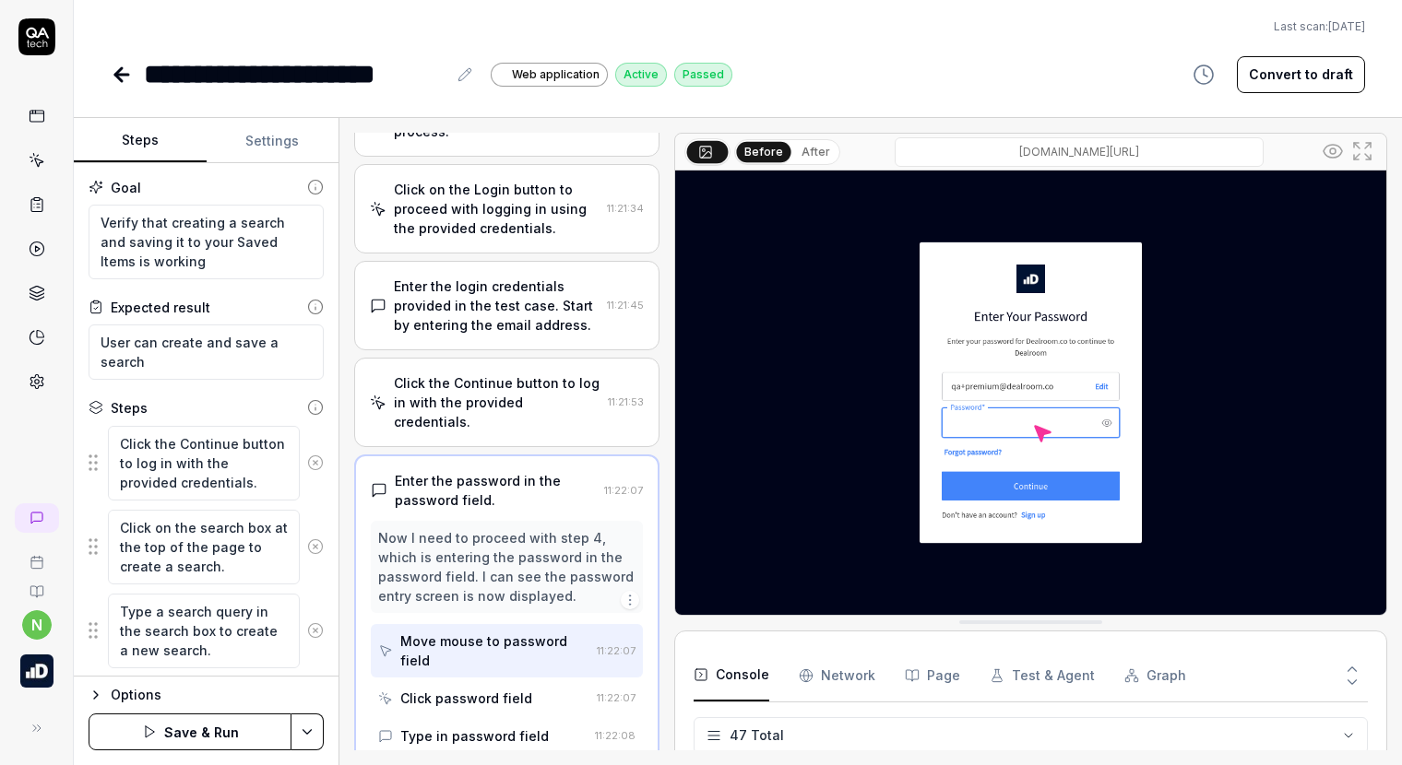
click at [301, 454] on button at bounding box center [315, 463] width 30 height 37
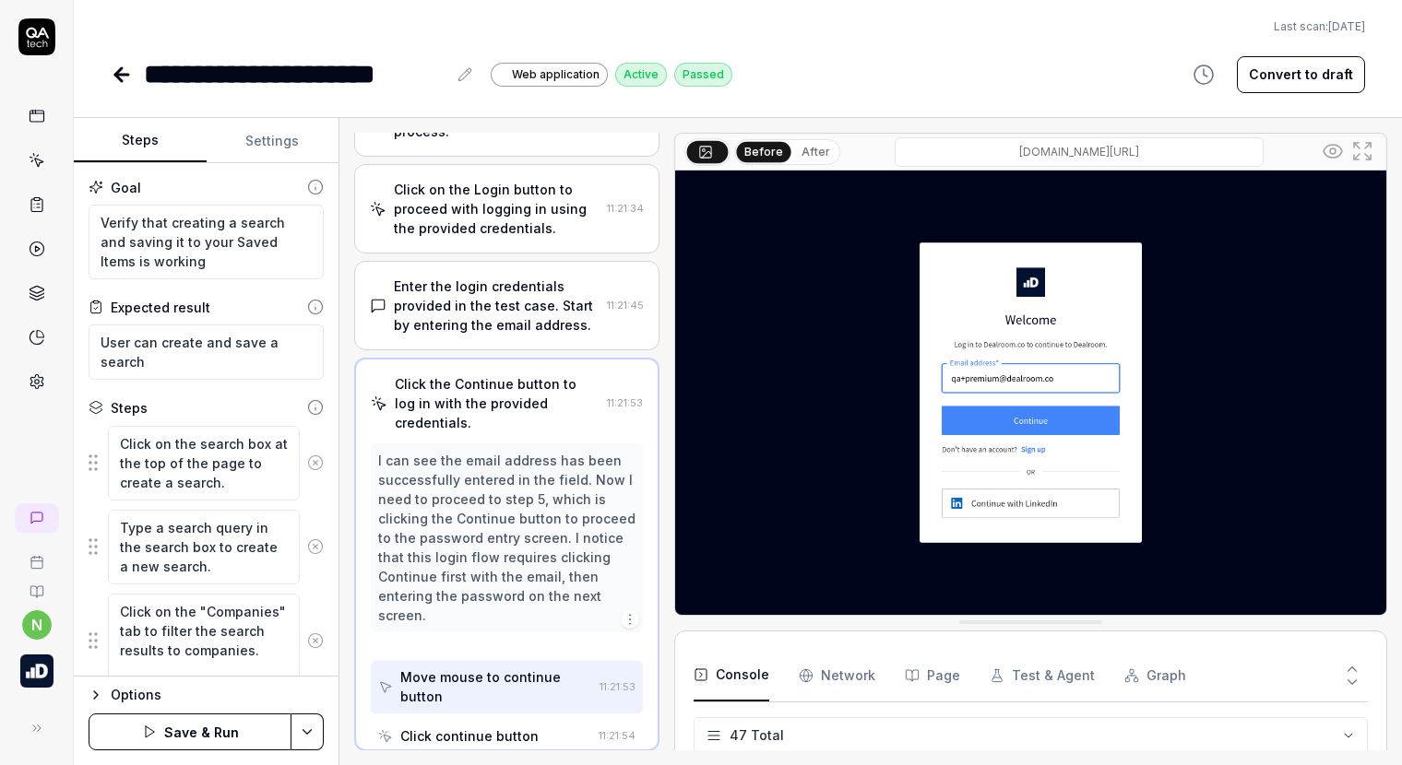
scroll to position [230, 0]
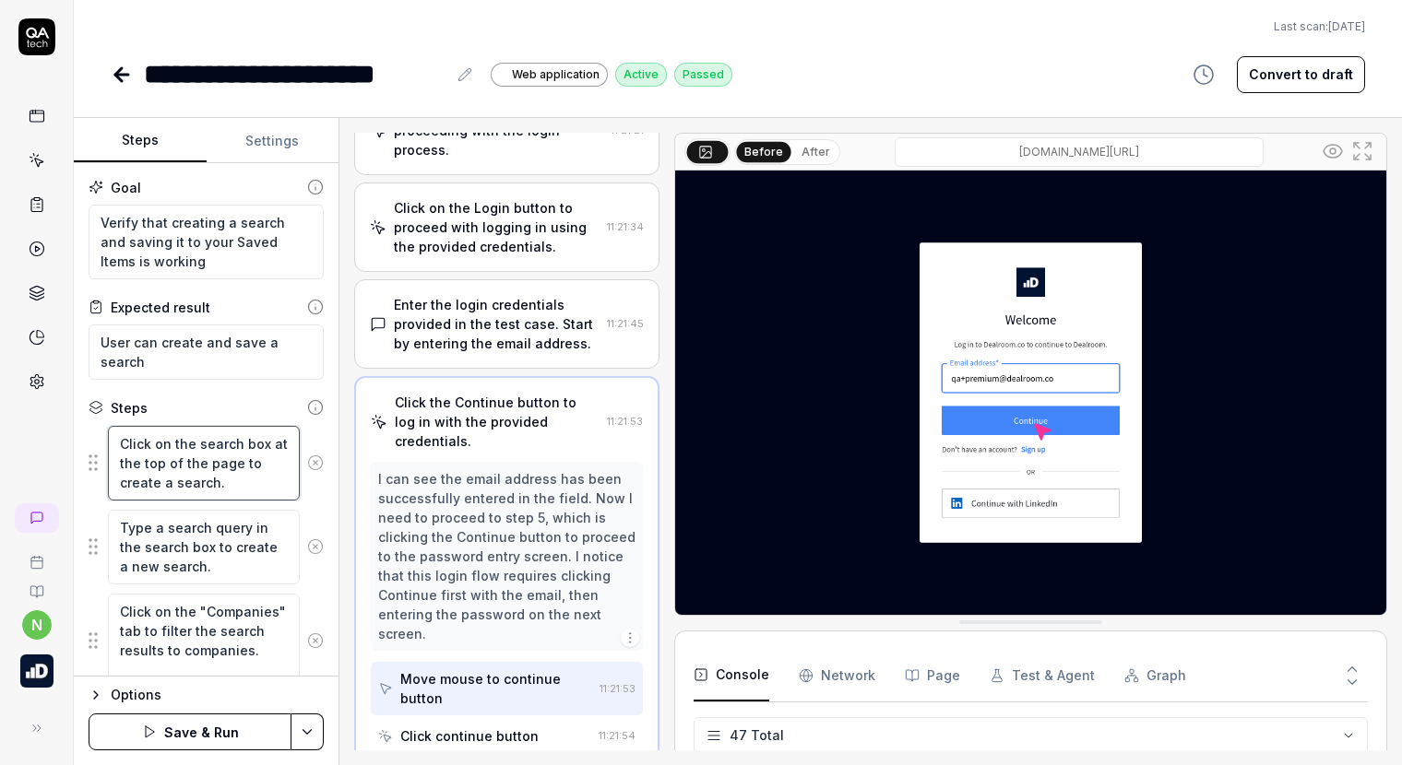
click at [228, 480] on textarea "Click on the search box at the top of the page to create a search." at bounding box center [204, 463] width 192 height 75
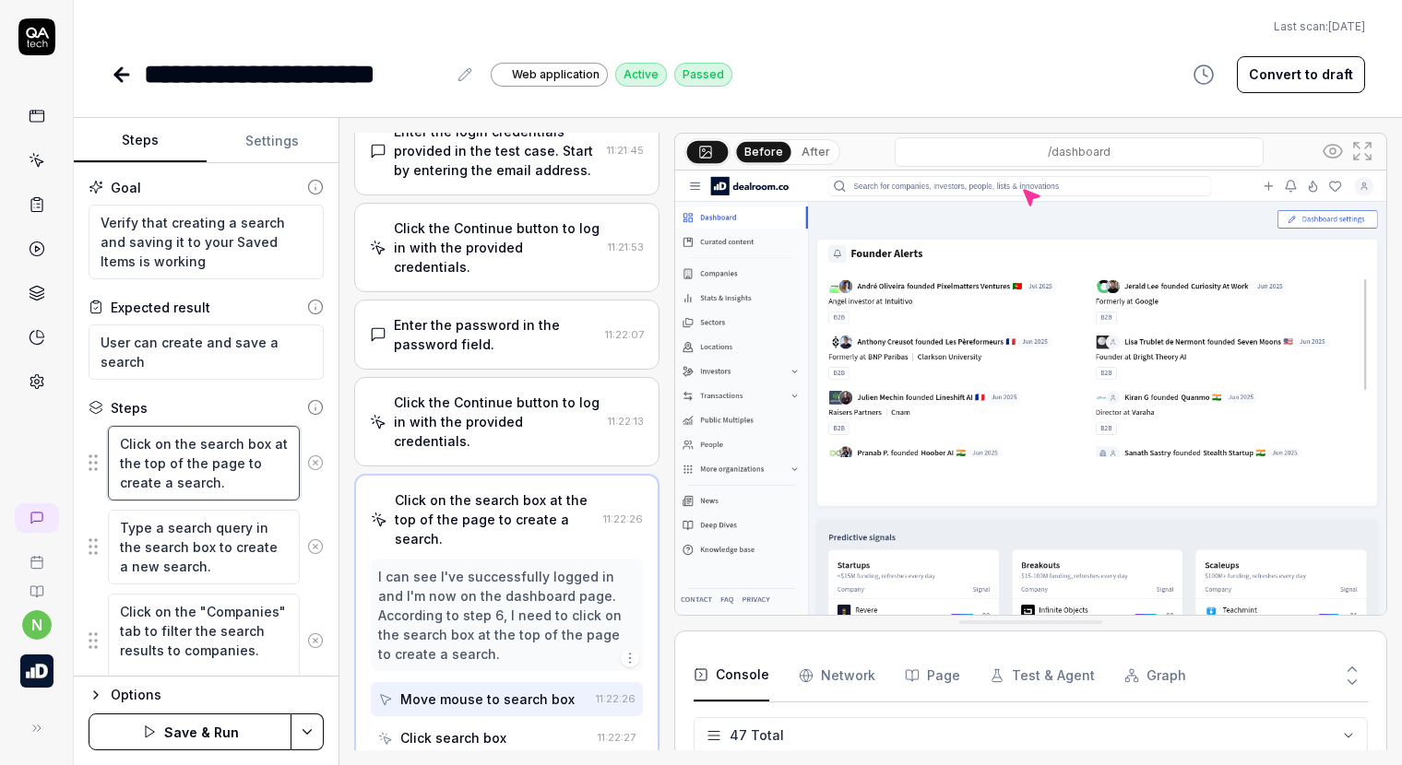
scroll to position [404, 0]
drag, startPoint x: 232, startPoint y: 481, endPoint x: 195, endPoint y: 445, distance: 52.8
click at [195, 445] on textarea "Click on the search box at the top of the page to create a search." at bounding box center [204, 463] width 192 height 75
type textarea "*"
type textarea "Click on the C"
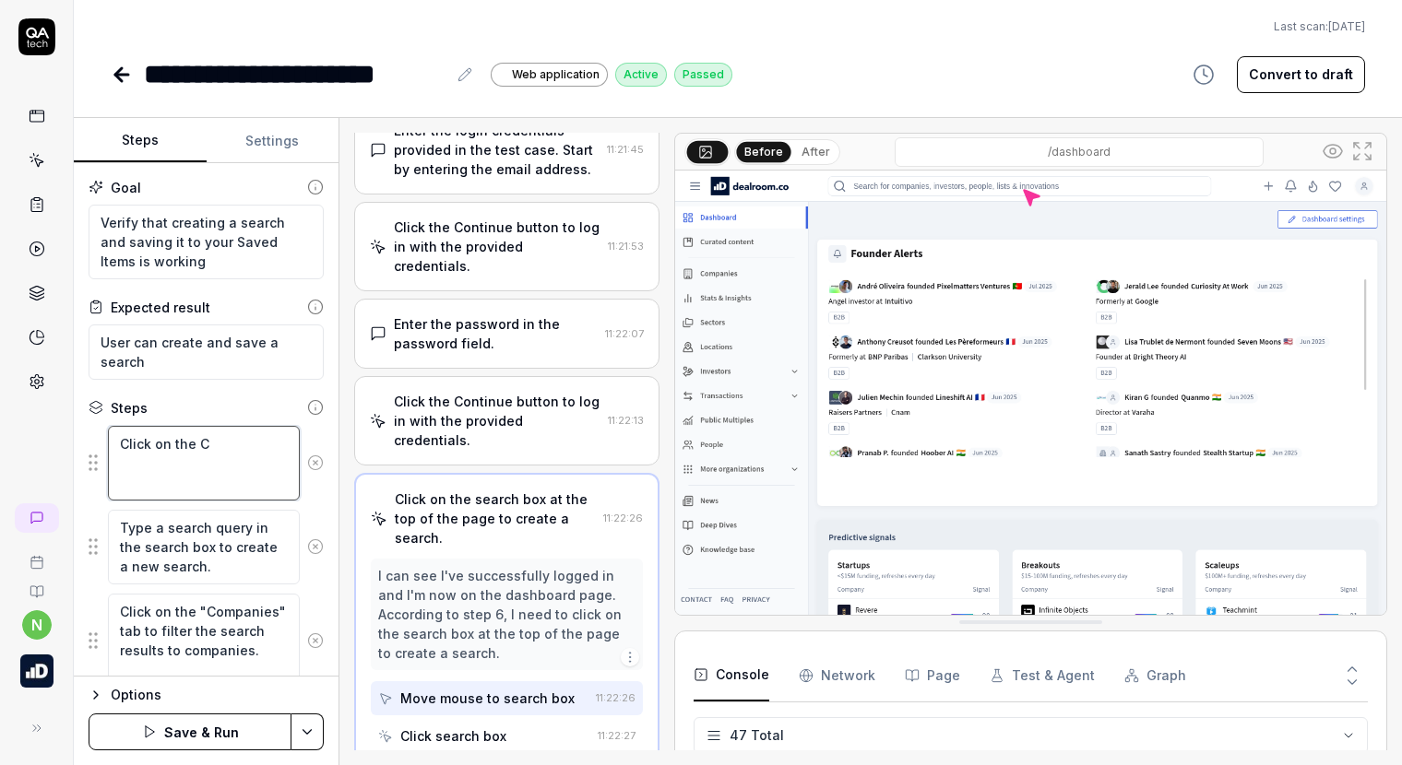
type textarea "*"
type textarea "Click on the Co"
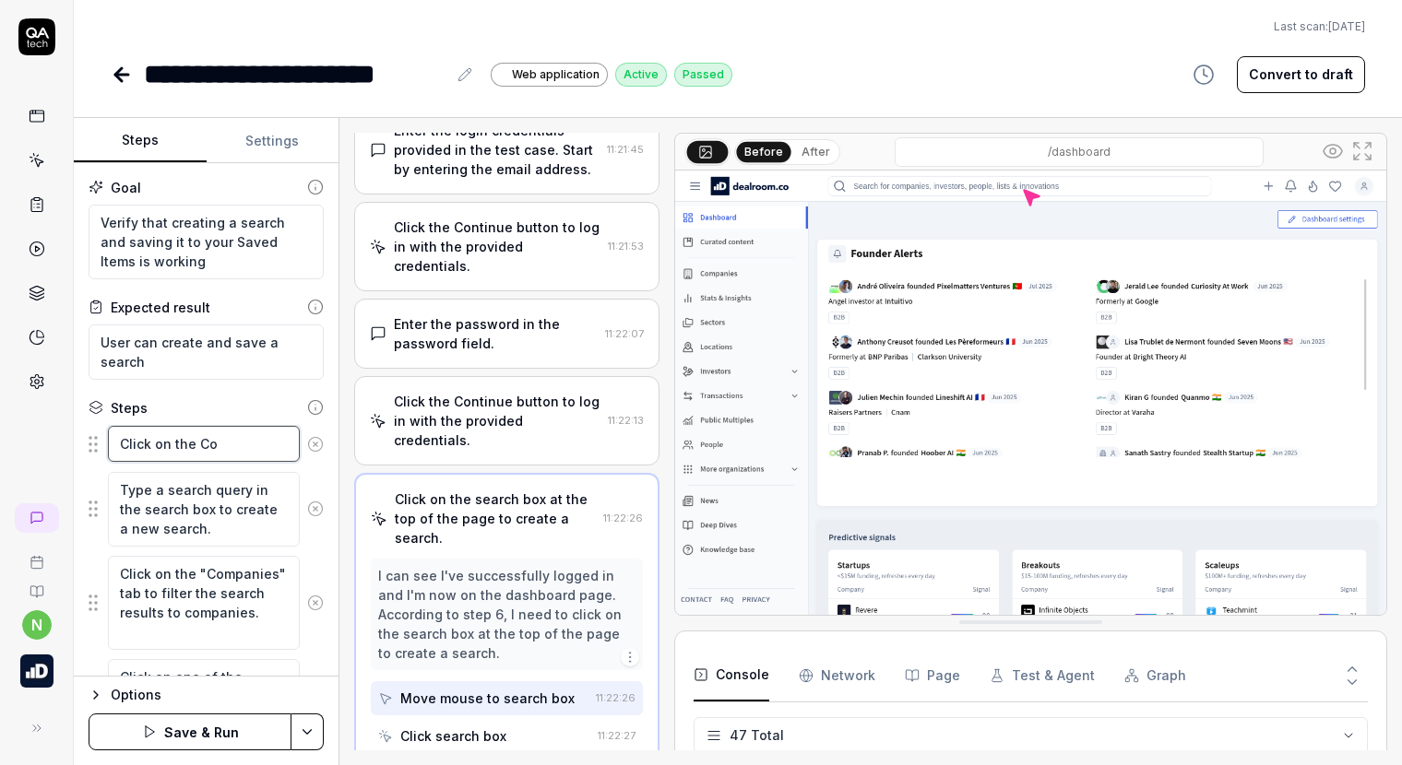
type textarea "*"
type textarea "Click on the Com"
type textarea "*"
type textarea "Click on the Comp"
type textarea "*"
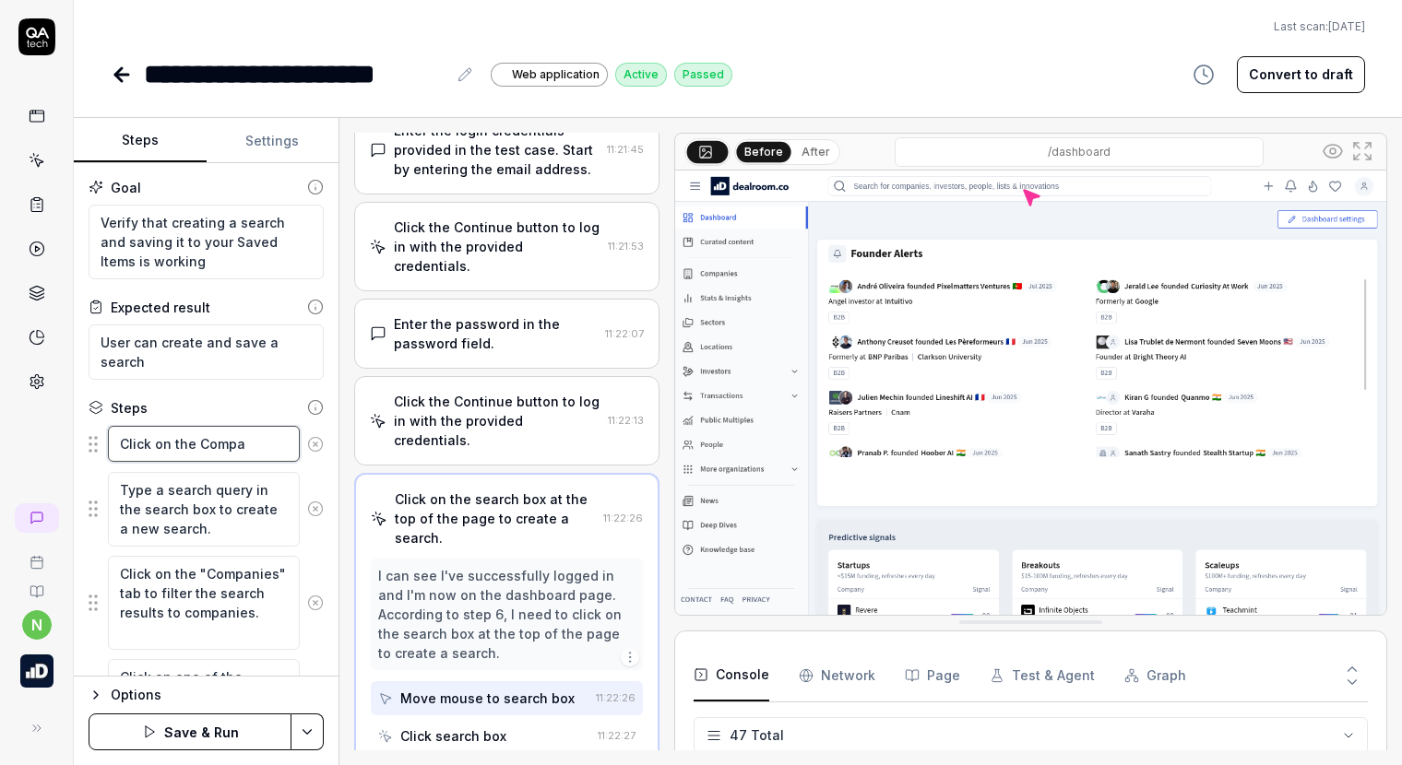
type textarea "Click on the Compan"
type textarea "*"
type textarea "Click on the Companie"
type textarea "*"
type textarea "Click on the Companies"
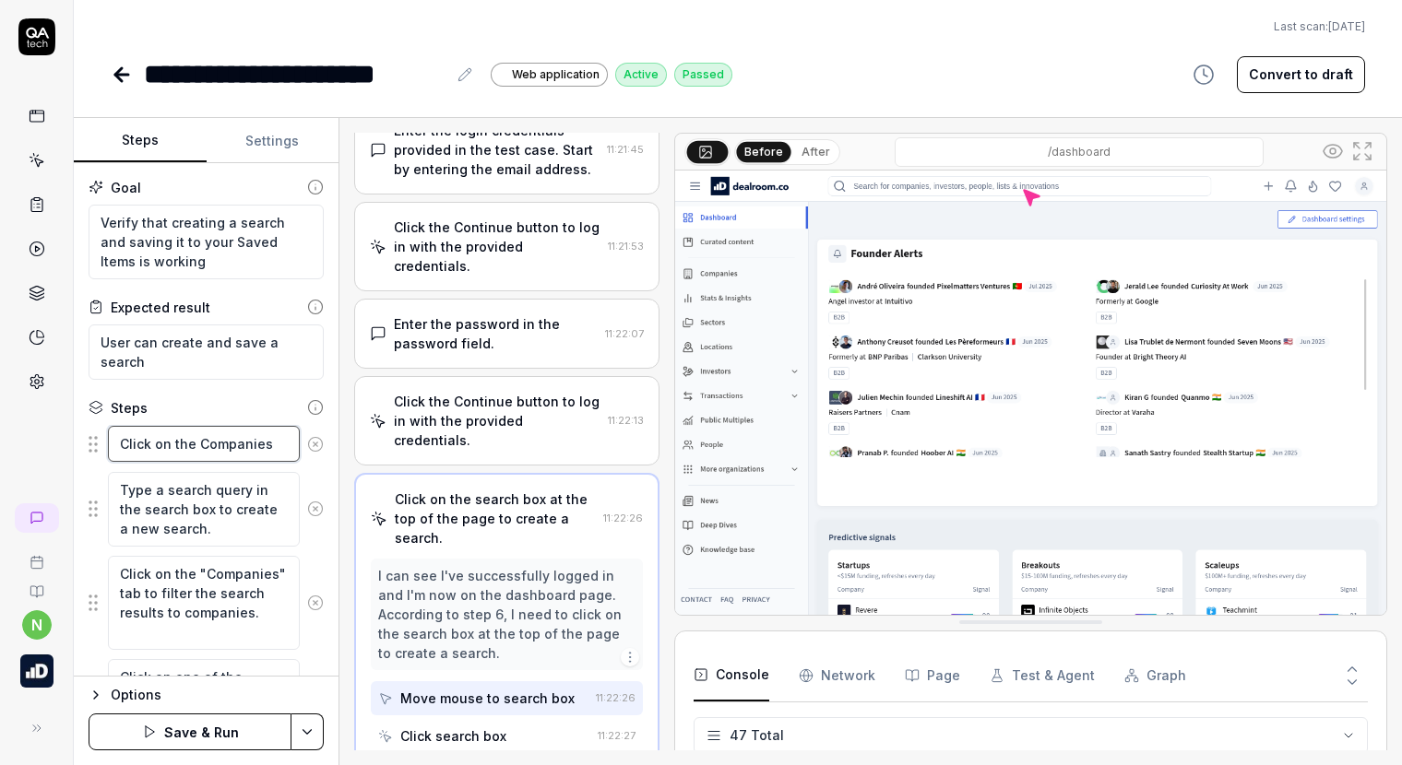
type textarea "*"
type textarea "Click on the Companies"
type textarea "*"
type textarea "Click on the Companies t"
type textarea "*"
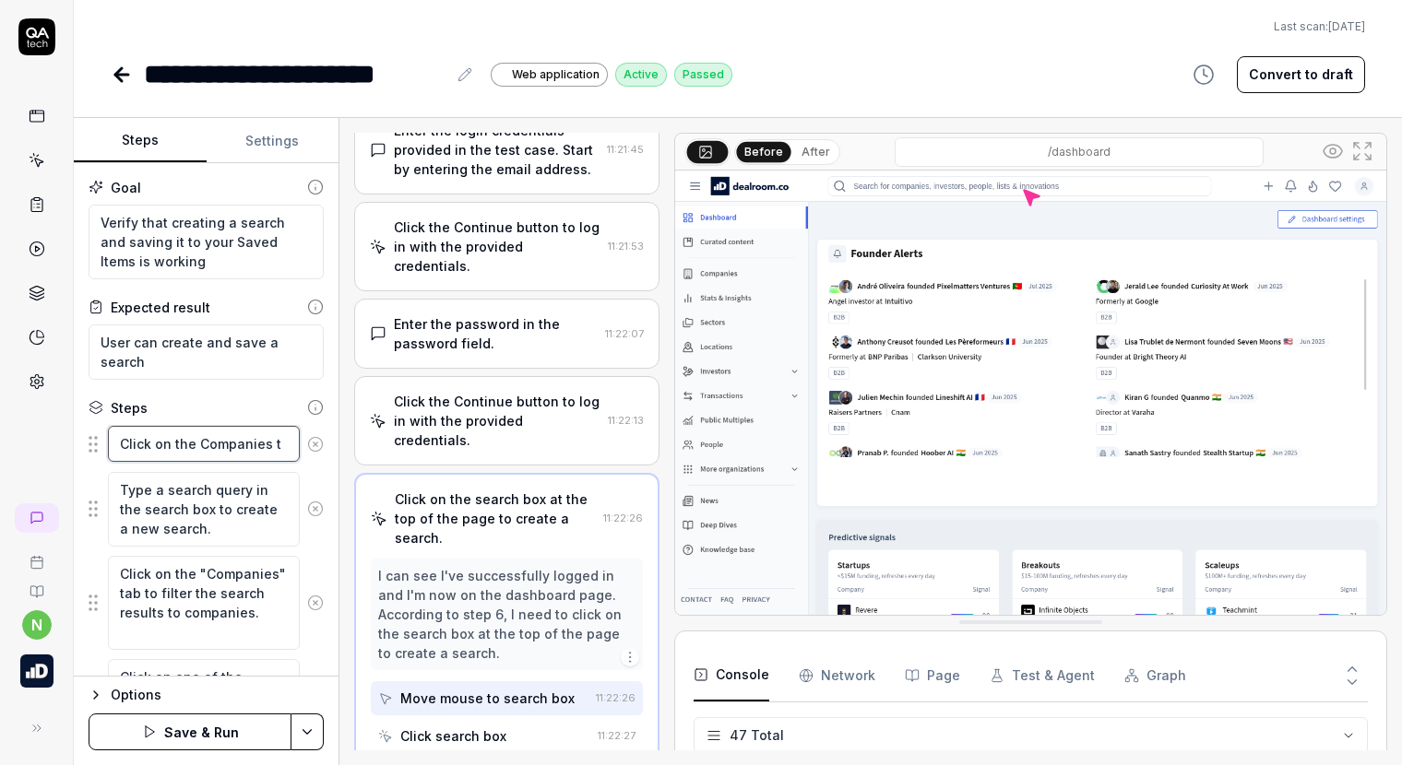
type textarea "Click on the Companies ta"
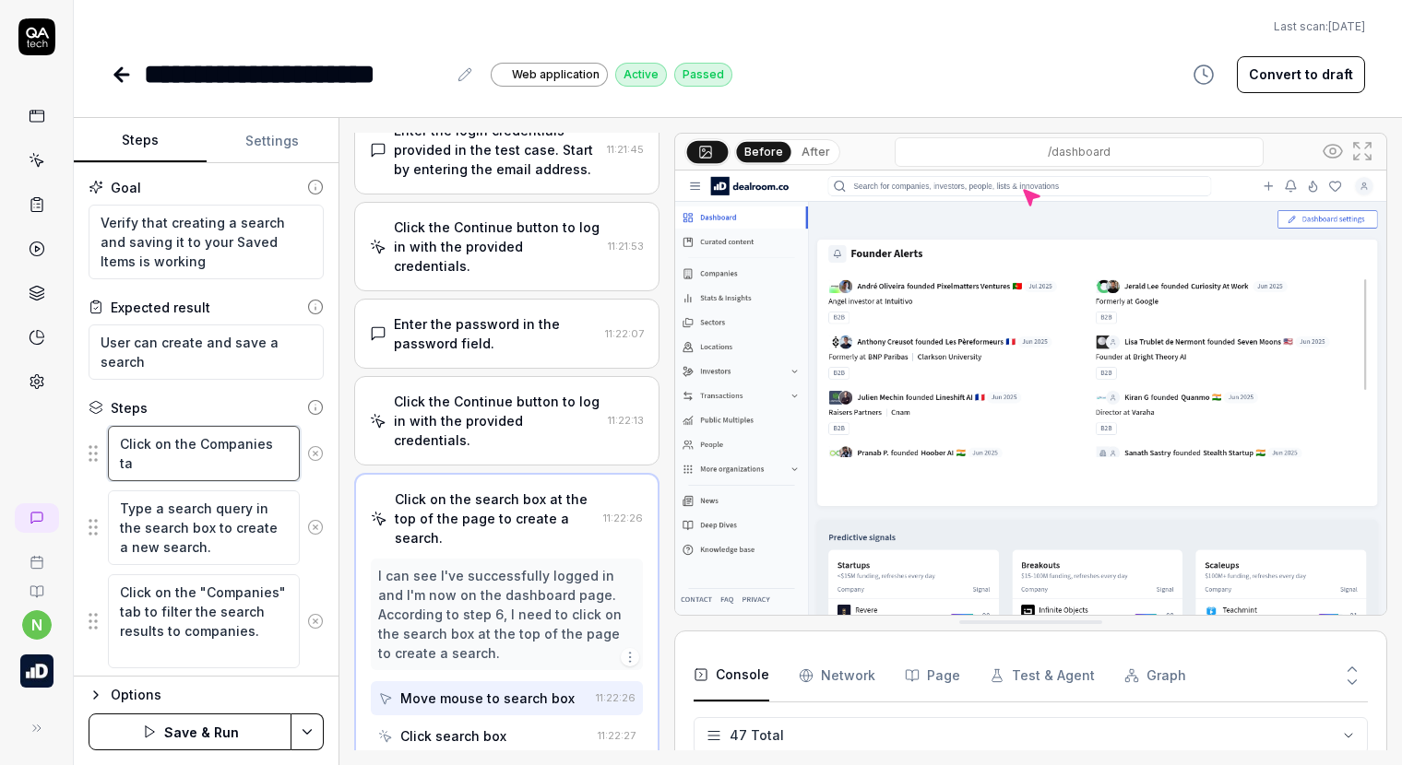
type textarea "*"
type textarea "Click on the Companies tab"
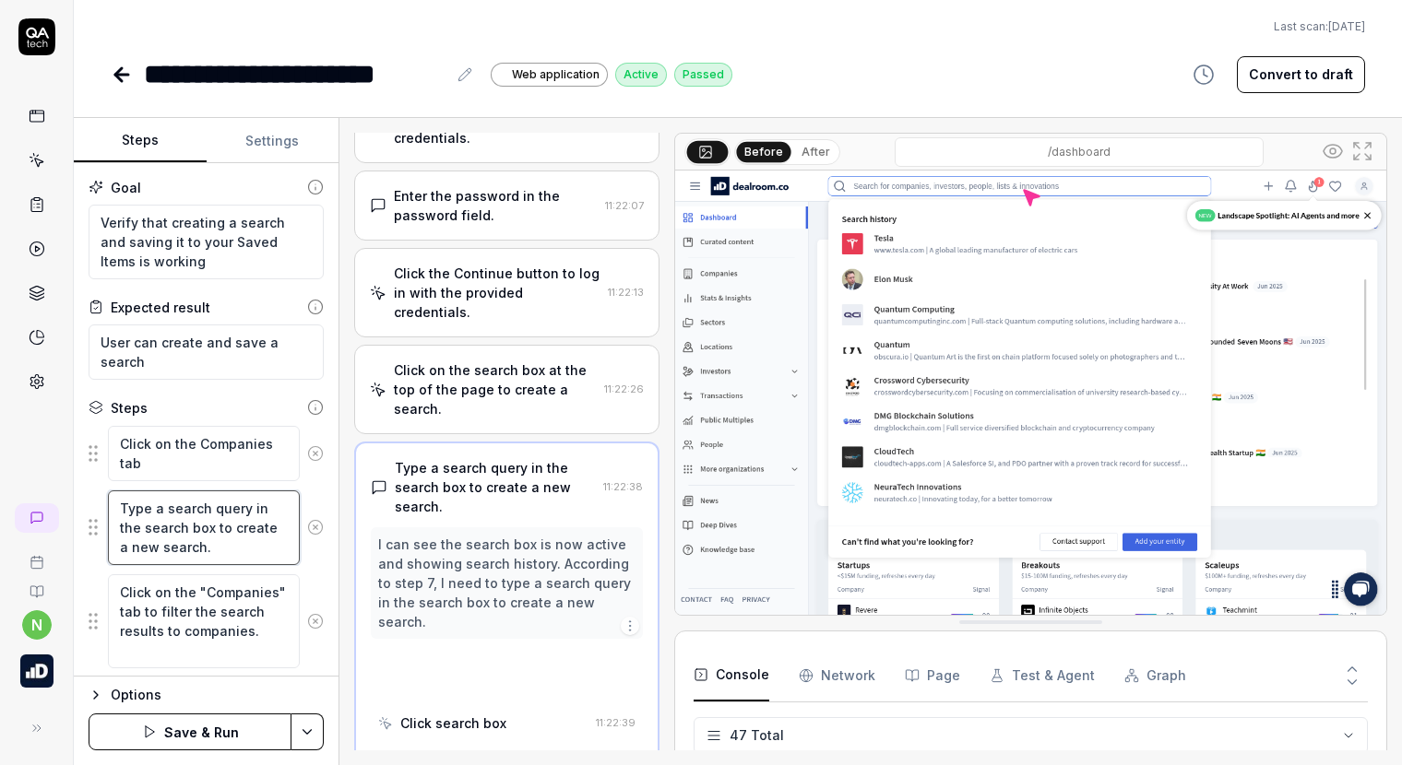
scroll to position [539, 0]
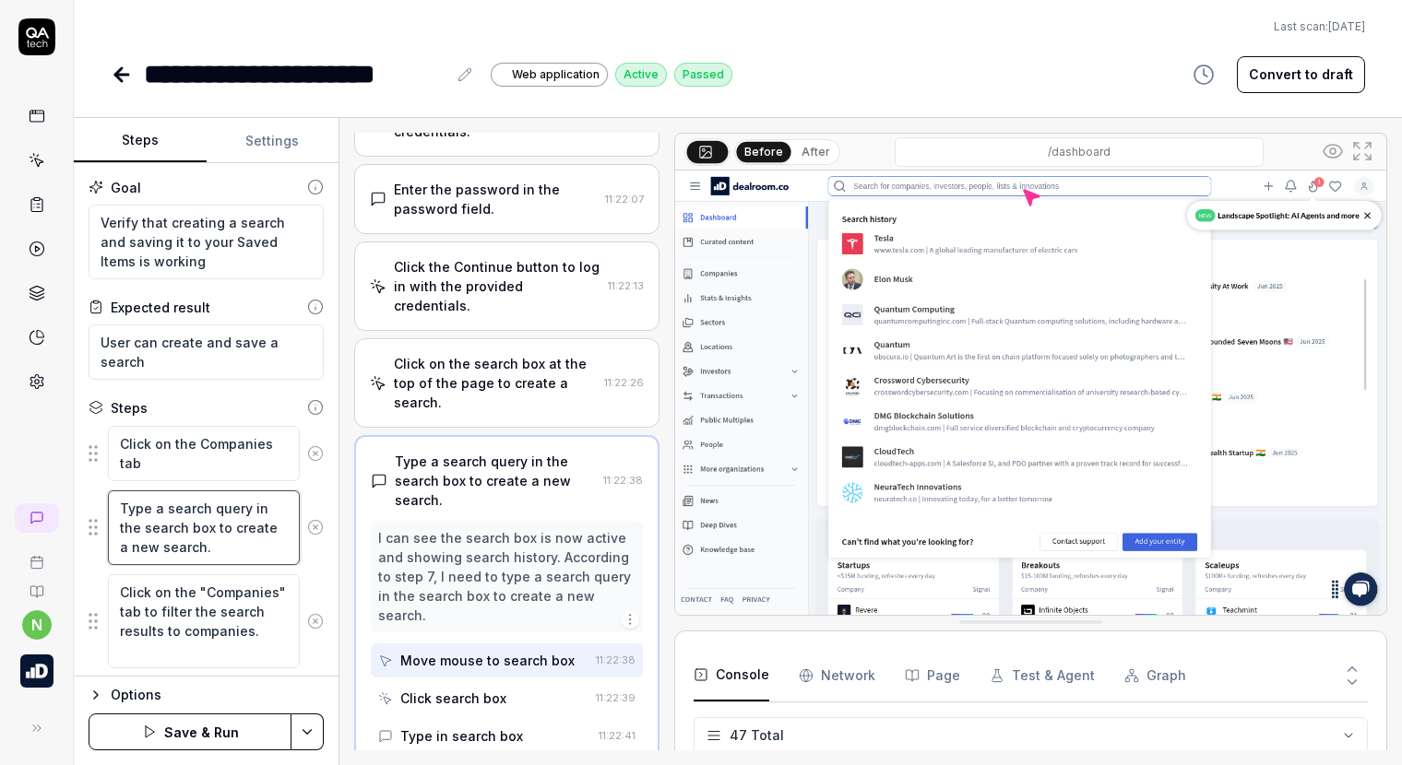
drag, startPoint x: 218, startPoint y: 549, endPoint x: 115, endPoint y: 509, distance: 109.8
click at [115, 509] on textarea "Type a search query in the search box to create a new search." at bounding box center [204, 528] width 192 height 75
type textarea "*"
type textarea "T"
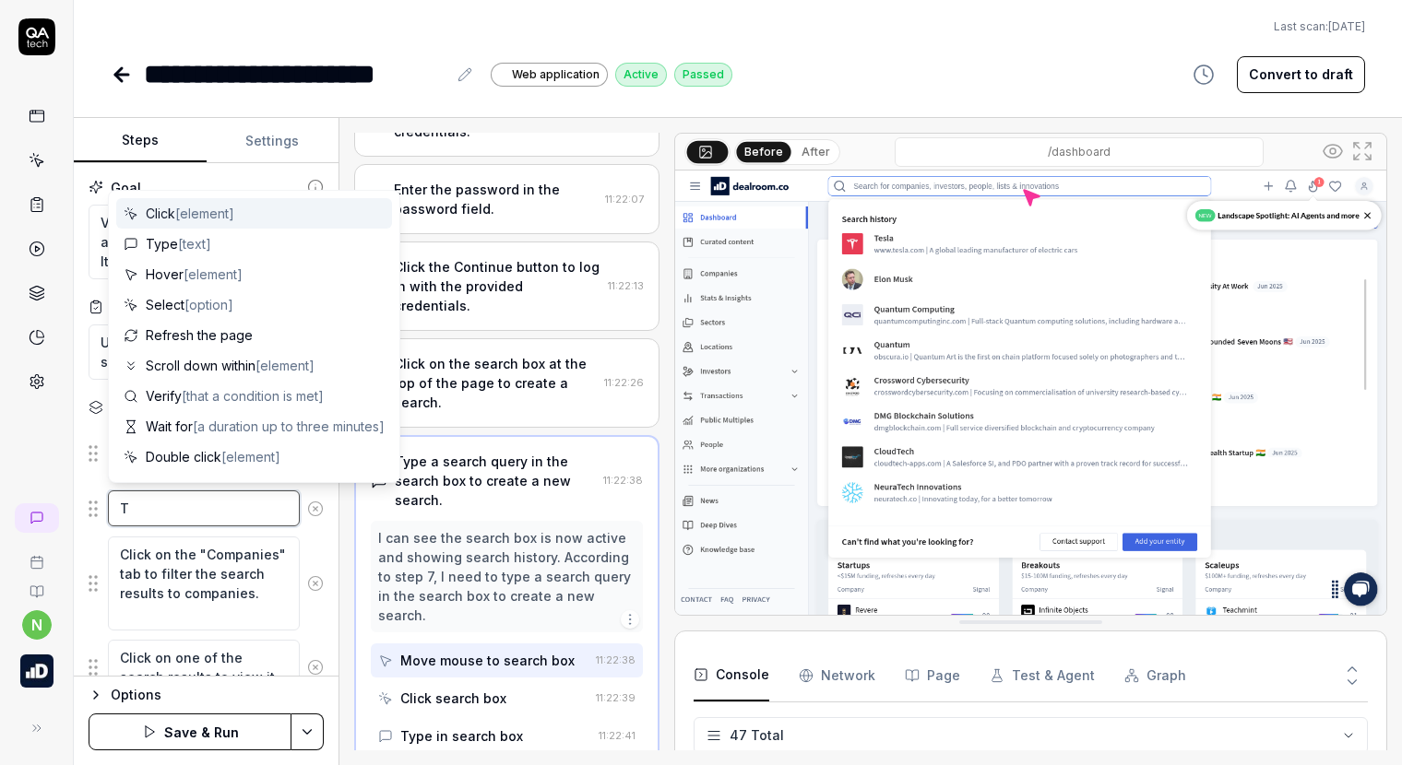
type textarea "*"
type textarea "Tu"
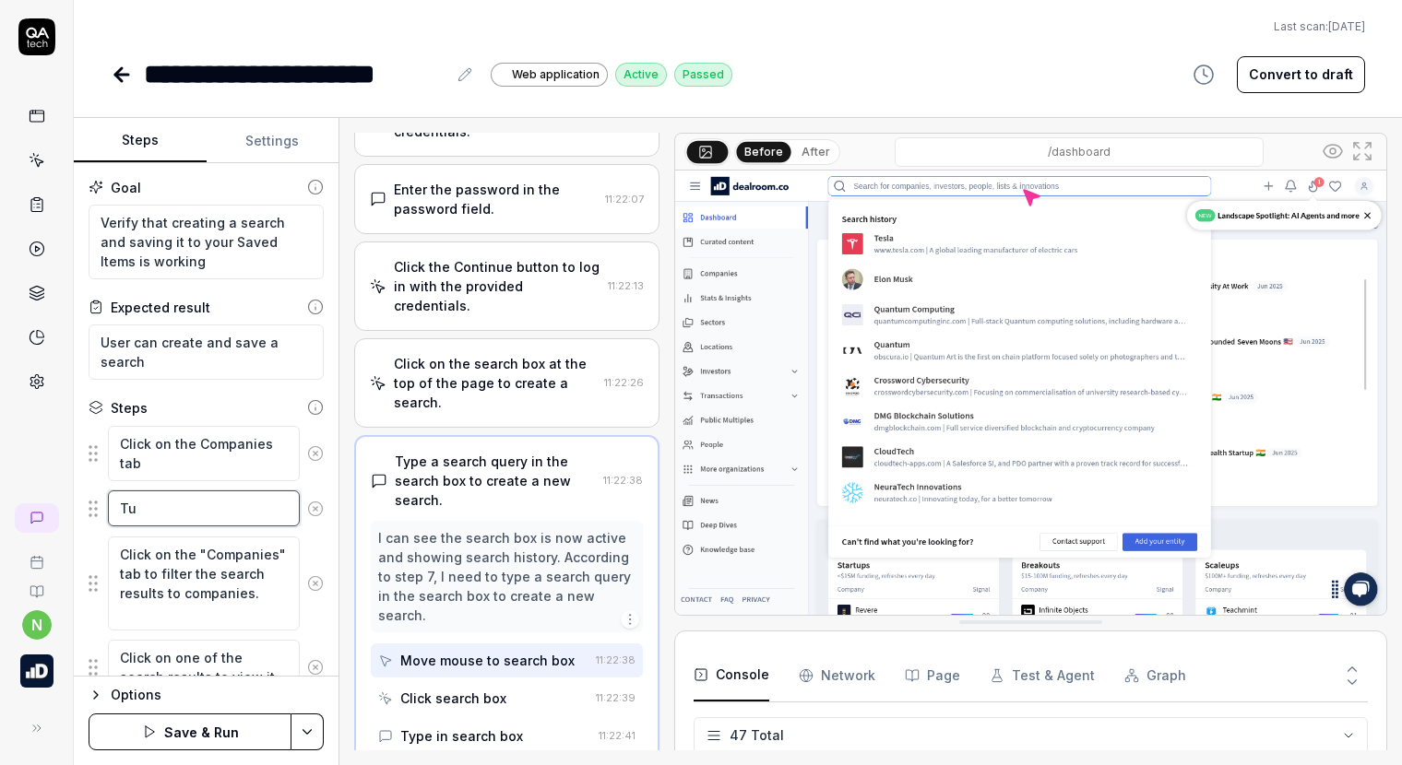
type textarea "*"
type textarea "T"
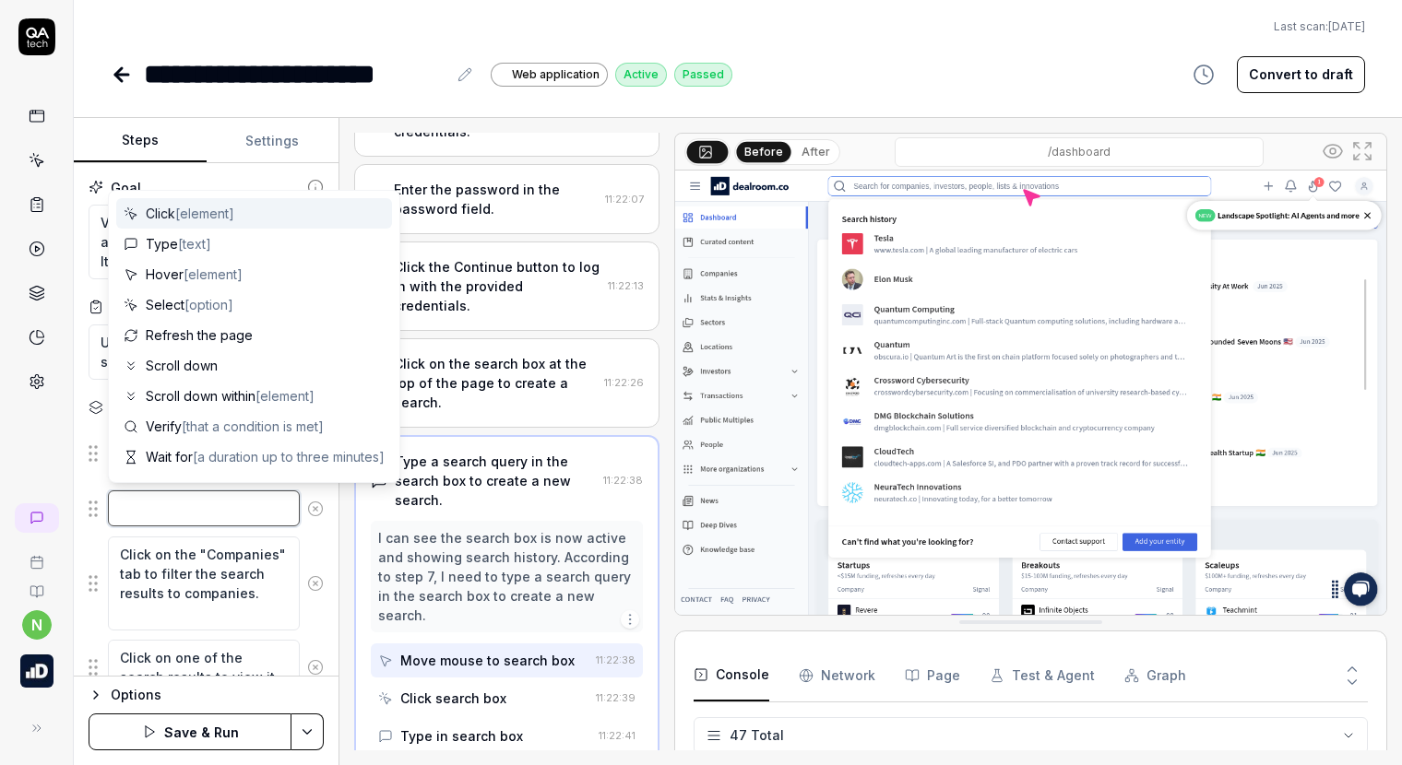
type textarea "*"
type textarea "S"
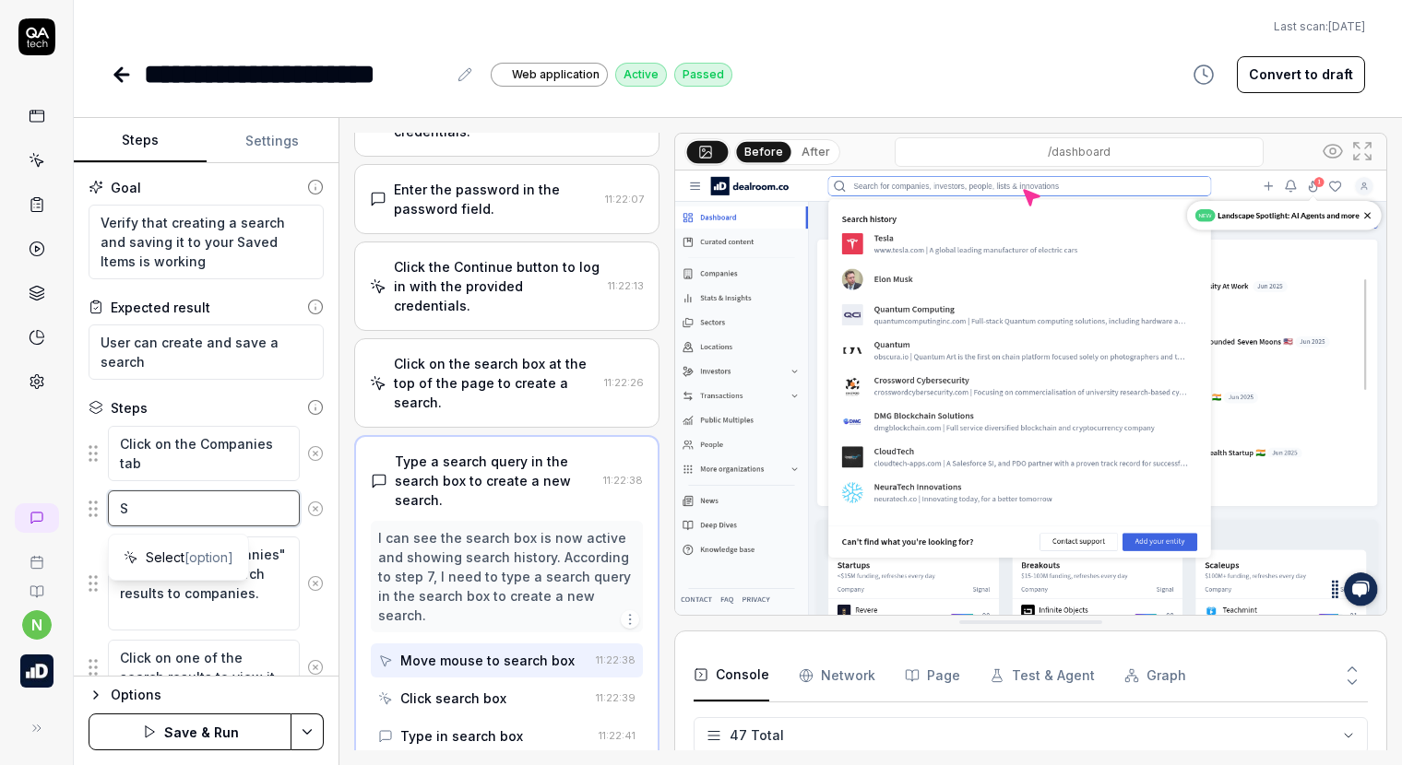
type textarea "*"
type textarea "Se"
type textarea "*"
type textarea "Sel"
type textarea "*"
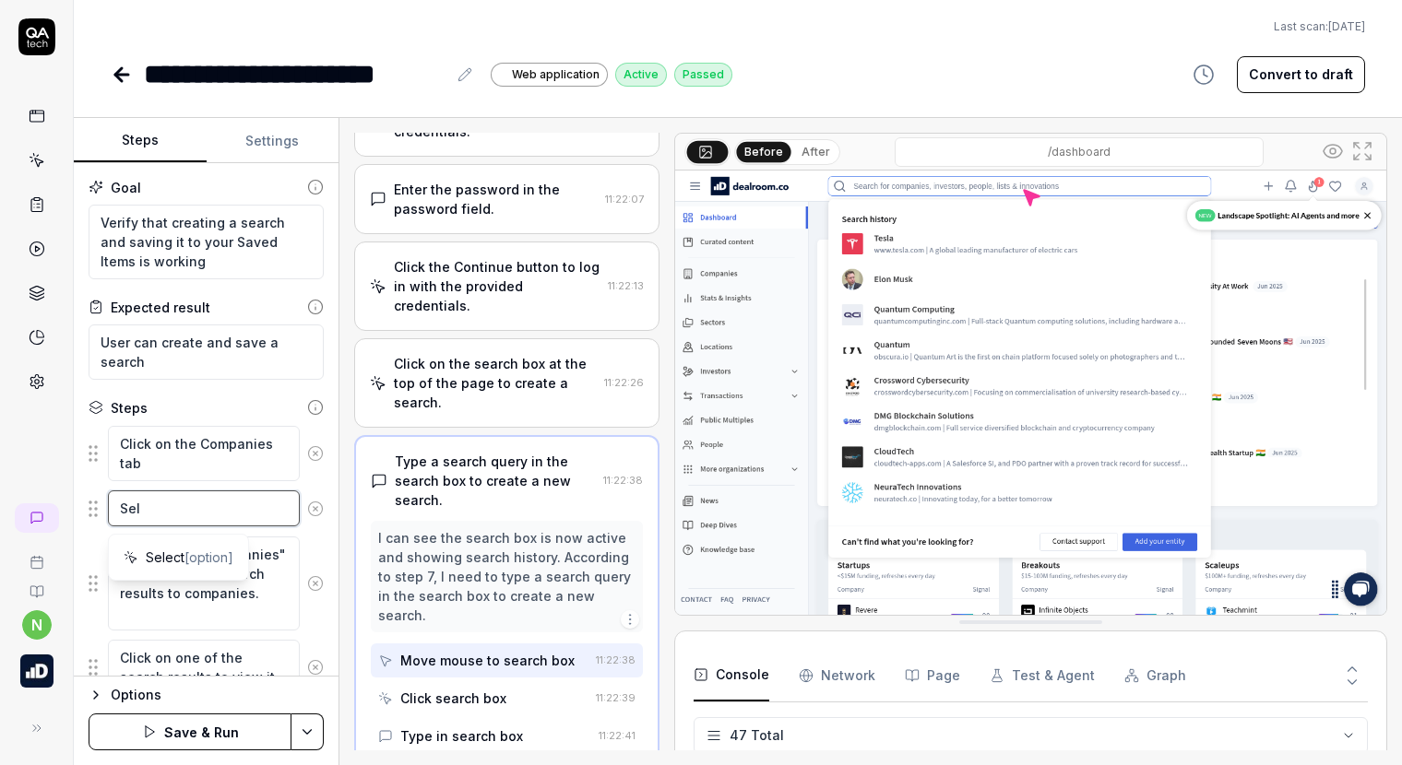
type textarea "Sele"
type textarea "*"
type textarea "Selec"
type textarea "*"
type textarea "Select"
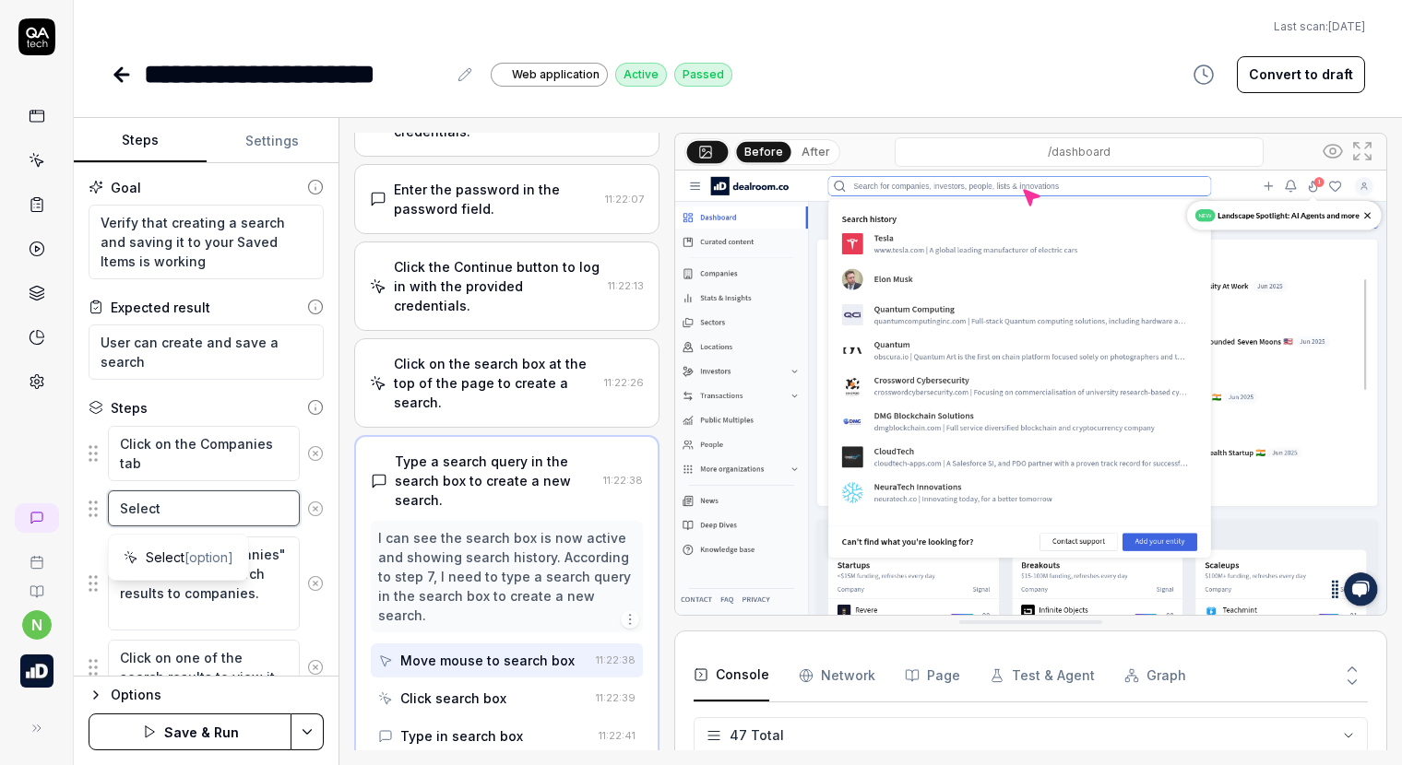
type textarea "*"
type textarea "Select f"
type textarea "*"
type textarea "Select fi"
type textarea "*"
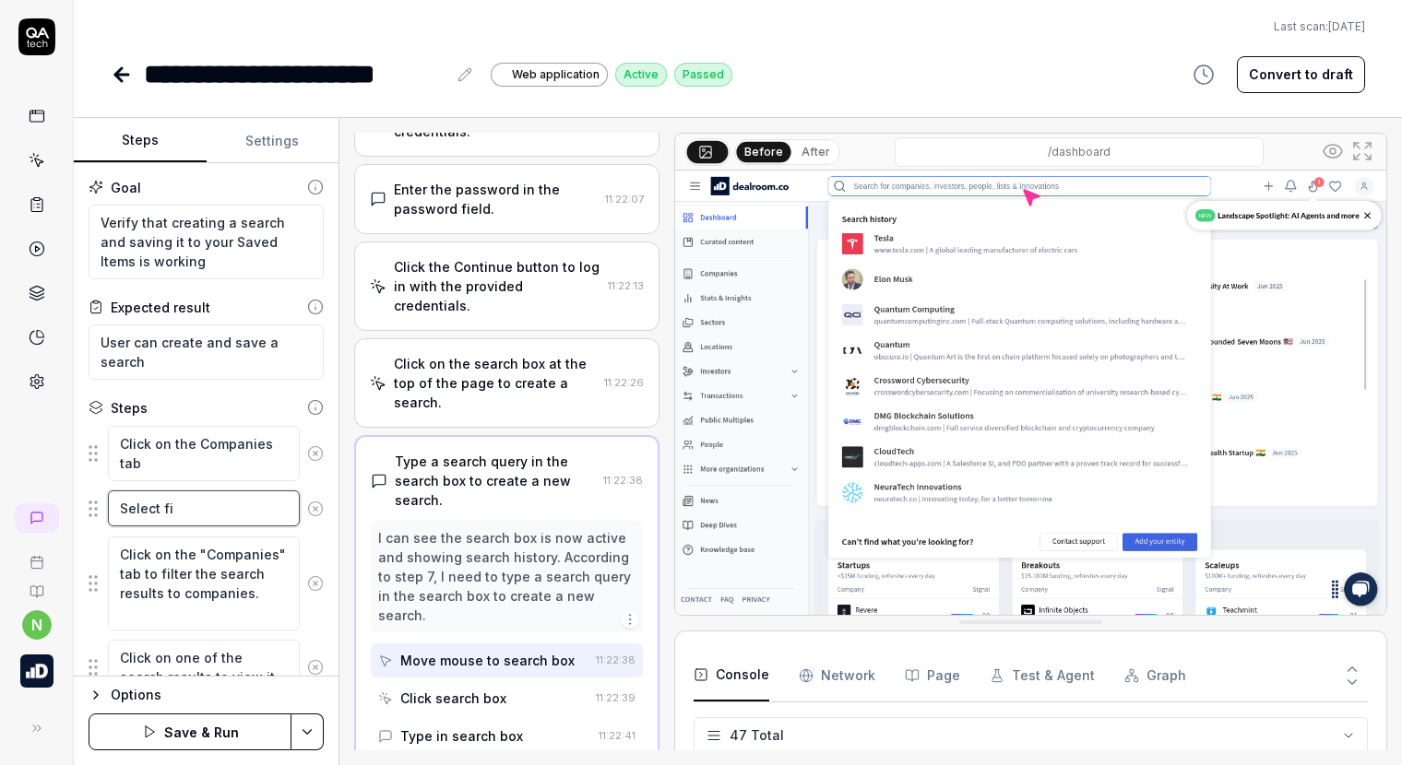
type textarea "Select fil"
type textarea "*"
type textarea "Select filt"
type textarea "*"
type textarea "Select filte"
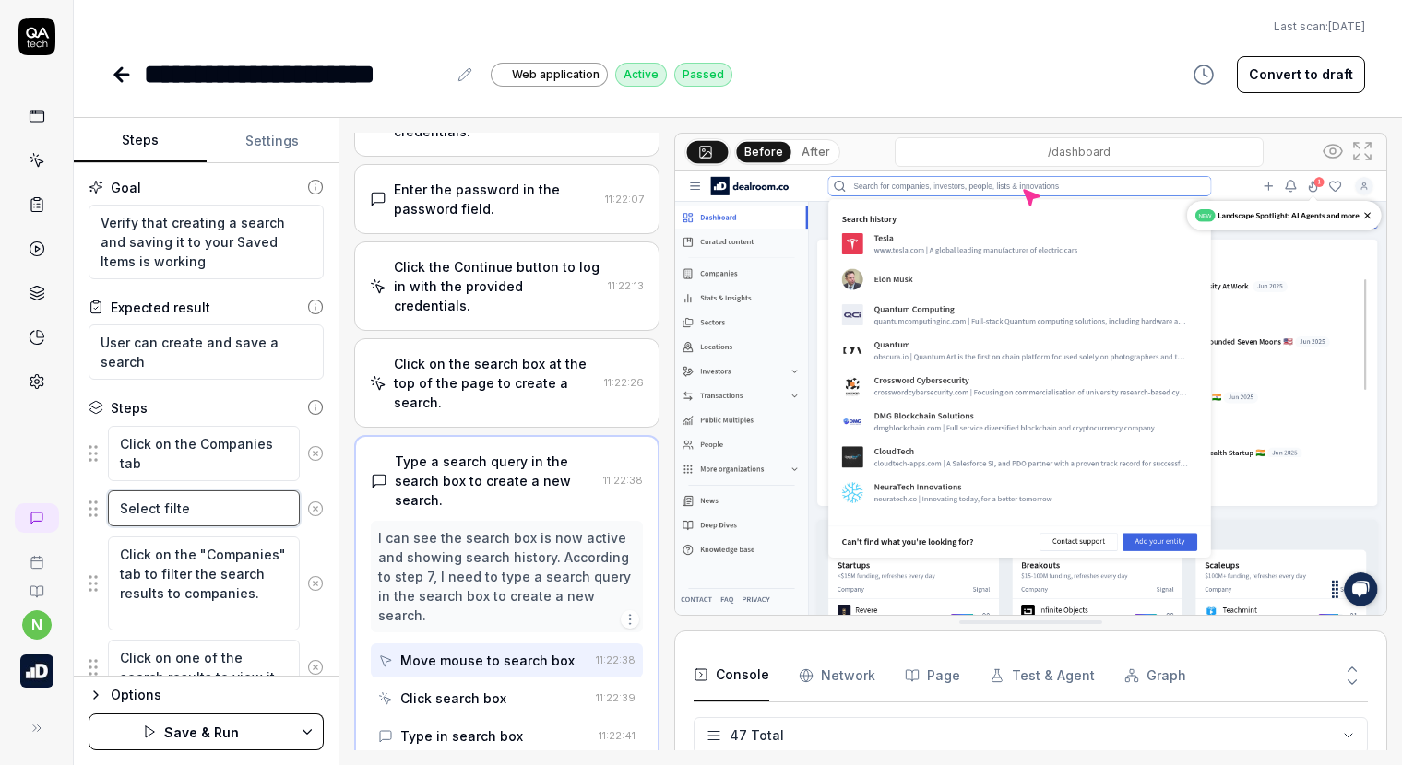
type textarea "*"
type textarea "Select filter"
type textarea "*"
type textarea "Select filters"
type textarea "*"
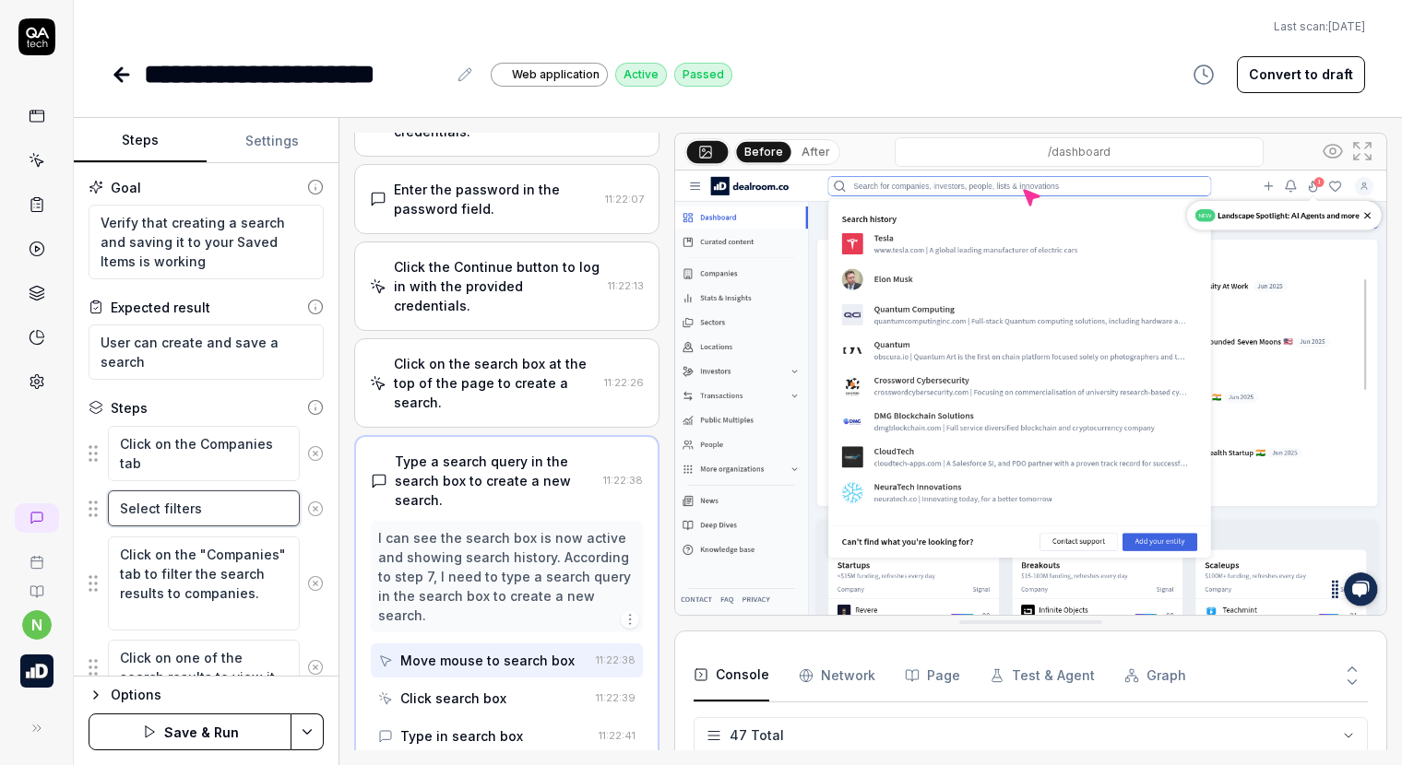
type textarea "Select filters"
type textarea "*"
type textarea "Select filters fo"
type textarea "*"
type textarea "Select filters for"
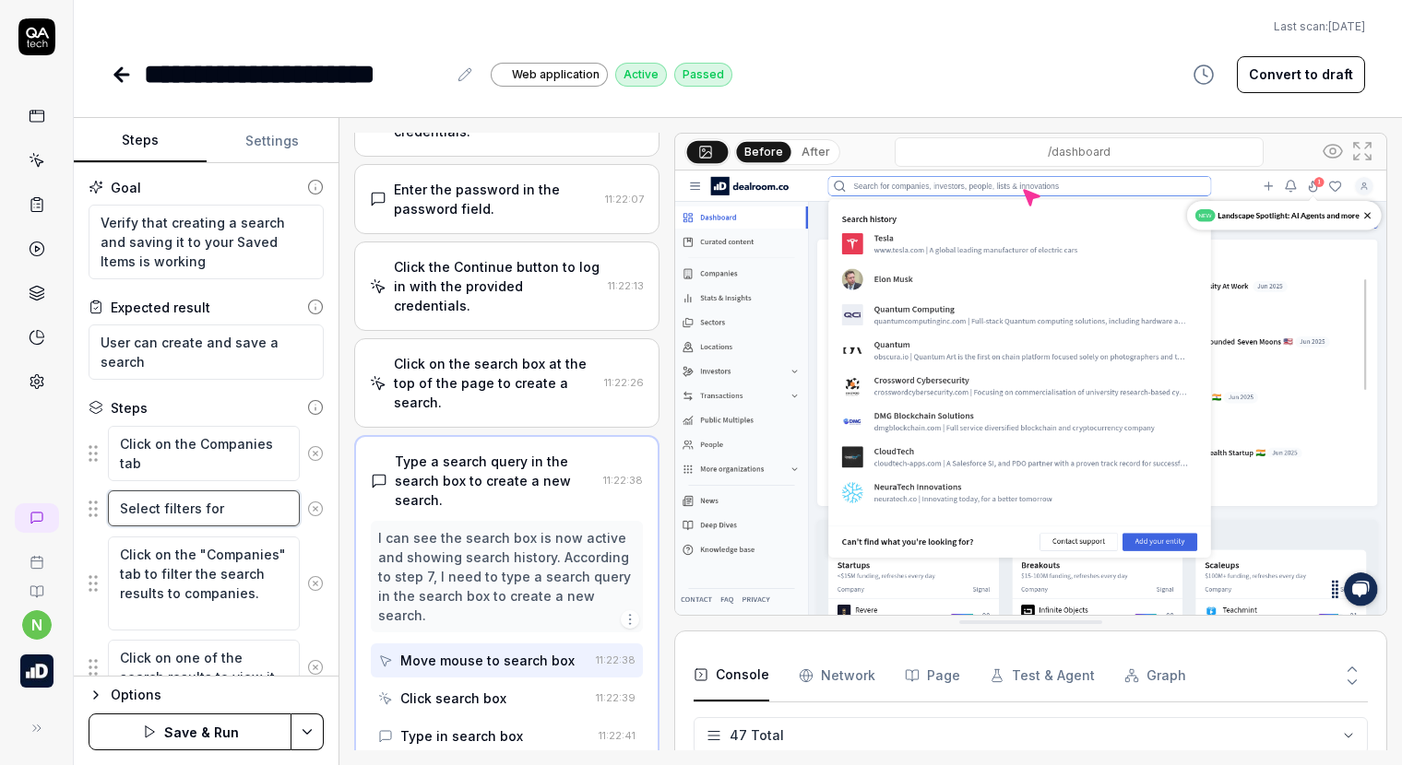
type textarea "*"
type textarea "Select filters for ""
type textarea "*"
type textarea "Select filters for "F"
type textarea "*"
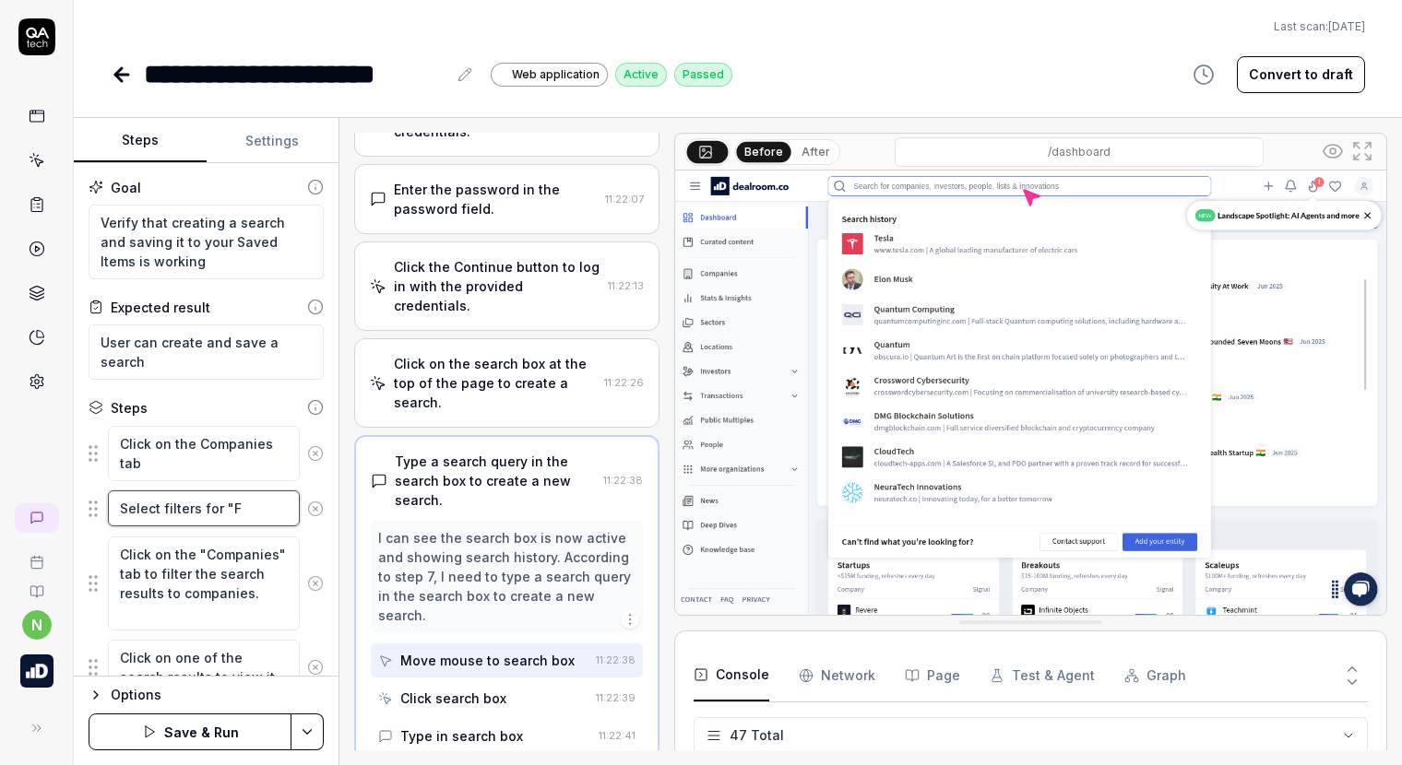
type textarea "Select filters for "Fi"
type textarea "*"
type textarea "Select filters for "Fin"
type textarea "*"
type textarea "Select filters for "Fint"
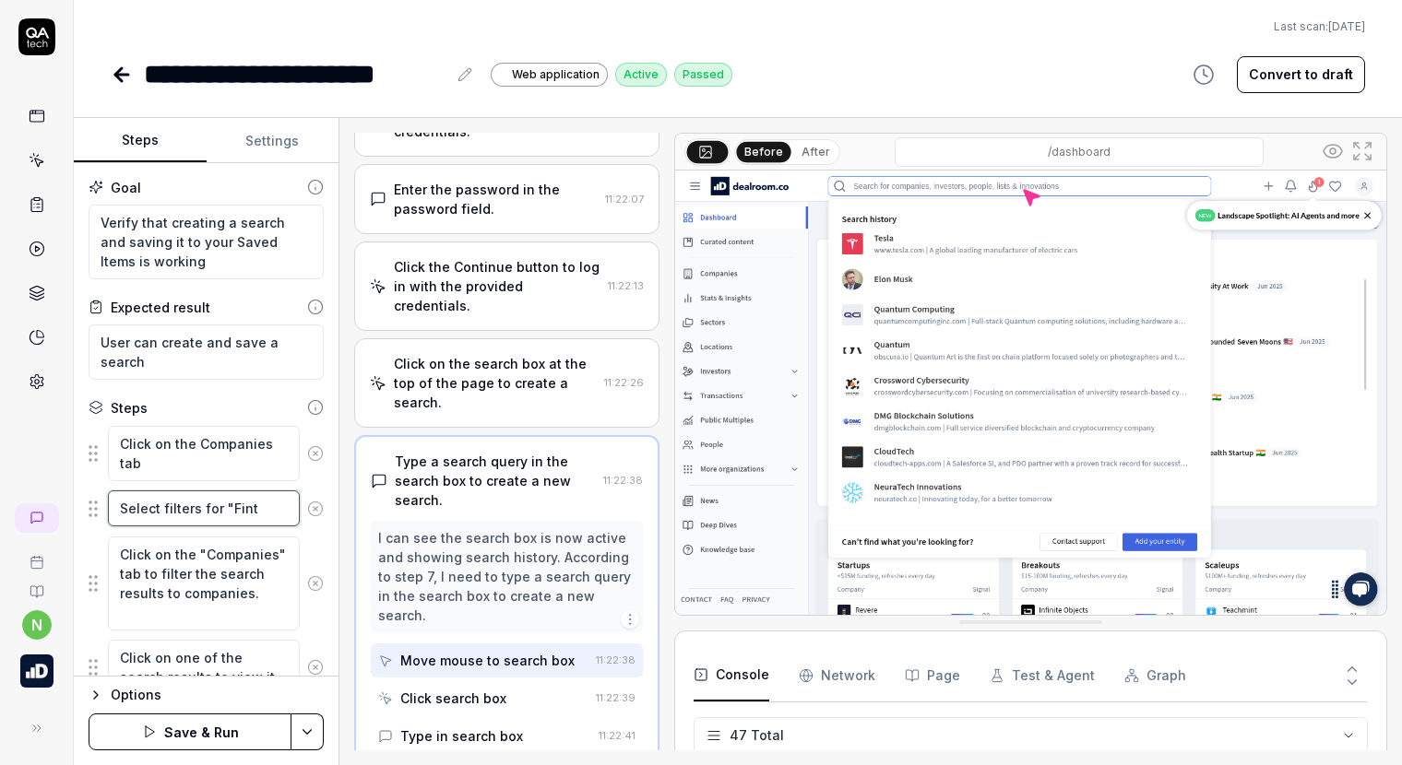
type textarea "*"
type textarea "Select filters for "Finte"
type textarea "*"
type textarea "Select filters for "Fintec"
type textarea "*"
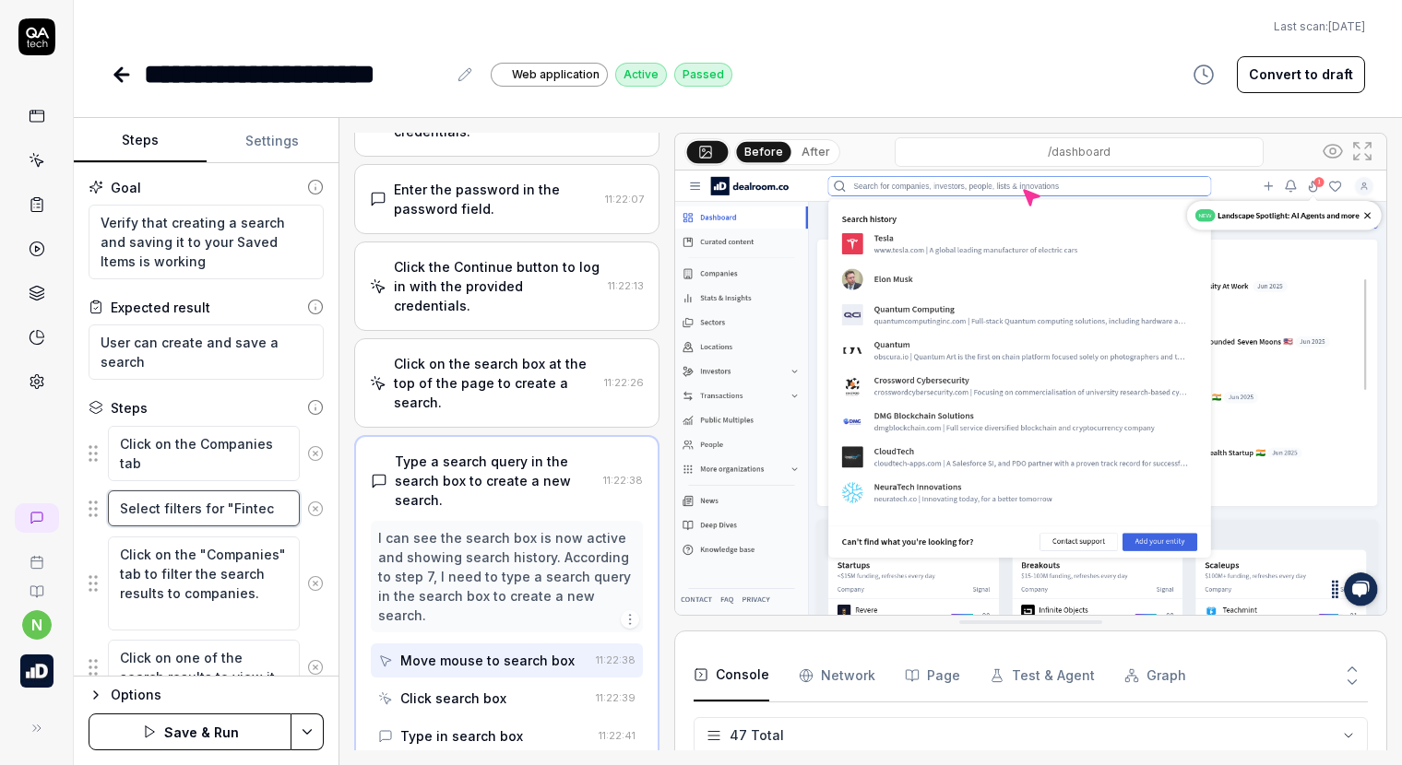
type textarea "Select filters for "Fintech"
type textarea "*"
type textarea "Select filters for "Fintech""
type textarea "*"
type textarea "Select filters for "Fintech" i"
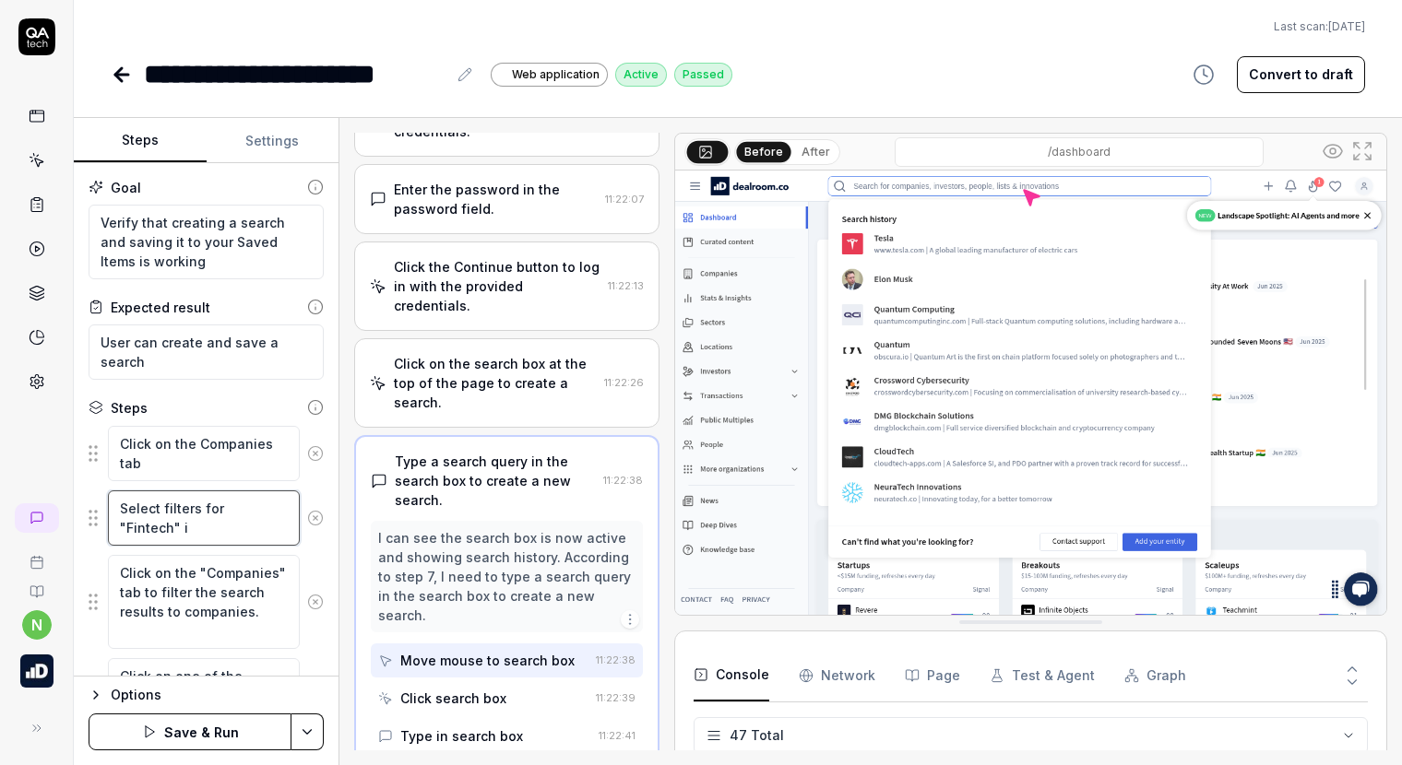
type textarea "*"
type textarea "Select filters for "Fintech" in"
type textarea "*"
type textarea "Select filters for "Fintech" ind"
type textarea "*"
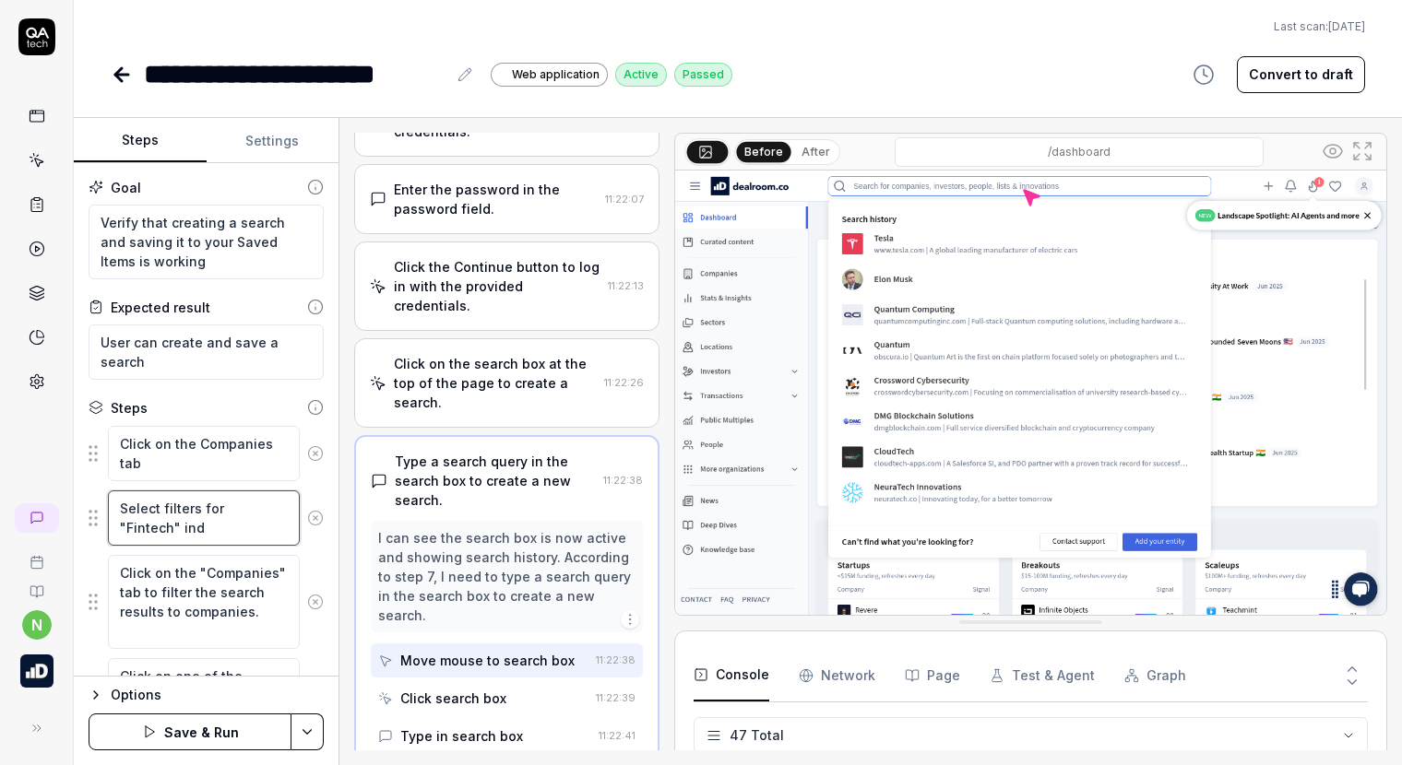
type textarea "Select filters for "Fintech" indu"
type textarea "*"
type textarea "Select filters for "Fintech" indus"
type textarea "*"
type textarea "Select filters for "Fintech" indust"
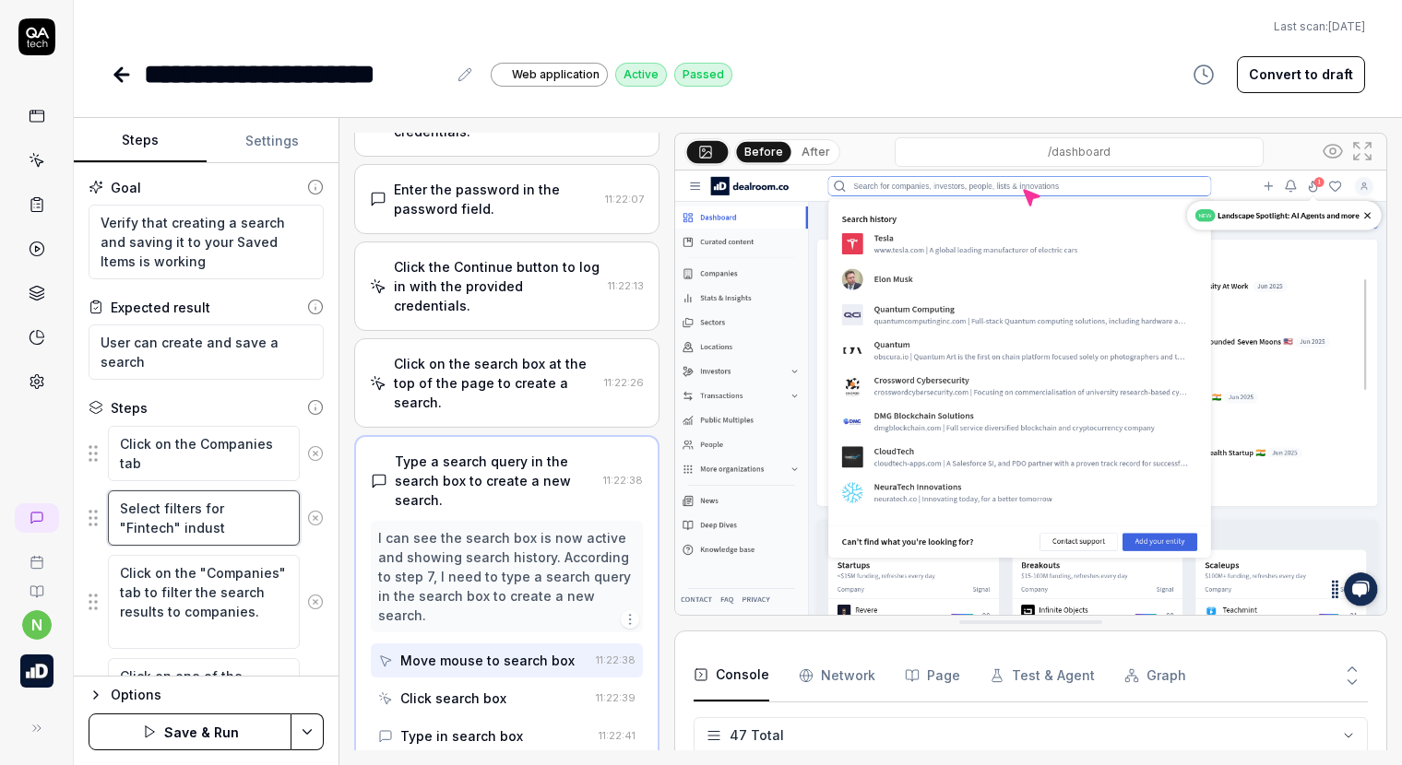
type textarea "*"
type textarea "Select filters for "Fintech" industr"
type textarea "*"
type textarea "Select filters for "Fintech" industry"
type textarea "*"
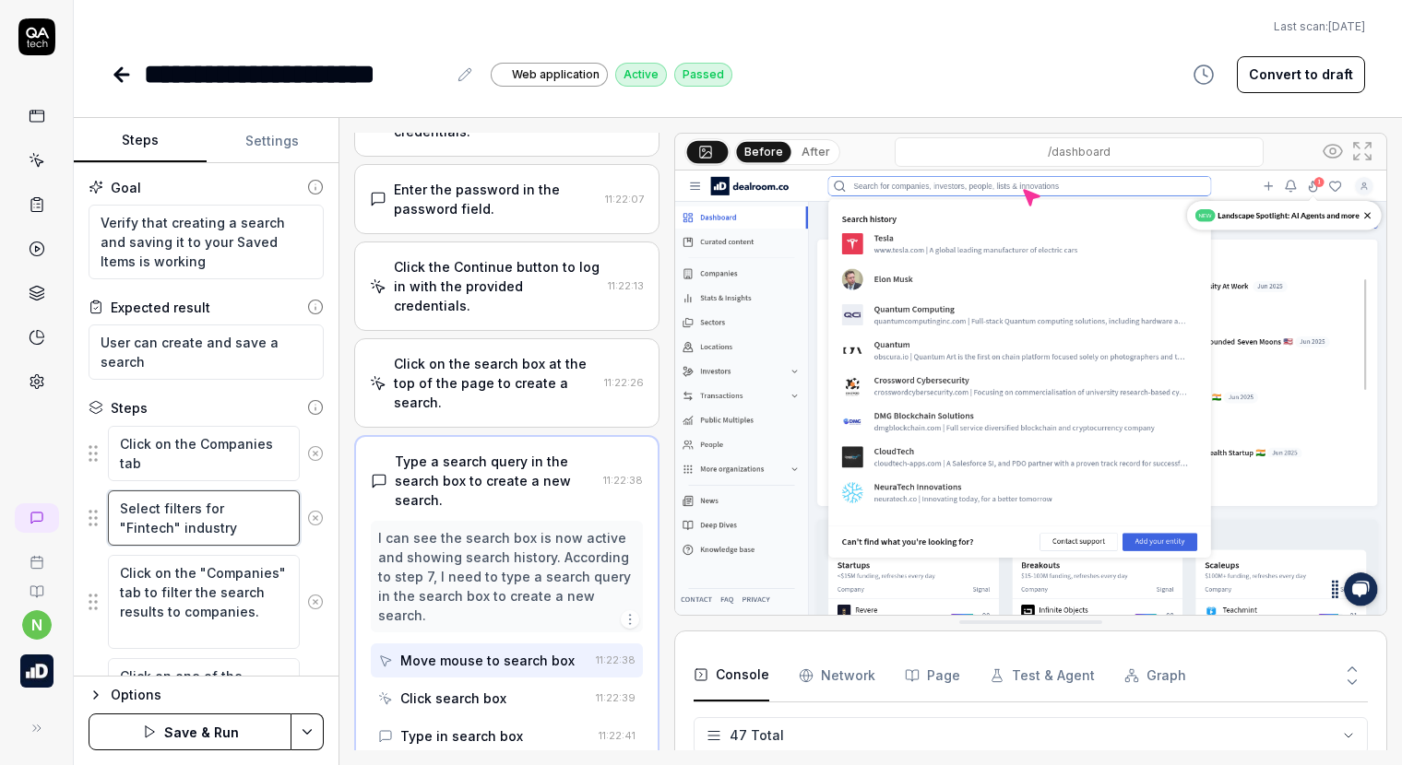
type textarea "Select filters for "Fintech" industry"
type textarea "*"
type textarea "Select filters for "Fintech" industry a"
type textarea "*"
type textarea "Select filters for "Fintech" industry an"
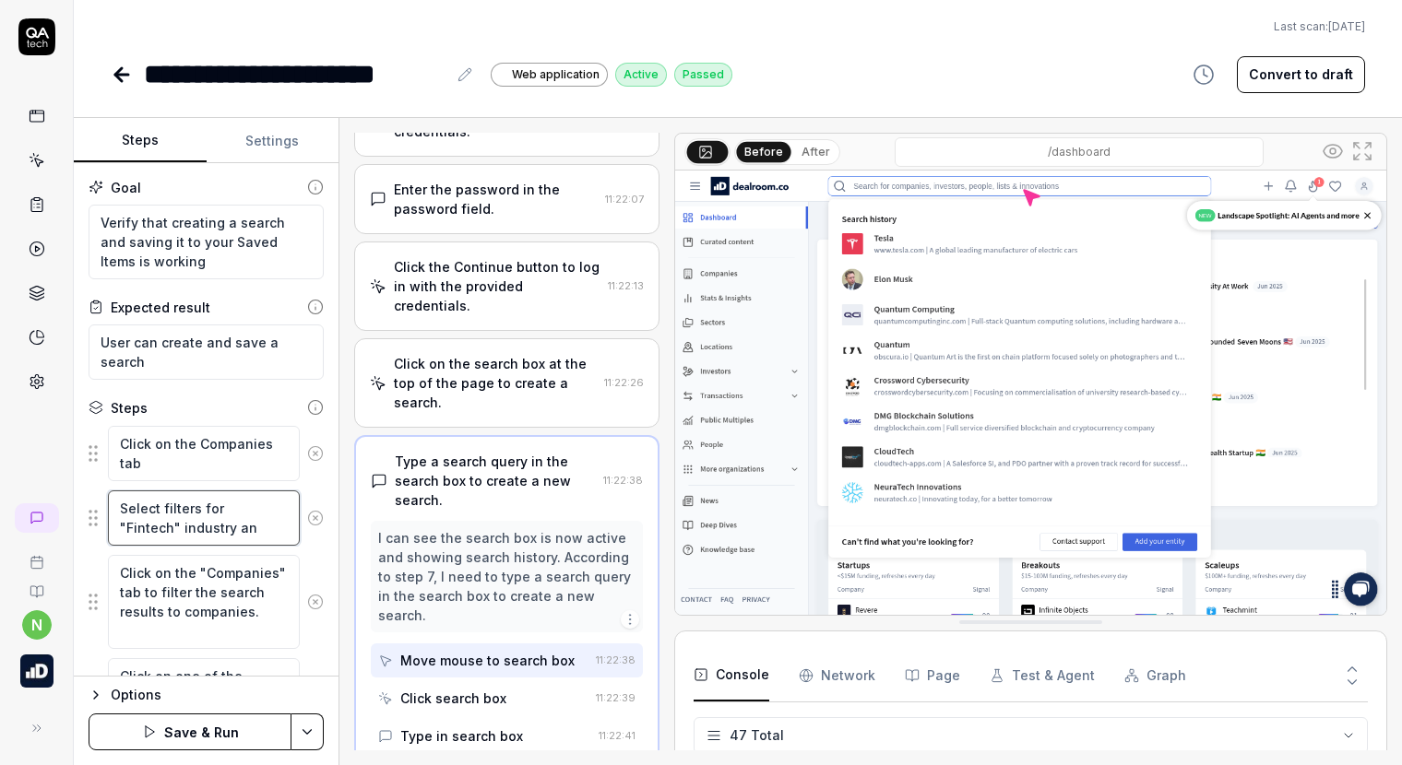
type textarea "*"
type textarea "Select filters for "Fintech" industry and"
type textarea "*"
type textarea "Select filters for "Fintech" industry and"
type textarea "*"
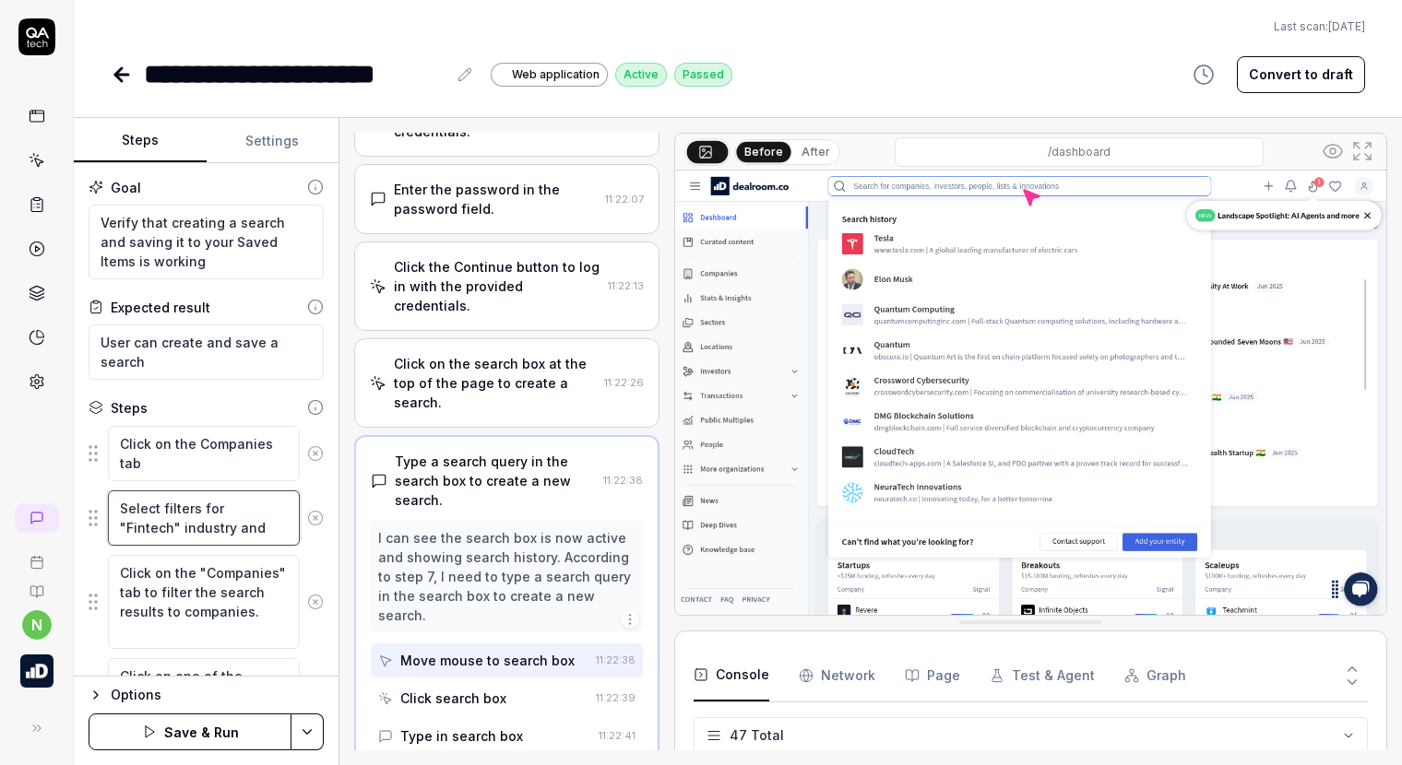
type textarea "Select filters for "Fintech" industry and ""
type textarea "*"
type textarea "Select filters for "Fintech" industry and "P"
type textarea "*"
type textarea "Select filters for "Fintech" industry and "Po"
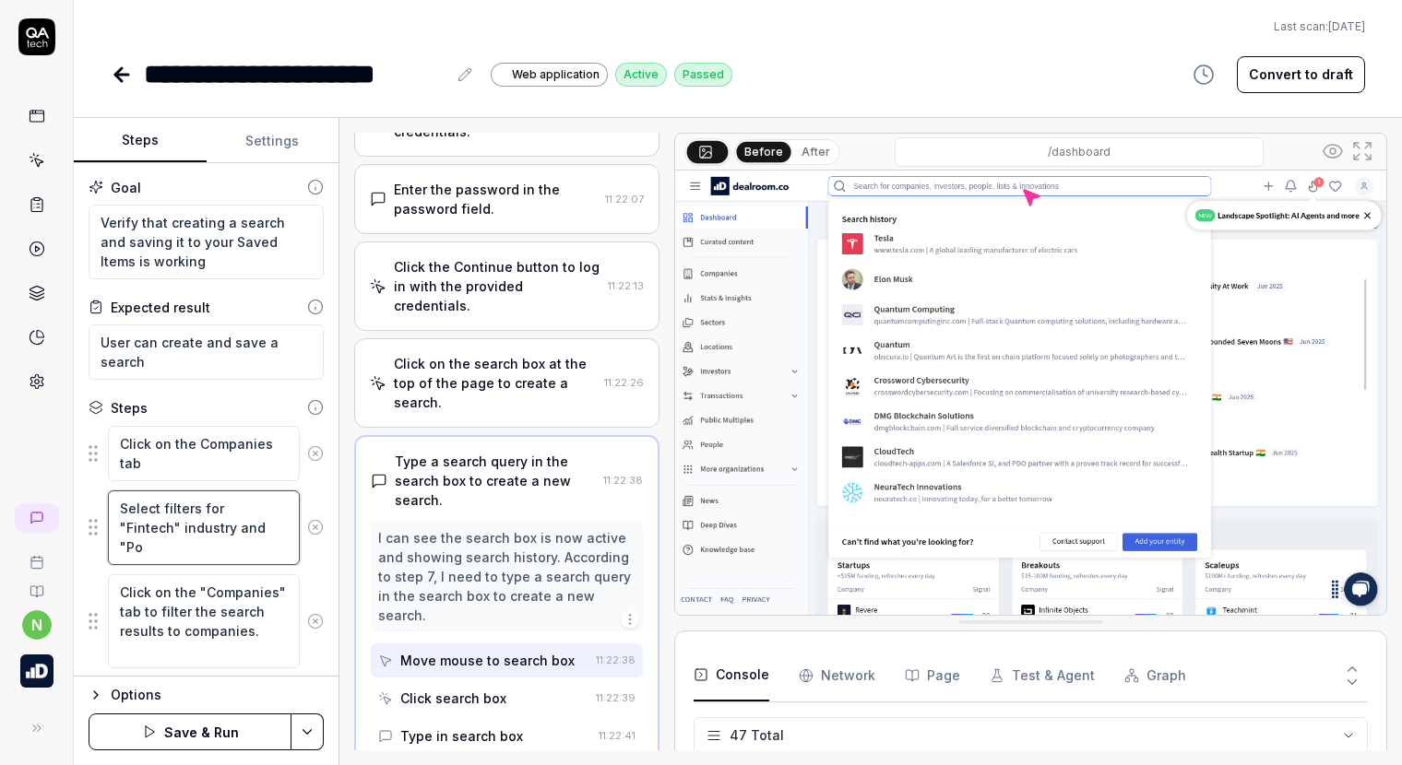
type textarea "*"
type textarea "Select filters for "Fintech" industry and "Por"
type textarea "*"
type textarea "Select filters for "Fintech" industry and "Port"
type textarea "*"
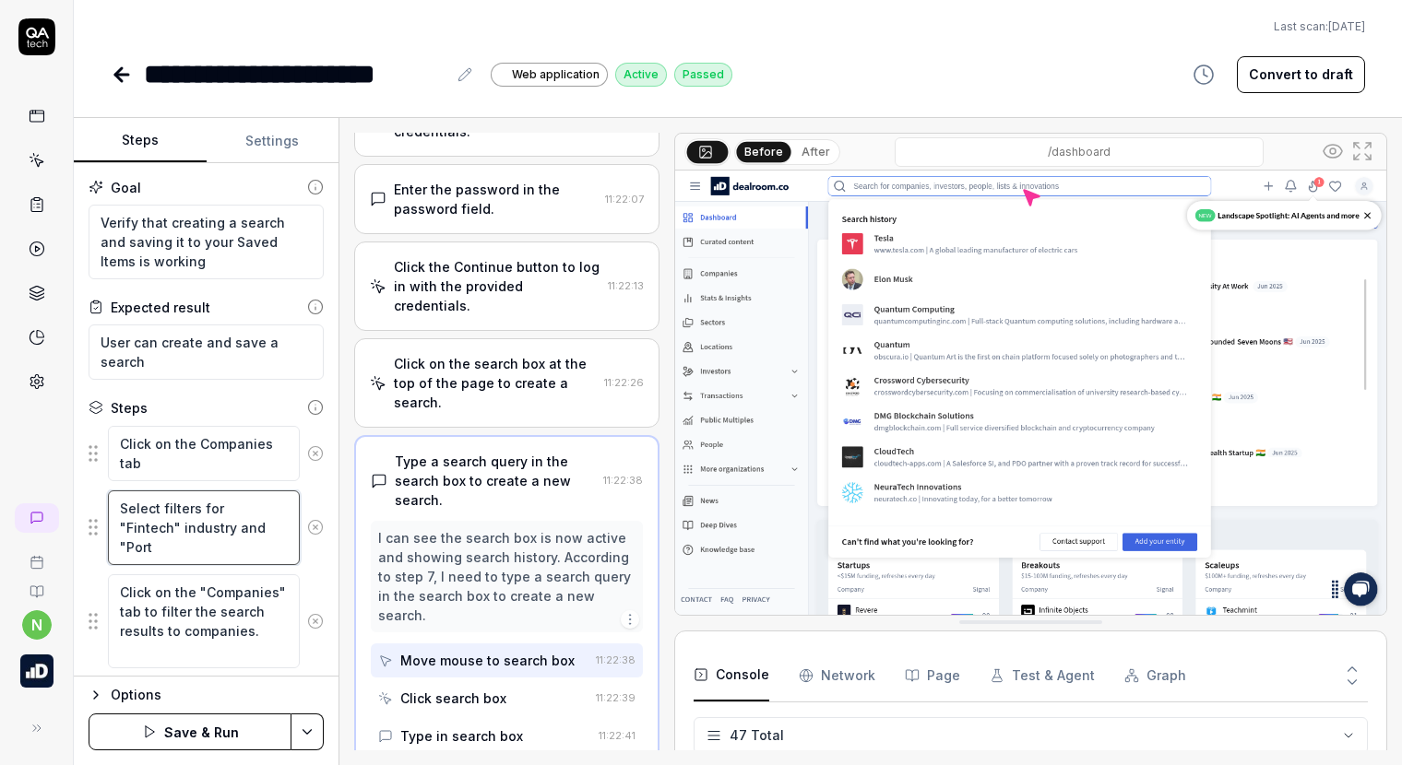
type textarea "Select filters for "Fintech" industry and "Portu"
type textarea "*"
type textarea "Select filters for "Fintech" industry and "Portug"
type textarea "*"
type textarea "Select filters for "Fintech" industry and "Portuga"
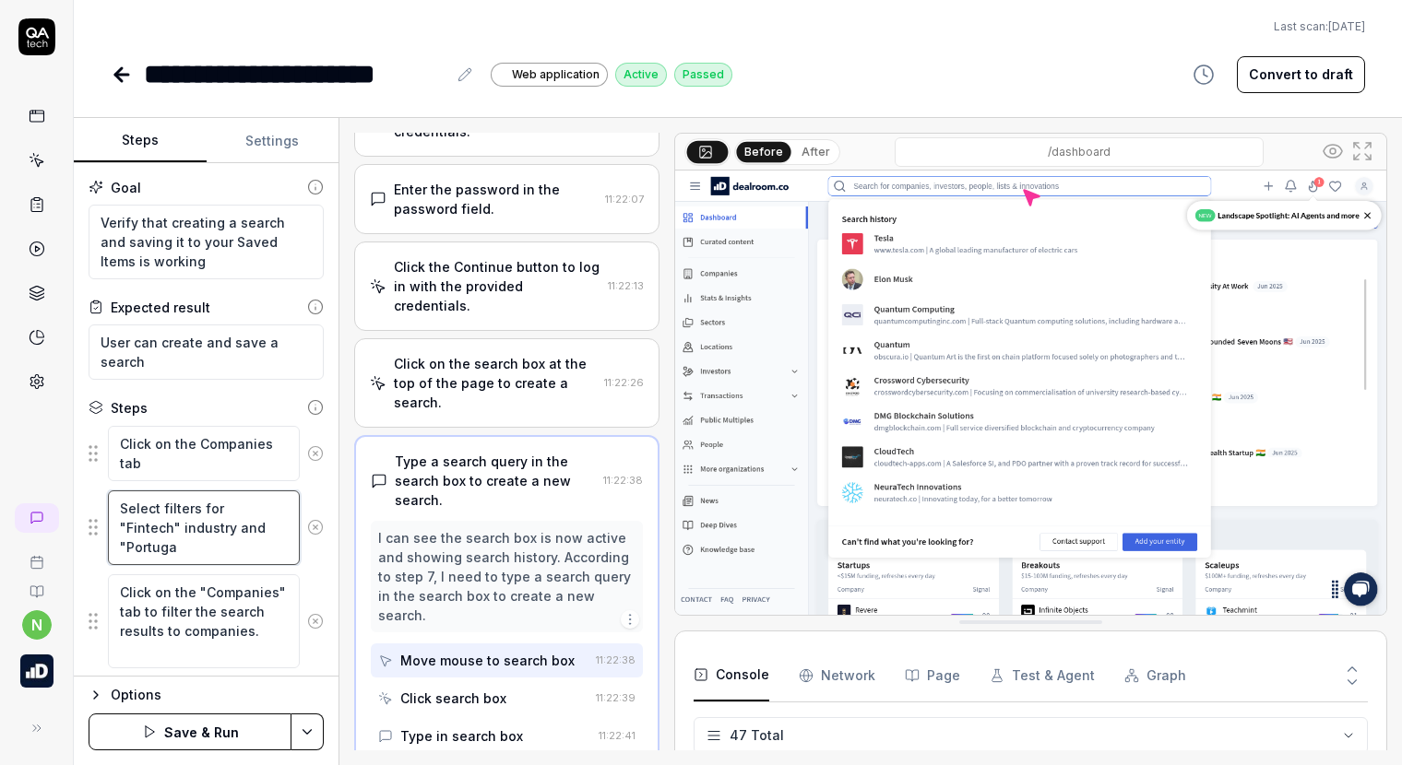
type textarea "*"
type textarea "Select filters for "Fintech" industry and "Portugal"
type textarea "*"
type textarea "Select filters for "Fintech" industry and "Portugal""
type textarea "*"
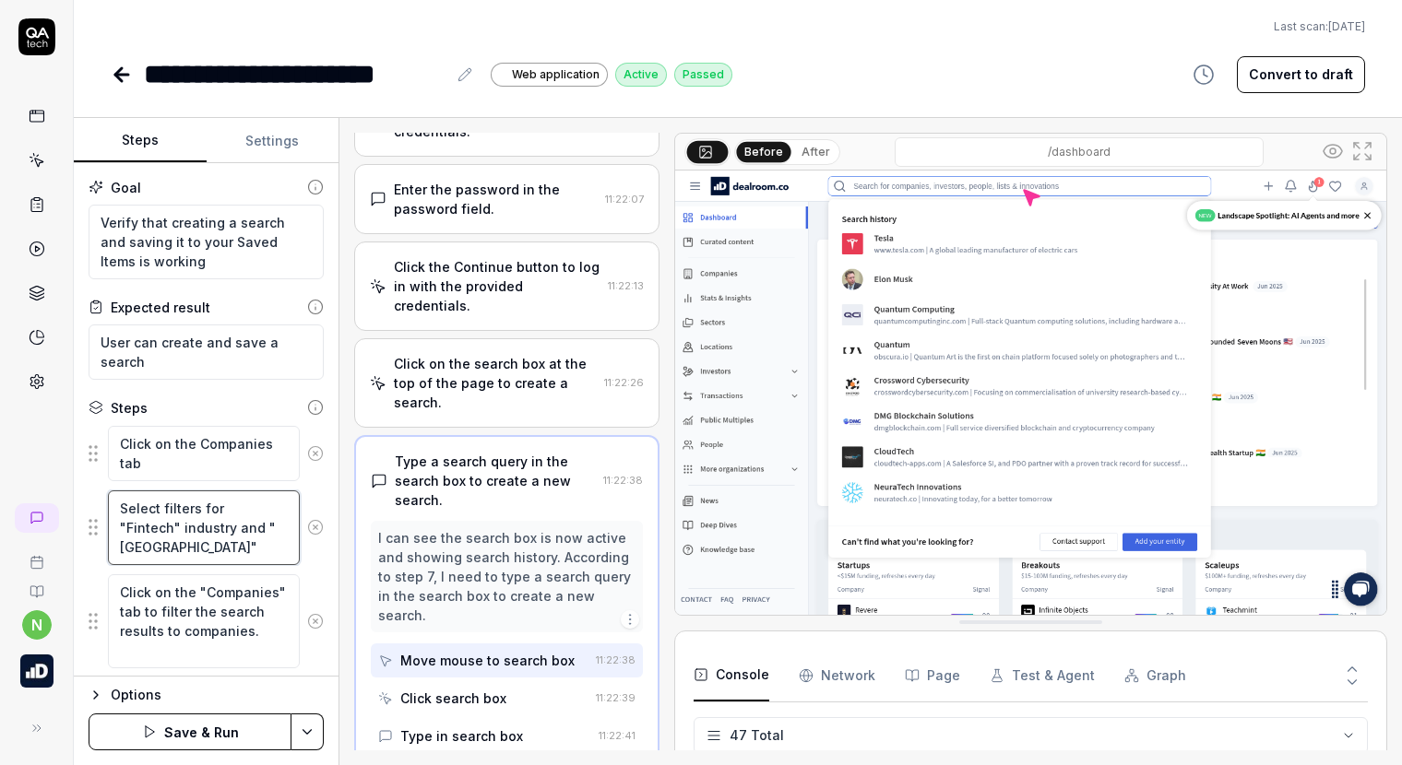
type textarea "Select filters for "Fintech" industry and "Portugal""
type textarea "*"
type textarea "Select filters for "Fintech" industry and "Portugal" H"
type textarea "*"
type textarea "Select filters for "Fintech" industry and "Portugal" HQ"
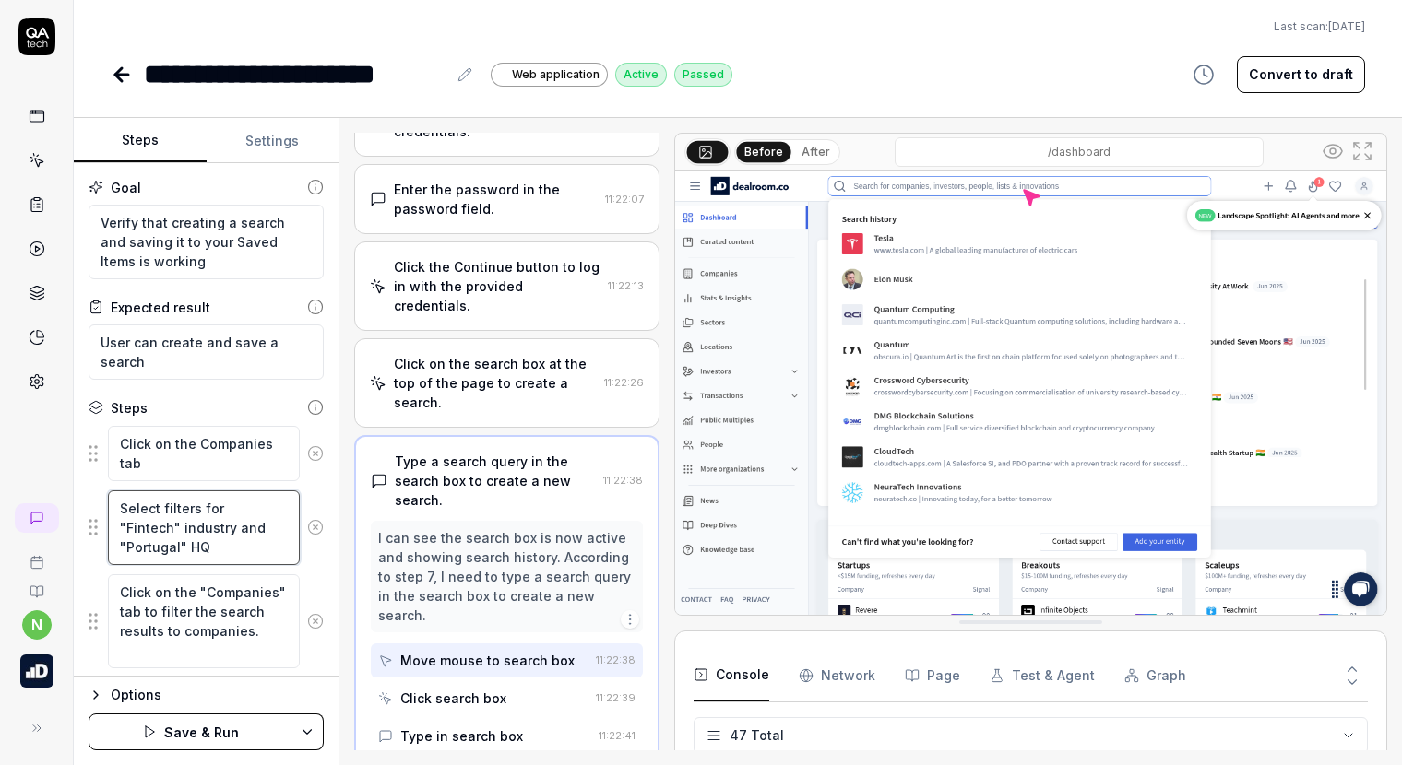
type textarea "*"
type textarea "Select filters for "Fintech" industry and "Portugal" HQ"
type textarea "*"
type textarea "Select filters for "Fintech" industry and "Portugal" HQ l"
type textarea "*"
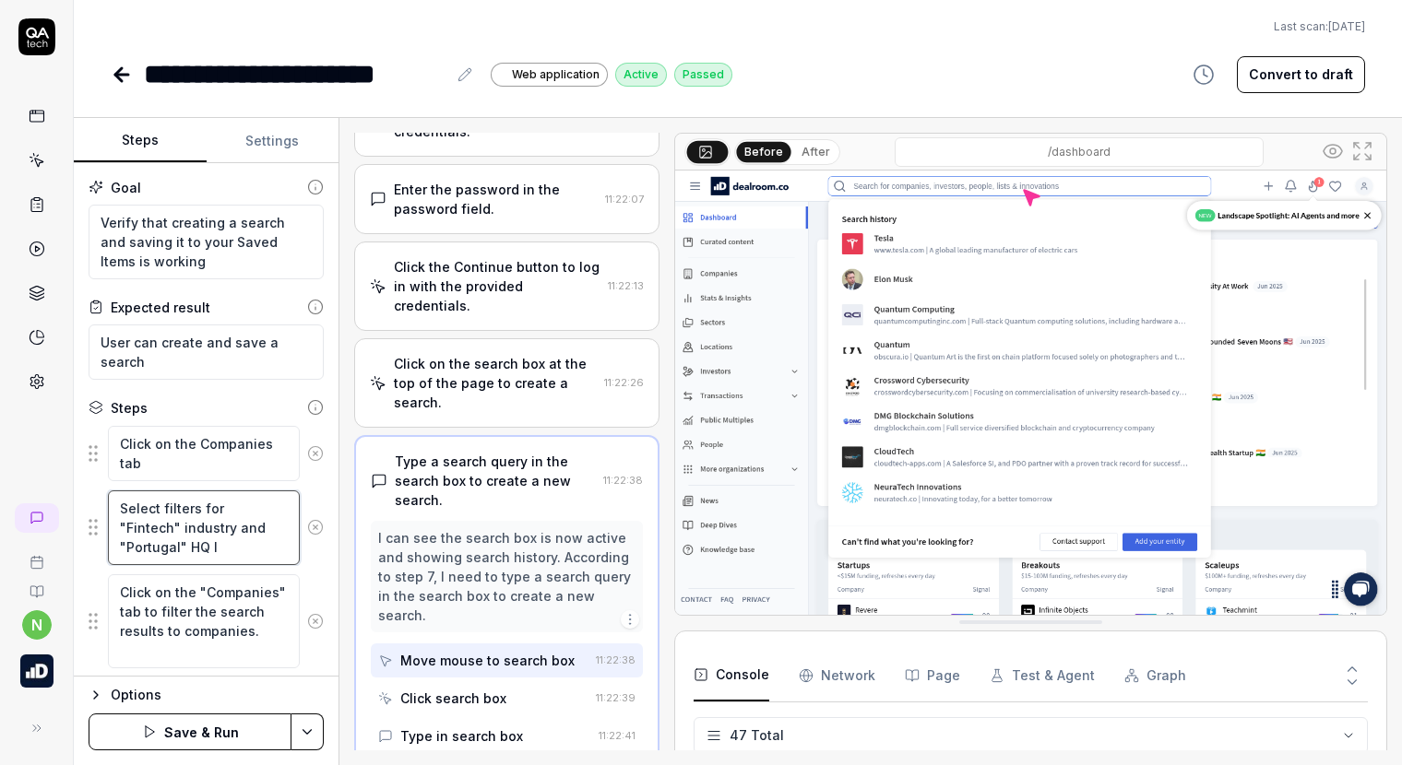
type textarea "Select filters for "Fintech" industry and "Portugal" HQ lo"
type textarea "*"
type textarea "Select filters for "Fintech" industry and "Portugal" HQ loc"
type textarea "*"
type textarea "Select filters for "Fintech" industry and "Portugal" HQ loca"
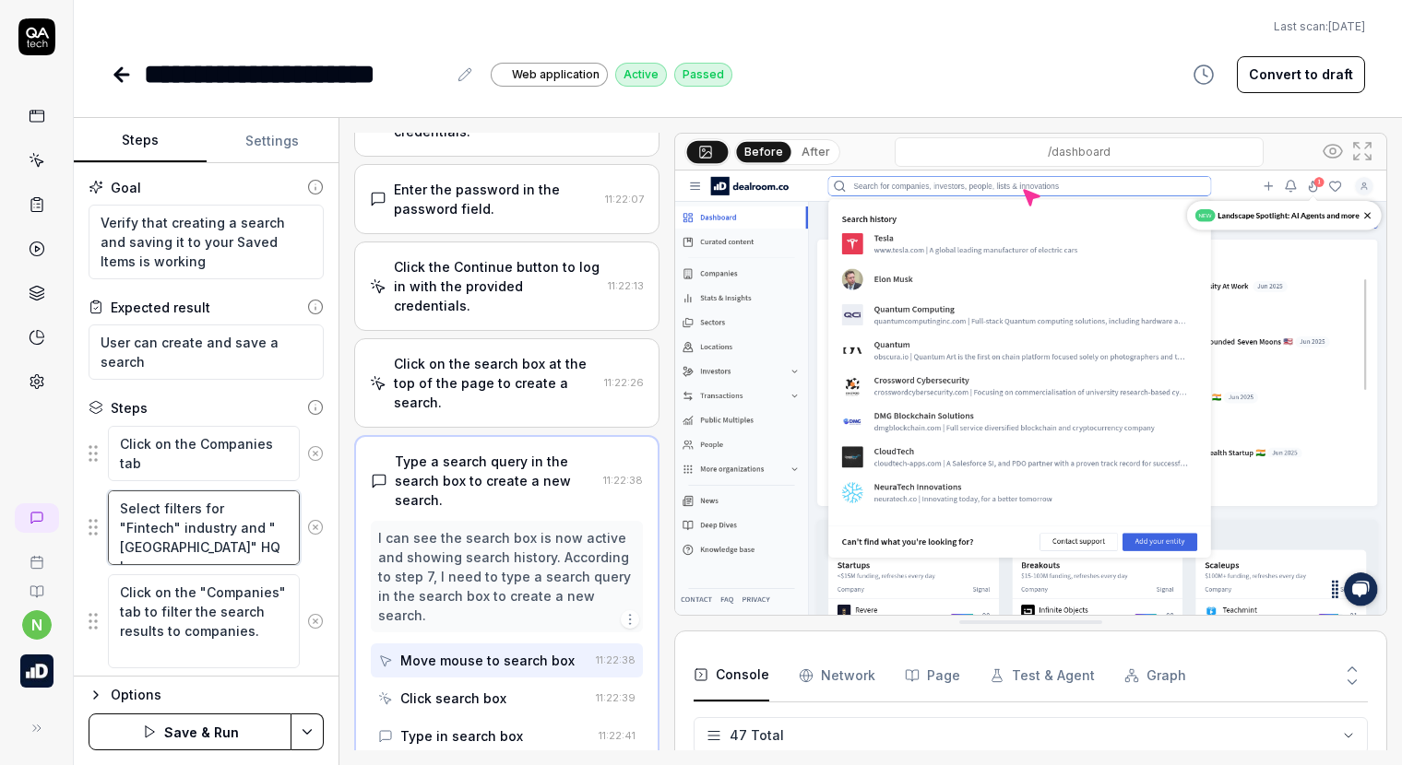
type textarea "*"
type textarea "Select filters for "Fintech" industry and "Portugal" HQ locat"
type textarea "*"
type textarea "Select filters for "Fintech" industry and "Portugal" HQ locati"
type textarea "*"
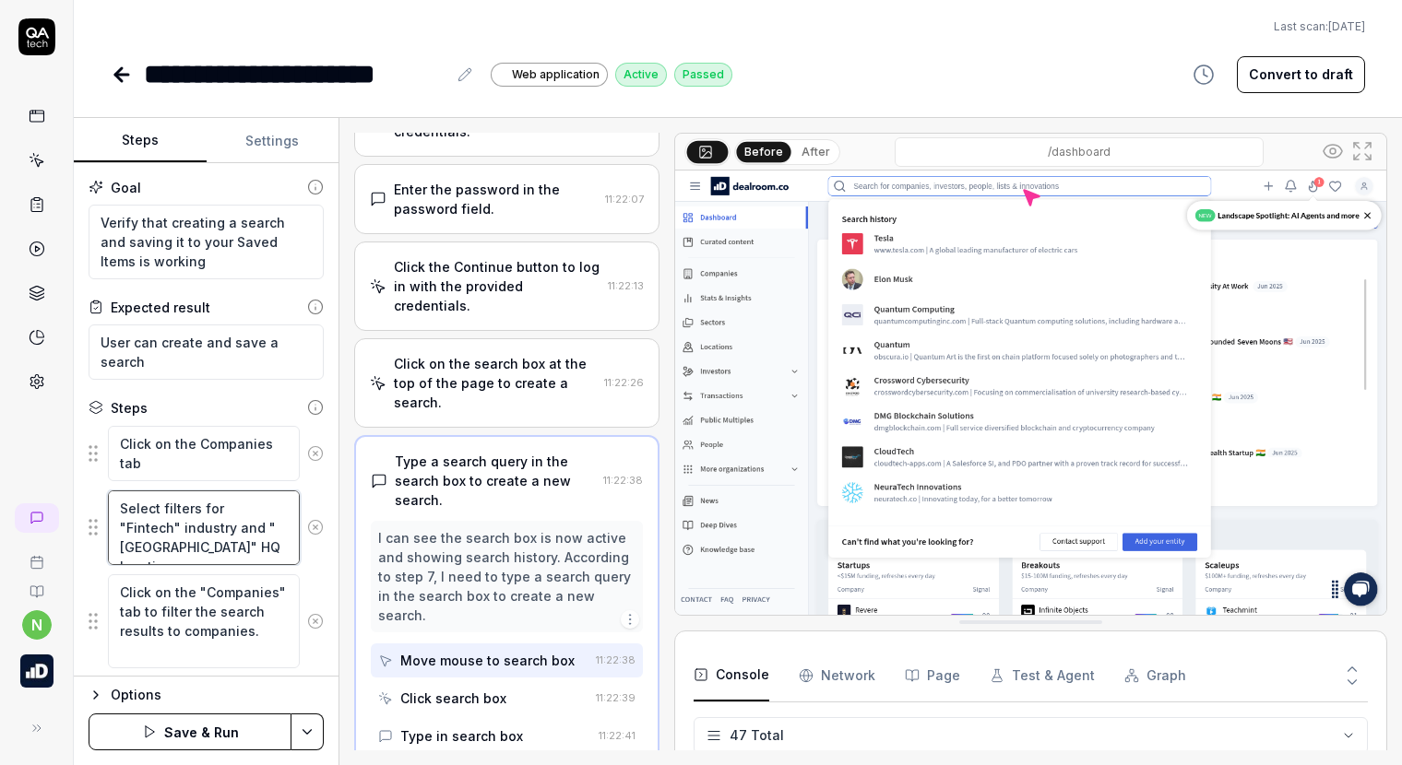
type textarea "Select filters for "Fintech" industry and "Portugal" HQ locatio"
type textarea "*"
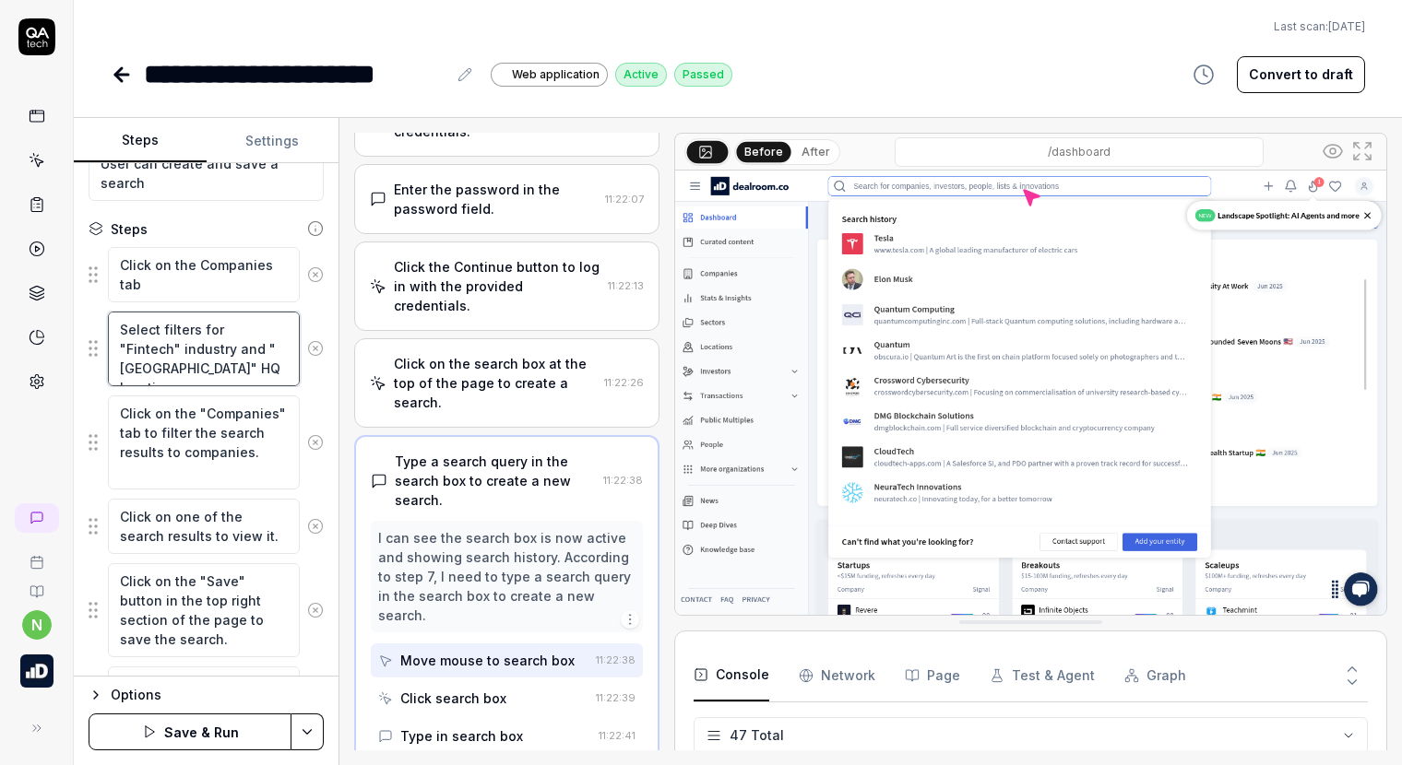
scroll to position [184, 0]
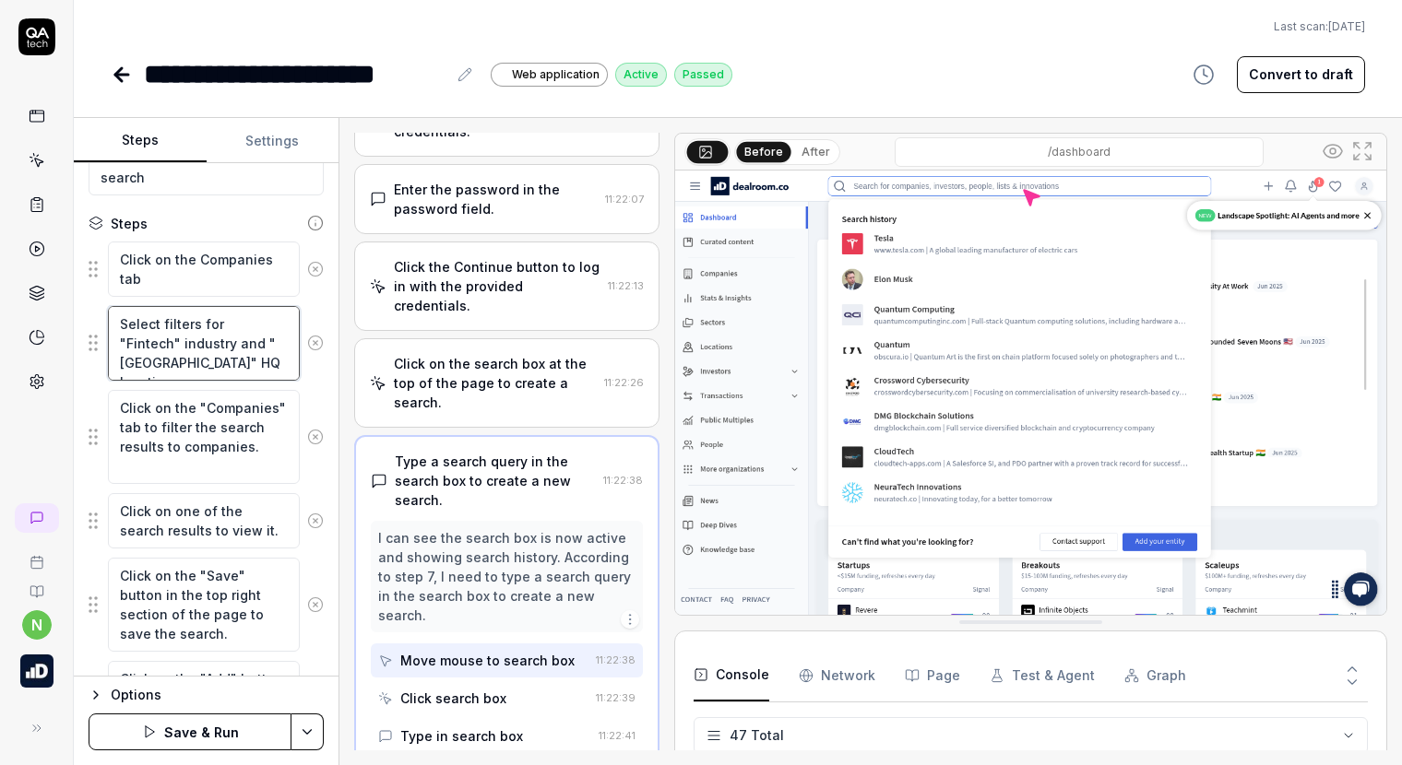
type textarea "Select filters for "Fintech" industry and "Portugal" HQ location"
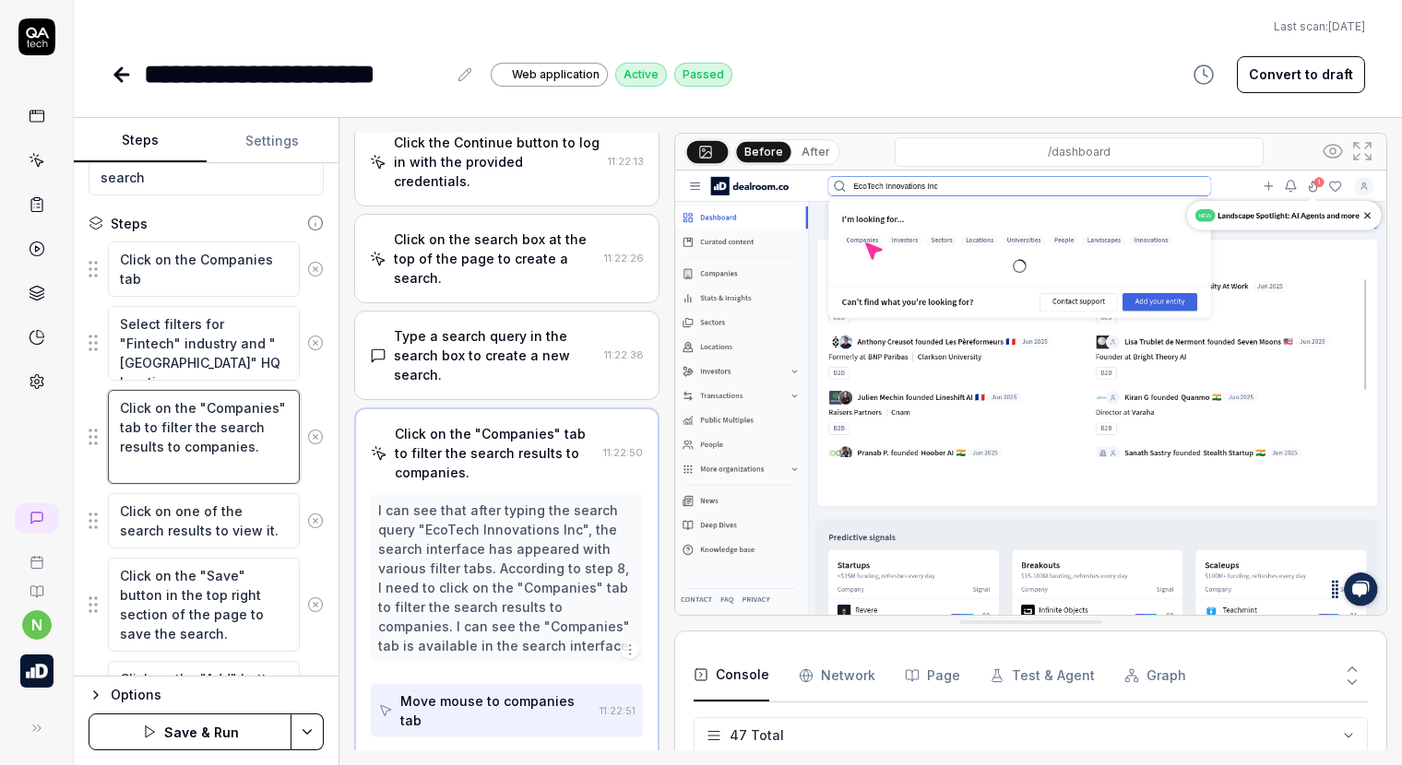
scroll to position [675, 0]
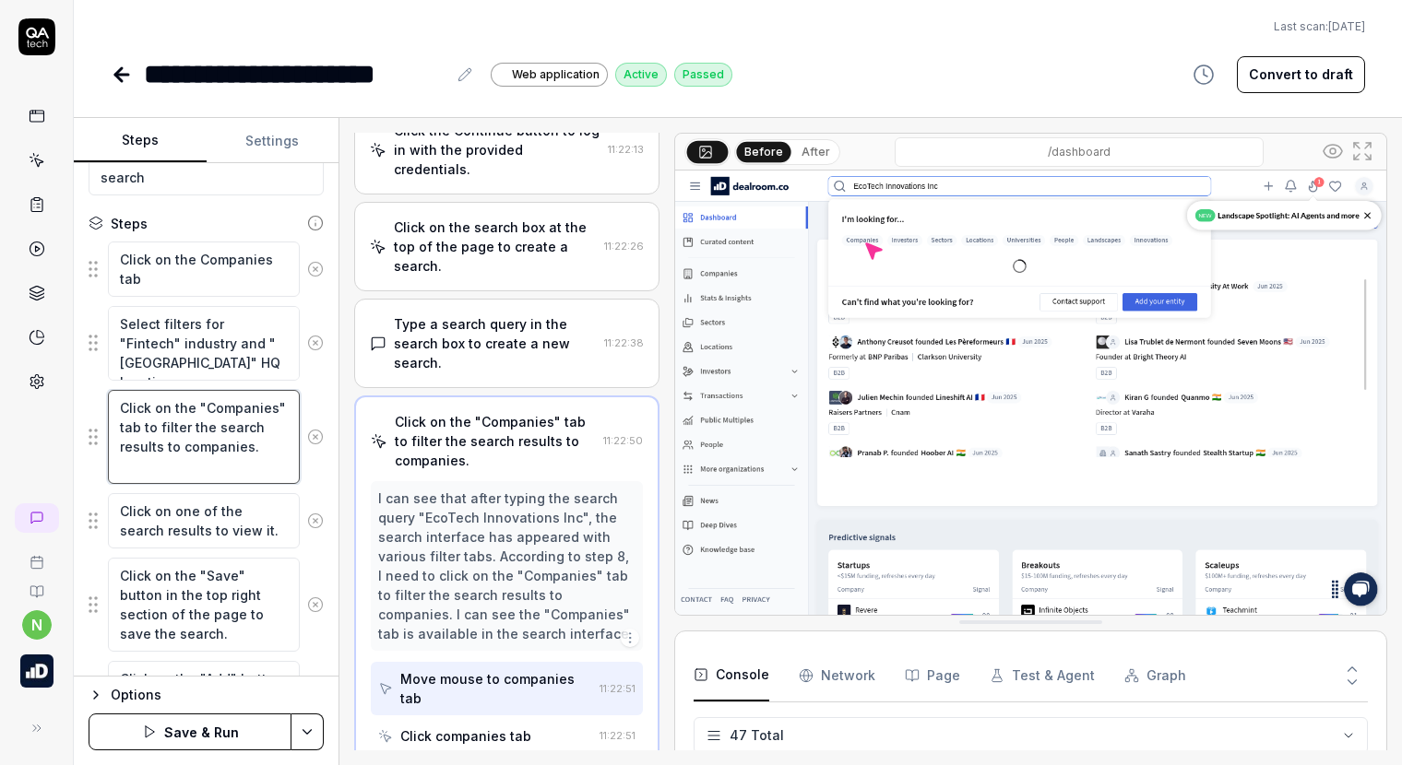
drag, startPoint x: 173, startPoint y: 468, endPoint x: 123, endPoint y: 409, distance: 77.1
click at [123, 409] on textarea "Click on the "Companies" tab to filter the search results to companies." at bounding box center [204, 437] width 192 height 94
type textarea "*"
type textarea "C"
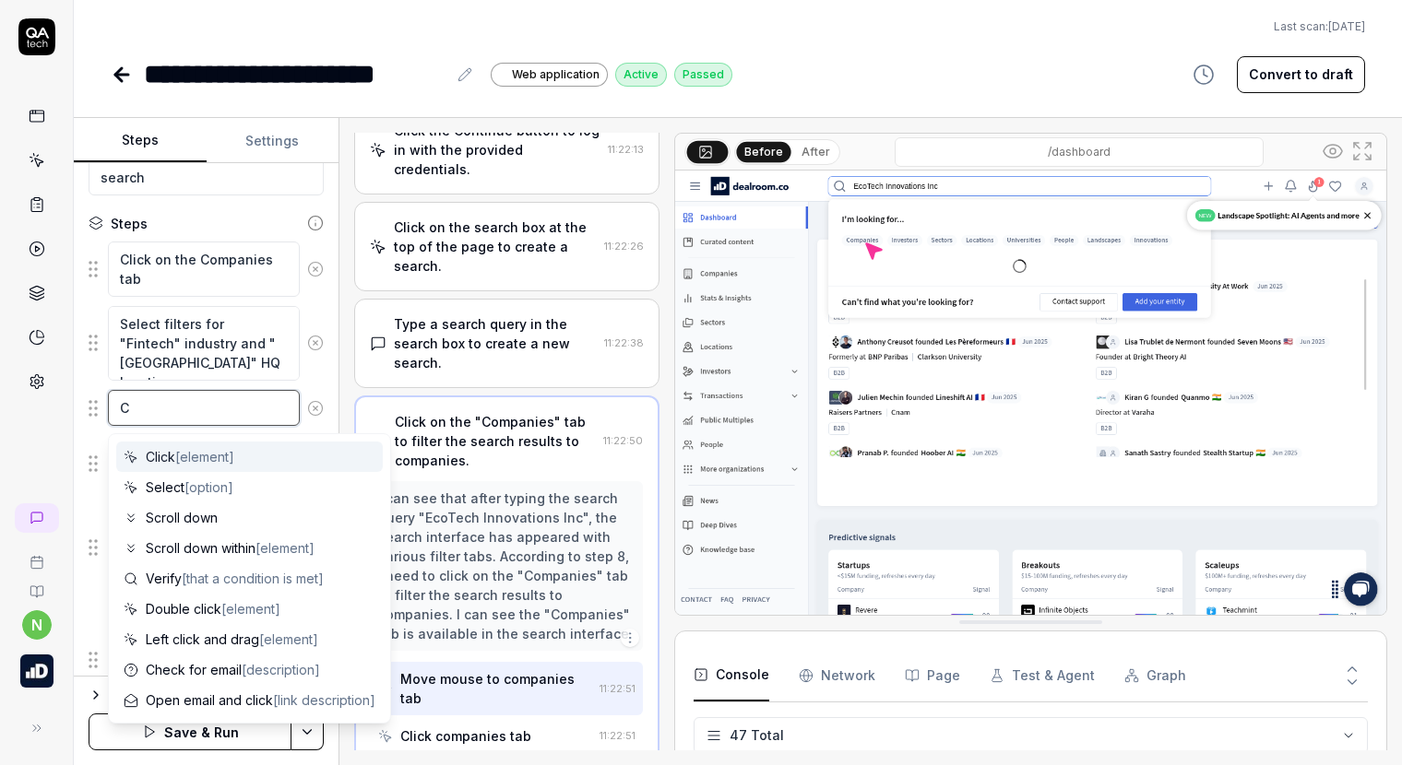
type textarea "*"
type textarea "Cl"
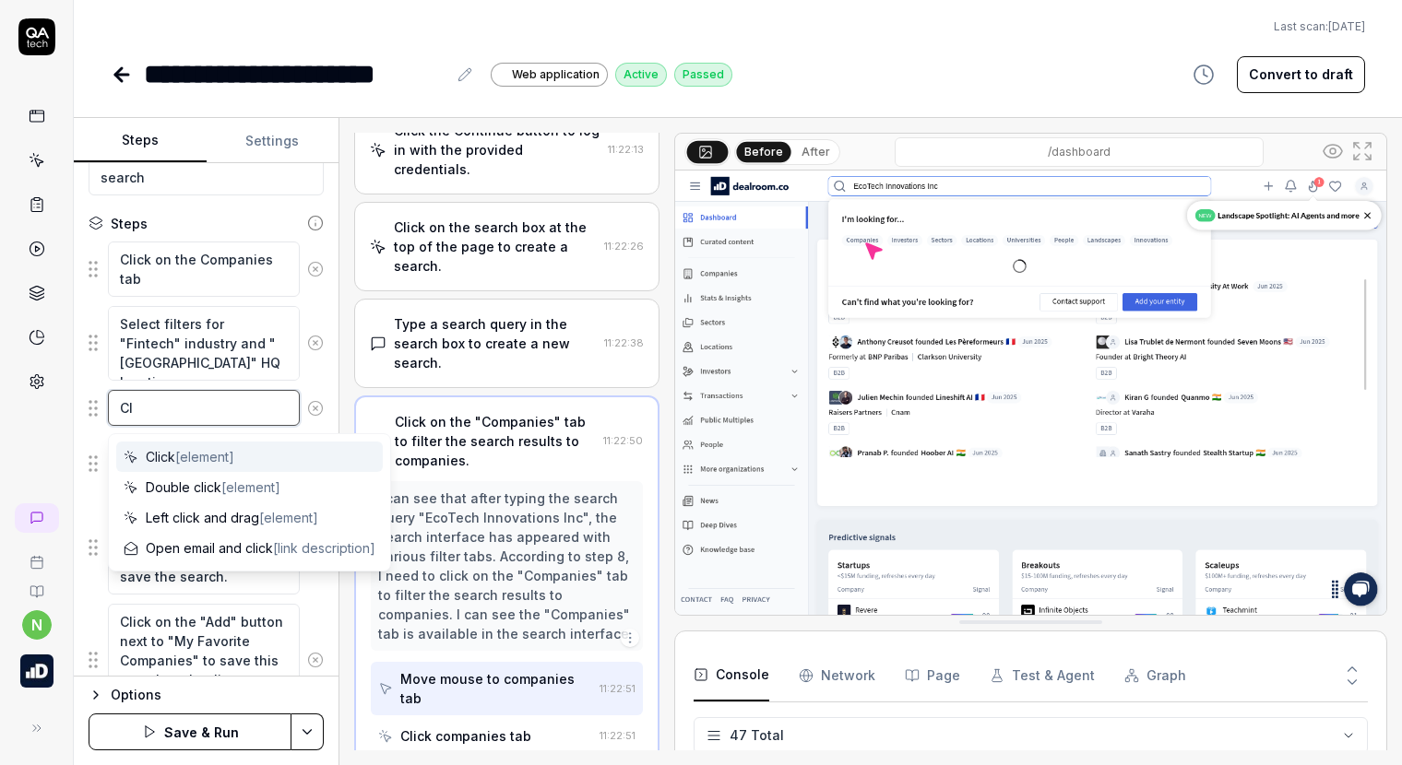
type textarea "*"
type textarea "Cli"
type textarea "*"
type textarea "Clic"
type textarea "*"
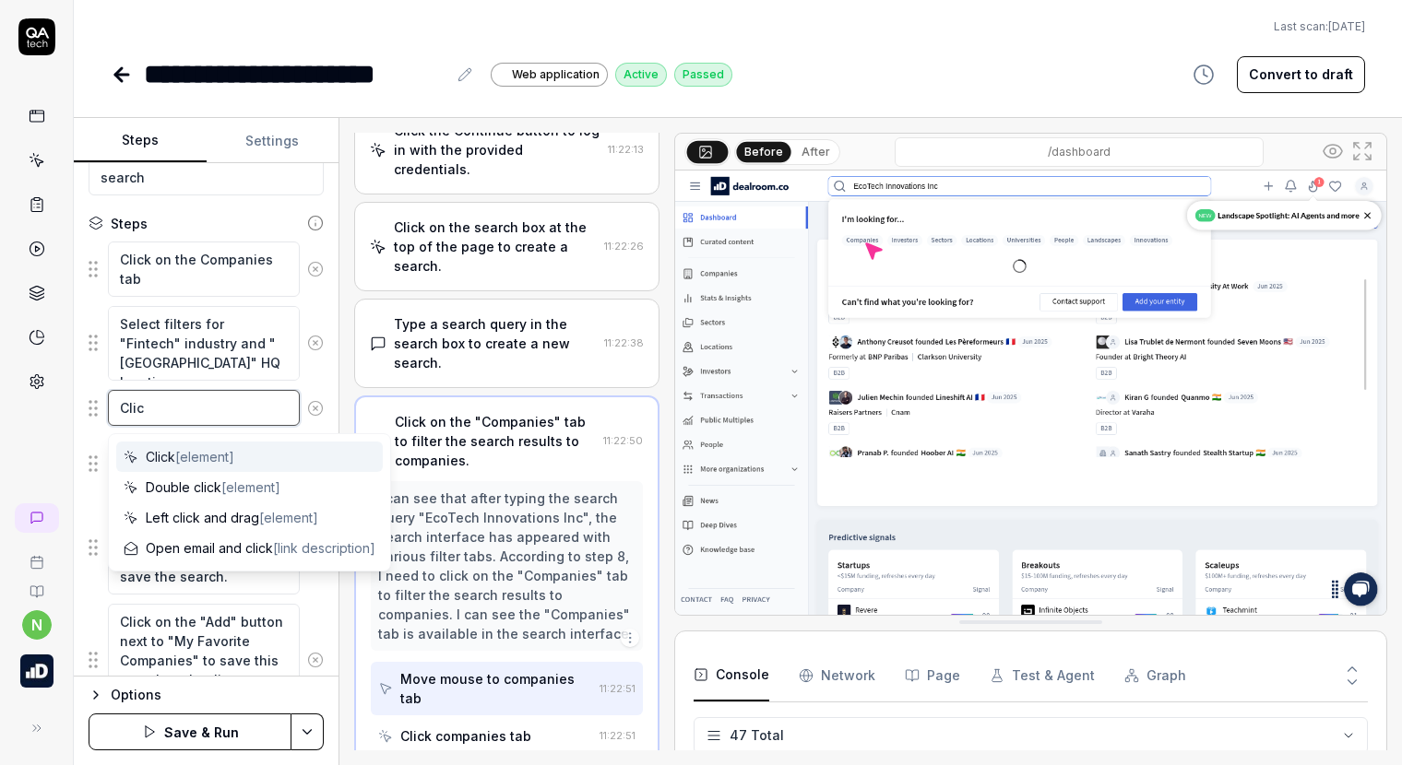
type textarea "Click"
type textarea "*"
type textarea "Click"
type textarea "*"
type textarea "Click o"
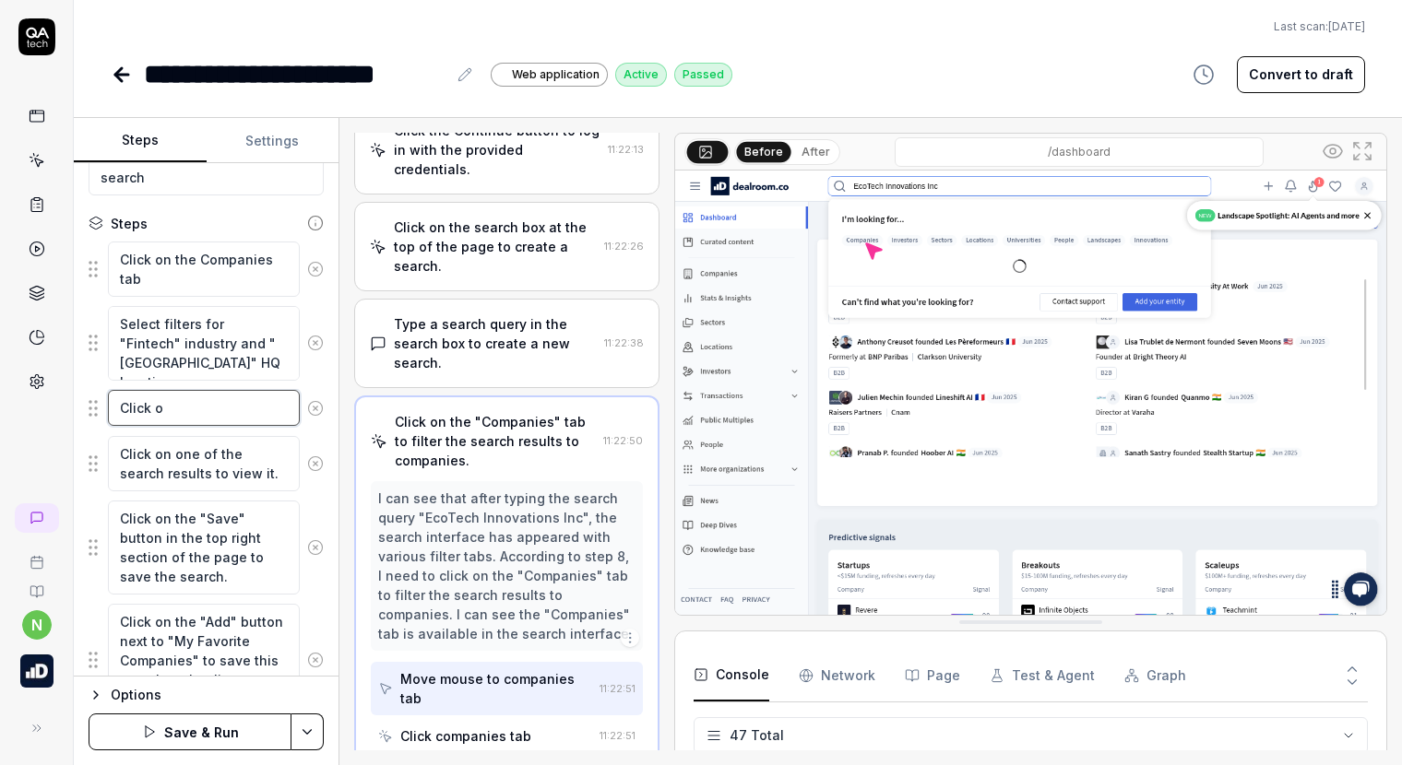
type textarea "*"
type textarea "Click on"
type textarea "*"
type textarea "Click on"
type textarea "*"
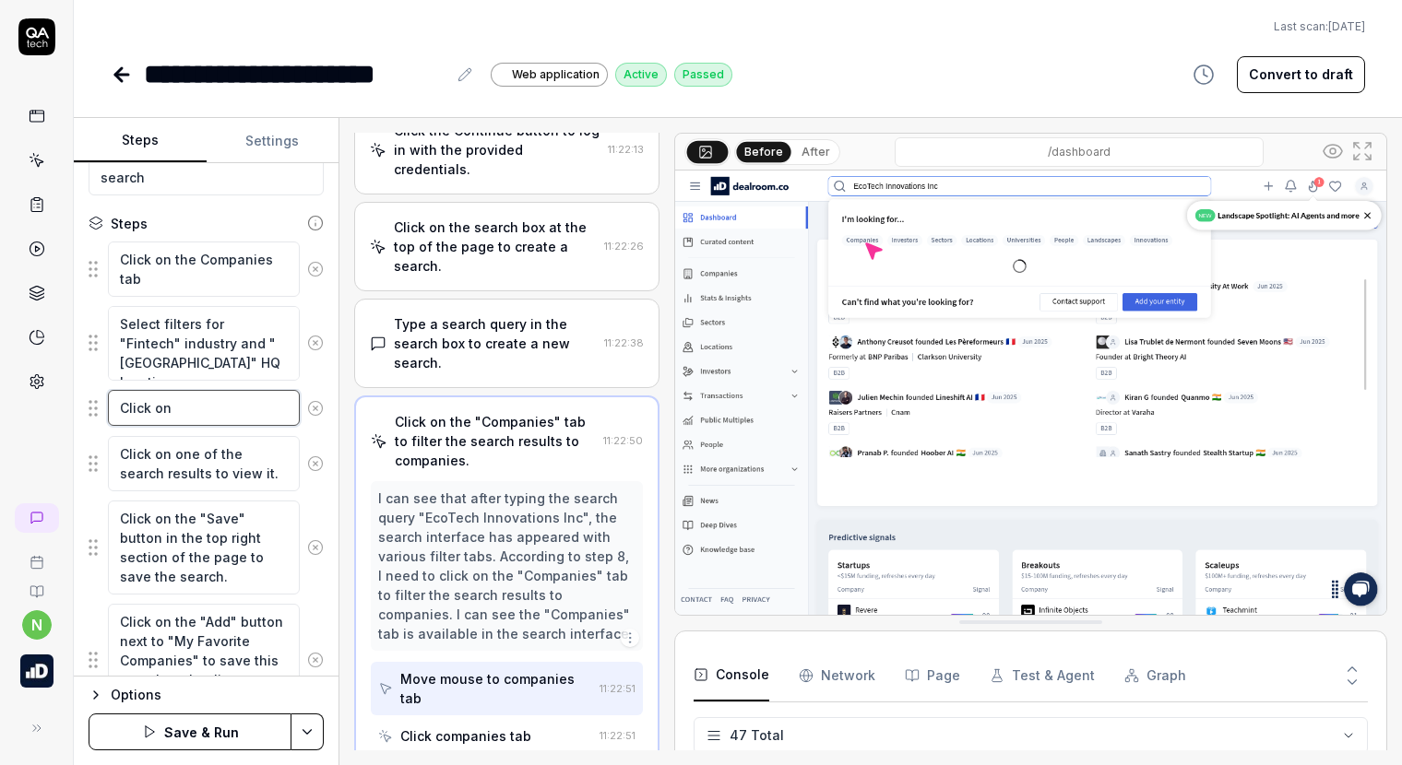
type textarea "Click on t"
type textarea "*"
type textarea "Click on th"
type textarea "*"
type textarea "Click on the"
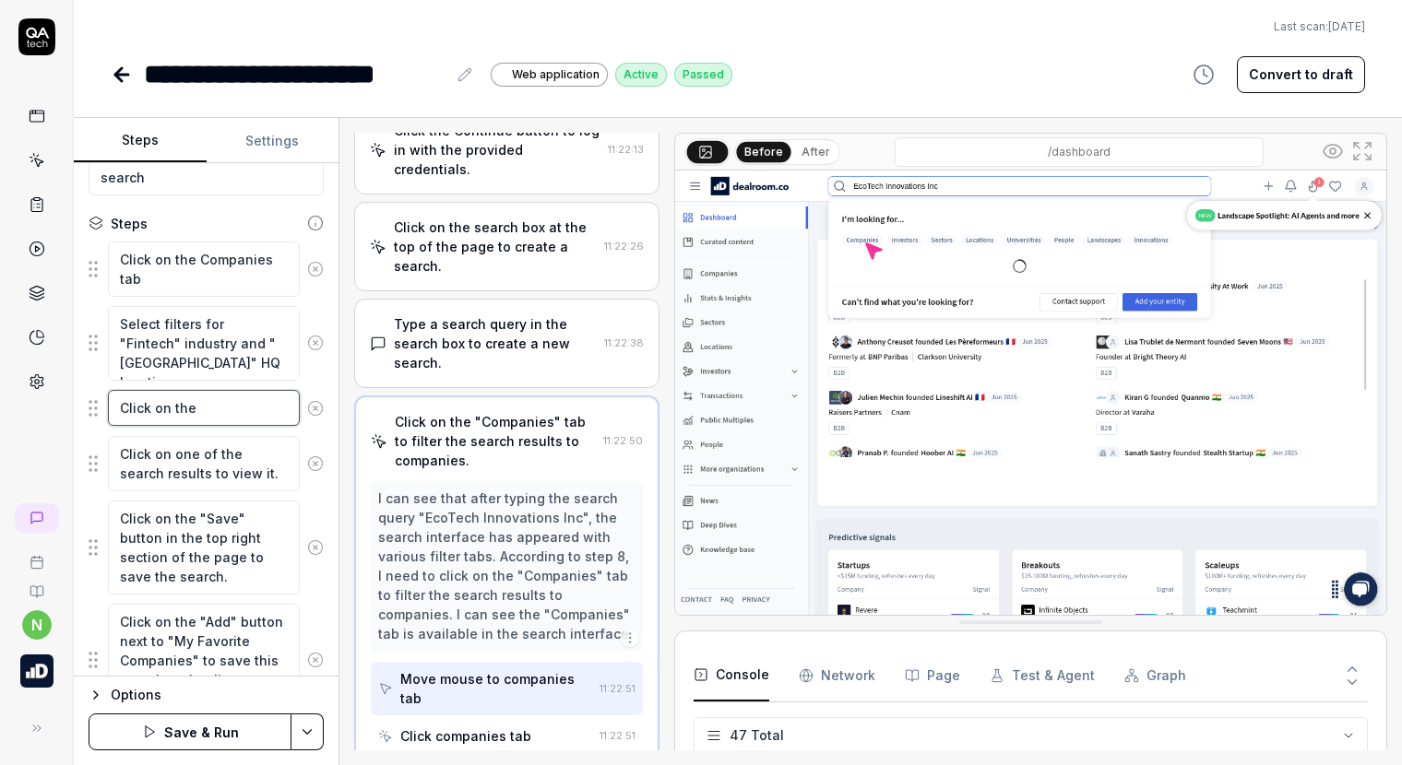
type textarea "*"
type textarea "Click on the"
type textarea "*"
type textarea "Click on the ""
type textarea "*"
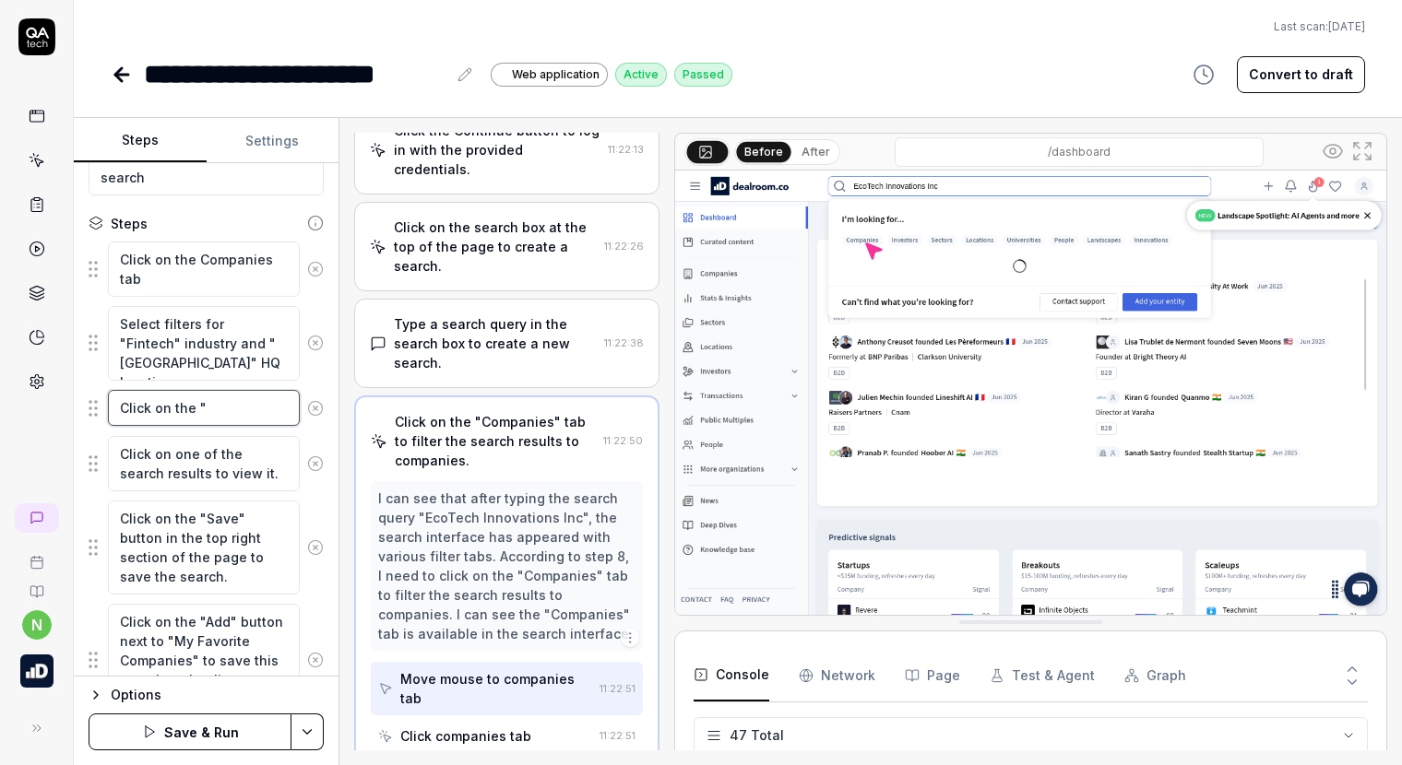
type textarea "Click on the "S"
type textarea "*"
type textarea "Click on the "Sa"
type textarea "*"
type textarea "Click on the "Sav"
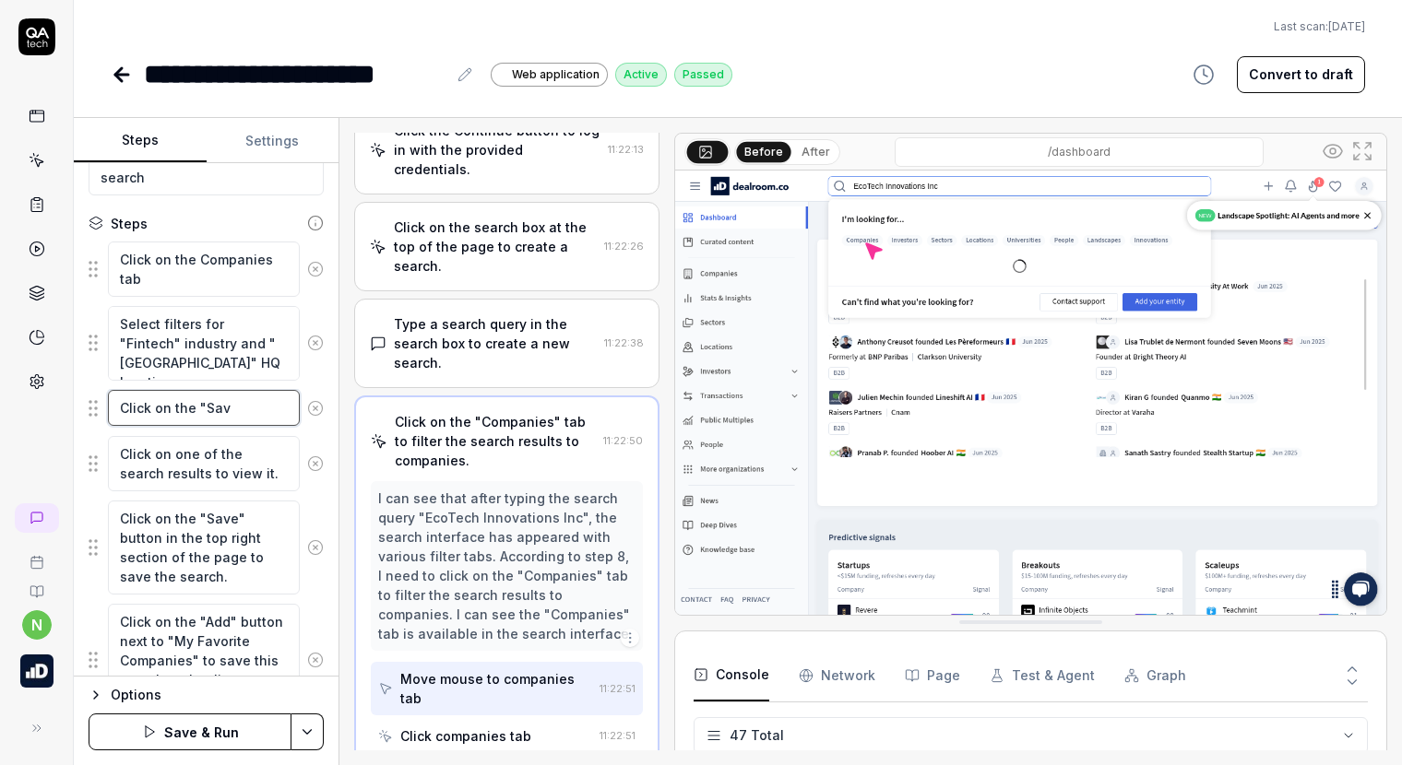
type textarea "*"
type textarea "Click on the "Save"
type textarea "*"
type textarea "Click on the "Save"
type textarea "*"
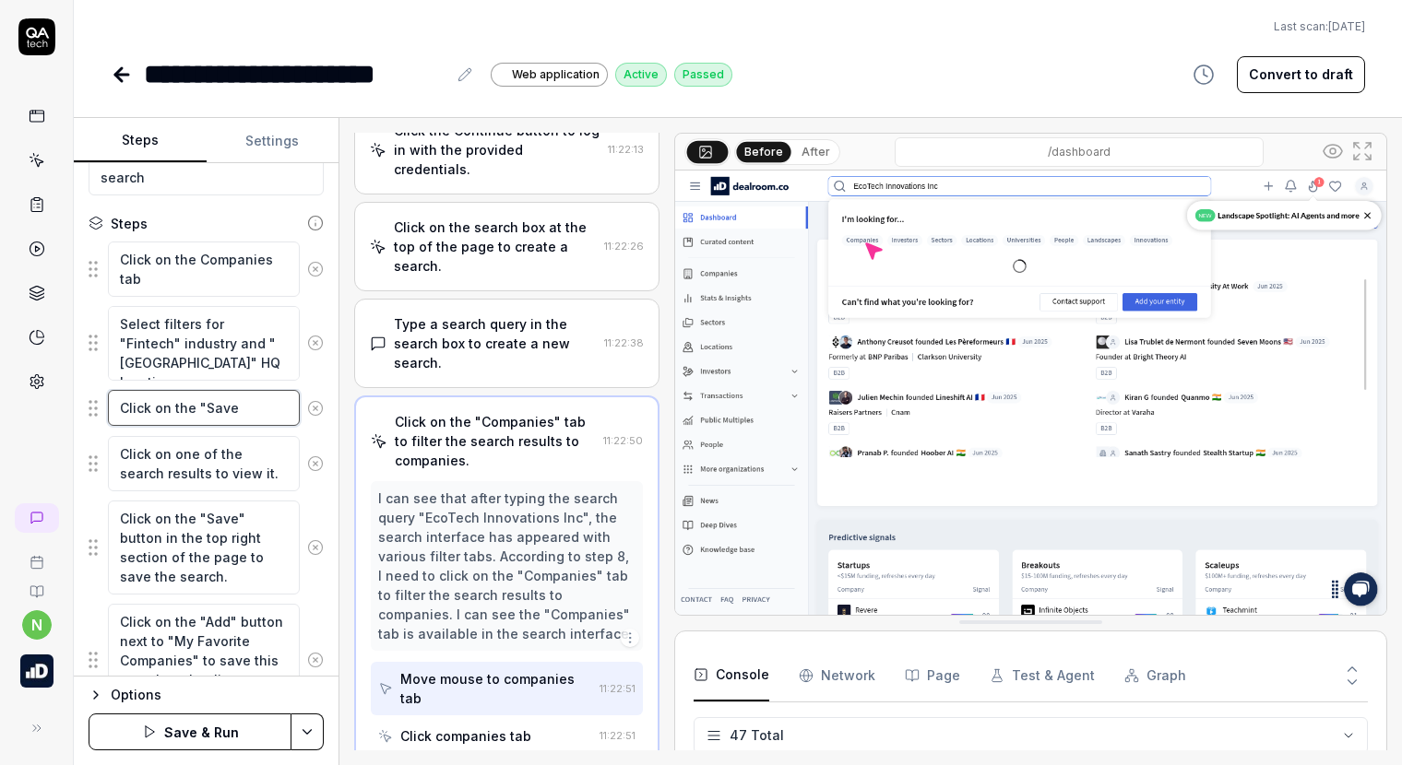
type textarea "Click on the "Save t"
type textarea "*"
type textarea "Click on the "Save to"
type textarea "*"
type textarea "Click on the "Save to"
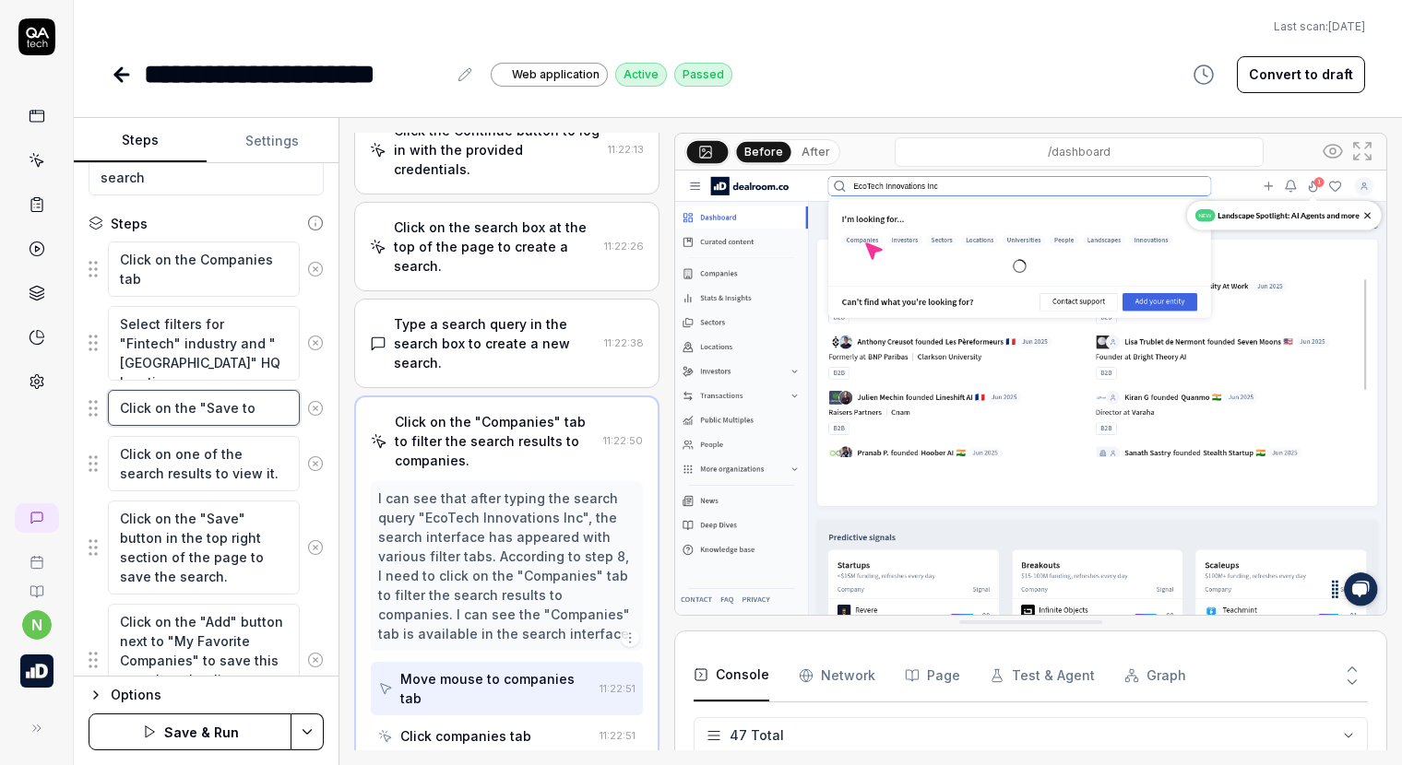
type textarea "*"
type textarea "Click on the "Save to a"
type textarea "*"
type textarea "Click on the "Save to al"
type textarea "*"
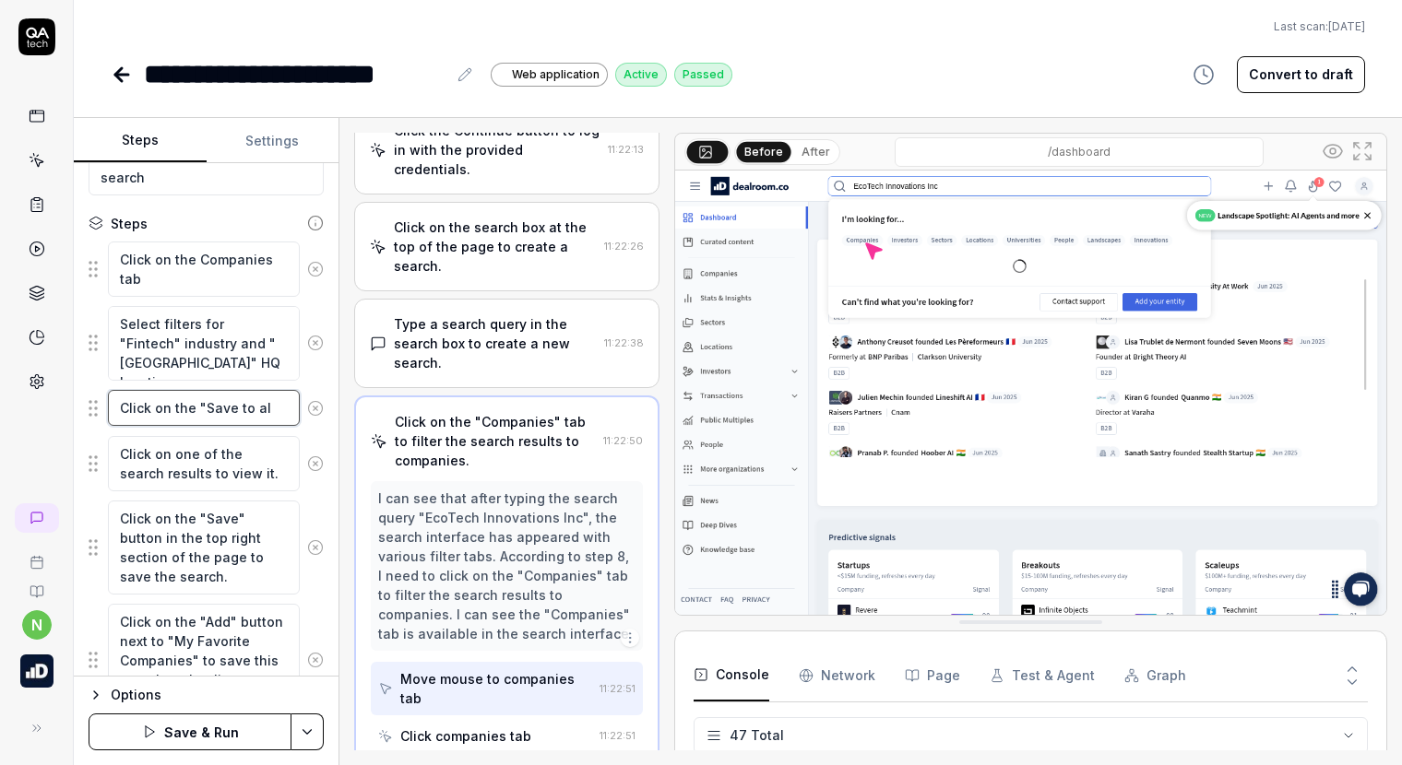
type textarea "Click on the "Save to ale"
type textarea "*"
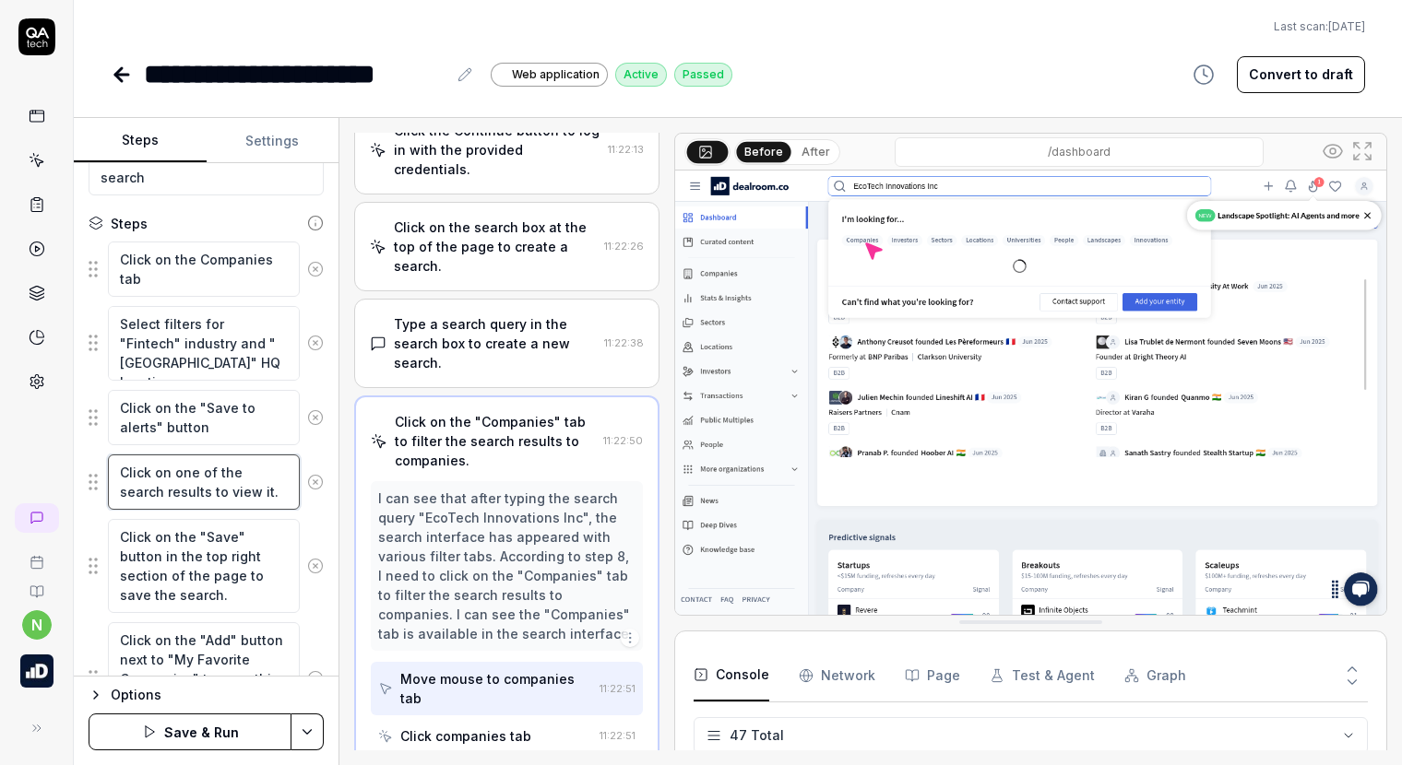
click at [160, 466] on textarea "Click on one of the search results to view it." at bounding box center [204, 482] width 192 height 55
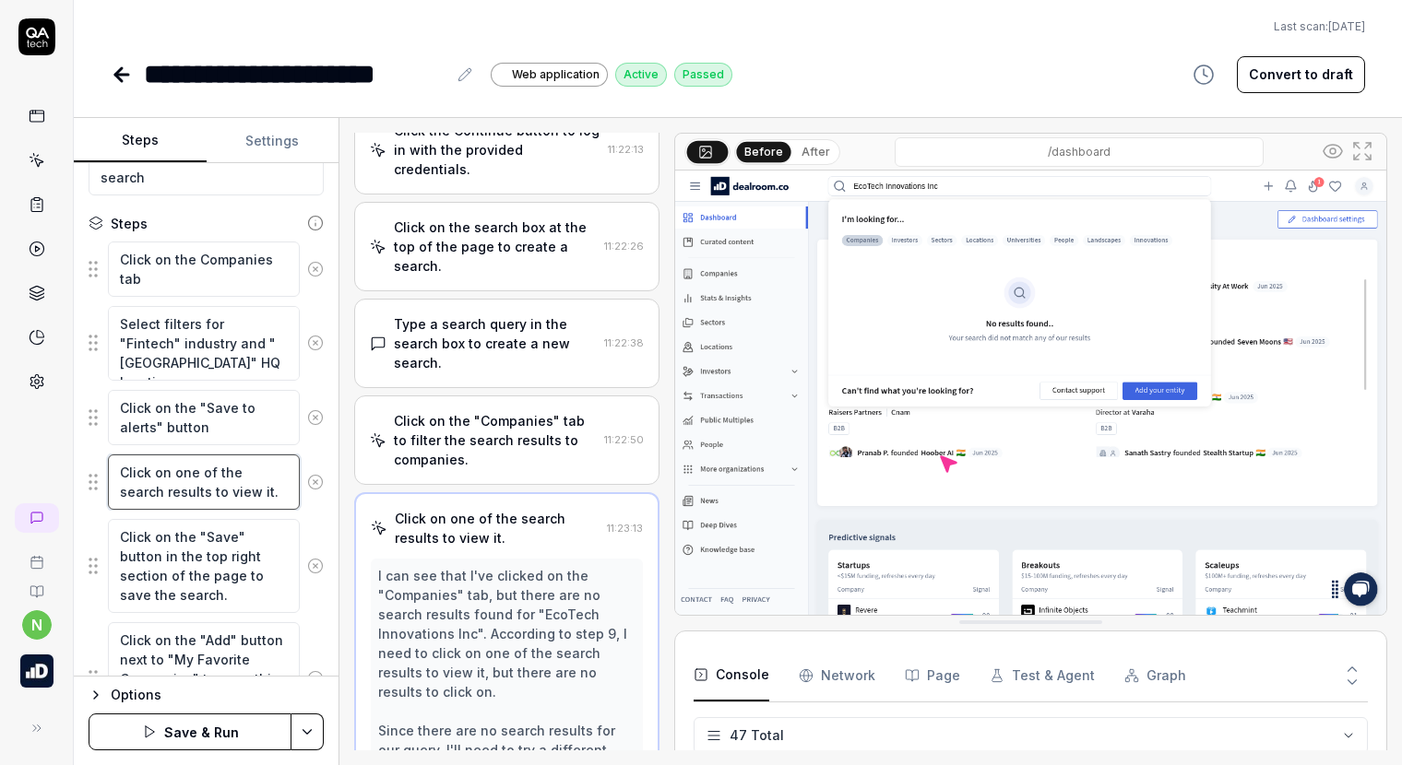
click at [160, 466] on textarea "Click on one of the search results to view it." at bounding box center [204, 482] width 192 height 55
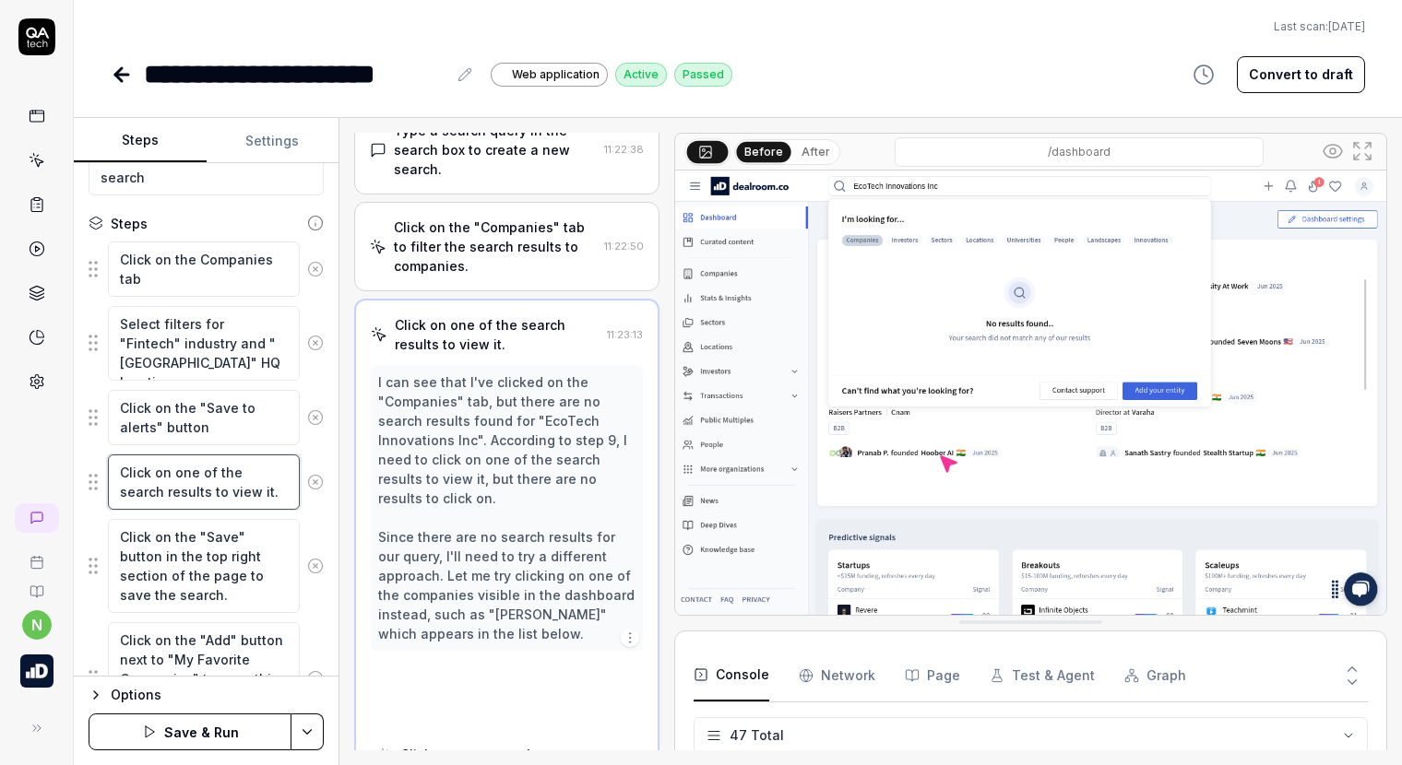
click at [160, 466] on textarea "Click on one of the search results to view it." at bounding box center [204, 482] width 192 height 55
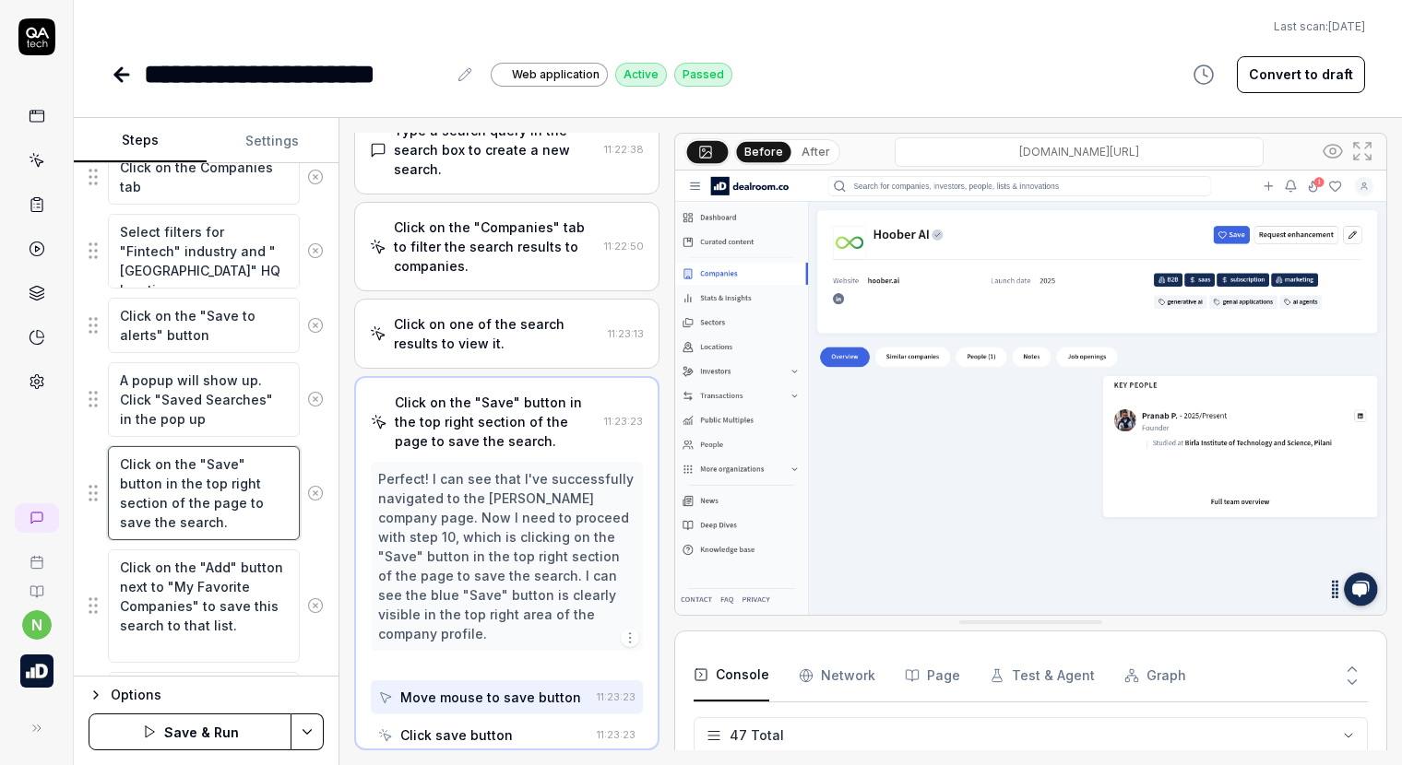
scroll to position [849, 0]
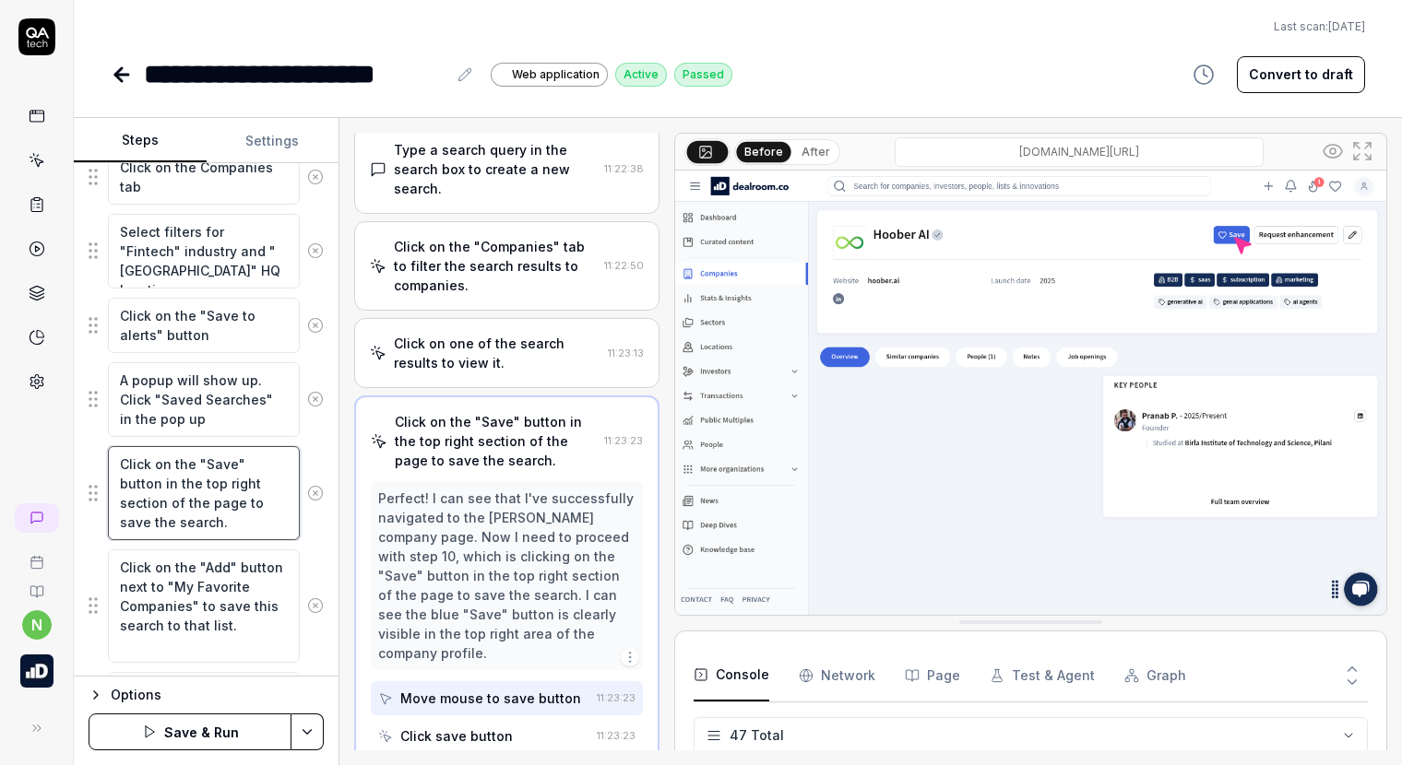
drag, startPoint x: 231, startPoint y: 526, endPoint x: 103, endPoint y: 465, distance: 141.1
click at [103, 465] on div "Click on the "Save" button in the top right section of the page to save the sea…" at bounding box center [206, 493] width 235 height 96
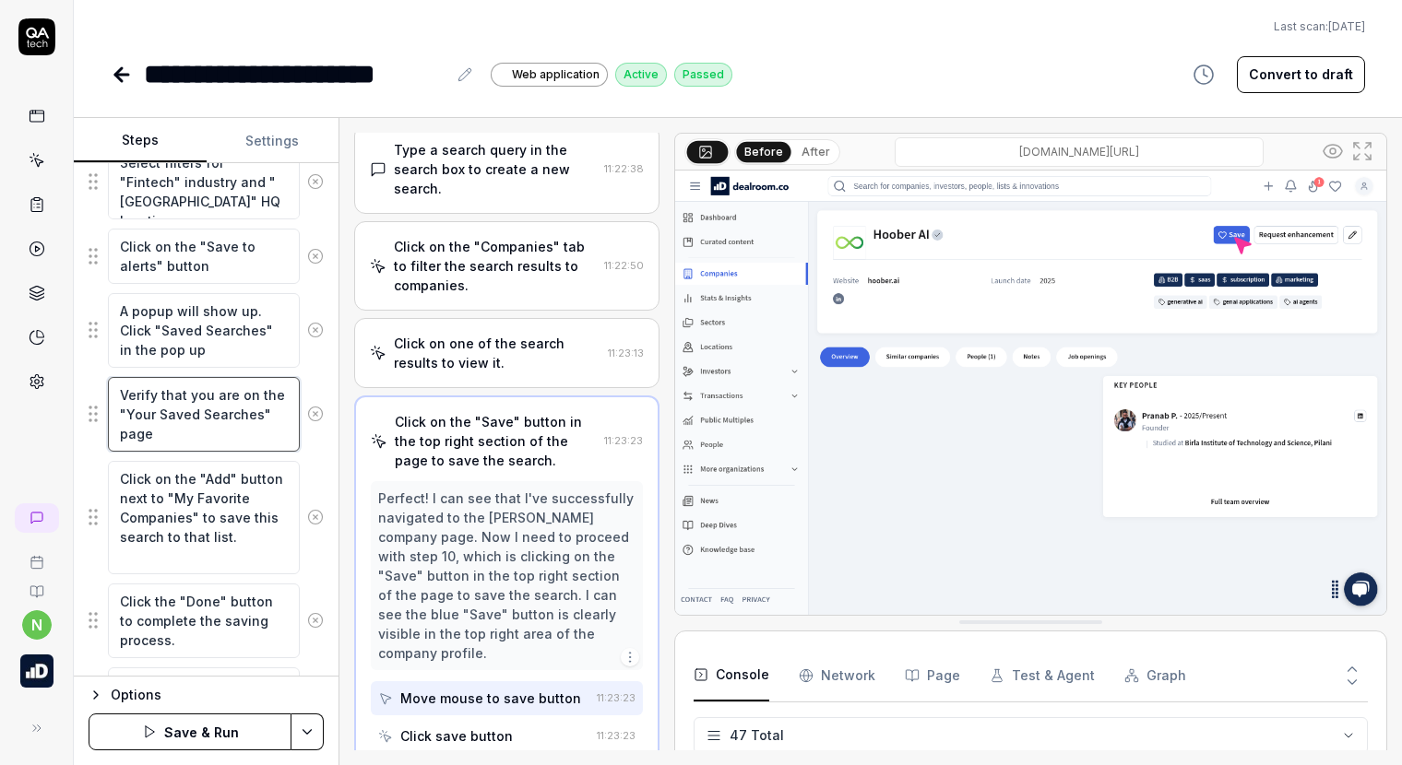
scroll to position [461, 0]
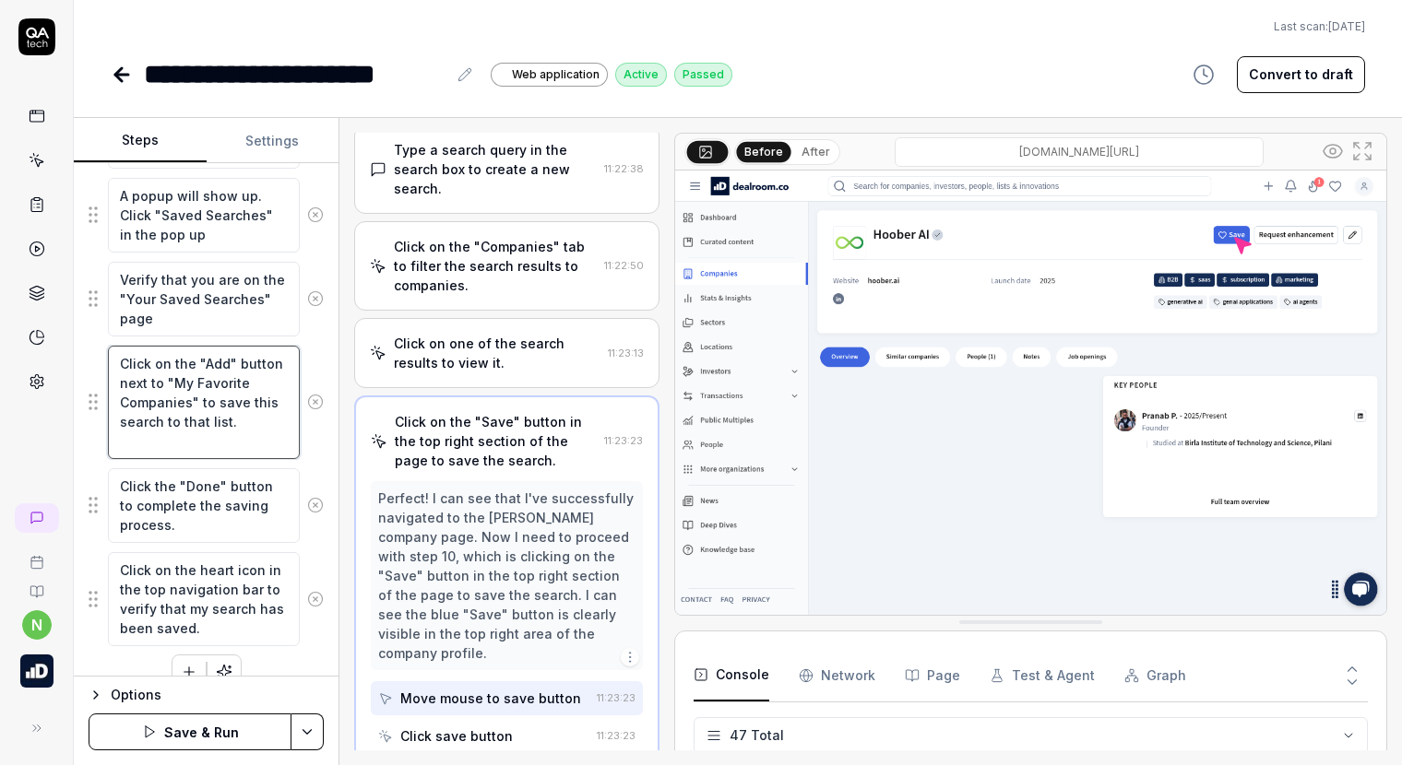
click at [149, 438] on textarea "Click on the "Add" button next to "My Favorite Companies" to save this search t…" at bounding box center [204, 402] width 192 height 113
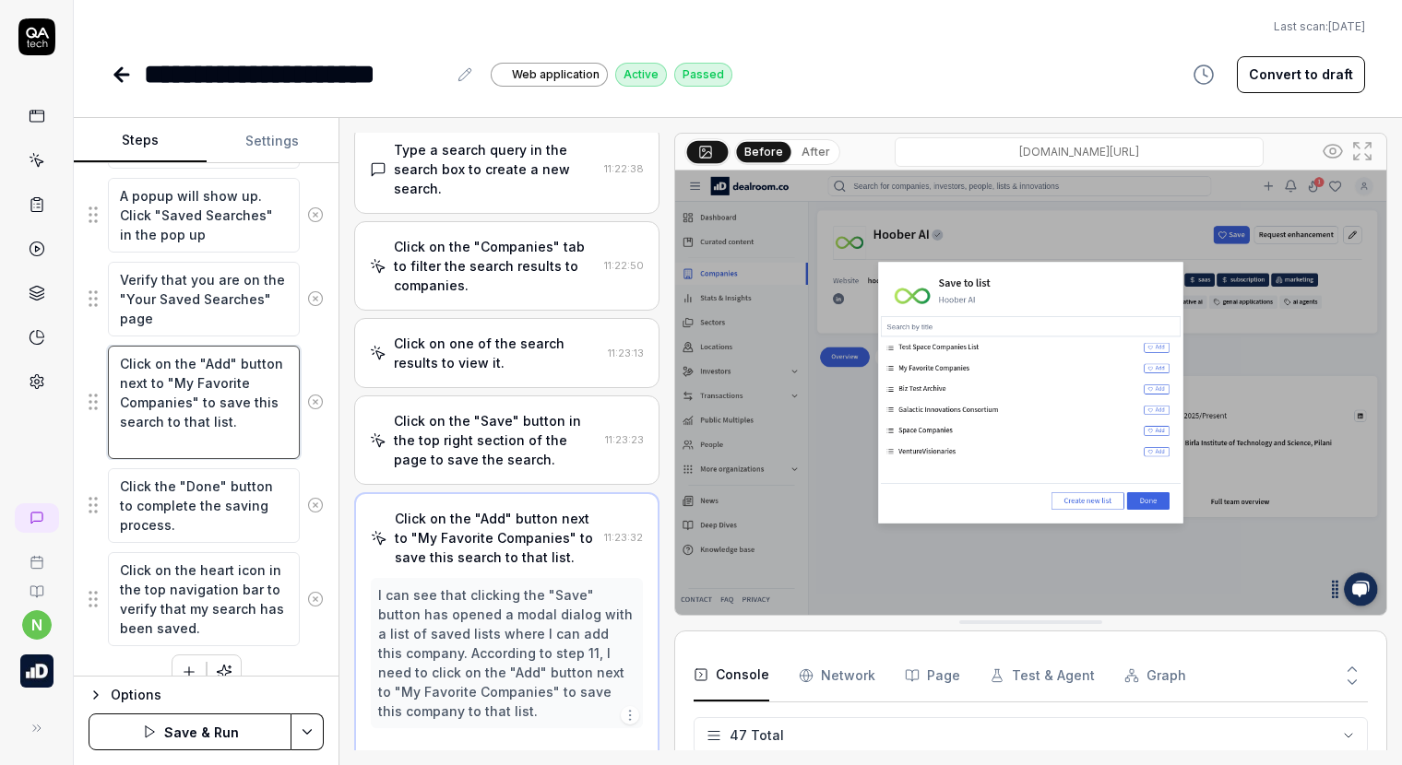
scroll to position [907, 0]
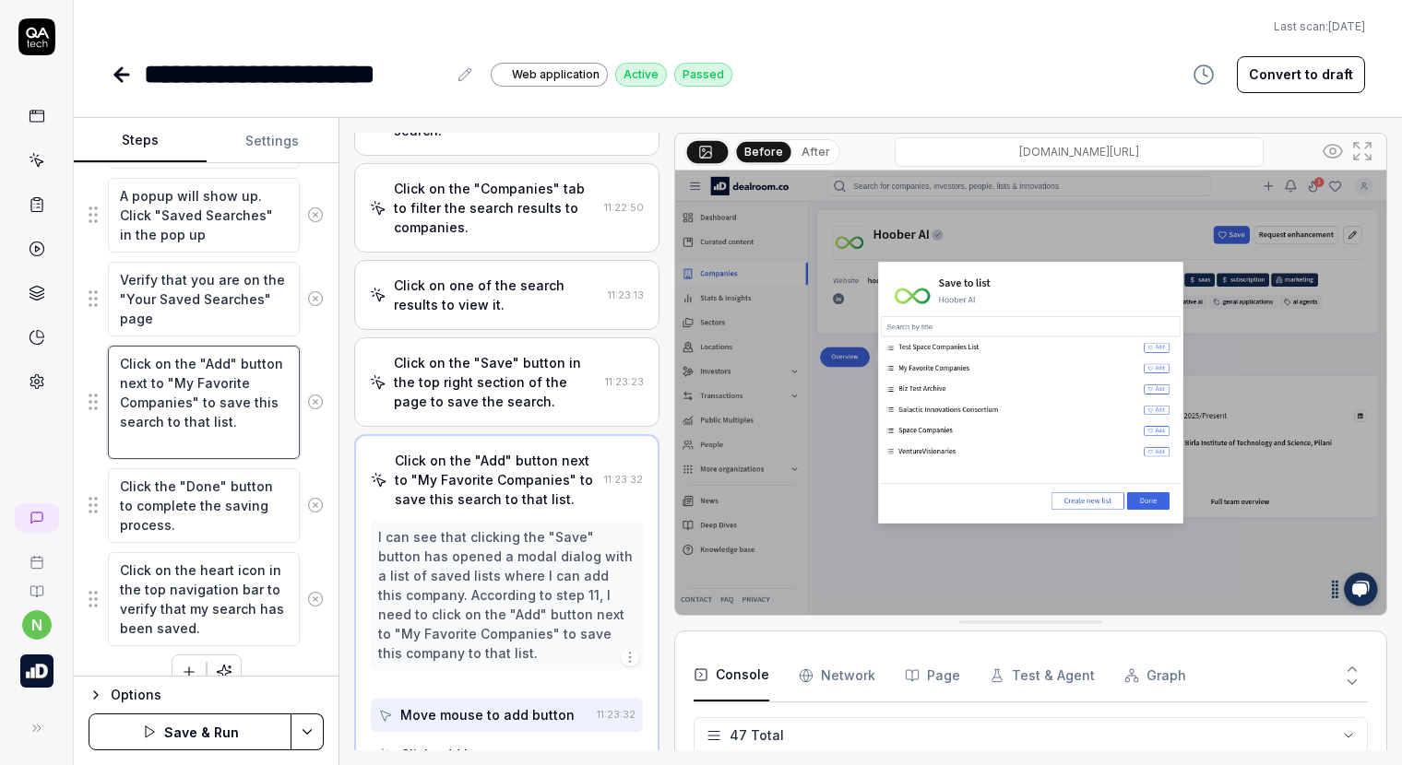
click at [149, 438] on textarea "Click on the "Add" button next to "My Favorite Companies" to save this search t…" at bounding box center [204, 402] width 192 height 113
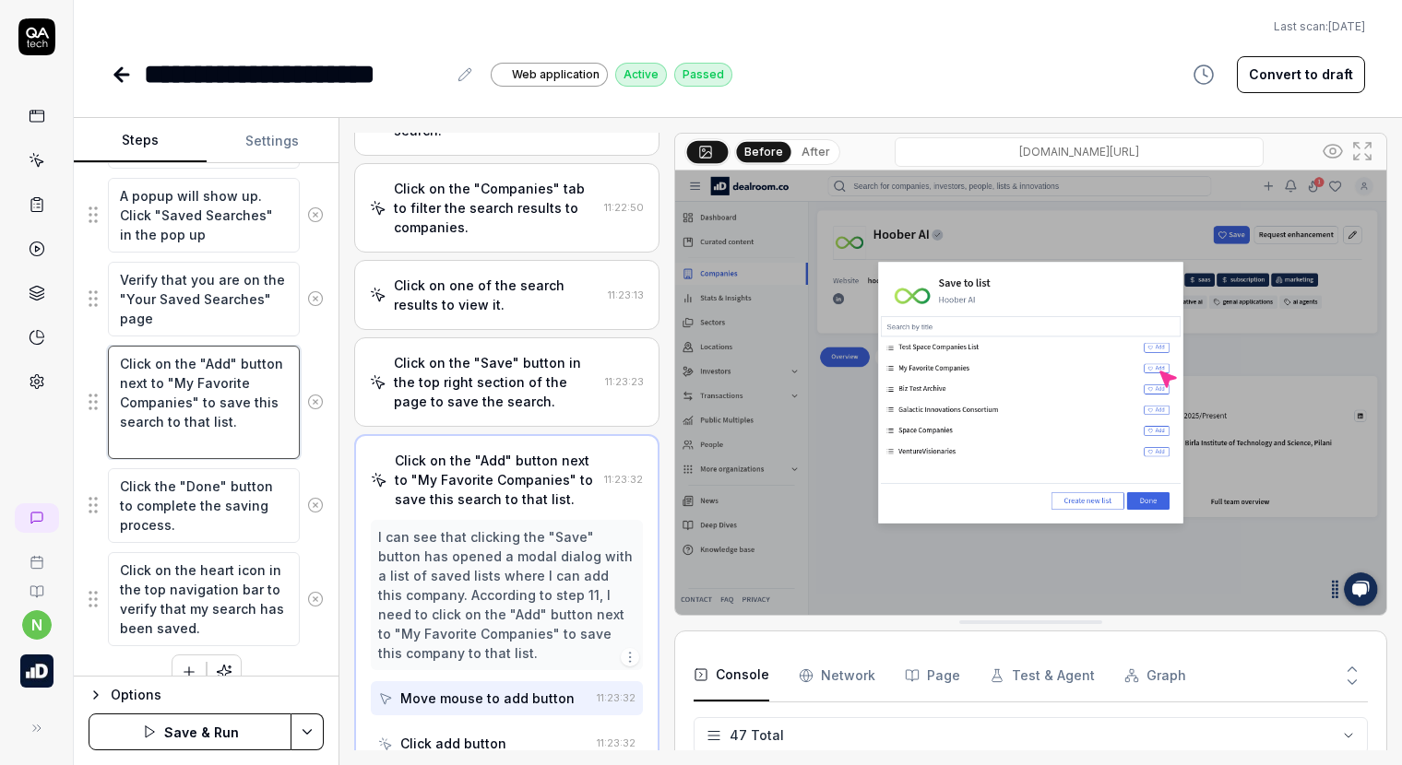
click at [149, 438] on textarea "Click on the "Add" button next to "My Favorite Companies" to save this search t…" at bounding box center [204, 402] width 192 height 113
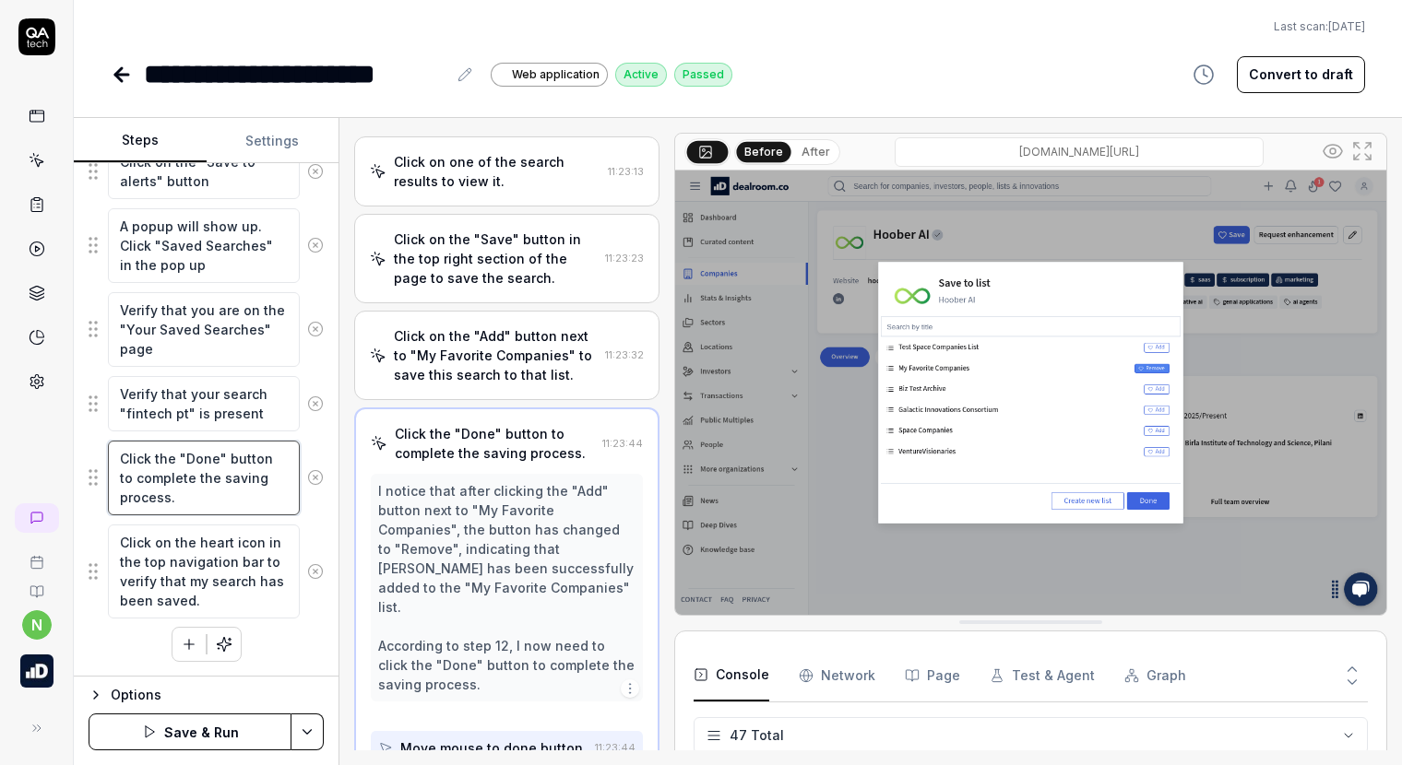
scroll to position [1043, 0]
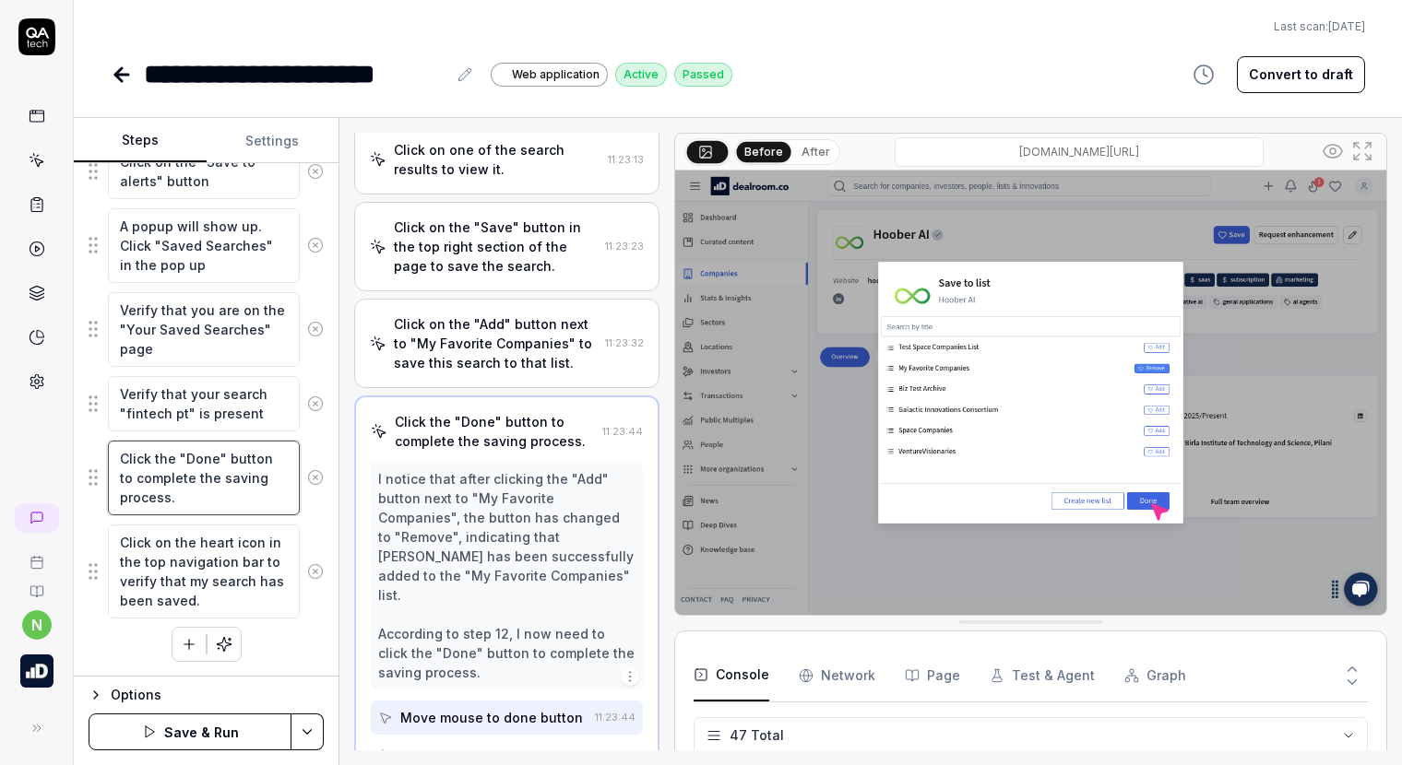
drag, startPoint x: 173, startPoint y: 502, endPoint x: 125, endPoint y: 460, distance: 63.4
click at [125, 460] on textarea "Click the "Done" button to complete the saving process." at bounding box center [204, 478] width 192 height 75
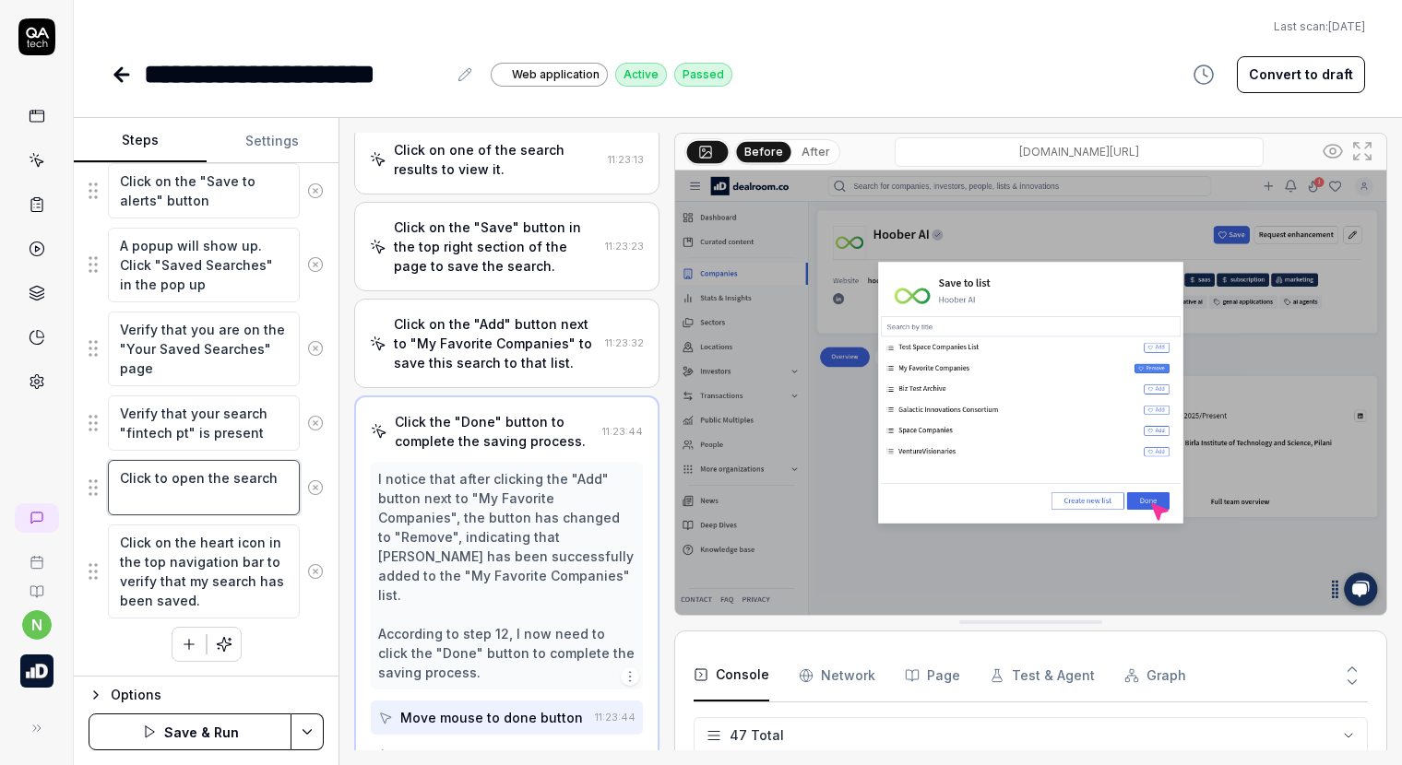
scroll to position [393, 0]
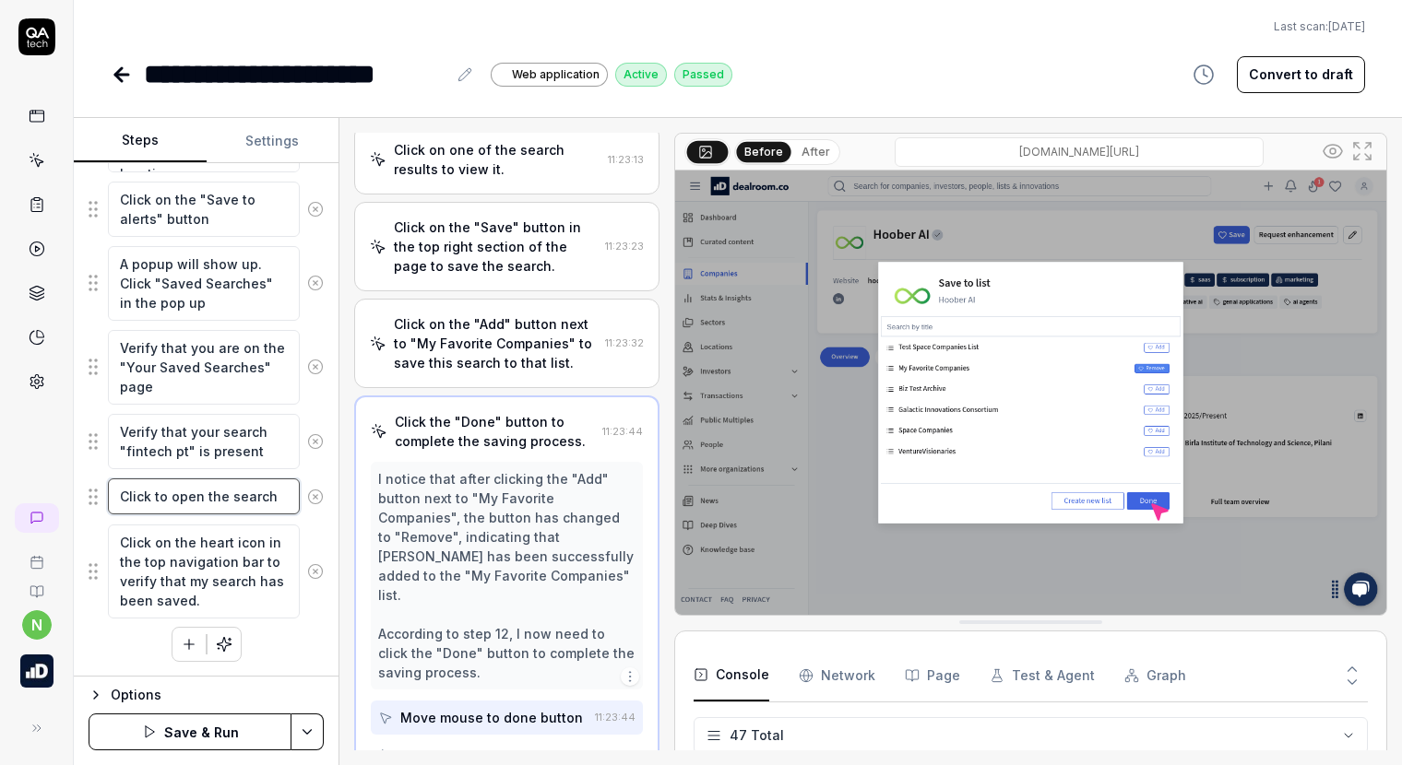
click at [148, 498] on textarea "Click to open the search" at bounding box center [204, 497] width 192 height 36
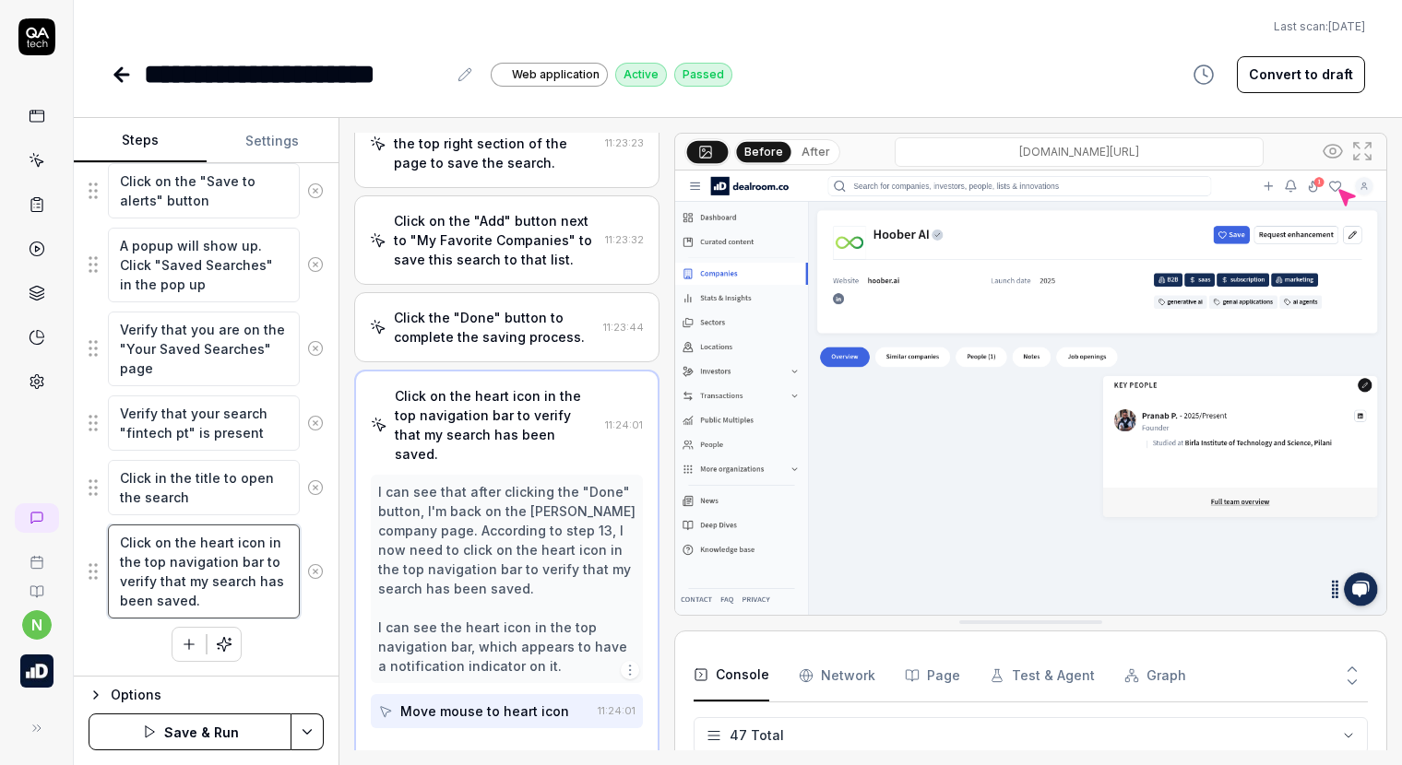
scroll to position [1159, 0]
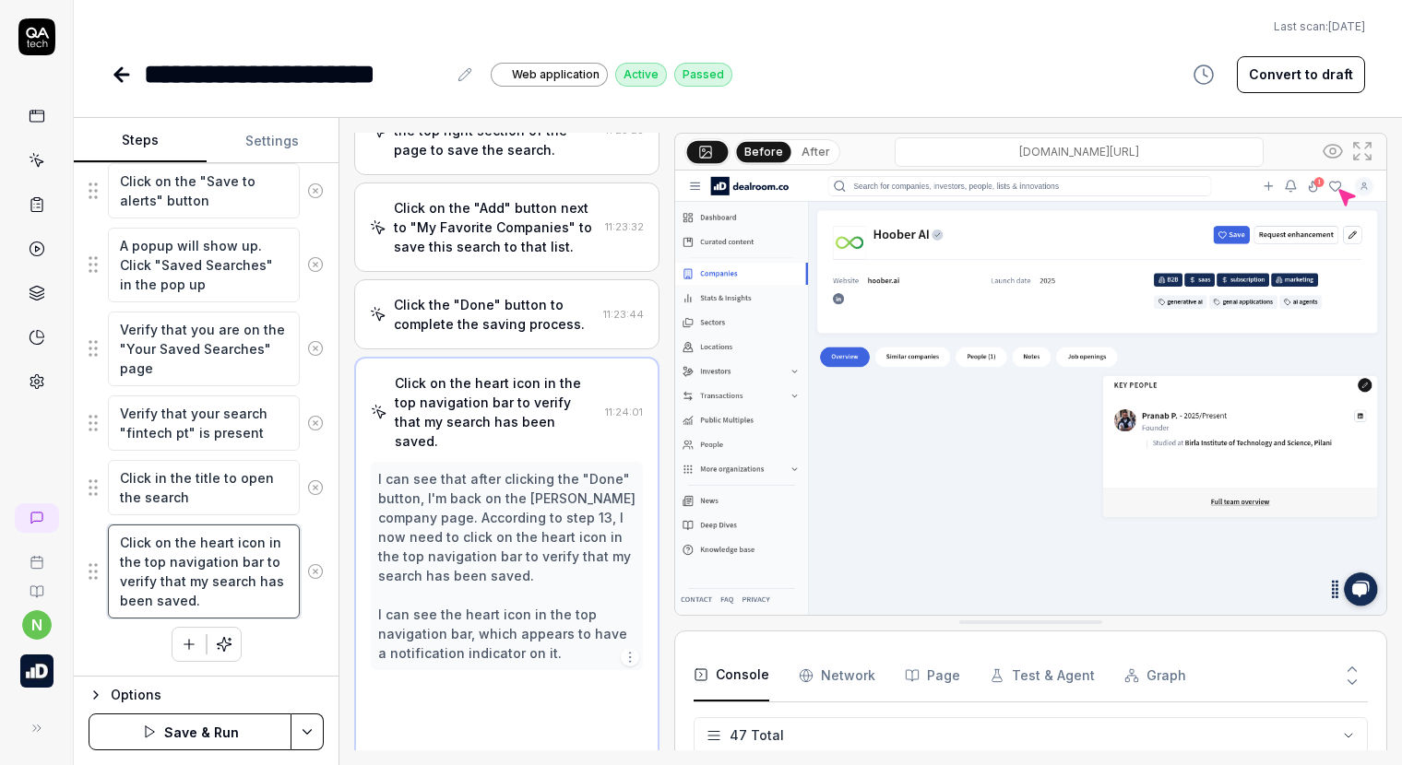
drag, startPoint x: 228, startPoint y: 606, endPoint x: 84, endPoint y: 536, distance: 160.0
click at [84, 536] on div "Goal Verify that creating a search and saving it to your Saved Items is working…" at bounding box center [206, 420] width 265 height 514
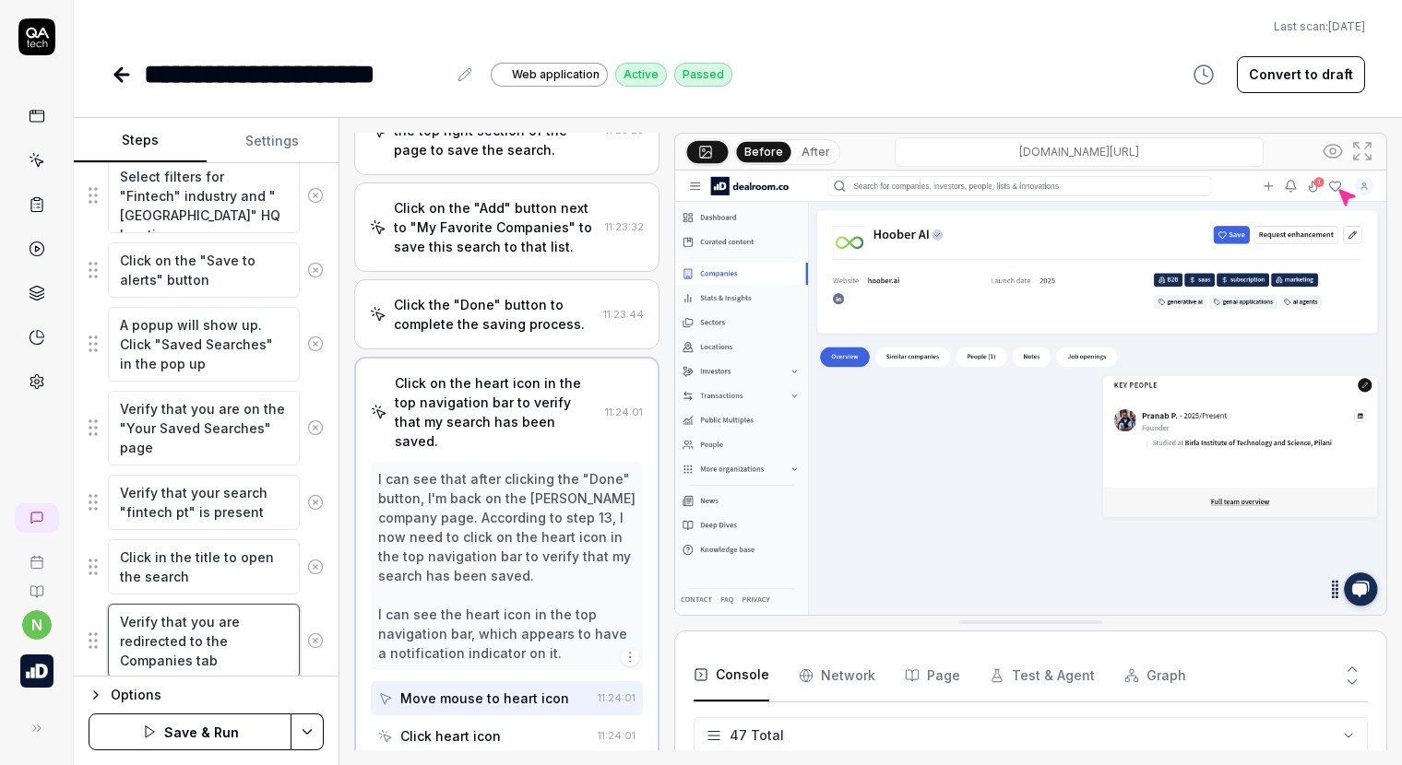
scroll to position [300, 0]
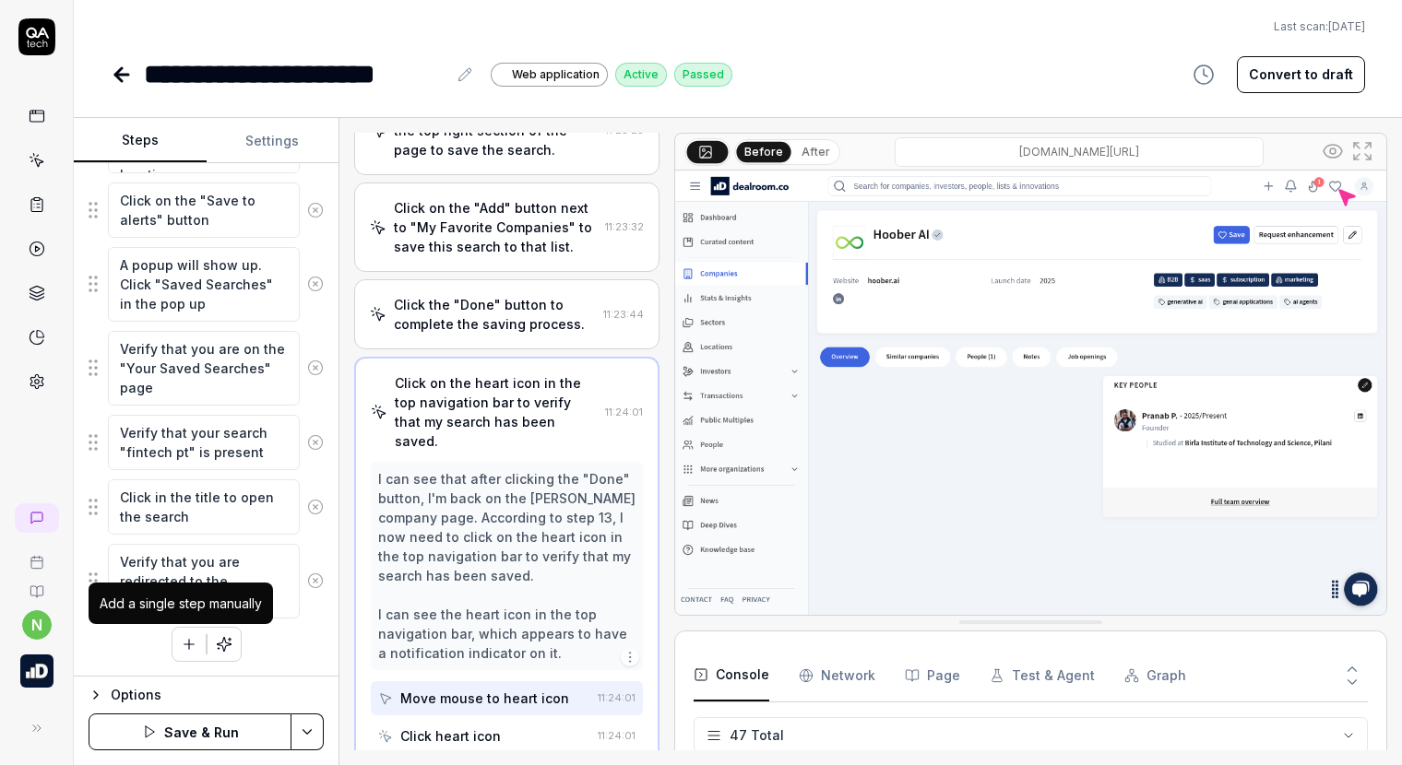
click at [182, 636] on icon "button" at bounding box center [189, 644] width 17 height 17
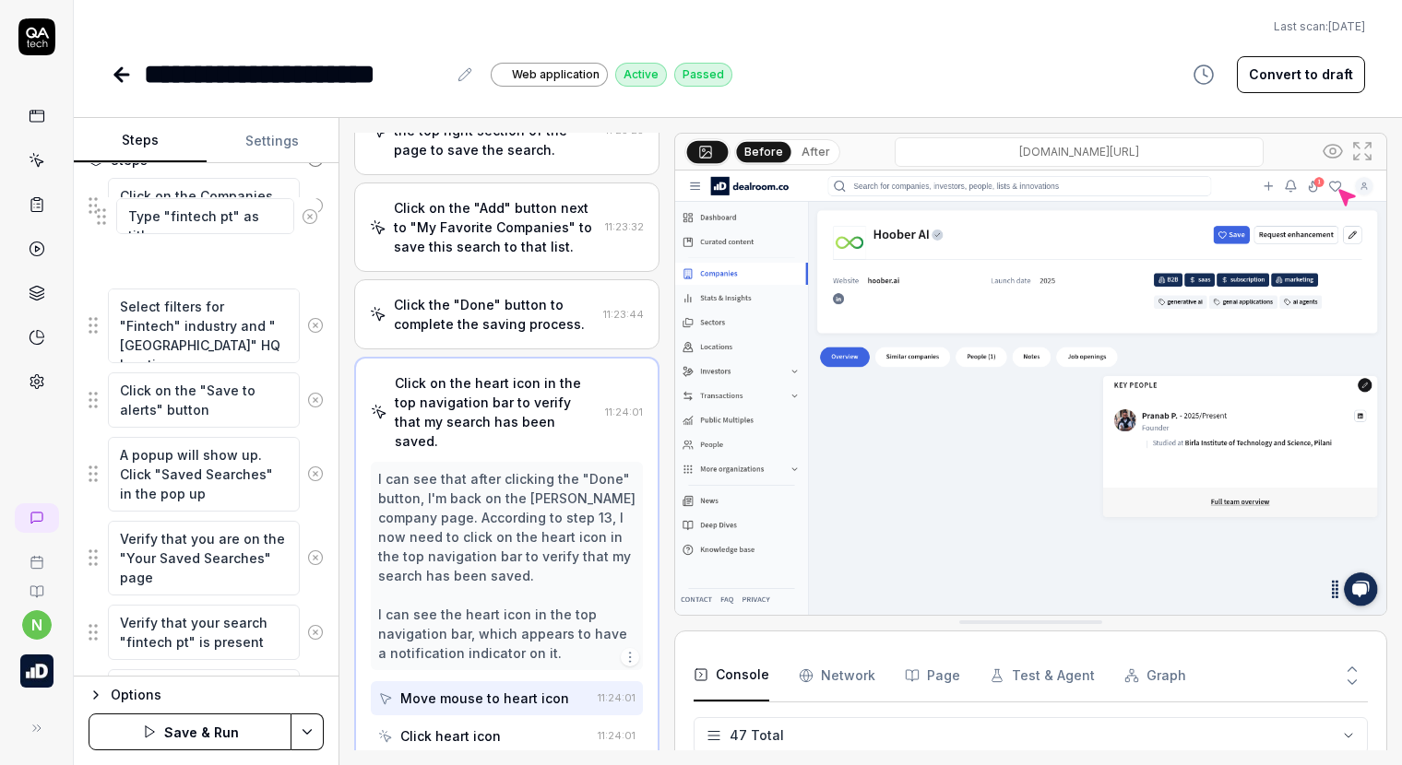
scroll to position [243, 0]
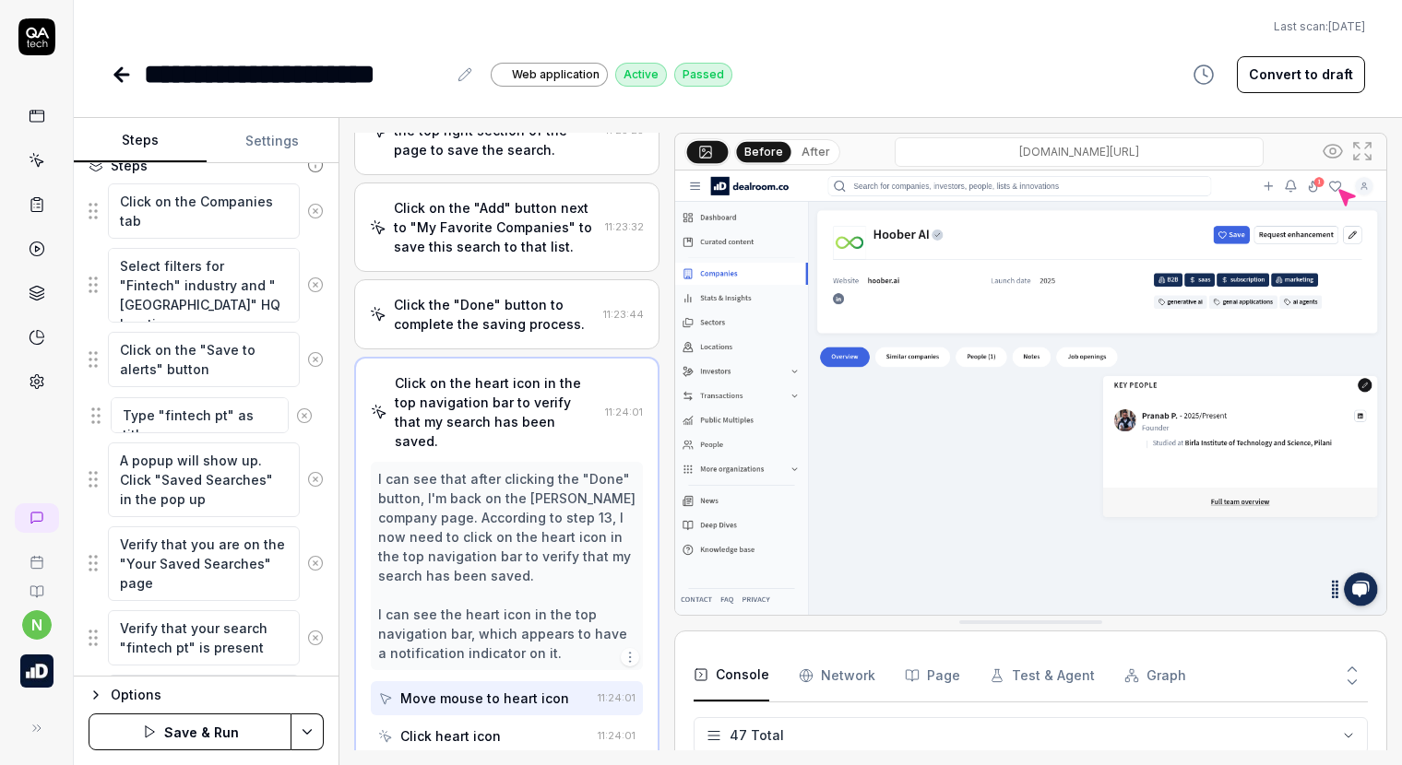
drag, startPoint x: 90, startPoint y: 608, endPoint x: 92, endPoint y: 421, distance: 186.3
click at [92, 421] on fieldset "Click on the Companies tab Select filters for "Fintech" industry and "Portugal"…" at bounding box center [206, 499] width 235 height 633
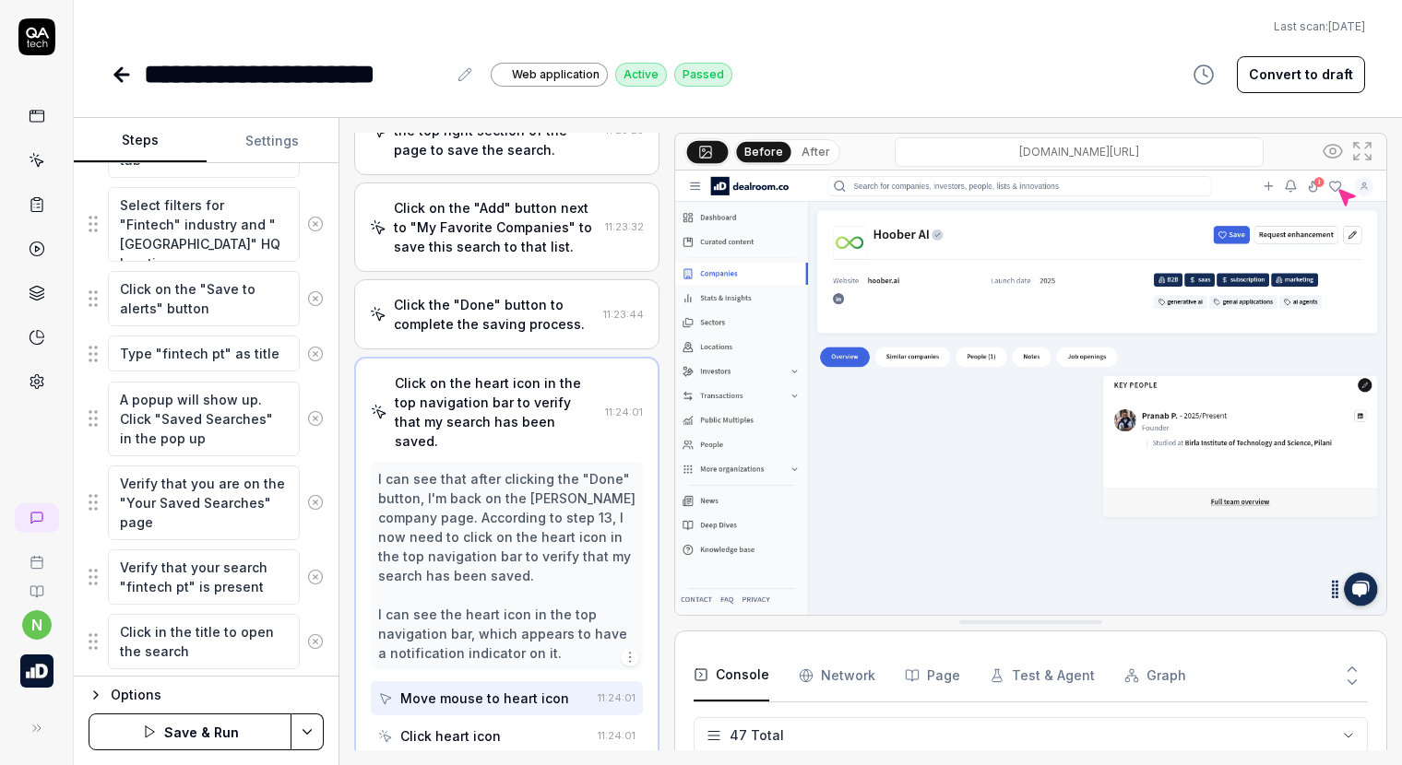
scroll to position [335, 0]
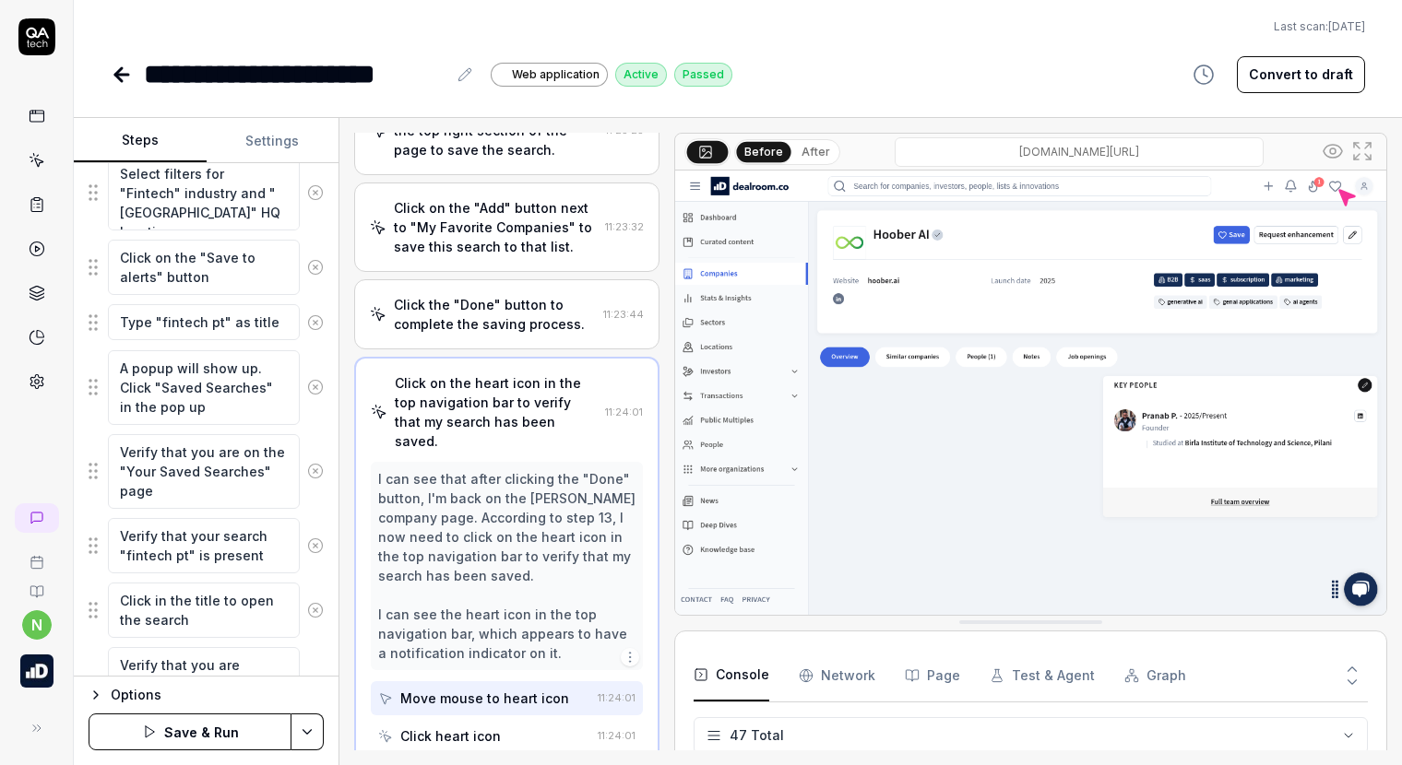
click at [228, 729] on button "Save & Run" at bounding box center [190, 732] width 203 height 37
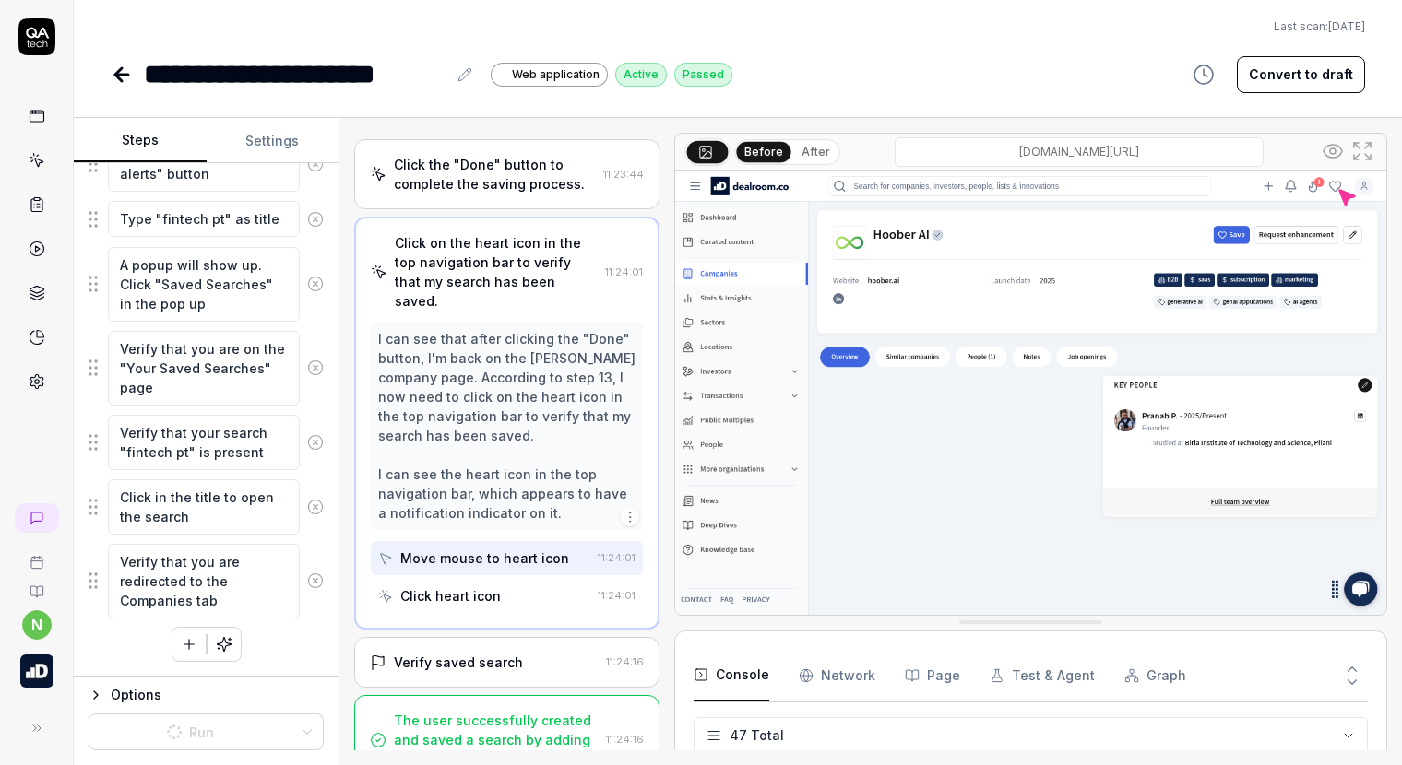
scroll to position [1314, 0]
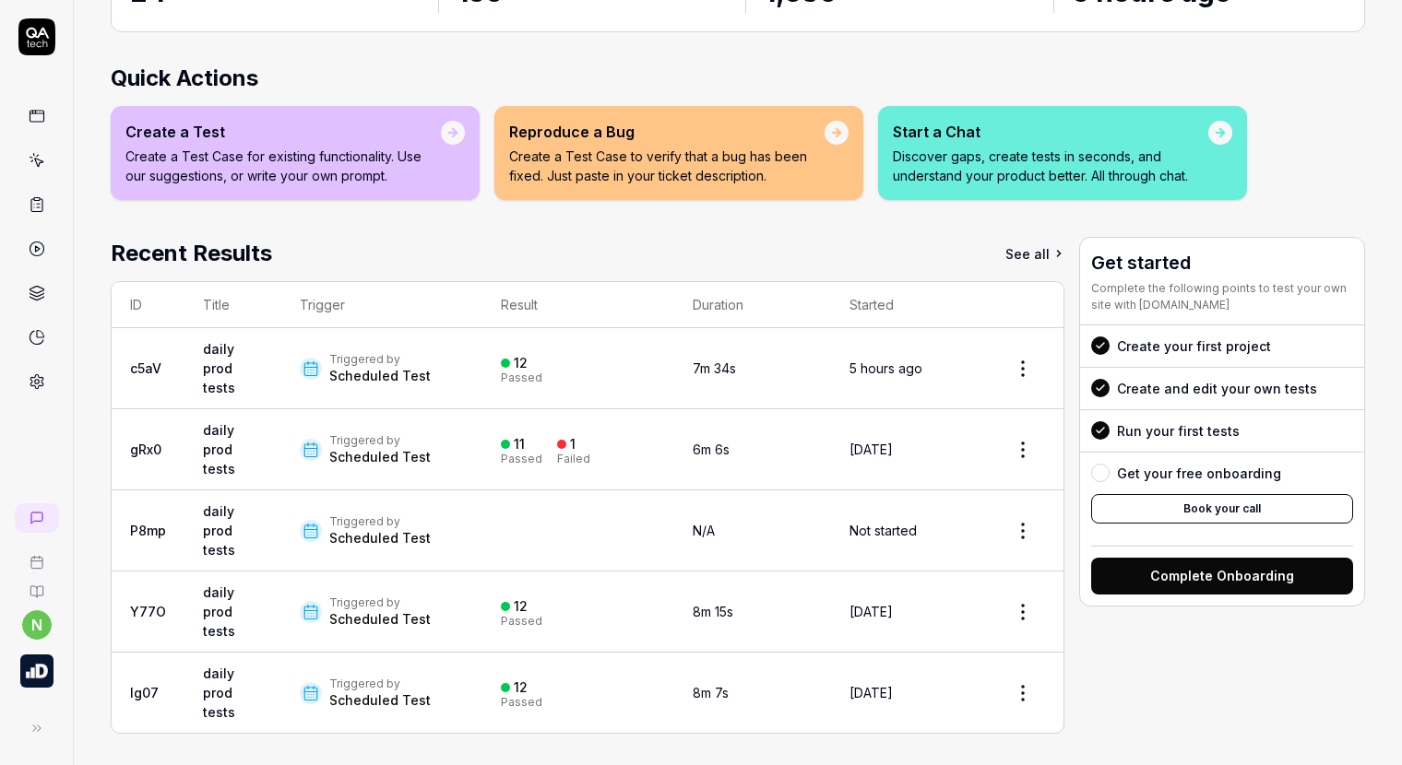
scroll to position [210, 0]
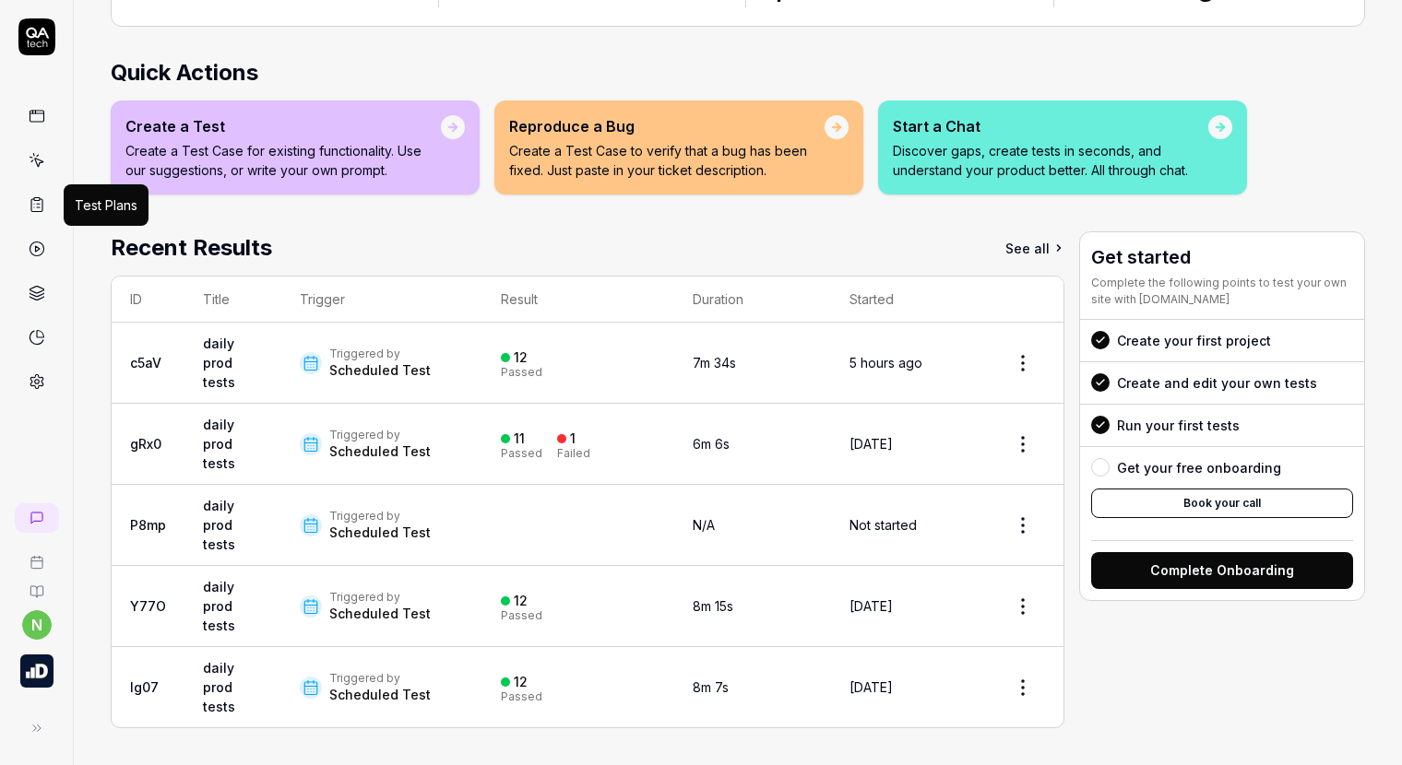
click at [36, 206] on icon at bounding box center [37, 204] width 17 height 17
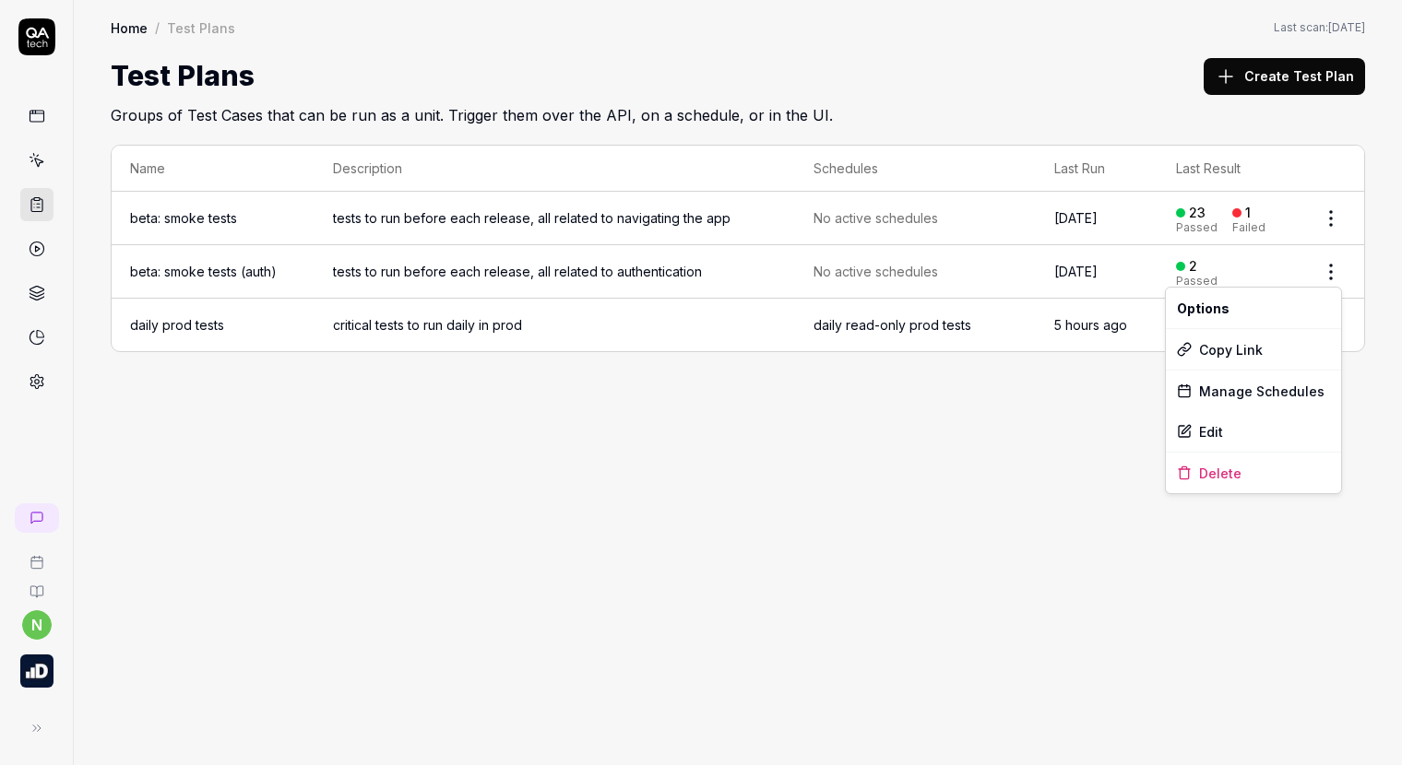
click at [1333, 272] on html "n Home / Test Plans Home / Test Plans Last scan: Jun 5 2025 Test Plans Create T…" at bounding box center [701, 382] width 1402 height 765
click at [1086, 272] on html "n Home / Test Plans Home / Test Plans Last scan: Jun 5 2025 Test Plans Create T…" at bounding box center [701, 382] width 1402 height 765
click at [241, 268] on link "beta: smoke tests (auth)" at bounding box center [203, 272] width 147 height 16
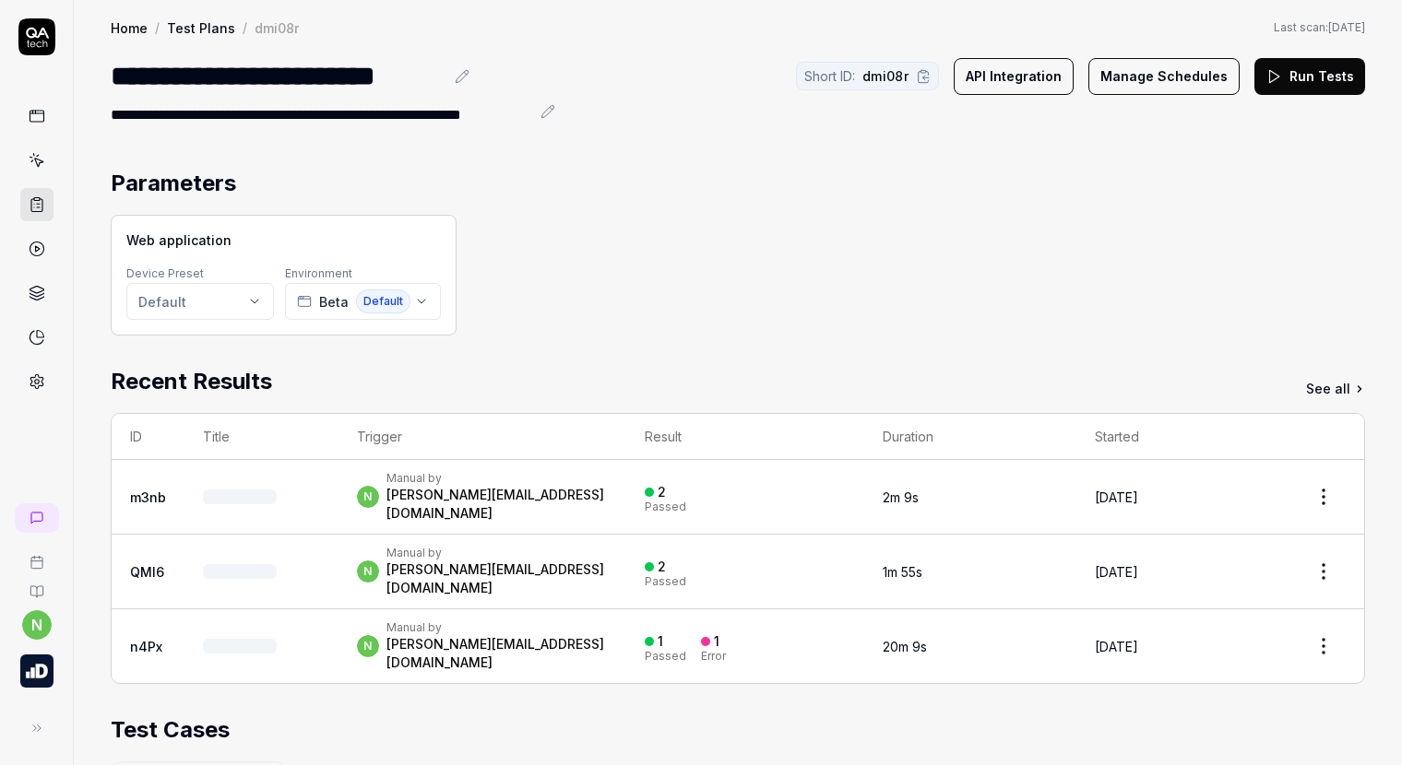
click at [1328, 74] on button "Run Tests" at bounding box center [1309, 76] width 111 height 37
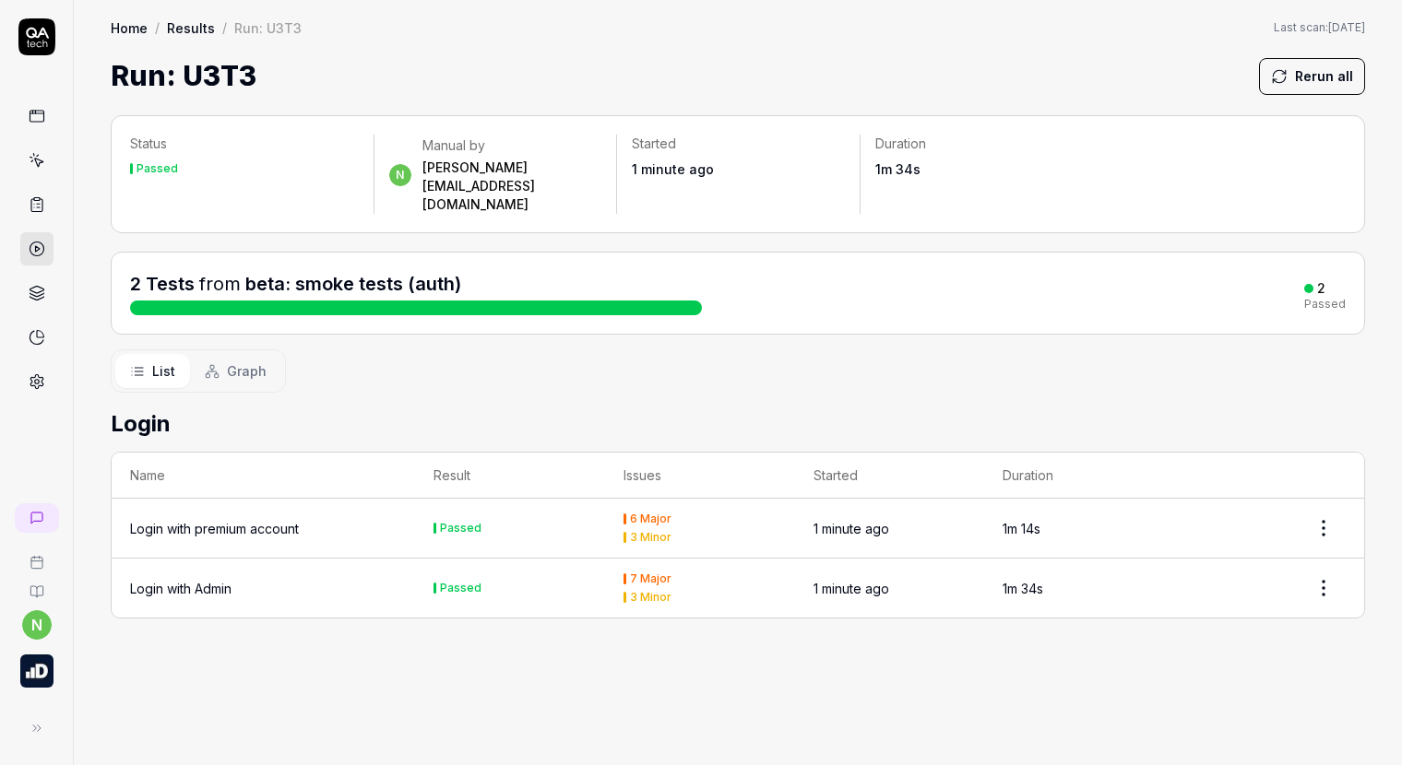
click at [34, 255] on circle at bounding box center [37, 250] width 14 height 14
click at [42, 200] on icon at bounding box center [36, 205] width 11 height 13
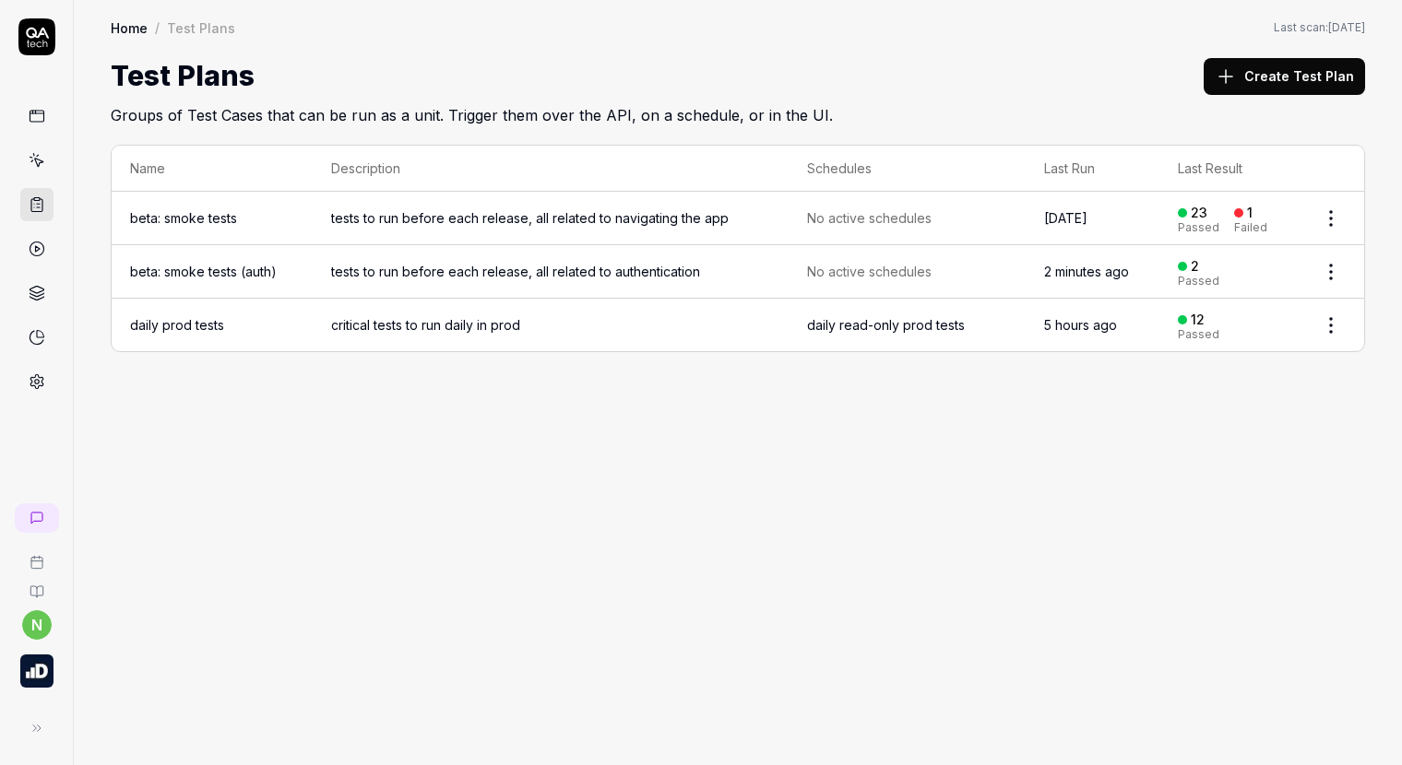
click at [241, 219] on td "beta: smoke tests" at bounding box center [212, 218] width 201 height 53
click at [229, 210] on link "beta: smoke tests" at bounding box center [183, 218] width 107 height 16
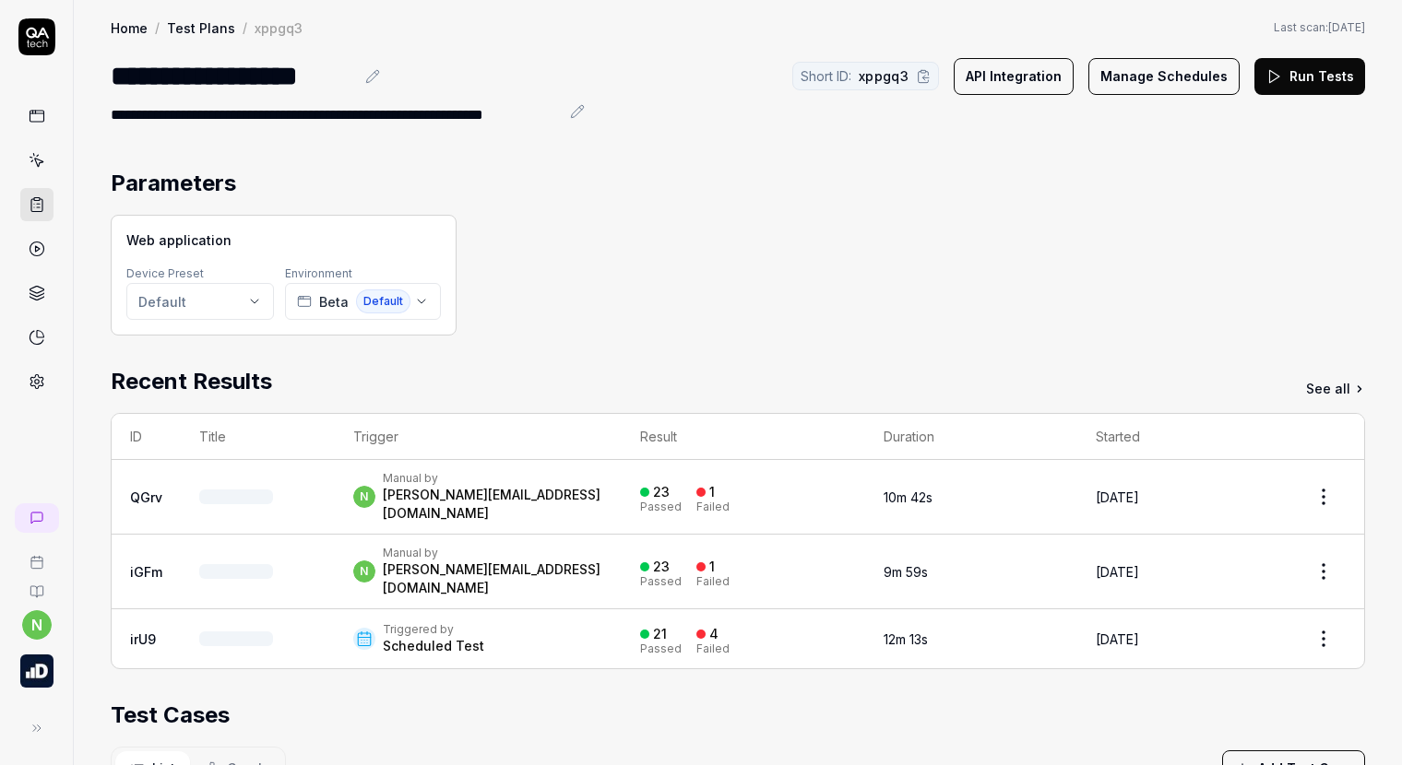
click at [1288, 79] on button "Run Tests" at bounding box center [1309, 76] width 111 height 37
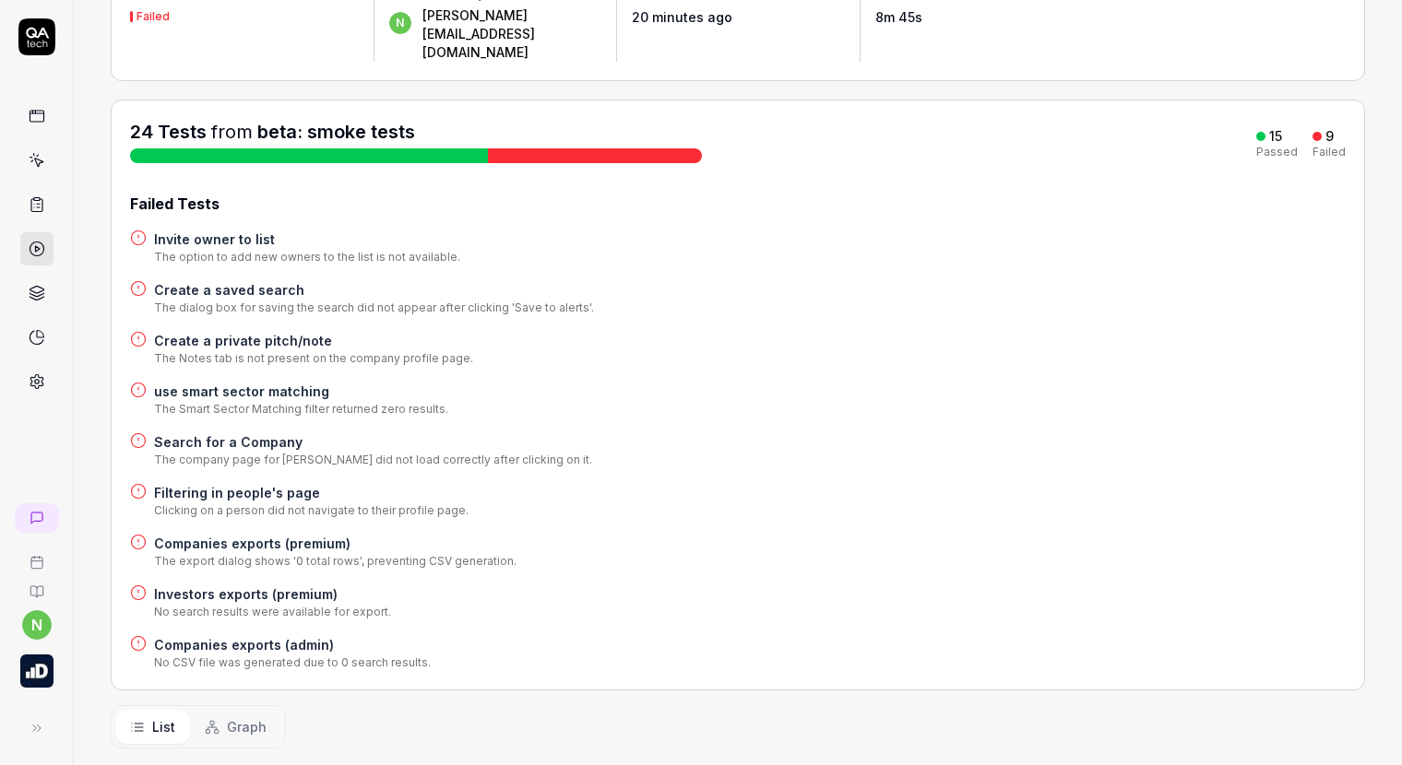
scroll to position [184, 0]
